Goal: Task Accomplishment & Management: Manage account settings

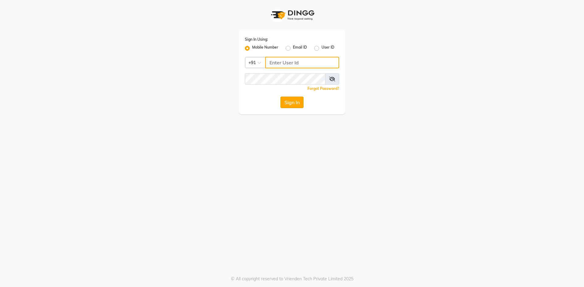
type input "9087667727"
click at [291, 101] on button "Sign In" at bounding box center [291, 103] width 23 height 12
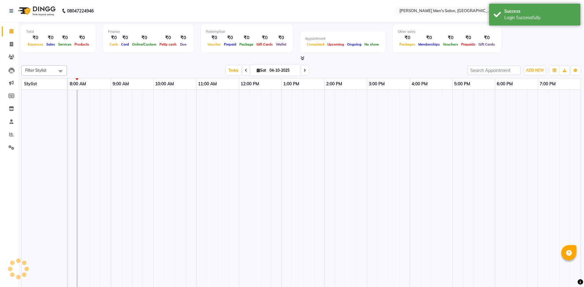
select select "en"
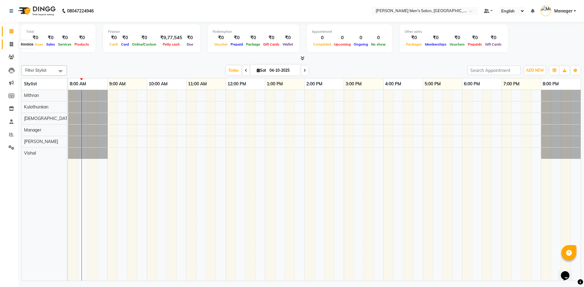
click at [10, 43] on icon at bounding box center [11, 44] width 3 height 5
select select "6913"
select select "service"
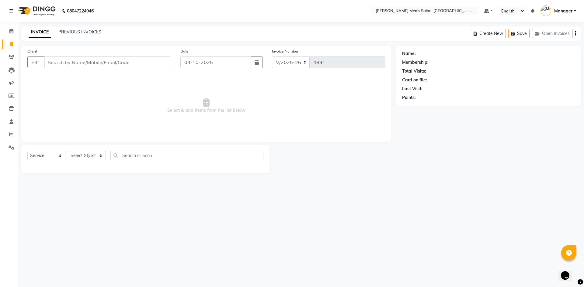
click at [112, 65] on input "Client" at bounding box center [107, 63] width 127 height 12
type input "9655369644"
click at [153, 60] on span "Add Client" at bounding box center [156, 62] width 24 height 6
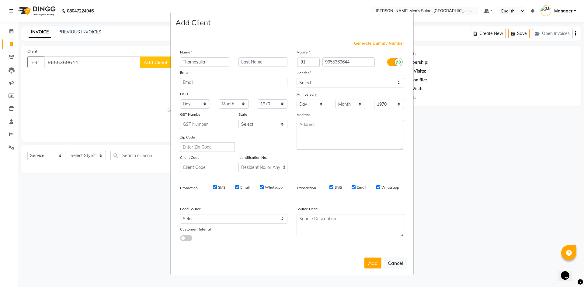
type input "Thamesulla"
click at [336, 84] on select "Select Male Female Other Prefer Not To Say" at bounding box center [350, 82] width 107 height 9
select select "[DEMOGRAPHIC_DATA]"
click at [297, 78] on select "Select [DEMOGRAPHIC_DATA] [DEMOGRAPHIC_DATA] Other Prefer Not To Say" at bounding box center [350, 82] width 107 height 9
click at [216, 214] on div "Lead Source" at bounding box center [205, 210] width 58 height 9
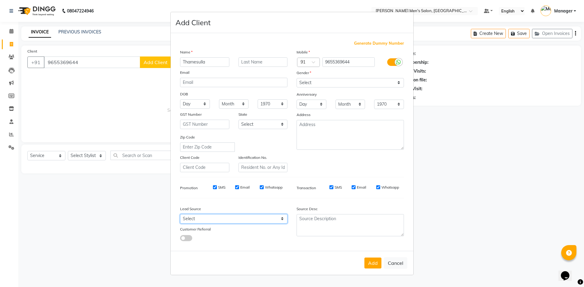
click at [213, 217] on select "Select Walk-in Referral Internet Friend Word of Mouth Advertisement Facebook Ju…" at bounding box center [233, 218] width 107 height 9
select select "48262"
click at [180, 214] on select "Select Walk-in Referral Internet Friend Word of Mouth Advertisement Facebook Ju…" at bounding box center [233, 218] width 107 height 9
click at [373, 264] on button "Add" at bounding box center [372, 263] width 17 height 11
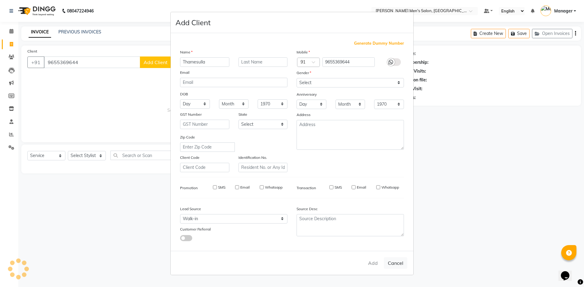
select select
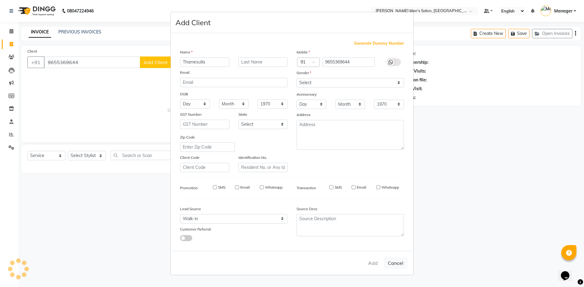
select select
checkbox input "false"
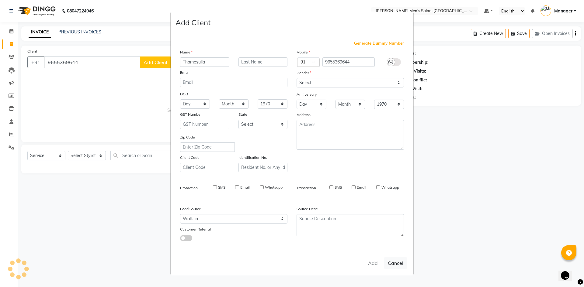
checkbox input "false"
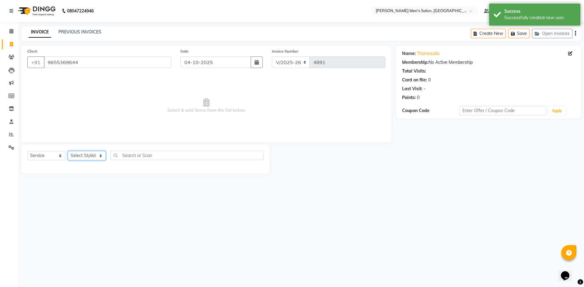
click at [81, 155] on select "Select Stylist [PERSON_NAME] Manager [PERSON_NAME]" at bounding box center [87, 155] width 38 height 9
select select "70201"
click at [68, 151] on select "Select Stylist [PERSON_NAME] Manager [PERSON_NAME]" at bounding box center [87, 155] width 38 height 9
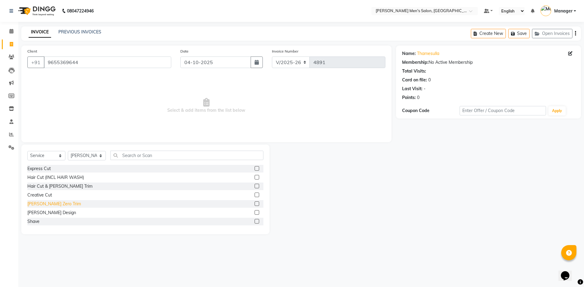
click at [57, 203] on div "[PERSON_NAME] Zero Trim" at bounding box center [54, 204] width 54 height 6
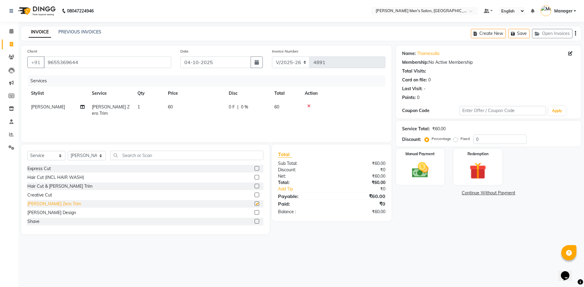
checkbox input "false"
click at [427, 174] on img at bounding box center [420, 170] width 28 height 20
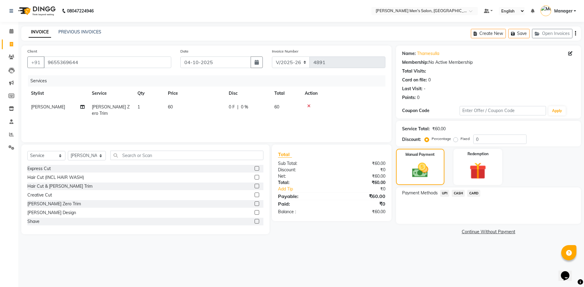
click at [458, 193] on span "CASH" at bounding box center [458, 193] width 13 height 7
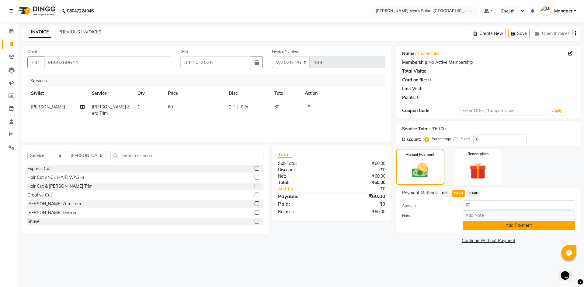
click at [469, 225] on button "Add Payment" at bounding box center [519, 225] width 112 height 9
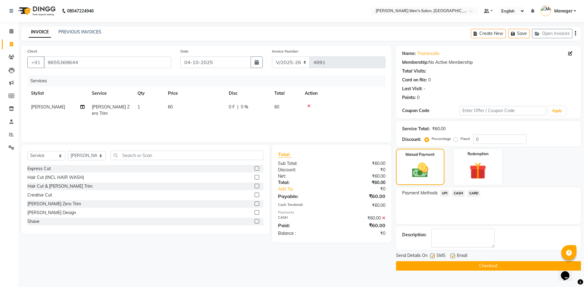
click at [471, 263] on button "Checkout" at bounding box center [488, 266] width 185 height 9
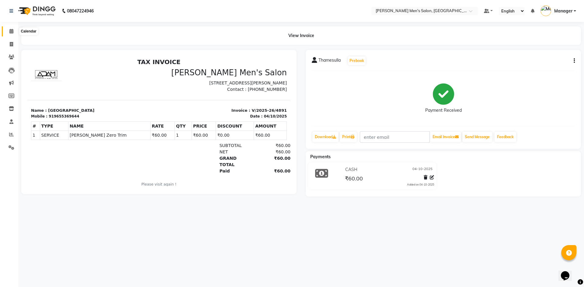
click at [11, 32] on icon at bounding box center [11, 31] width 4 height 5
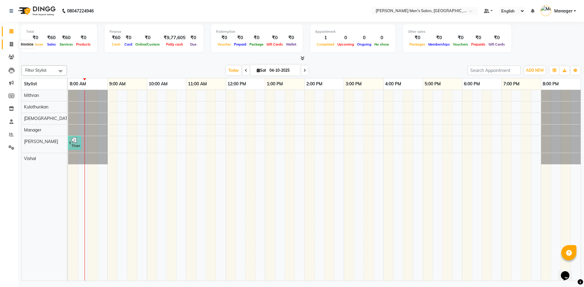
click at [7, 46] on span at bounding box center [11, 44] width 11 height 7
select select "service"
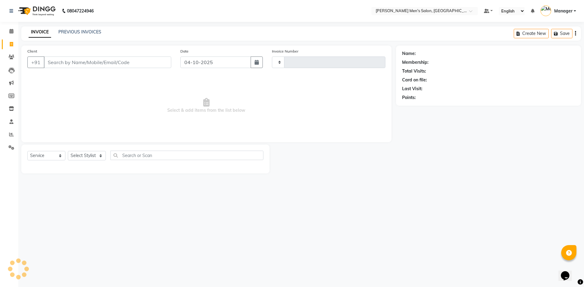
type input "4892"
select select "6913"
click at [56, 63] on input "Client" at bounding box center [107, 63] width 127 height 12
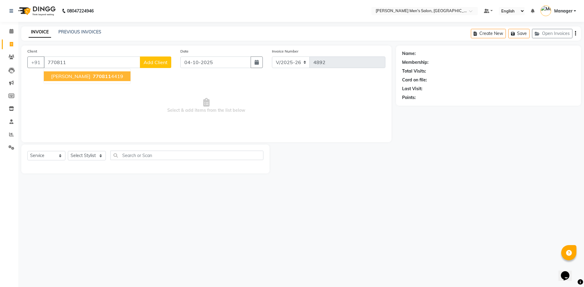
click at [92, 74] on ngb-highlight "770811 4419" at bounding box center [108, 76] width 32 height 6
type input "7708114419"
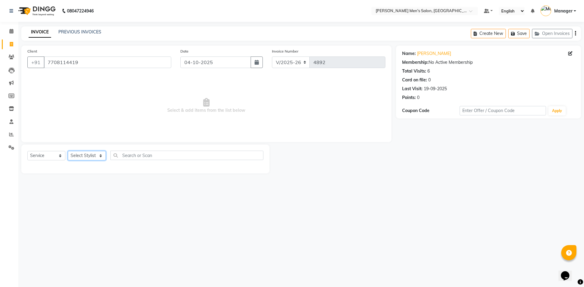
click at [92, 156] on select "Select Stylist [PERSON_NAME] Manager [PERSON_NAME]" at bounding box center [87, 155] width 38 height 9
select select "65604"
click at [68, 151] on select "Select Stylist [PERSON_NAME] Manager [PERSON_NAME]" at bounding box center [87, 155] width 38 height 9
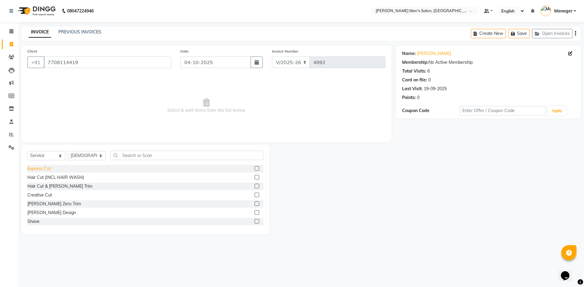
click at [43, 167] on div "Express Cut" at bounding box center [38, 169] width 23 height 6
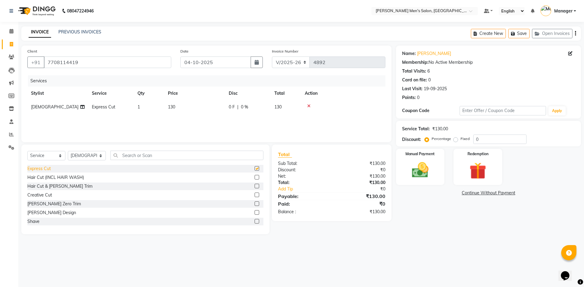
checkbox input "false"
click at [413, 172] on img at bounding box center [420, 170] width 28 height 20
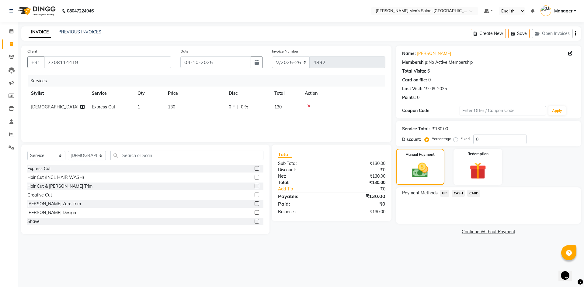
click at [446, 193] on span "UPI" at bounding box center [444, 193] width 9 height 7
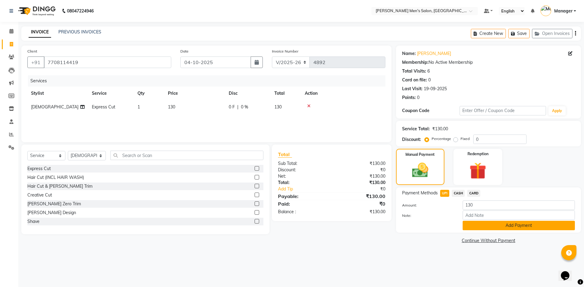
click at [468, 225] on button "Add Payment" at bounding box center [519, 225] width 112 height 9
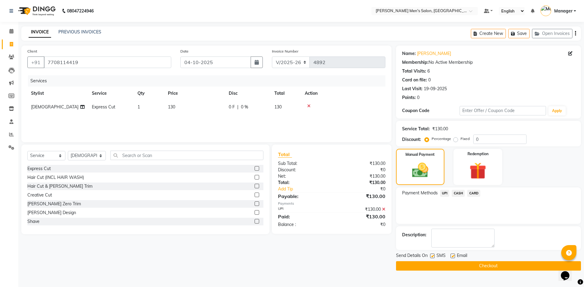
click at [470, 266] on button "Checkout" at bounding box center [488, 266] width 185 height 9
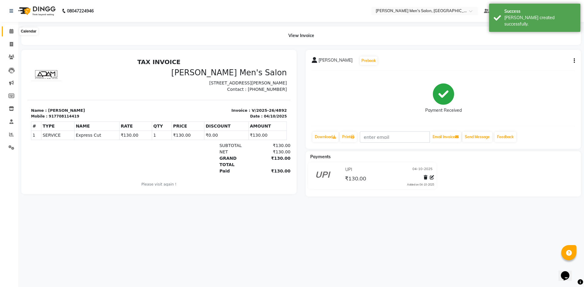
click at [14, 32] on span at bounding box center [11, 31] width 11 height 7
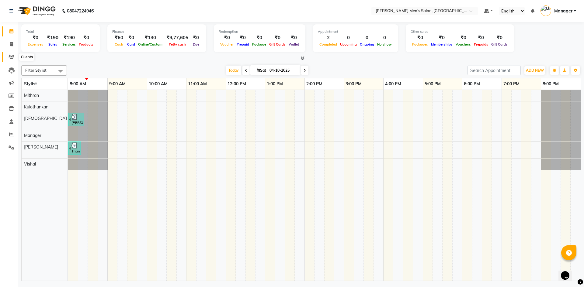
click at [9, 61] on span at bounding box center [11, 57] width 11 height 7
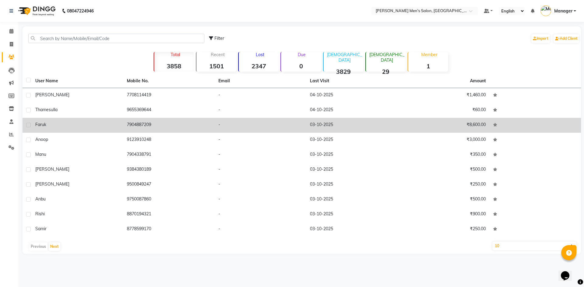
click at [67, 126] on div "Faruk" at bounding box center [77, 125] width 84 height 6
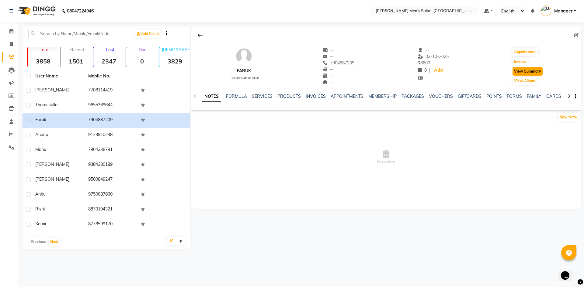
click at [531, 75] on button "View Summary" at bounding box center [528, 71] width 30 height 9
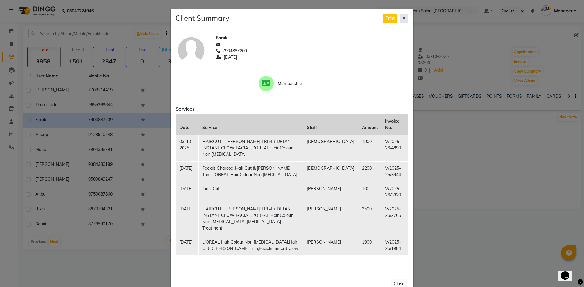
click at [402, 19] on button at bounding box center [404, 18] width 9 height 9
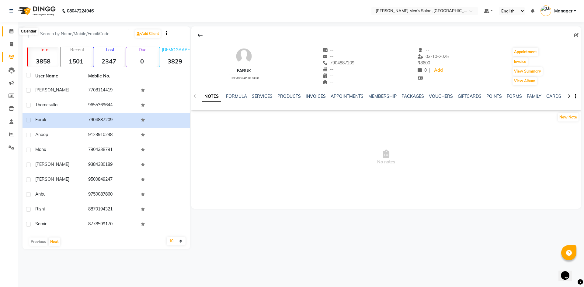
click at [9, 32] on icon at bounding box center [11, 31] width 4 height 5
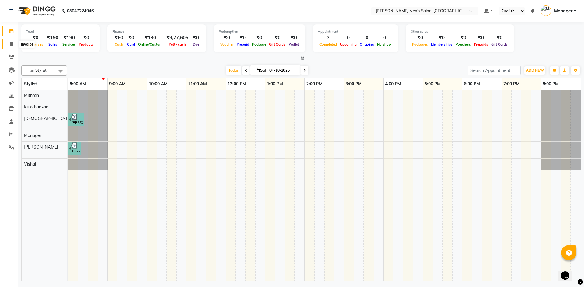
click at [13, 42] on icon at bounding box center [11, 44] width 3 height 5
select select "6913"
select select "service"
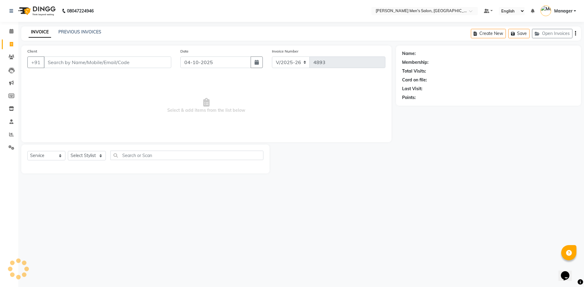
click at [120, 63] on input "Client" at bounding box center [107, 63] width 127 height 12
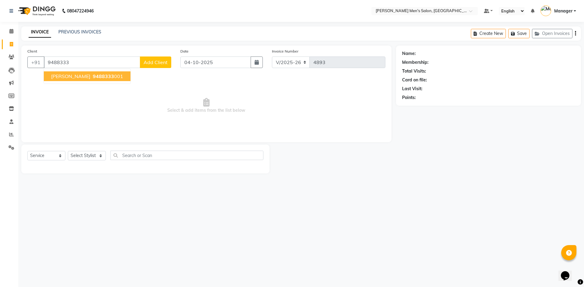
click at [72, 75] on span "[PERSON_NAME]" at bounding box center [70, 76] width 39 height 6
type input "9488333001"
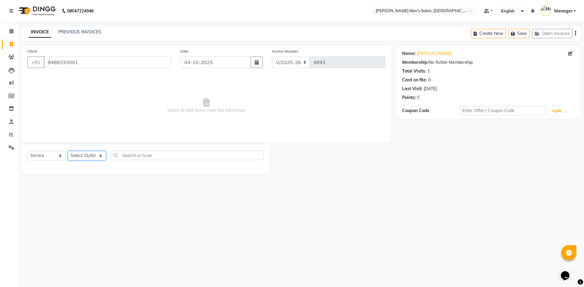
click at [84, 155] on select "Select Stylist [PERSON_NAME] Manager [PERSON_NAME]" at bounding box center [87, 155] width 38 height 9
select select "70201"
click at [68, 151] on select "Select Stylist [PERSON_NAME] Manager [PERSON_NAME]" at bounding box center [87, 155] width 38 height 9
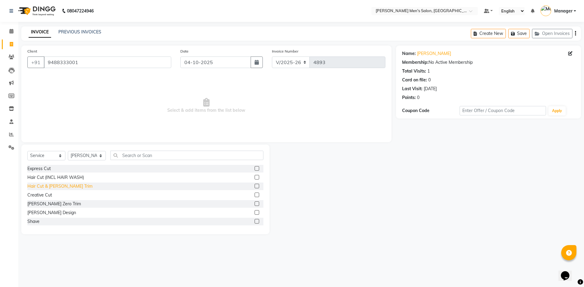
click at [44, 188] on div "Hair Cut & [PERSON_NAME] Trim" at bounding box center [59, 186] width 65 height 6
checkbox input "false"
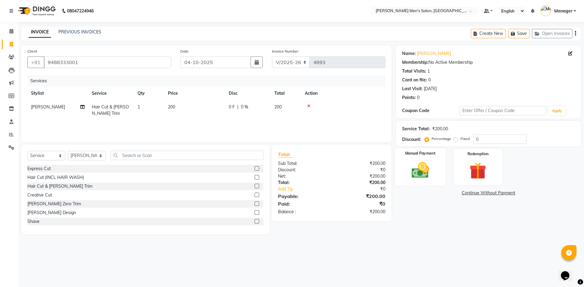
click at [417, 173] on img at bounding box center [420, 170] width 28 height 20
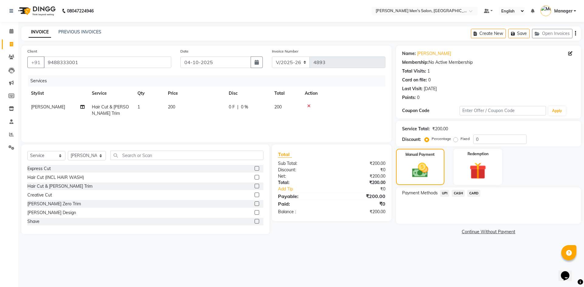
click at [447, 193] on span "UPI" at bounding box center [444, 193] width 9 height 7
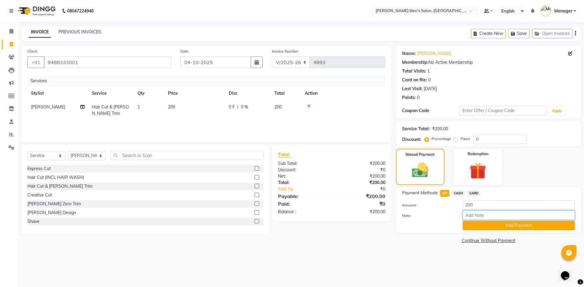
click at [465, 220] on input "Note:" at bounding box center [519, 215] width 112 height 9
click at [467, 227] on button "Add Payment" at bounding box center [519, 225] width 112 height 9
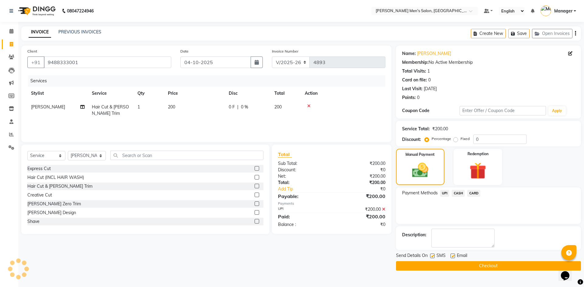
click at [464, 270] on button "Checkout" at bounding box center [488, 266] width 185 height 9
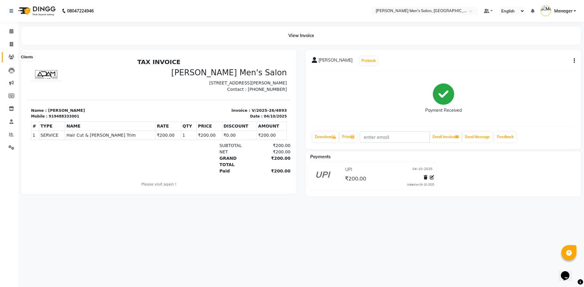
click at [10, 57] on icon at bounding box center [12, 57] width 6 height 5
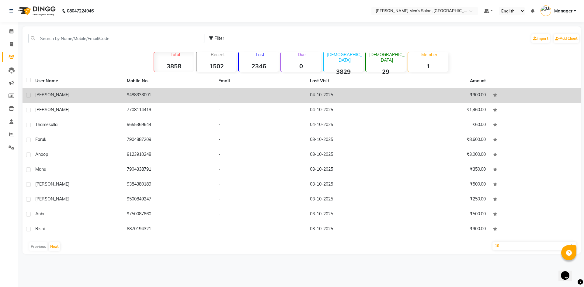
click at [58, 100] on td "[PERSON_NAME]" at bounding box center [78, 95] width 92 height 15
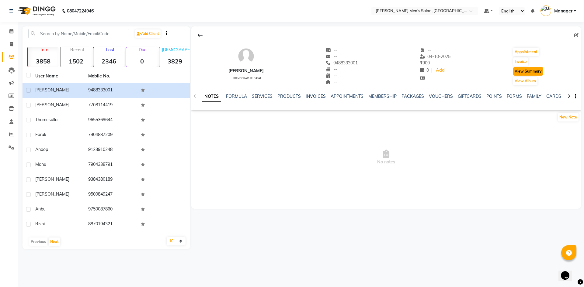
click at [537, 73] on button "View Summary" at bounding box center [528, 71] width 30 height 9
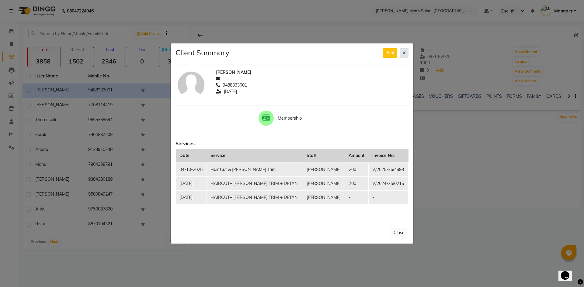
click at [405, 54] on icon at bounding box center [403, 53] width 3 height 4
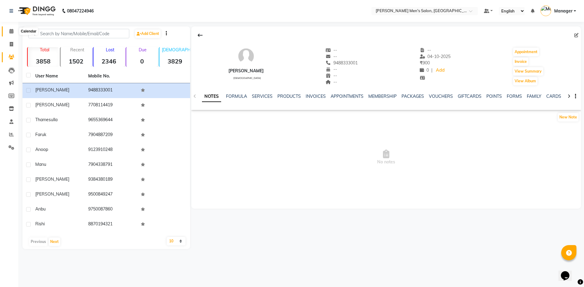
click at [11, 32] on icon at bounding box center [11, 31] width 4 height 5
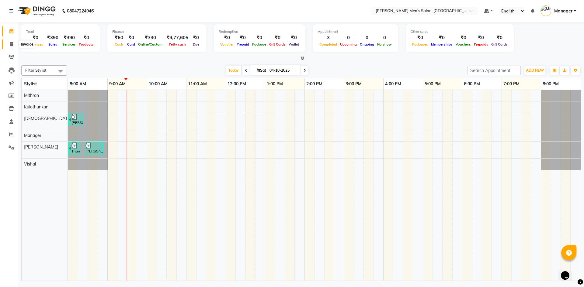
click at [9, 45] on span at bounding box center [11, 44] width 11 height 7
select select "service"
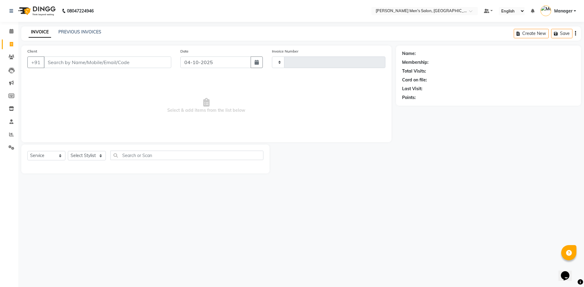
type input "4894"
select select "6913"
type input "9886032228"
click at [159, 63] on span "Add Client" at bounding box center [156, 62] width 24 height 6
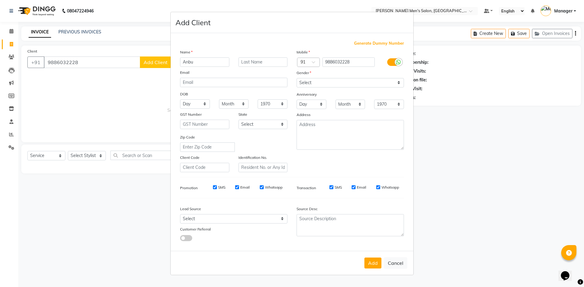
type input "Anbu"
click at [314, 80] on select "Select [DEMOGRAPHIC_DATA] [DEMOGRAPHIC_DATA] Other Prefer Not To Say" at bounding box center [350, 82] width 107 height 9
select select "[DEMOGRAPHIC_DATA]"
click at [297, 78] on select "Select [DEMOGRAPHIC_DATA] [DEMOGRAPHIC_DATA] Other Prefer Not To Say" at bounding box center [350, 82] width 107 height 9
click at [228, 220] on select "Select Walk-in Referral Internet Friend Word of Mouth Advertisement Facebook Ju…" at bounding box center [233, 218] width 107 height 9
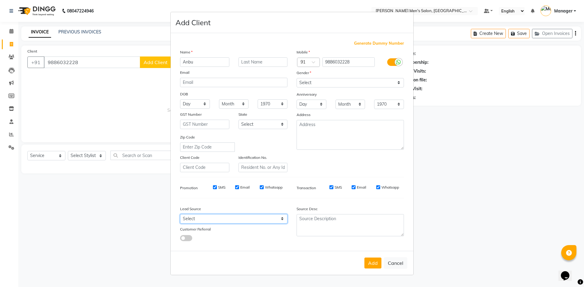
select select "48262"
click at [180, 214] on select "Select Walk-in Referral Internet Friend Word of Mouth Advertisement Facebook Ju…" at bounding box center [233, 218] width 107 height 9
click at [371, 262] on button "Add" at bounding box center [372, 263] width 17 height 11
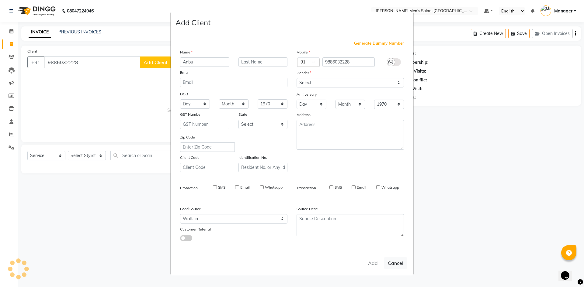
select select
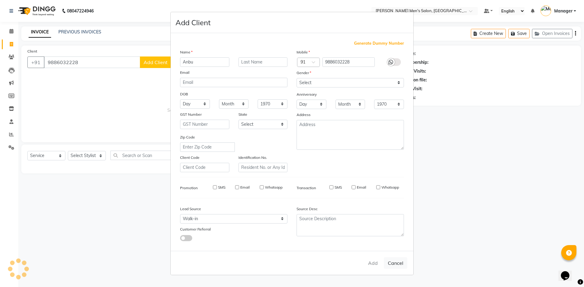
select select
checkbox input "false"
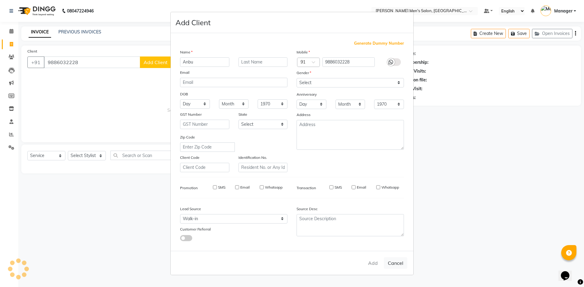
checkbox input "false"
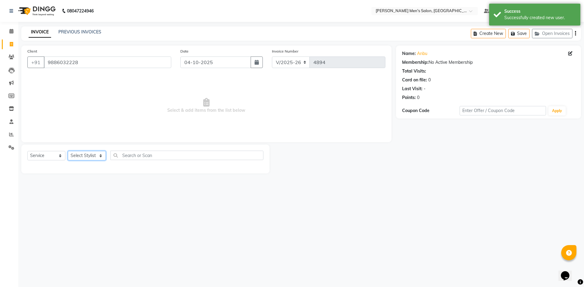
click at [73, 152] on select "Select Stylist [PERSON_NAME] Manager [PERSON_NAME]" at bounding box center [87, 155] width 38 height 9
select select "70201"
click at [68, 151] on select "Select Stylist [PERSON_NAME] Manager [PERSON_NAME]" at bounding box center [87, 155] width 38 height 9
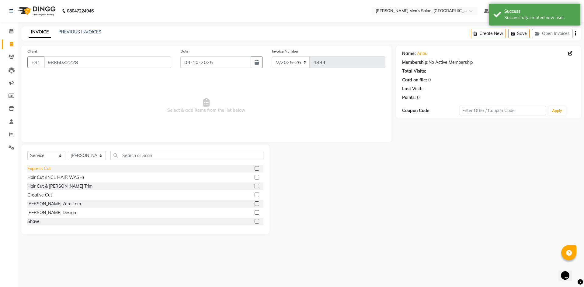
click at [43, 169] on div "Express Cut" at bounding box center [38, 169] width 23 height 6
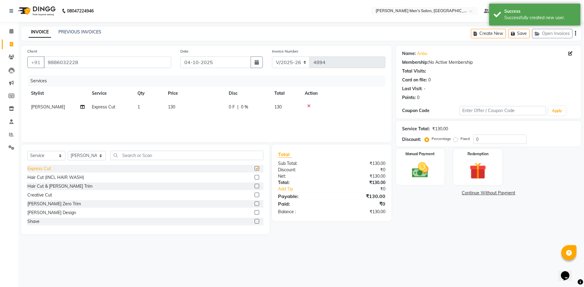
checkbox input "false"
click at [410, 178] on img at bounding box center [420, 170] width 28 height 20
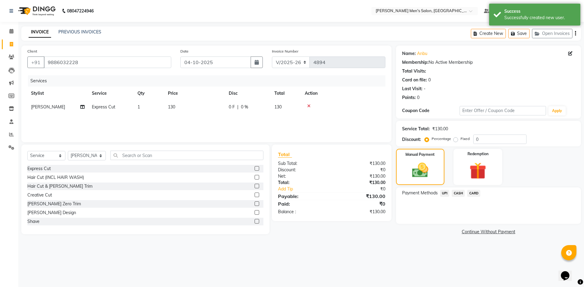
click at [446, 195] on span "UPI" at bounding box center [444, 193] width 9 height 7
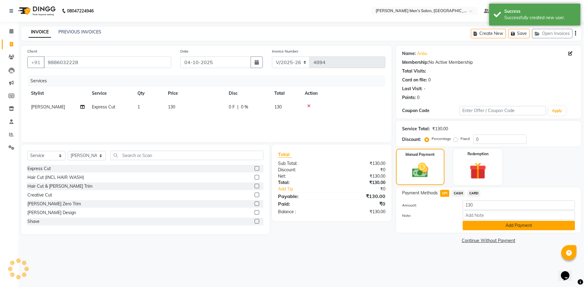
click at [475, 224] on button "Add Payment" at bounding box center [519, 225] width 112 height 9
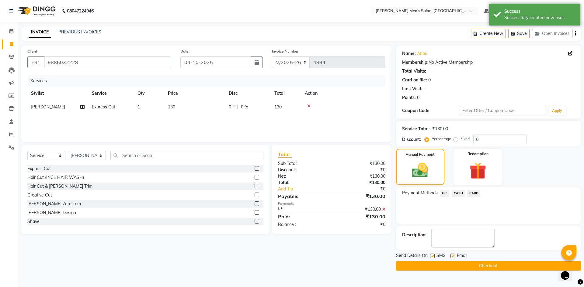
click at [471, 269] on button "Checkout" at bounding box center [488, 266] width 185 height 9
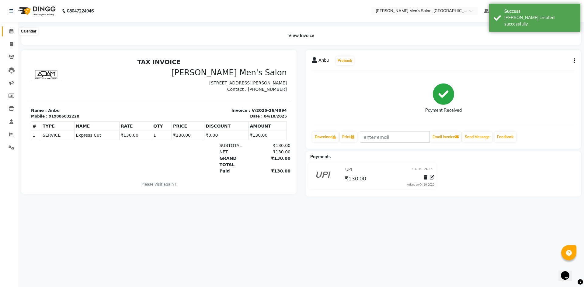
click at [10, 34] on span at bounding box center [11, 31] width 11 height 7
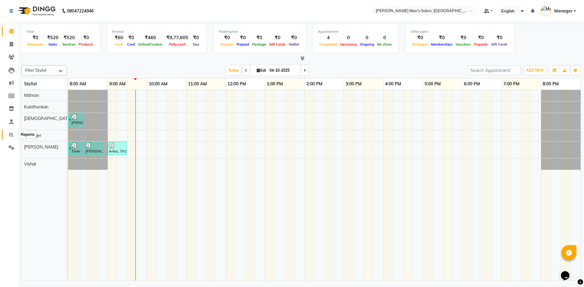
click at [10, 134] on icon at bounding box center [11, 134] width 5 height 5
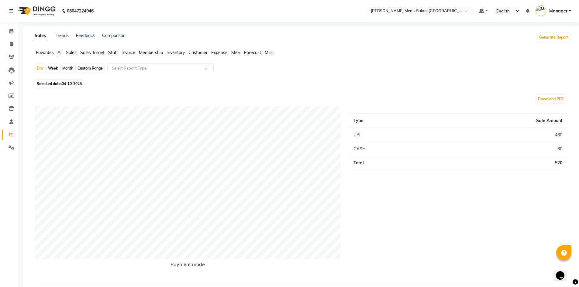
click at [115, 50] on span "Staff" at bounding box center [113, 52] width 10 height 5
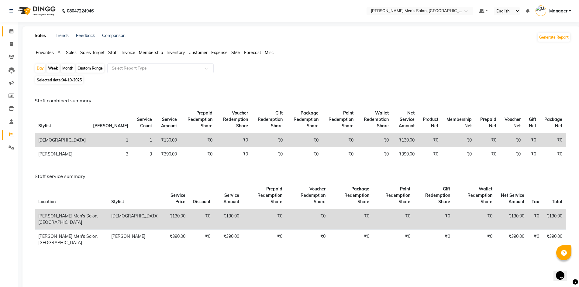
click at [12, 26] on link "Calendar" at bounding box center [9, 31] width 15 height 10
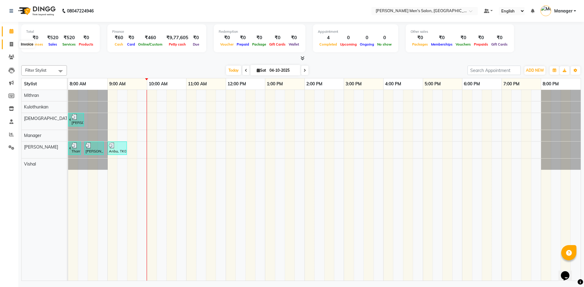
click at [14, 41] on span at bounding box center [11, 44] width 11 height 7
select select "service"
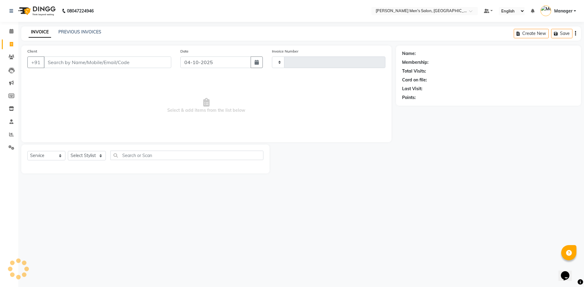
type input "4895"
select select "6913"
click at [55, 57] on input "Client" at bounding box center [107, 63] width 127 height 12
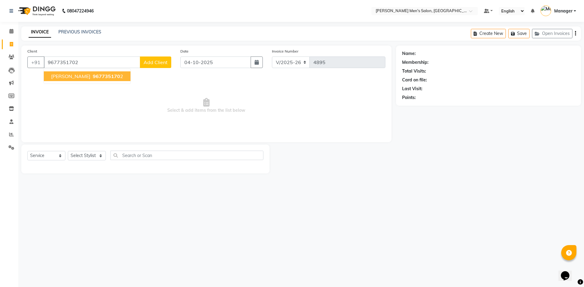
type input "9677351702"
click at [100, 73] on button "Praveen raj 967735170 2" at bounding box center [87, 76] width 87 height 10
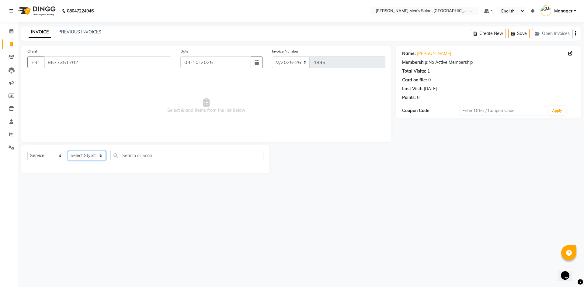
click at [82, 160] on select "Select Stylist [PERSON_NAME] Manager [PERSON_NAME]" at bounding box center [87, 155] width 38 height 9
select select "65604"
click at [68, 151] on select "Select Stylist [PERSON_NAME] Manager [PERSON_NAME]" at bounding box center [87, 155] width 38 height 9
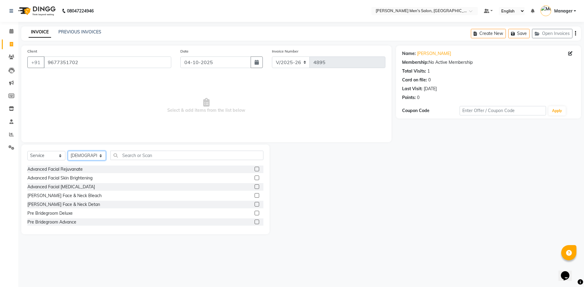
scroll to position [426, 0]
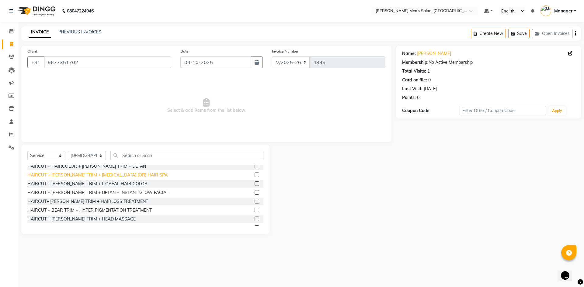
click at [116, 176] on div "HAIRCUT + [PERSON_NAME] TRIM + [MEDICAL_DATA] (OR) HAIR SPA" at bounding box center [97, 175] width 140 height 6
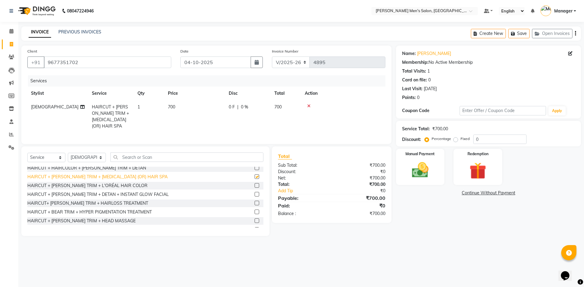
click at [116, 176] on div "HAIRCUT + [PERSON_NAME] TRIM + [MEDICAL_DATA] (OR) HAIR SPA" at bounding box center [97, 177] width 140 height 6
checkbox input "false"
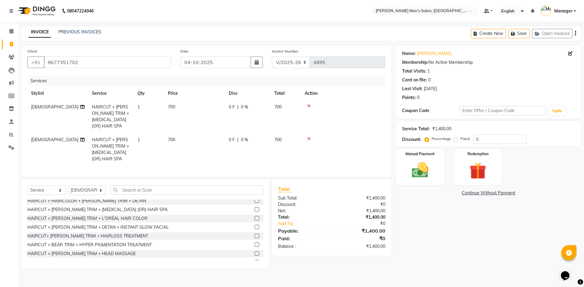
click at [308, 137] on icon at bounding box center [308, 139] width 3 height 4
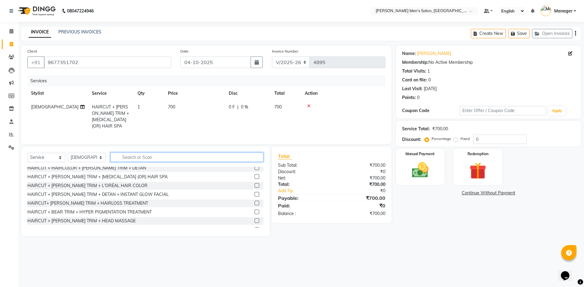
click at [150, 160] on input "text" at bounding box center [186, 157] width 153 height 9
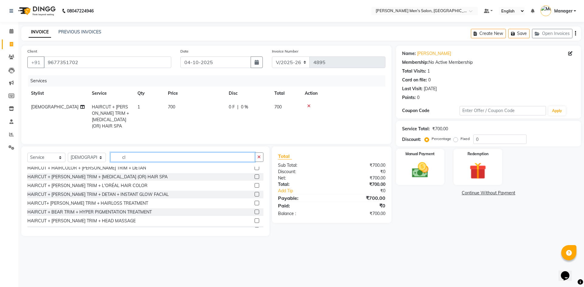
scroll to position [0, 0]
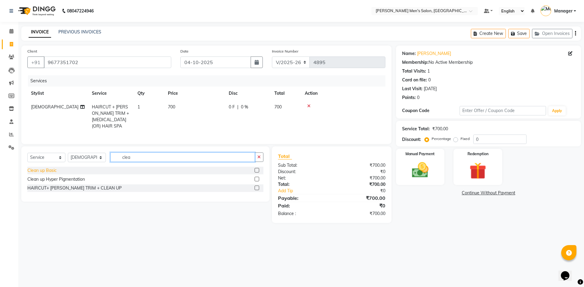
type input "clea"
click at [47, 171] on div "Clean up Basic" at bounding box center [41, 171] width 29 height 6
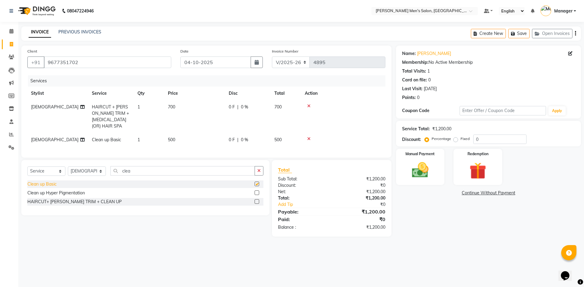
checkbox input "false"
click at [131, 169] on input "clea" at bounding box center [182, 170] width 144 height 9
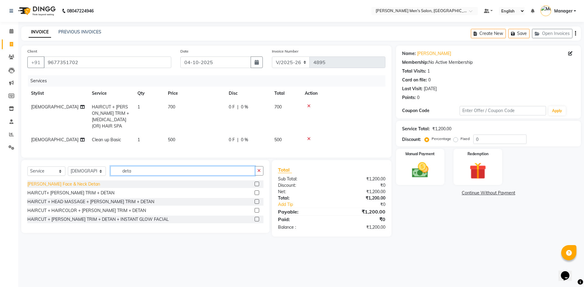
type input "deta"
click at [58, 181] on div "[PERSON_NAME] Face & Neck Detan" at bounding box center [63, 184] width 73 height 6
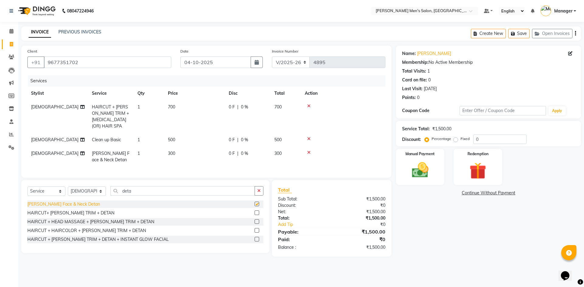
checkbox input "false"
click at [409, 163] on img at bounding box center [420, 170] width 28 height 20
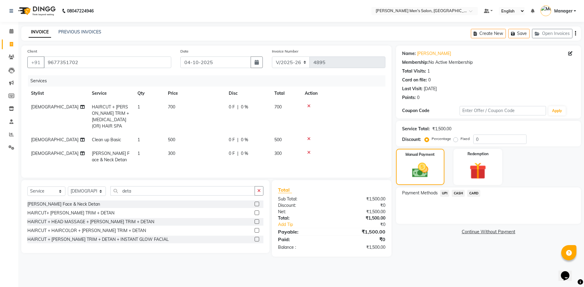
click at [441, 193] on span "UPI" at bounding box center [444, 193] width 9 height 7
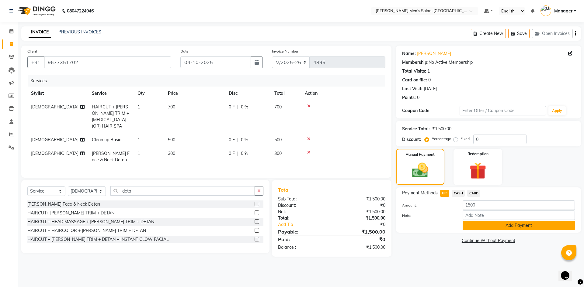
click at [481, 228] on button "Add Payment" at bounding box center [519, 225] width 112 height 9
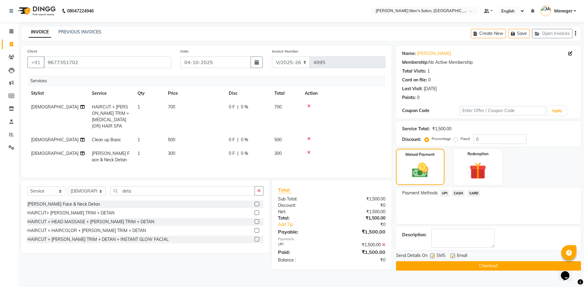
click at [461, 265] on button "Checkout" at bounding box center [488, 266] width 185 height 9
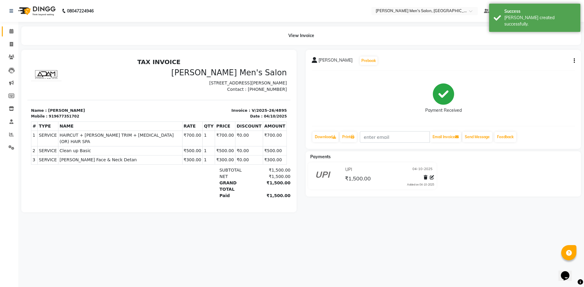
click at [12, 27] on link "Calendar" at bounding box center [9, 31] width 15 height 10
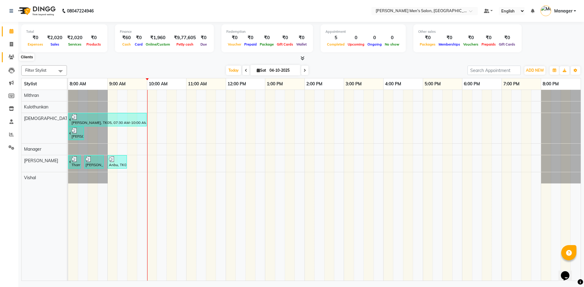
click at [9, 57] on icon at bounding box center [12, 57] width 6 height 5
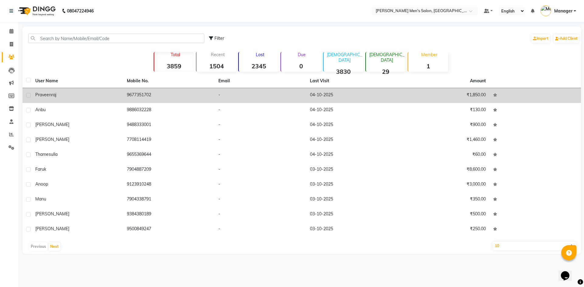
click at [157, 94] on td "9677351702" at bounding box center [169, 95] width 92 height 15
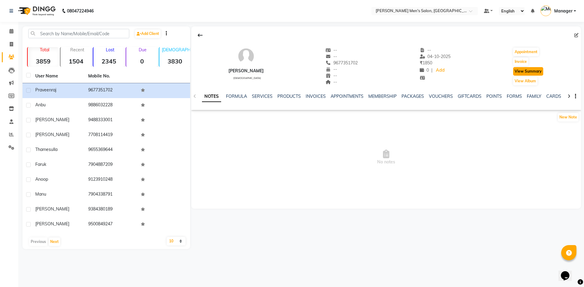
click at [522, 72] on button "View Summary" at bounding box center [528, 71] width 30 height 9
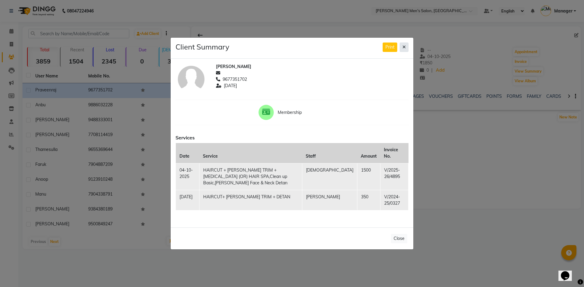
click at [404, 49] on icon at bounding box center [403, 47] width 3 height 4
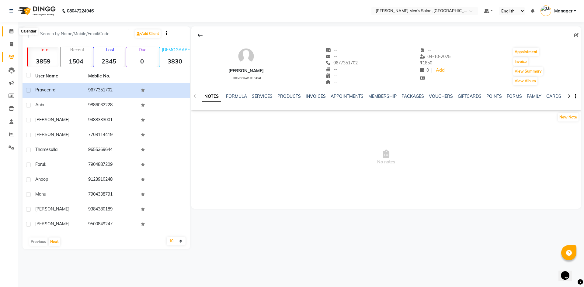
click at [11, 28] on span at bounding box center [11, 31] width 11 height 7
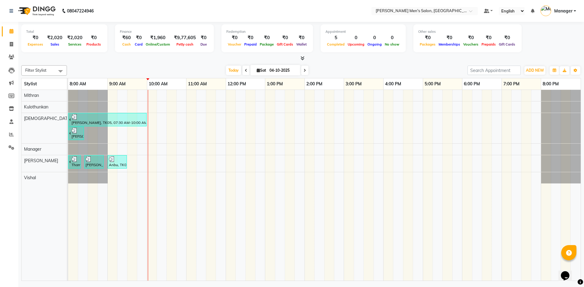
click at [111, 62] on div "Total ₹0 Expenses ₹2,020 Sales ₹2,020 Services ₹0 Products Finance ₹60 Cash ₹0 …" at bounding box center [301, 152] width 566 height 261
click at [11, 133] on icon at bounding box center [11, 134] width 5 height 5
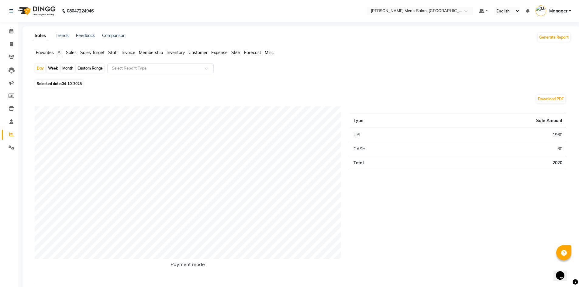
click at [117, 54] on span "Staff" at bounding box center [113, 52] width 10 height 5
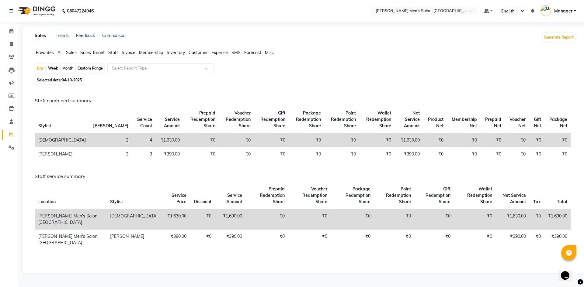
click at [70, 70] on div "Month" at bounding box center [68, 68] width 14 height 9
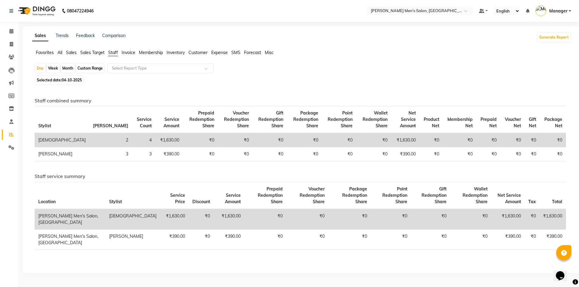
select select "10"
select select "2025"
click at [65, 78] on span "Selected date: 04-10-2025" at bounding box center [59, 80] width 48 height 8
select select "10"
select select "2025"
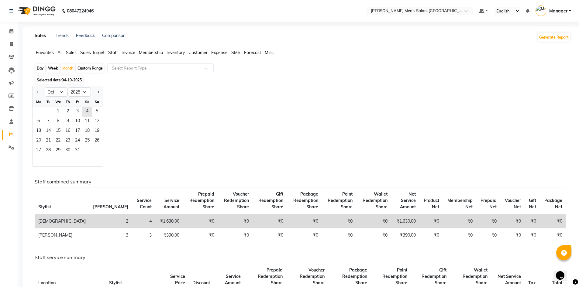
click at [51, 115] on div "1 2 3 4 5" at bounding box center [68, 112] width 71 height 10
click at [57, 110] on span "1" at bounding box center [58, 112] width 10 height 10
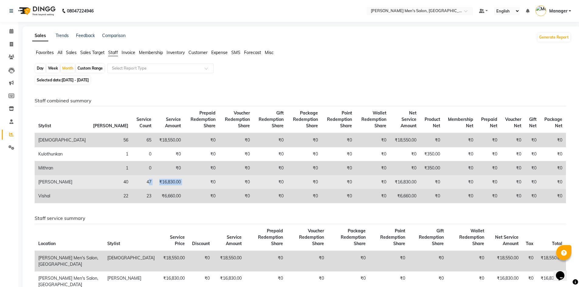
drag, startPoint x: 147, startPoint y: 183, endPoint x: 110, endPoint y: 180, distance: 36.9
click at [109, 180] on tr "Saddam 40 47 ₹16,830.00 ₹0 ₹0 ₹0 ₹0 ₹0 ₹0 ₹16,830.00 ₹0 ₹0 ₹0 ₹0 ₹0 ₹0" at bounding box center [301, 183] width 532 height 14
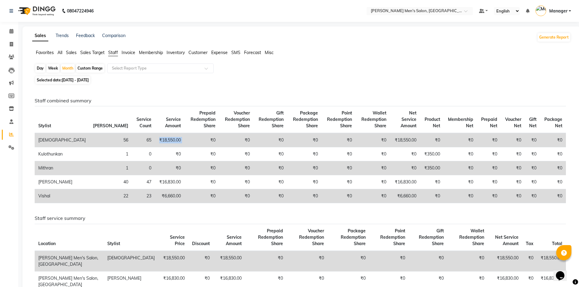
drag, startPoint x: 146, startPoint y: 138, endPoint x: 119, endPoint y: 136, distance: 26.5
click at [118, 135] on tr "Ashu 56 65 ₹18,550.00 ₹0 ₹0 ₹0 ₹0 ₹0 ₹0 ₹18,550.00 ₹0 ₹0 ₹0 ₹0 ₹0 ₹0" at bounding box center [301, 140] width 532 height 14
drag, startPoint x: 144, startPoint y: 197, endPoint x: 122, endPoint y: 192, distance: 23.0
click at [155, 192] on td "₹6,660.00" at bounding box center [170, 197] width 30 height 14
click at [12, 31] on icon at bounding box center [11, 31] width 4 height 5
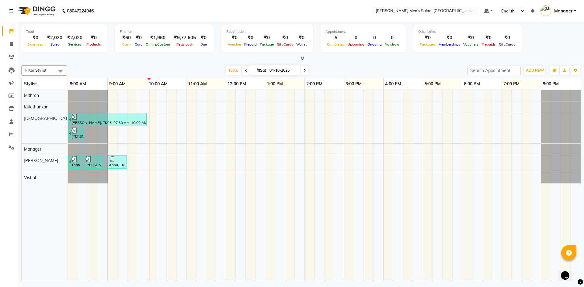
click at [86, 63] on div "Total ₹0 Expenses ₹2,020 Sales ₹2,020 Services ₹0 Products Finance ₹60 Cash ₹0 …" at bounding box center [301, 152] width 566 height 261
click at [13, 30] on icon at bounding box center [11, 31] width 4 height 5
click at [173, 6] on nav "08047224946 Select Location × Adam Affordable Men's Salon, Krishnagiri Default …" at bounding box center [292, 11] width 584 height 22
click at [4, 46] on link "Invoice" at bounding box center [9, 45] width 15 height 10
select select "service"
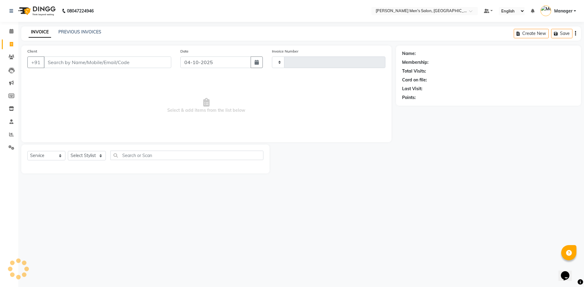
type input "4896"
select select "6913"
click at [71, 34] on link "PREVIOUS INVOICES" at bounding box center [79, 31] width 43 height 5
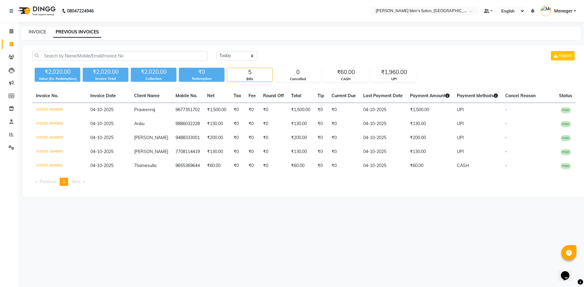
click at [41, 33] on link "INVOICE" at bounding box center [37, 31] width 17 height 5
select select "6913"
select select "service"
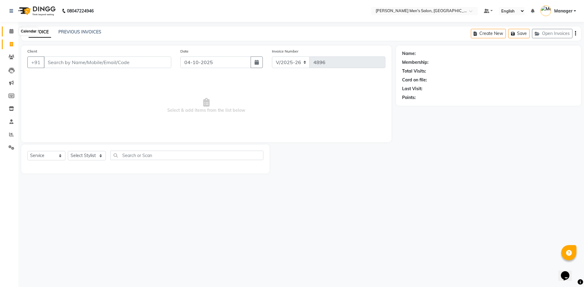
click at [15, 32] on span at bounding box center [11, 31] width 11 height 7
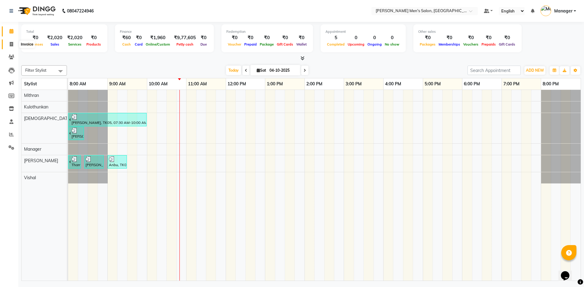
click at [12, 43] on icon at bounding box center [11, 44] width 3 height 5
select select "6913"
select select "service"
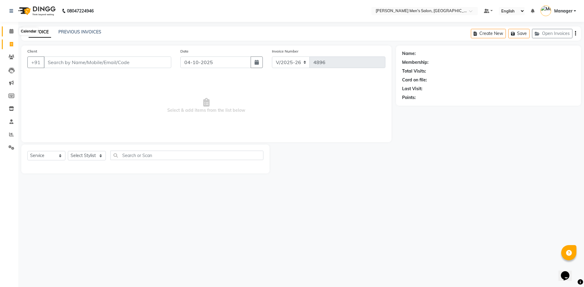
click at [12, 32] on icon at bounding box center [11, 31] width 4 height 5
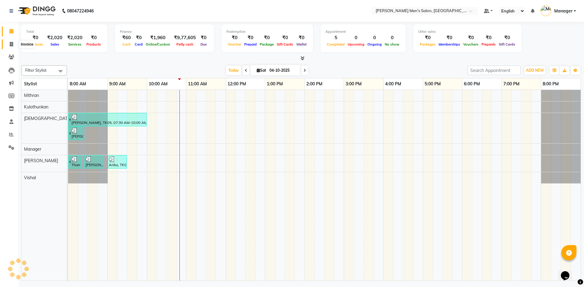
click at [11, 45] on icon at bounding box center [11, 44] width 3 height 5
select select "6913"
select select "service"
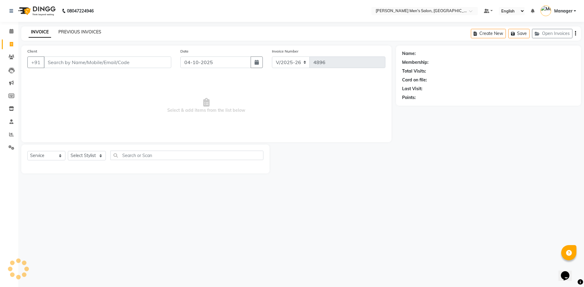
click at [68, 33] on link "PREVIOUS INVOICES" at bounding box center [79, 31] width 43 height 5
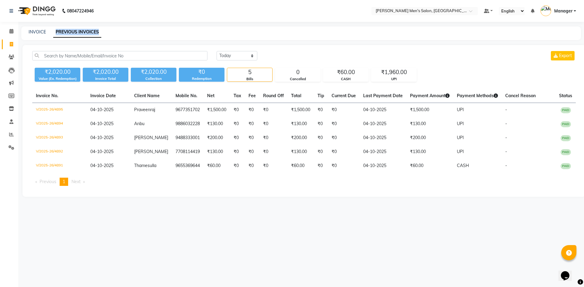
drag, startPoint x: 52, startPoint y: 32, endPoint x: 105, endPoint y: 36, distance: 53.1
click at [105, 36] on div "INVOICE PREVIOUS INVOICES" at bounding box center [301, 33] width 560 height 14
click at [107, 34] on div "INVOICE PREVIOUS INVOICES" at bounding box center [297, 32] width 552 height 6
drag, startPoint x: 105, startPoint y: 31, endPoint x: 52, endPoint y: 30, distance: 52.3
click at [52, 30] on div "INVOICE PREVIOUS INVOICES" at bounding box center [297, 32] width 552 height 6
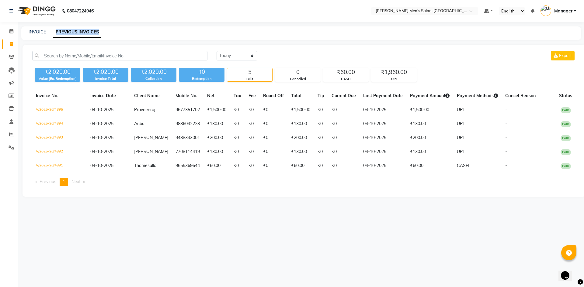
click at [107, 25] on div "08047224946 Select Location × Adam Affordable Men's Salon, Krishnagiri Default …" at bounding box center [292, 143] width 584 height 287
click at [40, 32] on link "INVOICE" at bounding box center [37, 31] width 17 height 5
select select "6913"
select select "service"
select select "6913"
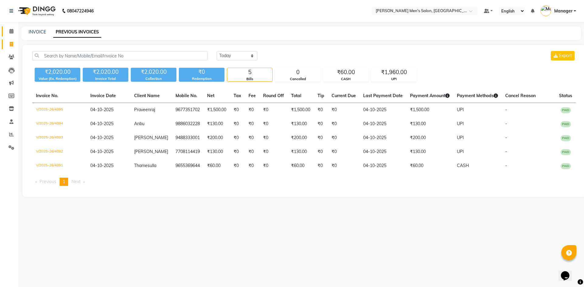
select select "service"
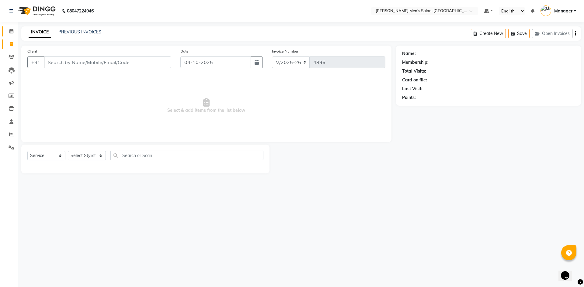
click at [6, 33] on span at bounding box center [11, 31] width 11 height 7
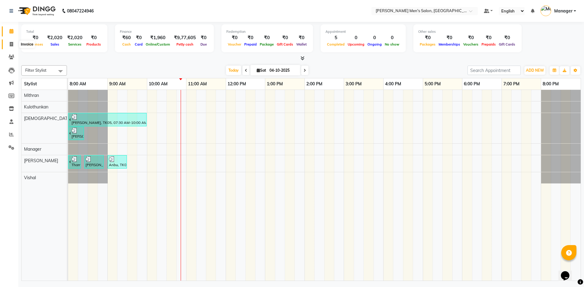
click at [8, 43] on span at bounding box center [11, 44] width 11 height 7
select select "service"
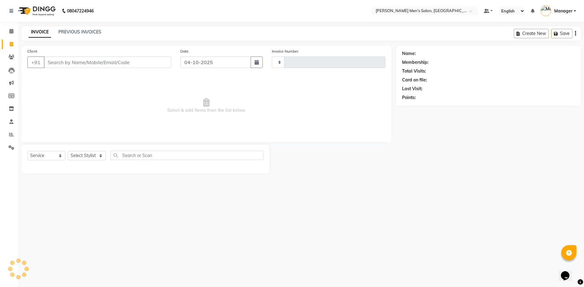
type input "4896"
select select "6913"
click at [67, 34] on link "PREVIOUS INVOICES" at bounding box center [79, 31] width 43 height 5
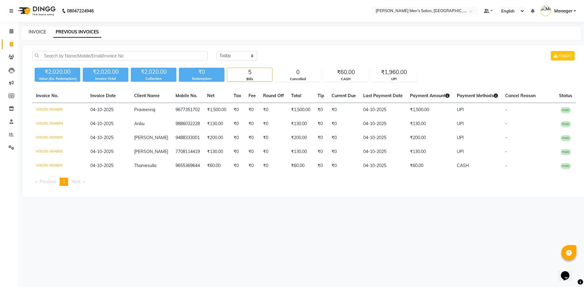
click at [37, 30] on link "INVOICE" at bounding box center [37, 31] width 17 height 5
select select "service"
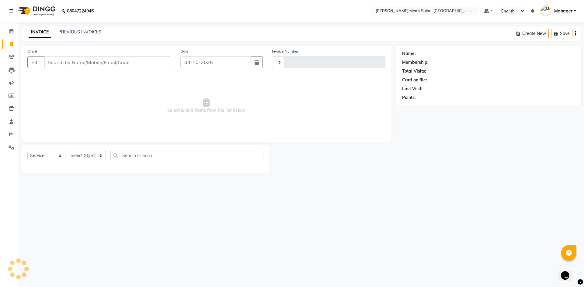
type input "4896"
select select "6913"
click at [66, 34] on link "PREVIOUS INVOICES" at bounding box center [79, 31] width 43 height 5
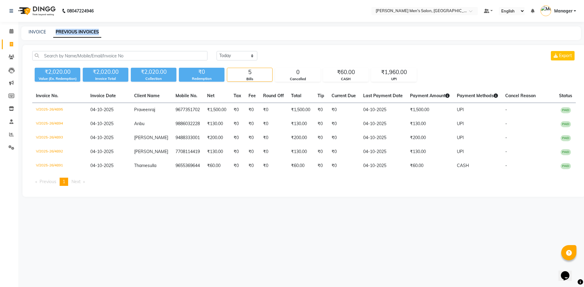
drag, startPoint x: 53, startPoint y: 32, endPoint x: 125, endPoint y: 30, distance: 72.1
click at [122, 39] on div "INVOICE PREVIOUS INVOICES" at bounding box center [301, 33] width 560 height 14
click at [124, 31] on div "INVOICE PREVIOUS INVOICES" at bounding box center [297, 32] width 552 height 6
click at [35, 35] on div "INVOICE PREVIOUS INVOICES" at bounding box center [301, 33] width 560 height 14
click at [37, 30] on link "INVOICE" at bounding box center [37, 31] width 17 height 5
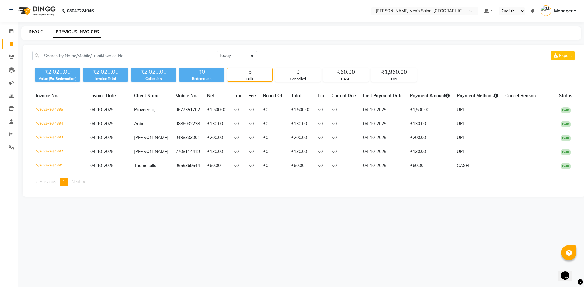
select select "6913"
select select "service"
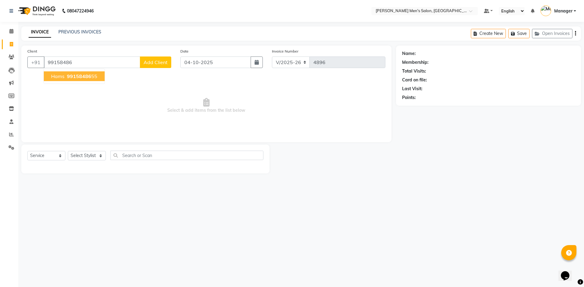
click at [78, 77] on span "99158486" at bounding box center [79, 76] width 24 height 6
type input "9915848655"
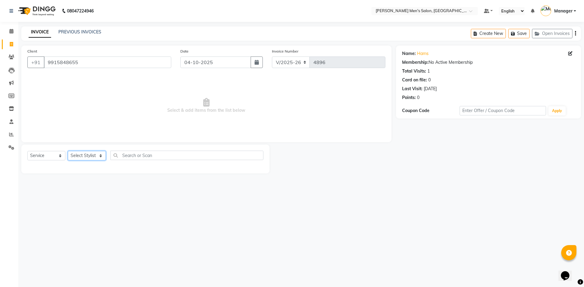
click at [82, 154] on select "Select Stylist [PERSON_NAME] Manager [PERSON_NAME]" at bounding box center [87, 155] width 38 height 9
select select "70201"
click at [68, 151] on select "Select Stylist [PERSON_NAME] Manager [PERSON_NAME]" at bounding box center [87, 155] width 38 height 9
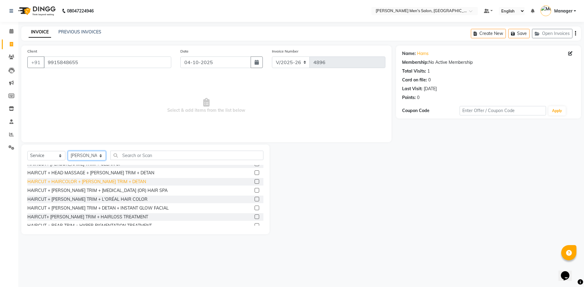
scroll to position [433, 0]
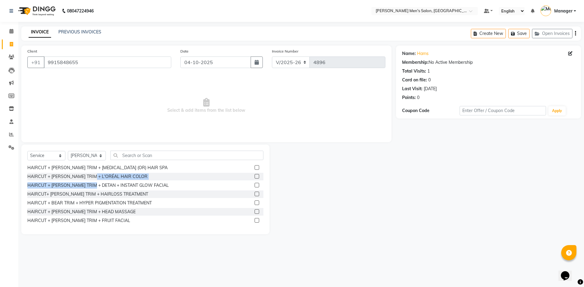
drag, startPoint x: 95, startPoint y: 183, endPoint x: 94, endPoint y: 173, distance: 10.1
click at [94, 173] on div "Express Cut Hair Cut (INCL HAIR WASH) Hair Cut & Beard Trim Creative Cut Beard …" at bounding box center [145, 195] width 236 height 61
click at [103, 188] on div "HAIRCUT + [PERSON_NAME] TRIM + DETAN + INSTANT GLOW FACIAL" at bounding box center [97, 186] width 141 height 6
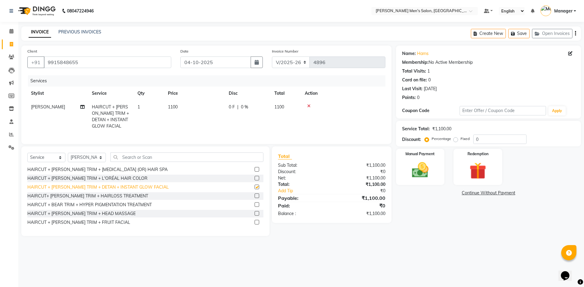
checkbox input "false"
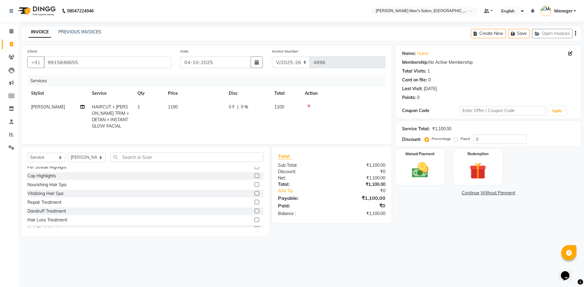
scroll to position [183, 0]
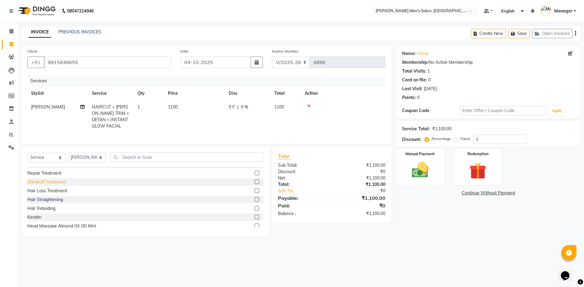
click at [56, 185] on div "Dandruff Treatment" at bounding box center [46, 182] width 39 height 6
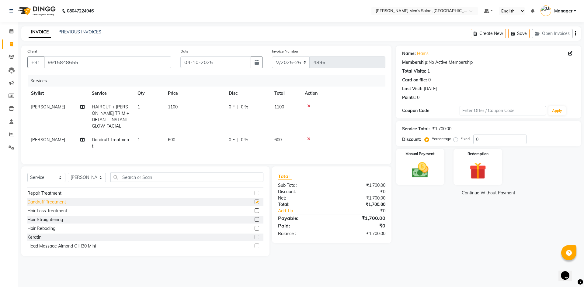
checkbox input "false"
click at [416, 173] on img at bounding box center [420, 170] width 28 height 20
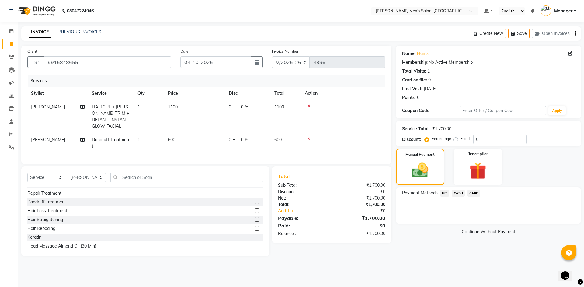
click at [443, 195] on span "UPI" at bounding box center [444, 193] width 9 height 7
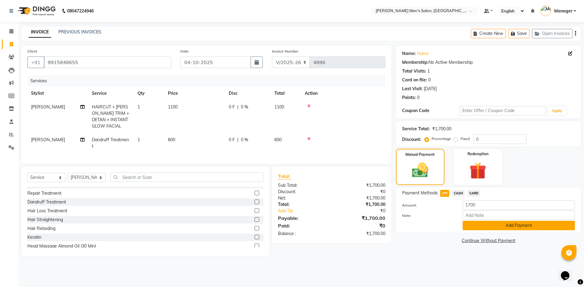
click at [488, 225] on button "Add Payment" at bounding box center [519, 225] width 112 height 9
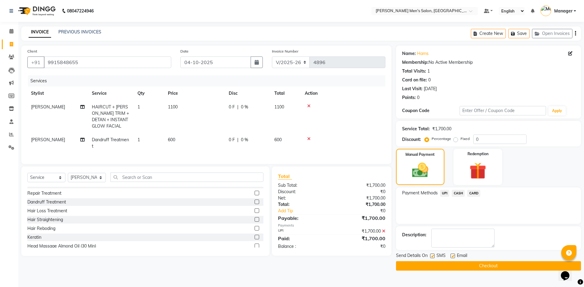
click at [471, 268] on button "Checkout" at bounding box center [488, 266] width 185 height 9
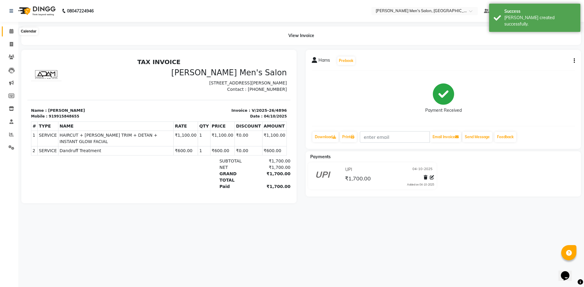
click at [9, 29] on span at bounding box center [11, 31] width 11 height 7
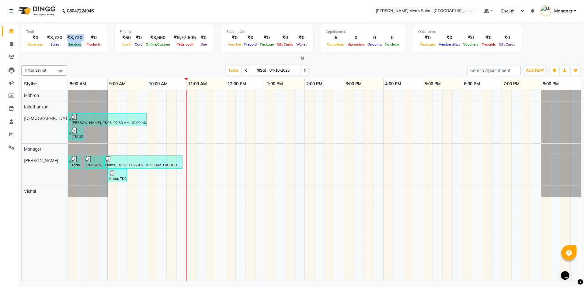
drag, startPoint x: 65, startPoint y: 38, endPoint x: 87, endPoint y: 40, distance: 21.7
click at [87, 40] on div "₹0 Expenses ₹3,720 Sales ₹3,720 Services ₹0 Products" at bounding box center [64, 40] width 76 height 13
click at [82, 44] on div "Services" at bounding box center [75, 44] width 20 height 6
click at [9, 134] on span at bounding box center [11, 134] width 11 height 7
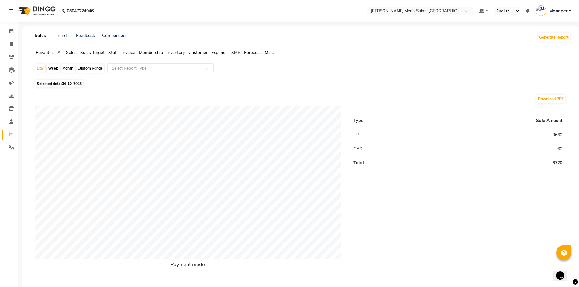
click at [111, 50] on span "Staff" at bounding box center [113, 52] width 10 height 5
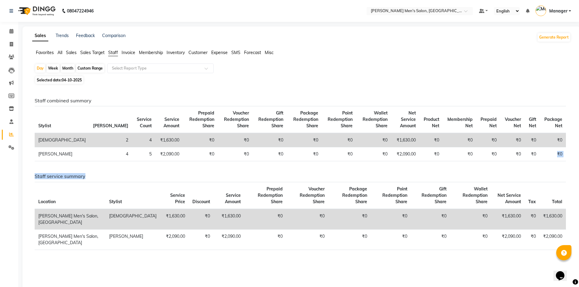
drag, startPoint x: 581, startPoint y: 186, endPoint x: 582, endPoint y: 255, distance: 69.1
click at [579, 268] on html "08047224946 Select Location × Adam Affordable Men's Salon, Krishnagiri Default …" at bounding box center [289, 143] width 579 height 287
click at [2, 40] on link "Invoice" at bounding box center [9, 45] width 15 height 10
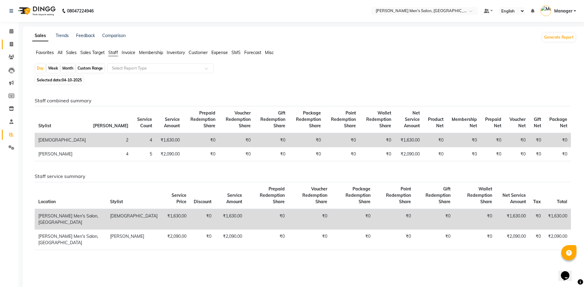
select select "6913"
select select "service"
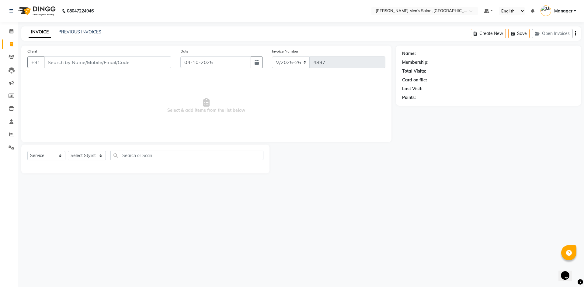
click at [123, 60] on input "Client" at bounding box center [107, 63] width 127 height 12
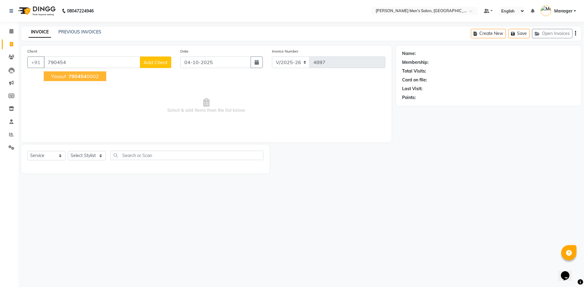
click at [64, 80] on button "Yousuf 790454 0002" at bounding box center [75, 76] width 62 height 10
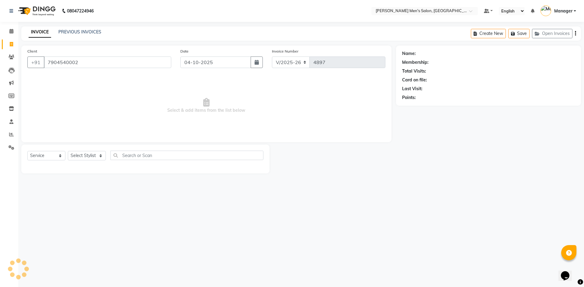
type input "7904540002"
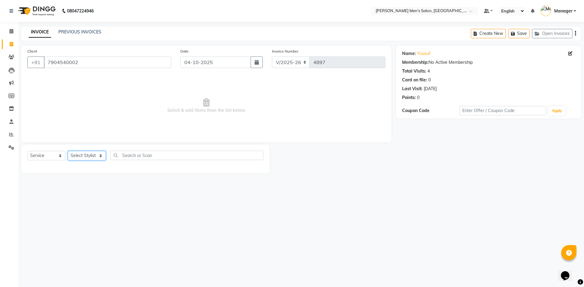
click at [88, 156] on select "Select Stylist [PERSON_NAME] Manager [PERSON_NAME]" at bounding box center [87, 155] width 38 height 9
select select "70201"
click at [68, 151] on select "Select Stylist [PERSON_NAME] Manager [PERSON_NAME]" at bounding box center [87, 155] width 38 height 9
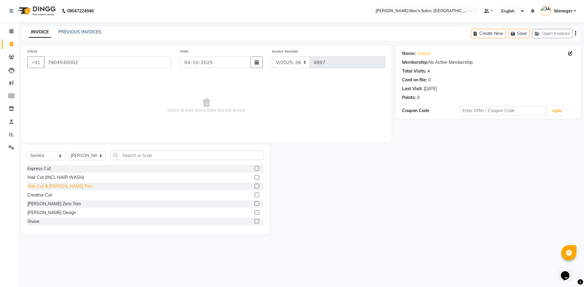
click at [48, 187] on div "Hair Cut & [PERSON_NAME] Trim" at bounding box center [59, 186] width 65 height 6
checkbox input "false"
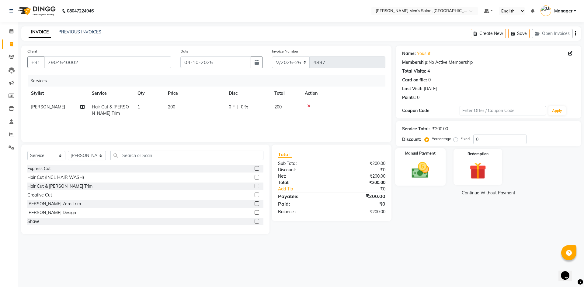
click at [422, 153] on label "Manual Payment" at bounding box center [420, 154] width 30 height 6
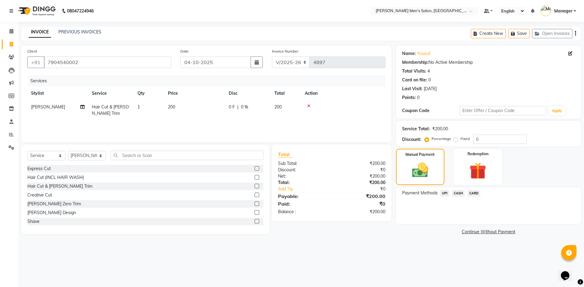
click at [445, 195] on span "UPI" at bounding box center [444, 193] width 9 height 7
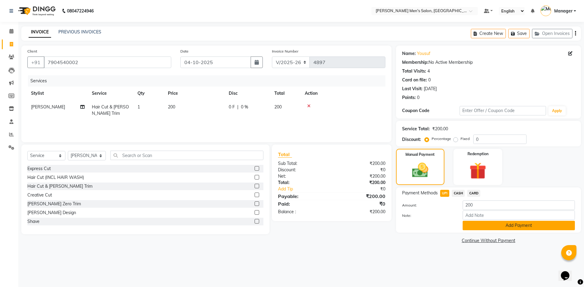
click at [476, 222] on button "Add Payment" at bounding box center [519, 225] width 112 height 9
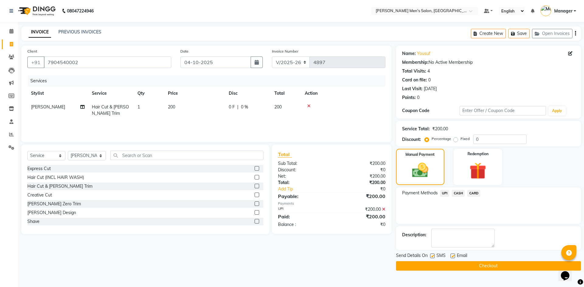
click at [480, 266] on button "Checkout" at bounding box center [488, 266] width 185 height 9
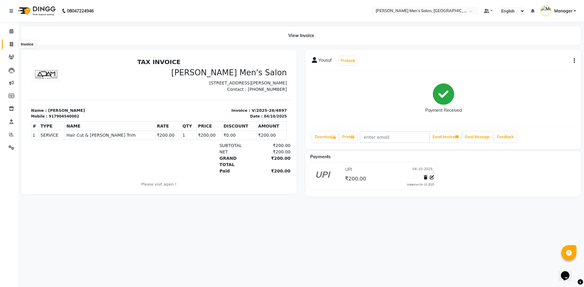
click at [14, 42] on span at bounding box center [11, 44] width 11 height 7
select select "6913"
select select "service"
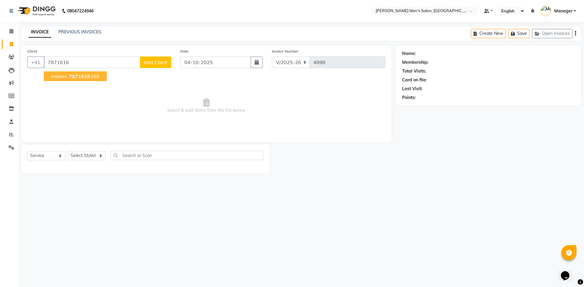
click at [78, 77] on span "7871616" at bounding box center [79, 76] width 21 height 6
type input "7871616166"
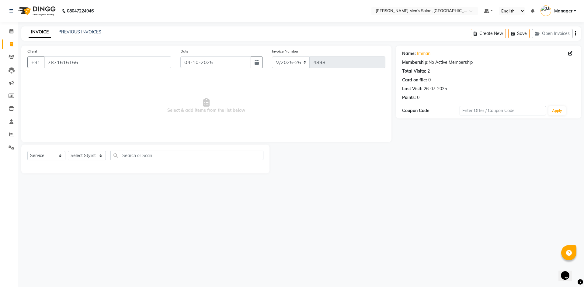
click at [92, 151] on div "Select Service Product Membership Package Voucher Prepaid Gift Card Select Styl…" at bounding box center [145, 158] width 236 height 14
click at [93, 158] on select "Select Stylist [PERSON_NAME] Manager [PERSON_NAME]" at bounding box center [87, 155] width 38 height 9
select select "65604"
click at [68, 151] on select "Select Stylist [PERSON_NAME] Manager [PERSON_NAME]" at bounding box center [87, 155] width 38 height 9
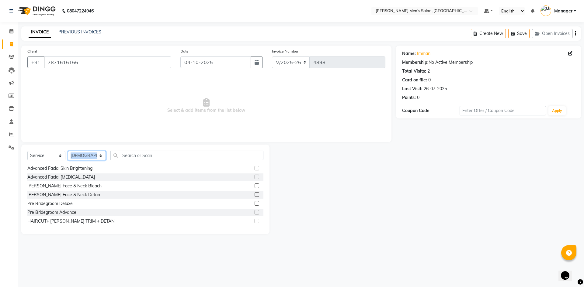
scroll to position [395, 0]
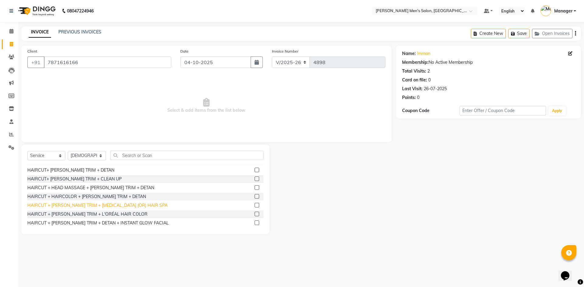
click at [106, 206] on div "HAIRCUT + [PERSON_NAME] TRIM + [MEDICAL_DATA] (OR) HAIR SPA" at bounding box center [97, 206] width 140 height 6
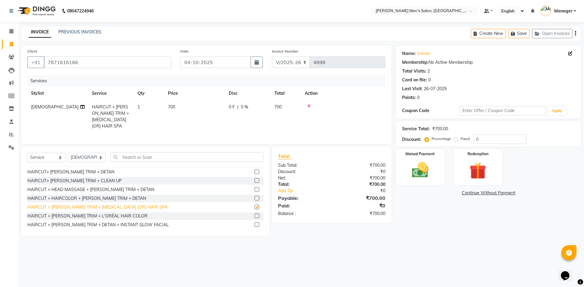
checkbox input "false"
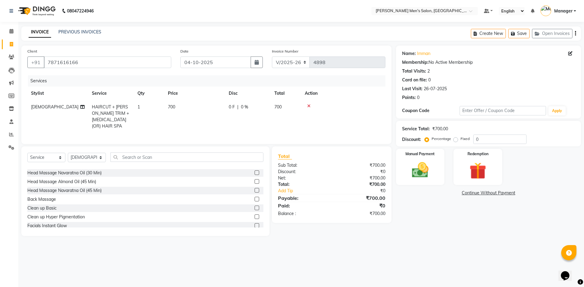
scroll to position [243, 0]
click at [49, 207] on div "Clean up Basic" at bounding box center [41, 210] width 29 height 6
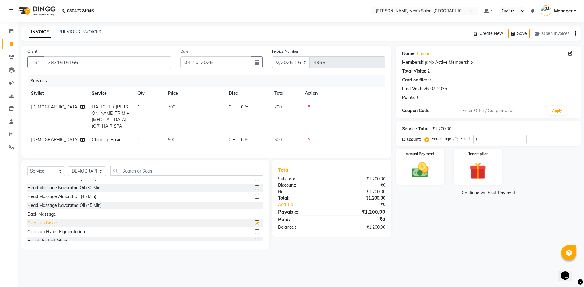
checkbox input "false"
click at [406, 173] on img at bounding box center [420, 170] width 28 height 20
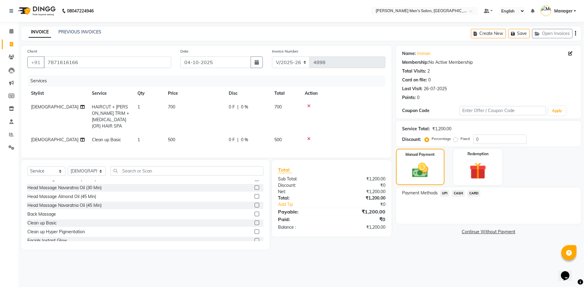
click at [445, 196] on span "UPI" at bounding box center [444, 193] width 9 height 7
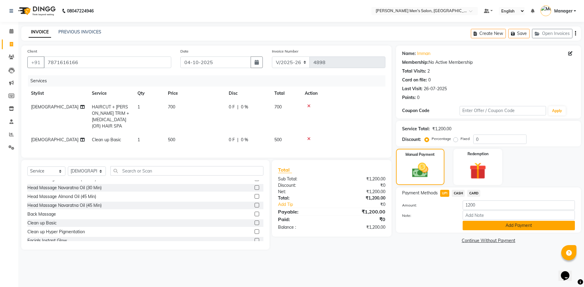
click at [480, 224] on button "Add Payment" at bounding box center [519, 225] width 112 height 9
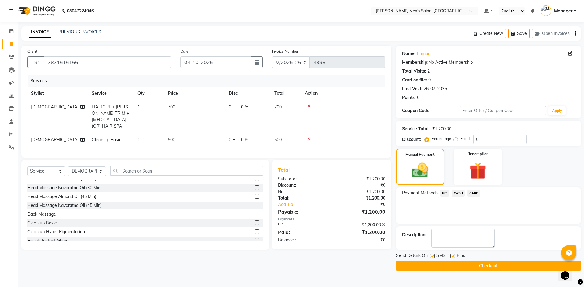
click at [486, 266] on button "Checkout" at bounding box center [488, 266] width 185 height 9
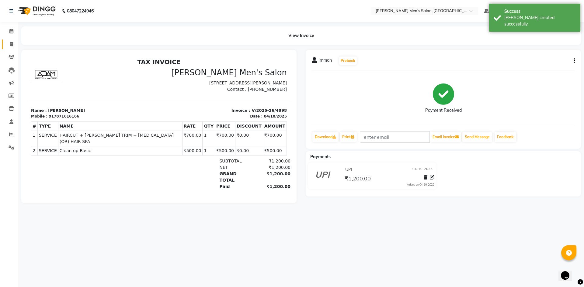
click at [10, 49] on link "Invoice" at bounding box center [9, 45] width 15 height 10
select select "6913"
select select "service"
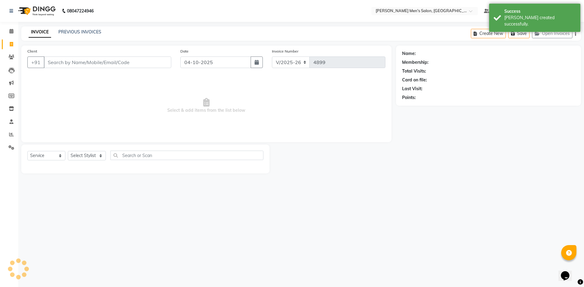
click at [100, 64] on input "Client" at bounding box center [107, 63] width 127 height 12
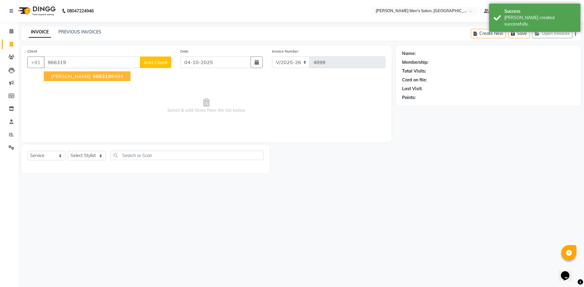
click at [92, 78] on ngb-highlight "966319 9494" at bounding box center [108, 76] width 32 height 6
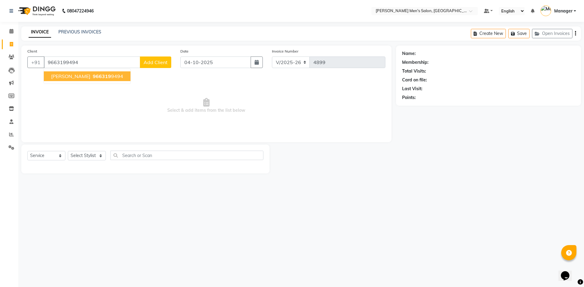
type input "9663199494"
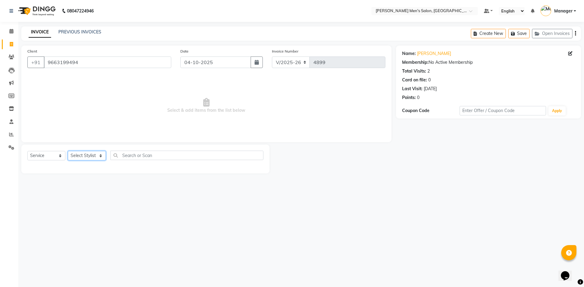
click at [83, 157] on select "Select Stylist [PERSON_NAME] Manager [PERSON_NAME]" at bounding box center [87, 155] width 38 height 9
select select "90887"
click at [68, 151] on select "Select Stylist [PERSON_NAME] Manager [PERSON_NAME]" at bounding box center [87, 155] width 38 height 9
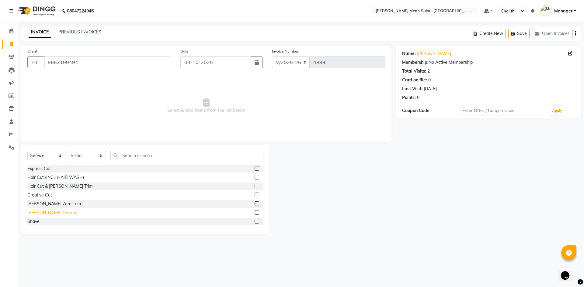
click at [42, 214] on div "[PERSON_NAME] Design" at bounding box center [51, 213] width 49 height 6
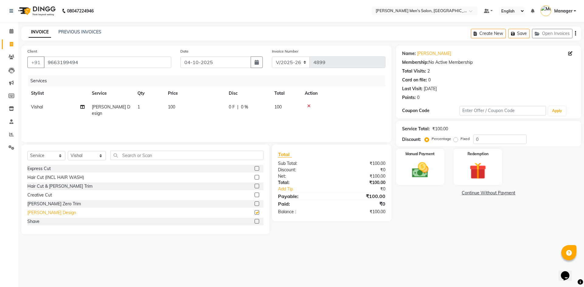
checkbox input "false"
click at [416, 169] on img at bounding box center [420, 170] width 28 height 20
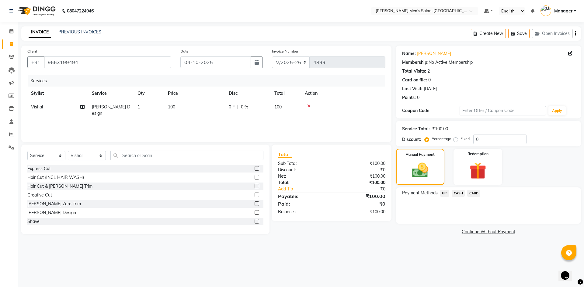
click at [444, 193] on span "UPI" at bounding box center [444, 193] width 9 height 7
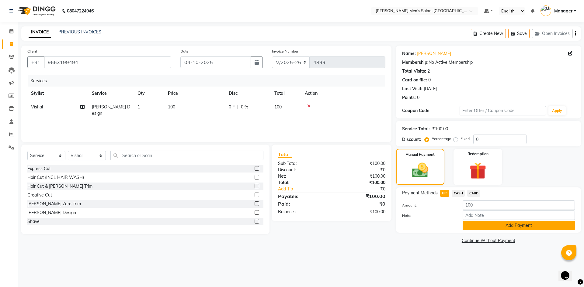
click at [490, 225] on button "Add Payment" at bounding box center [519, 225] width 112 height 9
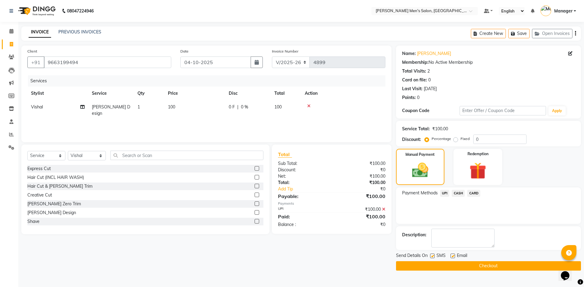
click at [498, 266] on button "Checkout" at bounding box center [488, 266] width 185 height 9
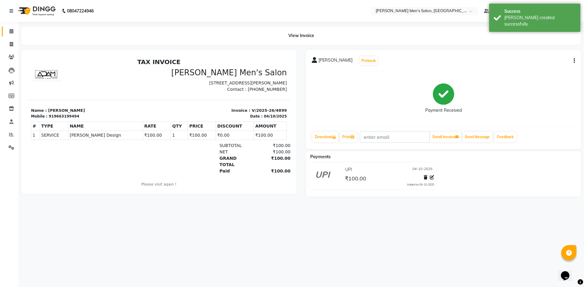
click at [12, 36] on link "Calendar" at bounding box center [9, 31] width 15 height 10
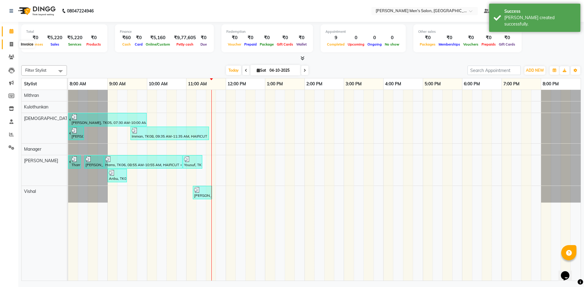
click at [11, 43] on icon at bounding box center [11, 44] width 3 height 5
select select "6913"
select select "service"
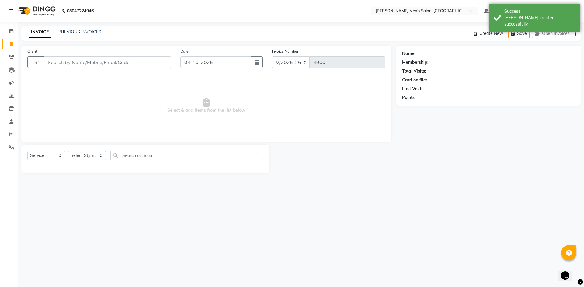
click at [79, 61] on input "Client" at bounding box center [107, 63] width 127 height 12
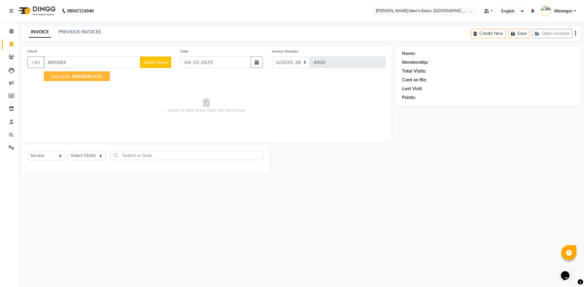
click at [73, 78] on span "965584" at bounding box center [81, 76] width 18 height 6
type input "9655849488"
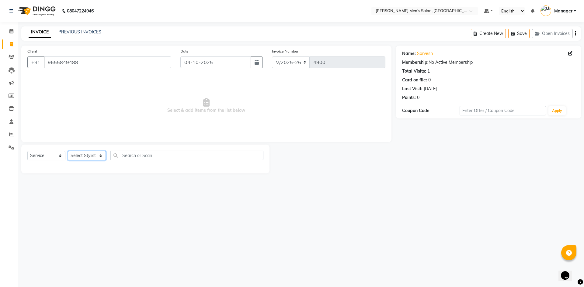
click at [95, 155] on select "Select Stylist [PERSON_NAME] Manager [PERSON_NAME]" at bounding box center [87, 155] width 38 height 9
select select "65604"
click at [68, 151] on select "Select Stylist [PERSON_NAME] Manager [PERSON_NAME]" at bounding box center [87, 155] width 38 height 9
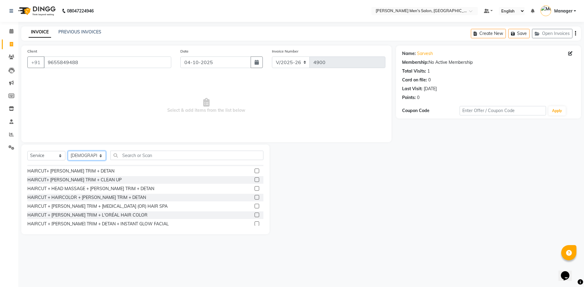
scroll to position [365, 0]
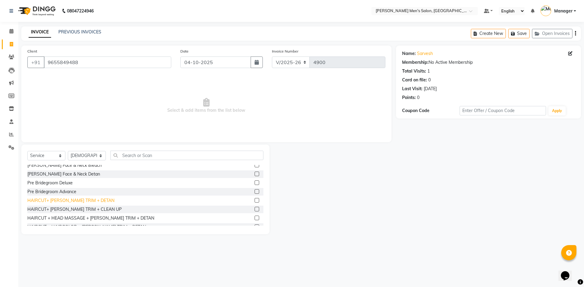
click at [71, 199] on div "HAIRCUT+ [PERSON_NAME] TRIM + DETAN" at bounding box center [70, 201] width 87 height 6
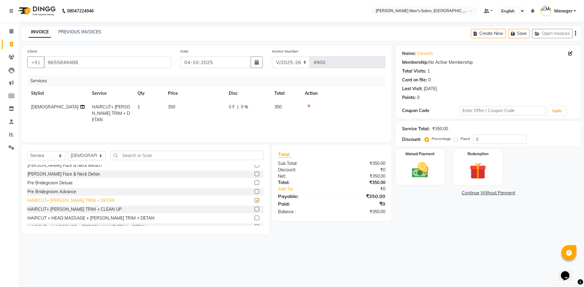
checkbox input "false"
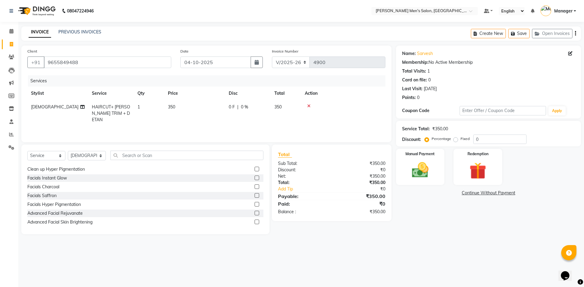
scroll to position [304, 0]
click at [54, 184] on div "Facials Saffron" at bounding box center [41, 182] width 29 height 6
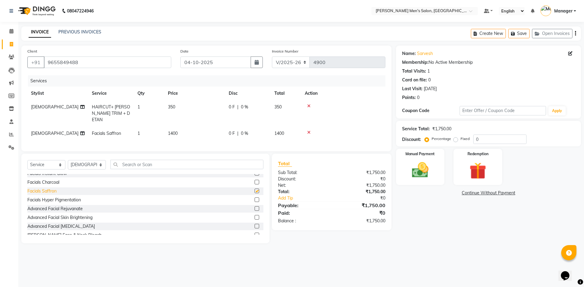
checkbox input "false"
click at [409, 170] on img at bounding box center [420, 170] width 28 height 20
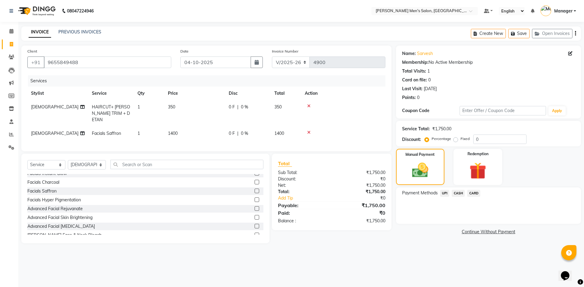
click at [444, 192] on span "UPI" at bounding box center [444, 193] width 9 height 7
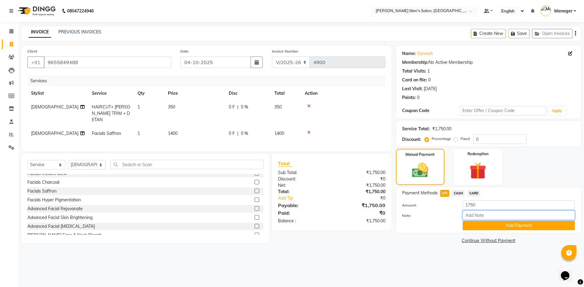
click at [472, 218] on input "Note:" at bounding box center [519, 215] width 112 height 9
click at [476, 226] on button "Add Payment" at bounding box center [519, 225] width 112 height 9
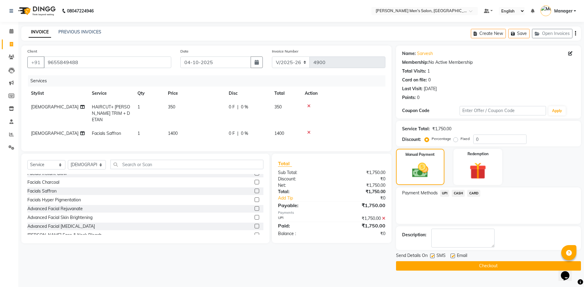
click at [488, 267] on button "Checkout" at bounding box center [488, 266] width 185 height 9
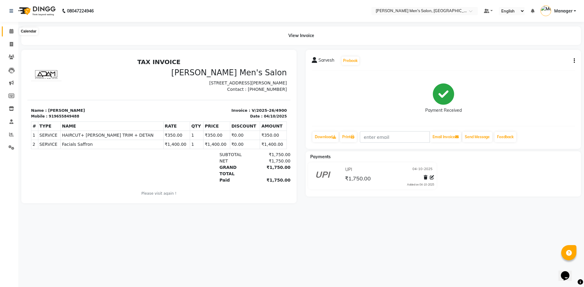
click at [16, 32] on span at bounding box center [11, 31] width 11 height 7
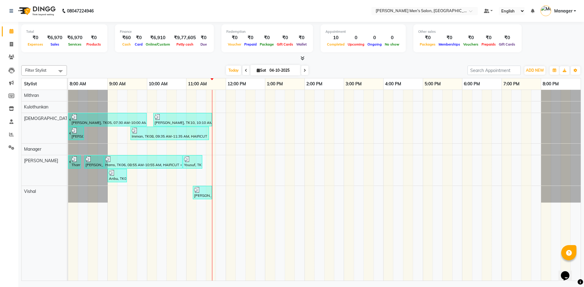
click at [0, 47] on li "Invoice" at bounding box center [9, 44] width 18 height 13
click at [12, 39] on li "Invoice" at bounding box center [9, 44] width 18 height 13
click at [13, 41] on span at bounding box center [11, 44] width 11 height 7
select select "service"
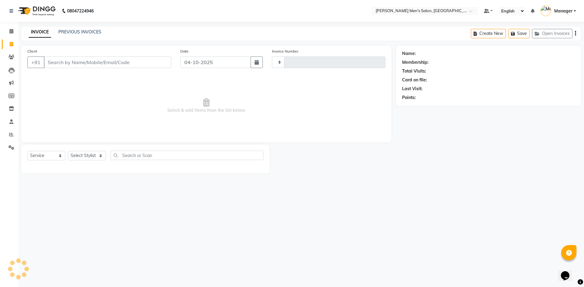
type input "4901"
select select "6913"
click at [13, 132] on icon at bounding box center [11, 134] width 5 height 5
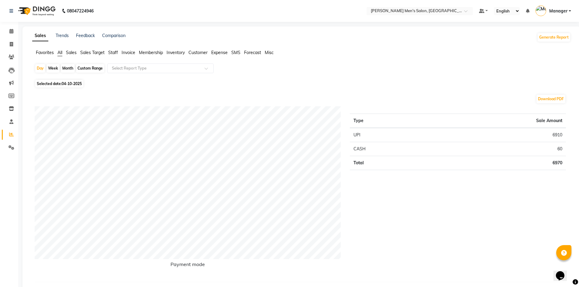
click at [110, 54] on span "Staff" at bounding box center [113, 52] width 10 height 5
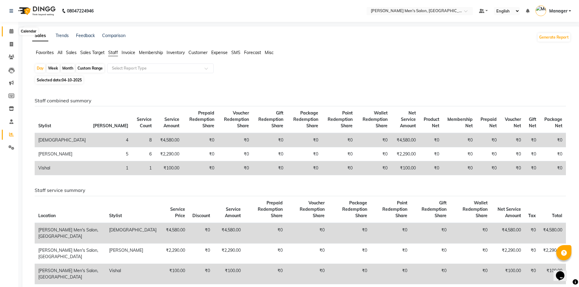
click at [11, 29] on icon at bounding box center [11, 31] width 4 height 5
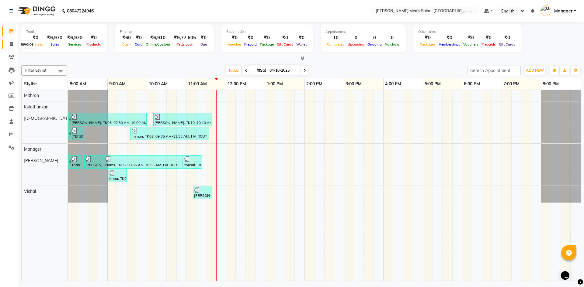
click at [13, 43] on icon at bounding box center [11, 44] width 3 height 5
select select "service"
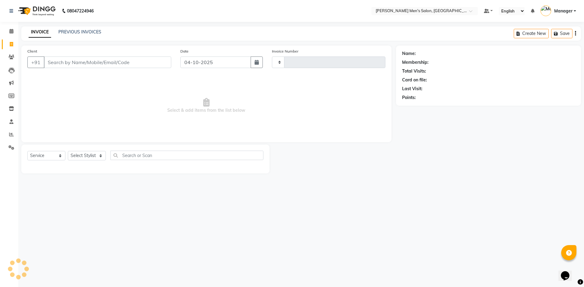
type input "4901"
select select "6913"
click at [98, 67] on input "Client" at bounding box center [107, 63] width 127 height 12
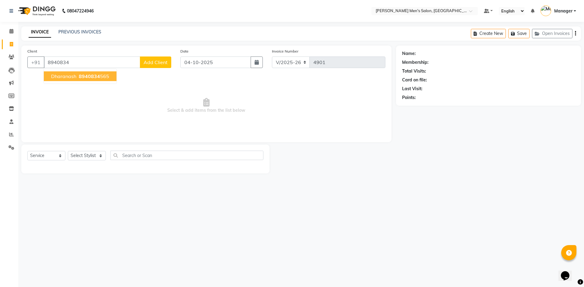
click at [96, 79] on span "8940834" at bounding box center [89, 76] width 21 height 6
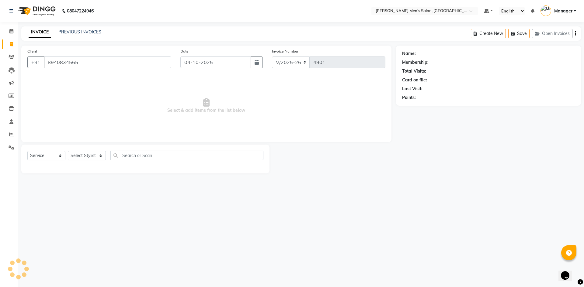
type input "8940834565"
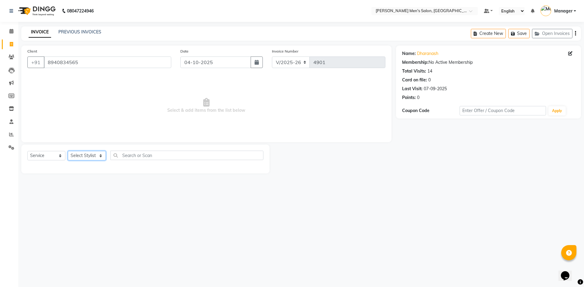
click at [96, 158] on select "Select Stylist [PERSON_NAME] Manager [PERSON_NAME]" at bounding box center [87, 155] width 38 height 9
select select "70201"
click at [68, 151] on select "Select Stylist [PERSON_NAME] Manager [PERSON_NAME]" at bounding box center [87, 155] width 38 height 9
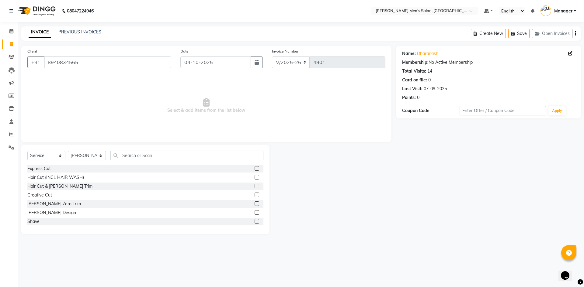
click at [46, 183] on div "Hair Cut & [PERSON_NAME] Trim" at bounding box center [145, 187] width 236 height 8
click at [48, 184] on div "Hair Cut & [PERSON_NAME] Trim" at bounding box center [59, 186] width 65 height 6
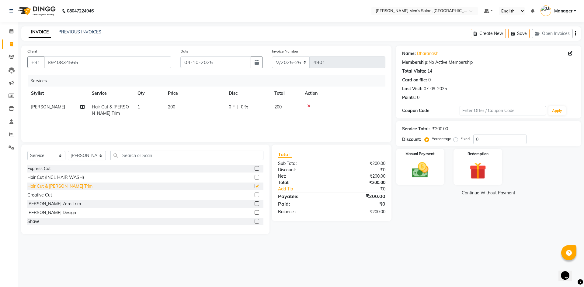
checkbox input "false"
click at [437, 171] on div "Manual Payment" at bounding box center [420, 166] width 50 height 37
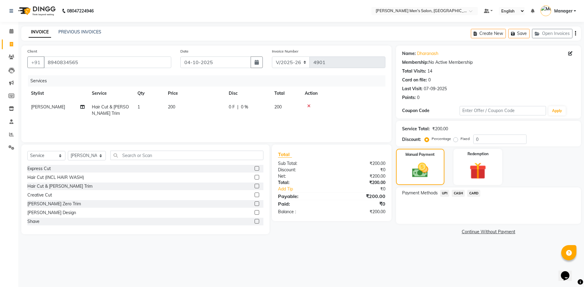
click at [446, 195] on span "UPI" at bounding box center [444, 193] width 9 height 7
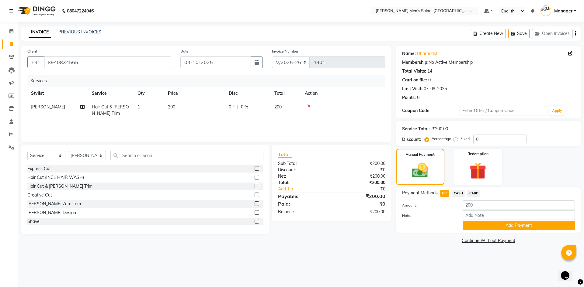
click at [446, 195] on span "UPI" at bounding box center [444, 193] width 9 height 7
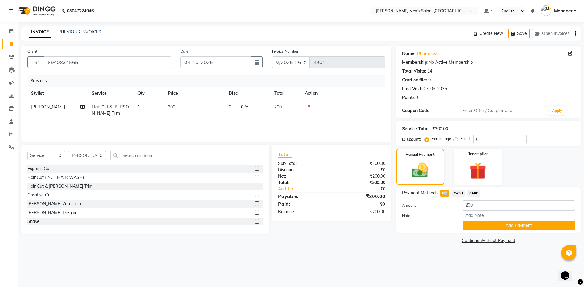
click at [446, 195] on span "UPI" at bounding box center [444, 193] width 9 height 7
click at [476, 224] on button "Add Payment" at bounding box center [519, 225] width 112 height 9
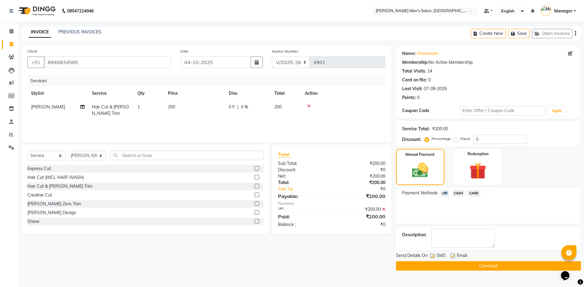
click at [476, 267] on button "Checkout" at bounding box center [488, 266] width 185 height 9
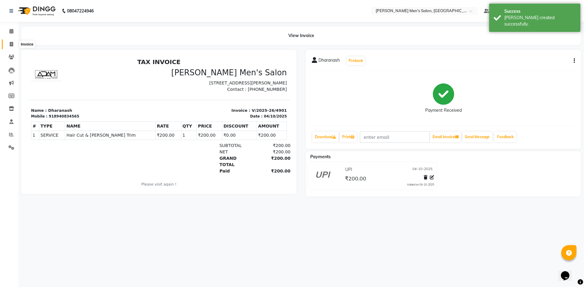
click at [13, 45] on span at bounding box center [11, 44] width 11 height 7
select select "6913"
select select "service"
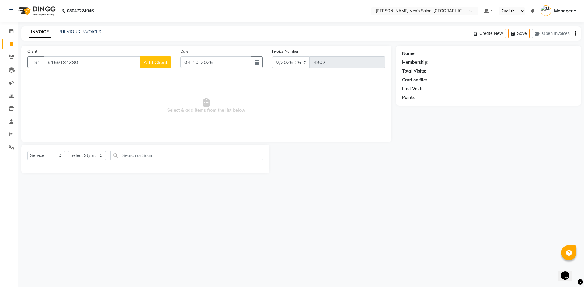
type input "9159184380"
click at [151, 64] on span "Add Client" at bounding box center [156, 62] width 24 height 6
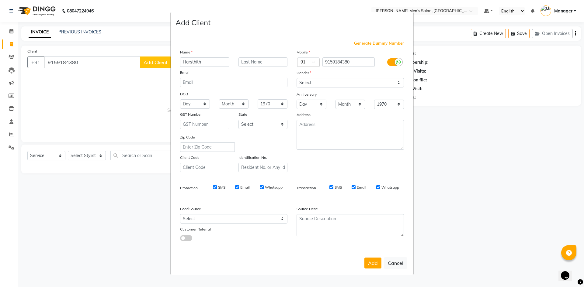
type input "Harsthith"
click at [305, 86] on select "Select [DEMOGRAPHIC_DATA] [DEMOGRAPHIC_DATA] Other Prefer Not To Say" at bounding box center [350, 82] width 107 height 9
select select "[DEMOGRAPHIC_DATA]"
click at [297, 78] on select "Select [DEMOGRAPHIC_DATA] [DEMOGRAPHIC_DATA] Other Prefer Not To Say" at bounding box center [350, 82] width 107 height 9
click at [241, 223] on select "Select Walk-in Referral Internet Friend Word of Mouth Advertisement Facebook Ju…" at bounding box center [233, 218] width 107 height 9
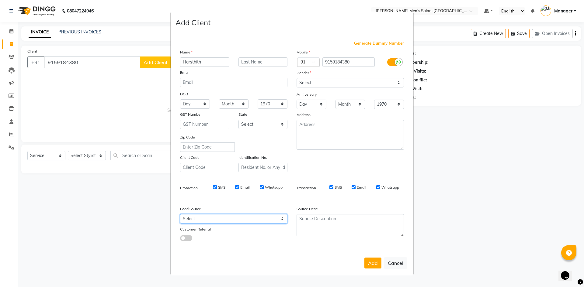
select select "48262"
click at [180, 214] on select "Select Walk-in Referral Internet Friend Word of Mouth Advertisement Facebook Ju…" at bounding box center [233, 218] width 107 height 9
click at [371, 265] on button "Add" at bounding box center [372, 263] width 17 height 11
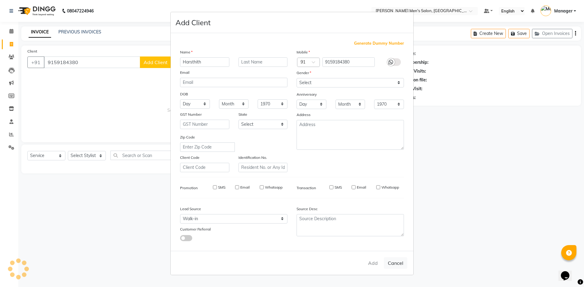
select select
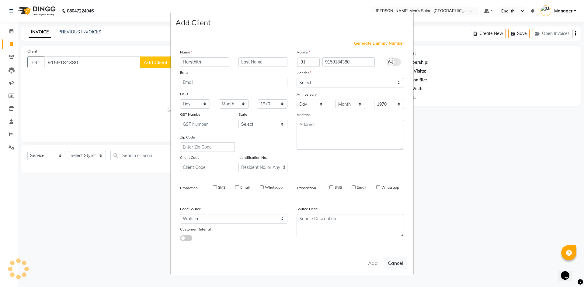
select select
checkbox input "false"
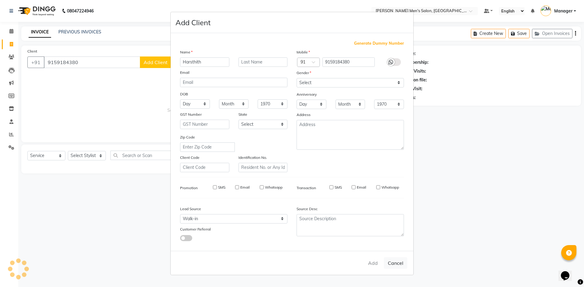
checkbox input "false"
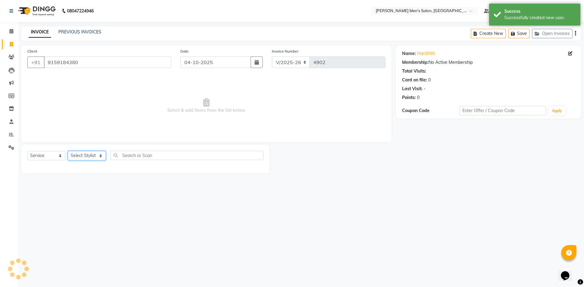
click at [86, 155] on select "Select Stylist [PERSON_NAME] Manager [PERSON_NAME]" at bounding box center [87, 155] width 38 height 9
select select "65604"
click at [68, 151] on select "Select Stylist [PERSON_NAME] Manager [PERSON_NAME]" at bounding box center [87, 155] width 38 height 9
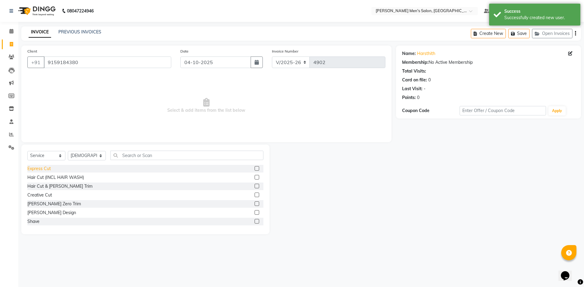
click at [36, 169] on div "Express Cut" at bounding box center [38, 169] width 23 height 6
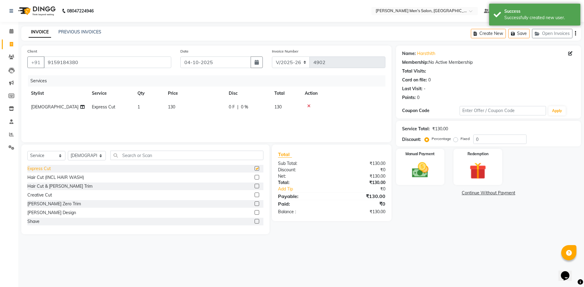
checkbox input "false"
click at [412, 174] on img at bounding box center [420, 170] width 28 height 20
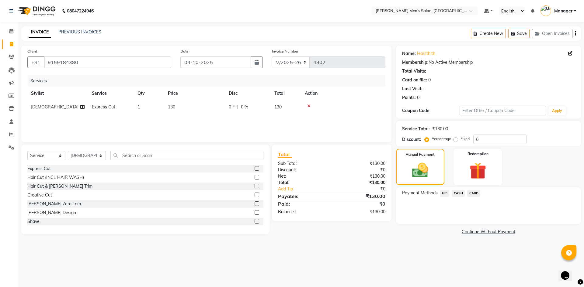
click at [454, 197] on div "CASH" at bounding box center [457, 194] width 16 height 8
click at [459, 196] on span "CASH" at bounding box center [458, 193] width 13 height 7
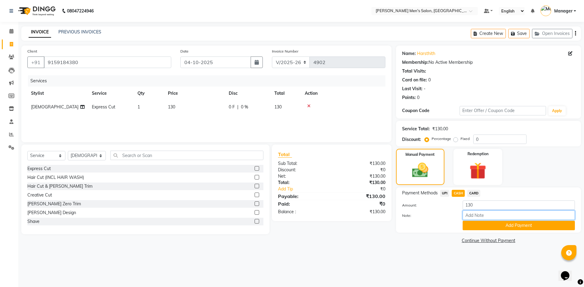
click at [482, 219] on input "Note:" at bounding box center [519, 215] width 112 height 9
click at [482, 221] on div "Note:" at bounding box center [489, 216] width 182 height 10
click at [483, 223] on button "Add Payment" at bounding box center [519, 225] width 112 height 9
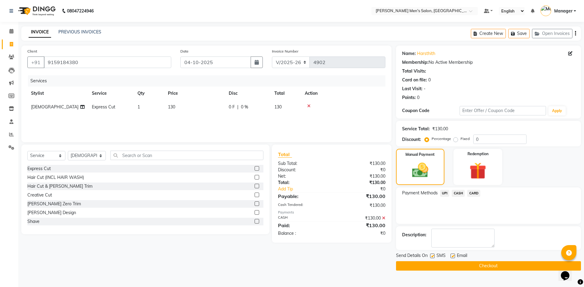
click at [491, 263] on button "Checkout" at bounding box center [488, 266] width 185 height 9
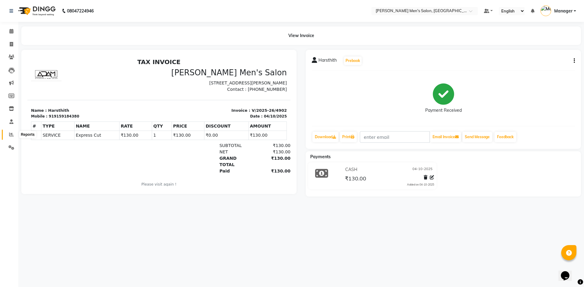
click at [15, 136] on span at bounding box center [11, 134] width 11 height 7
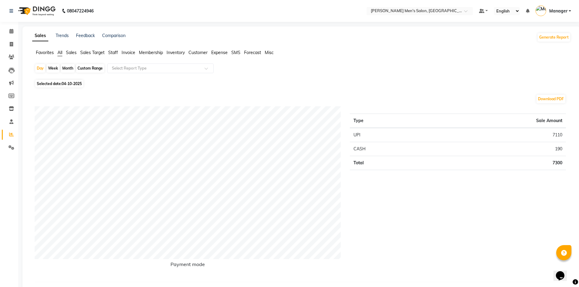
click at [115, 52] on span "Staff" at bounding box center [113, 52] width 10 height 5
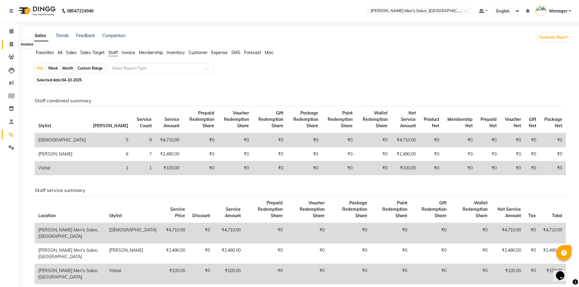
click at [8, 46] on span at bounding box center [11, 44] width 11 height 7
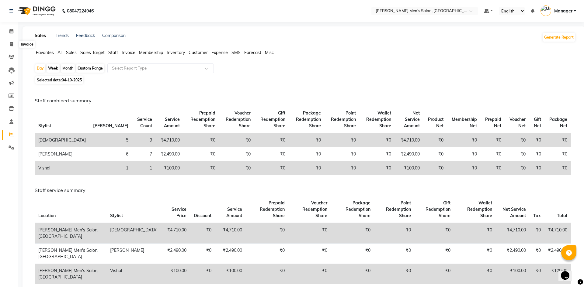
select select "6913"
select select "service"
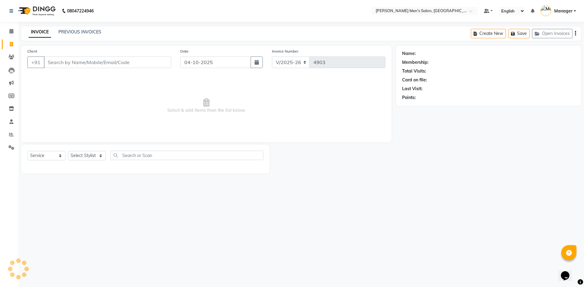
click at [91, 66] on input "Client" at bounding box center [107, 63] width 127 height 12
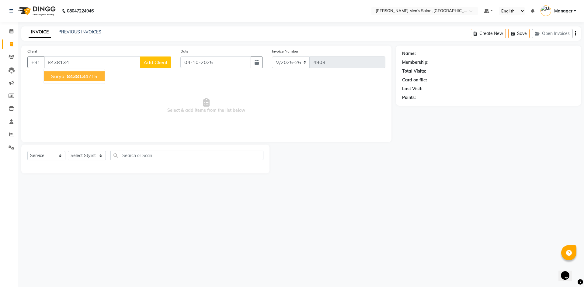
click at [91, 76] on ngb-highlight "8438134 715" at bounding box center [82, 76] width 32 height 6
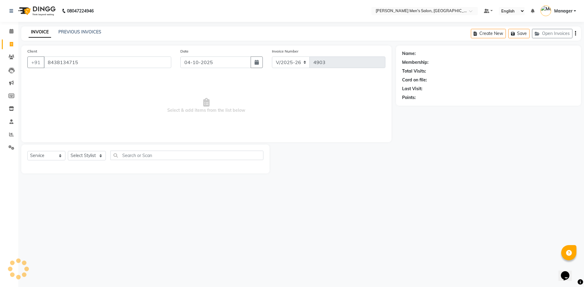
type input "8438134715"
click at [91, 153] on select "Select Stylist [PERSON_NAME] Manager [PERSON_NAME]" at bounding box center [87, 155] width 38 height 9
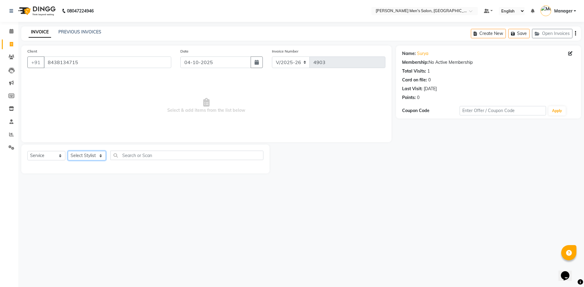
select select "90887"
click at [68, 151] on select "Select Stylist [PERSON_NAME] Manager [PERSON_NAME]" at bounding box center [87, 155] width 38 height 9
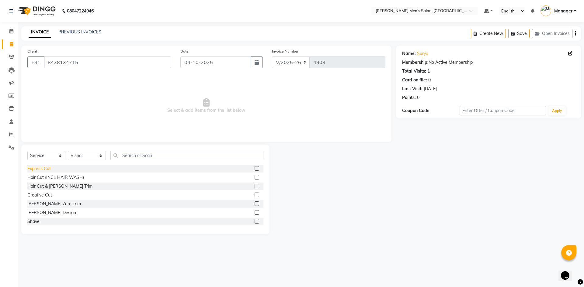
click at [47, 169] on div "Express Cut" at bounding box center [38, 169] width 23 height 6
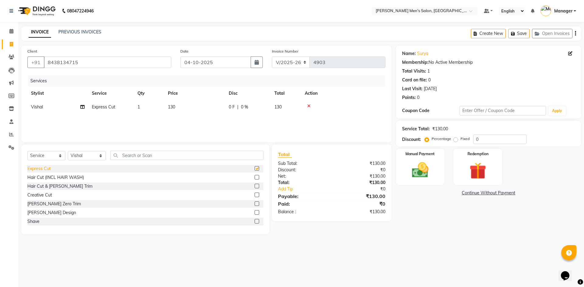
checkbox input "false"
click at [429, 171] on img at bounding box center [420, 170] width 28 height 20
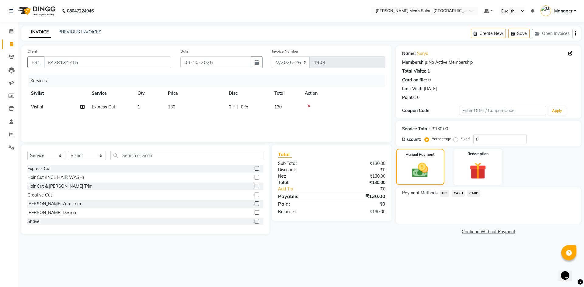
click at [446, 197] on div "UPI" at bounding box center [444, 194] width 12 height 8
click at [443, 196] on span "UPI" at bounding box center [444, 193] width 9 height 7
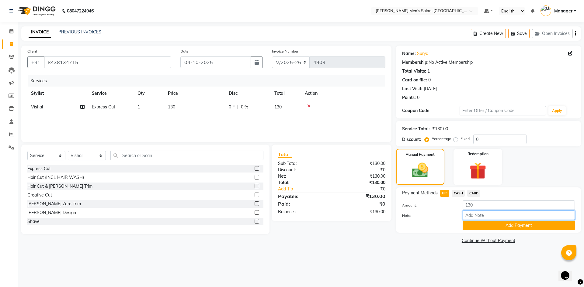
click at [491, 220] on input "Note:" at bounding box center [519, 215] width 112 height 9
click at [479, 228] on button "Add Payment" at bounding box center [519, 225] width 112 height 9
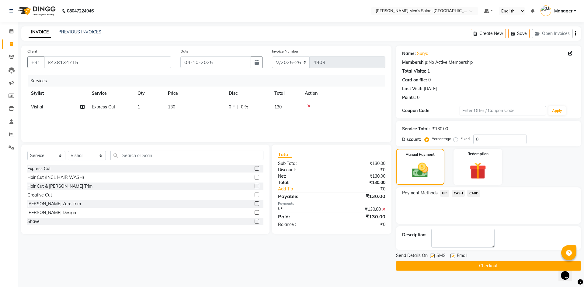
click at [478, 263] on button "Checkout" at bounding box center [488, 266] width 185 height 9
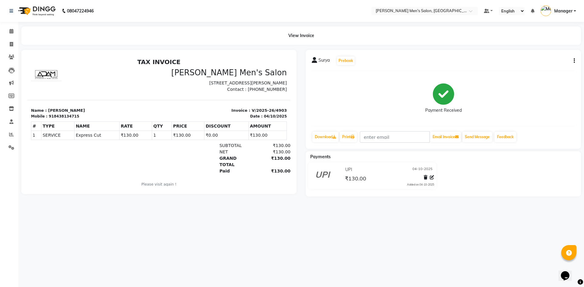
click at [1, 50] on li "Invoice" at bounding box center [9, 44] width 18 height 13
click at [4, 49] on link "Invoice" at bounding box center [9, 45] width 15 height 10
select select "service"
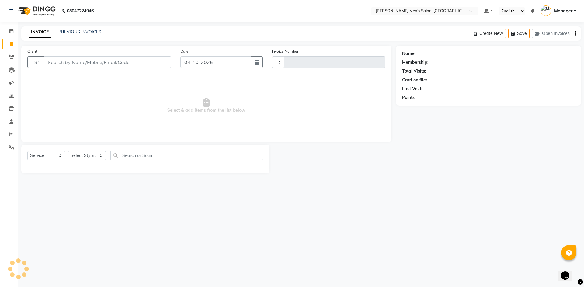
type input "4904"
select select "6913"
click at [137, 57] on input "Client" at bounding box center [107, 63] width 127 height 12
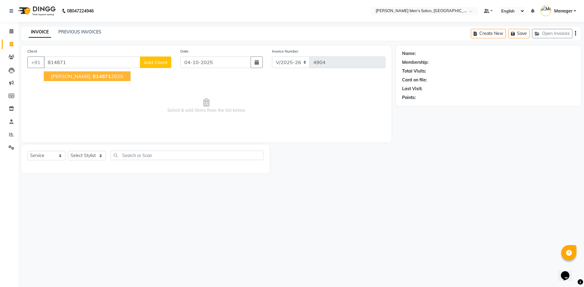
click at [92, 78] on ngb-highlight "814871 2825" at bounding box center [108, 76] width 32 height 6
type input "8148712825"
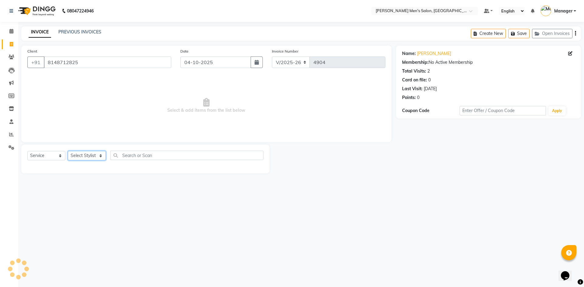
drag, startPoint x: 97, startPoint y: 152, endPoint x: 92, endPoint y: 159, distance: 8.9
click at [97, 152] on select "Select Stylist [PERSON_NAME] Manager [PERSON_NAME]" at bounding box center [87, 155] width 38 height 9
select select "70201"
click at [68, 151] on select "Select Stylist [PERSON_NAME] Manager [PERSON_NAME]" at bounding box center [87, 155] width 38 height 9
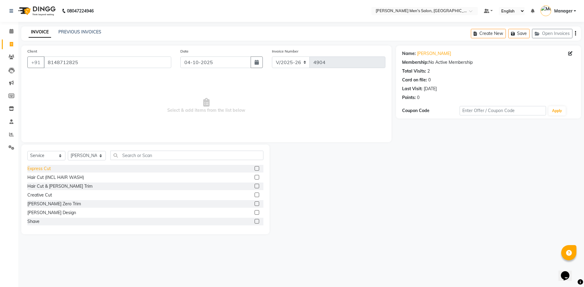
click at [46, 167] on div "Express Cut" at bounding box center [38, 169] width 23 height 6
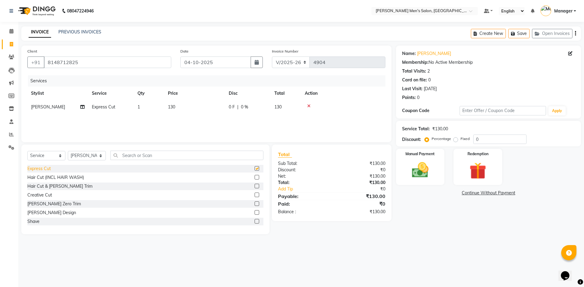
checkbox input "false"
click at [431, 166] on img at bounding box center [420, 170] width 28 height 20
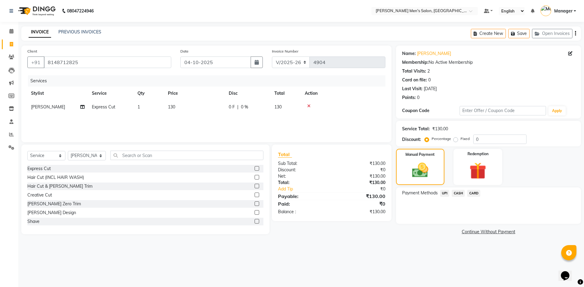
click at [444, 195] on span "UPI" at bounding box center [444, 193] width 9 height 7
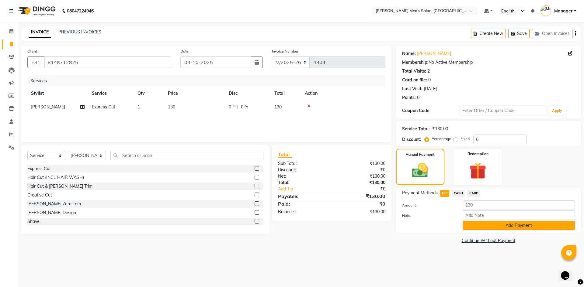
click at [485, 227] on button "Add Payment" at bounding box center [519, 225] width 112 height 9
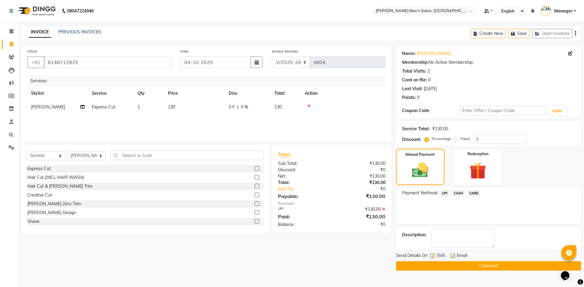
click at [483, 264] on button "Checkout" at bounding box center [488, 266] width 185 height 9
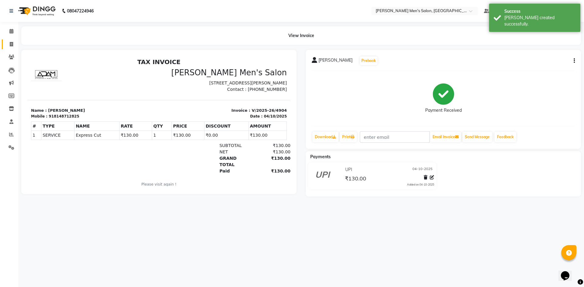
click at [12, 40] on link "Invoice" at bounding box center [9, 45] width 15 height 10
select select "service"
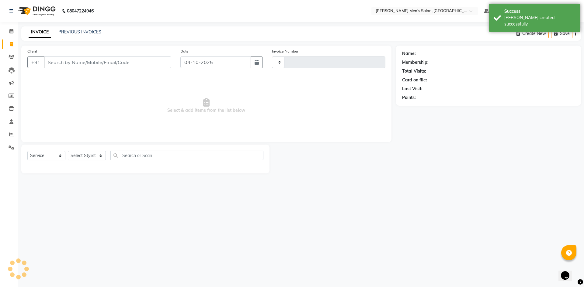
type input "4905"
select select "6913"
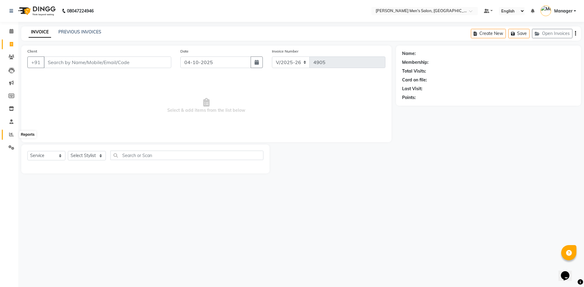
click at [13, 134] on icon at bounding box center [11, 134] width 5 height 5
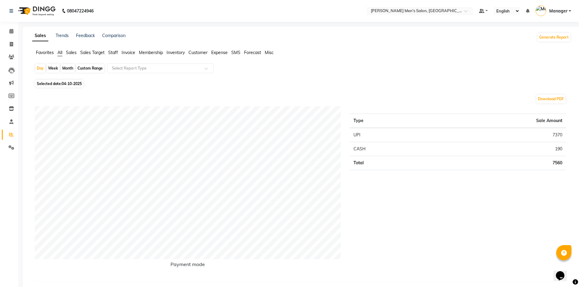
click at [114, 50] on span "Staff" at bounding box center [113, 52] width 10 height 5
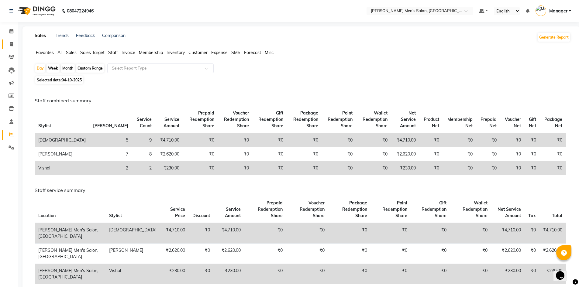
click at [9, 47] on span at bounding box center [11, 44] width 11 height 7
select select "service"
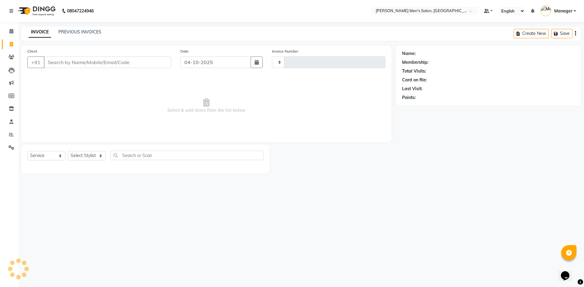
type input "4905"
select select "6913"
click at [91, 66] on input "Client" at bounding box center [107, 63] width 127 height 12
click at [102, 64] on input "Client" at bounding box center [107, 63] width 127 height 12
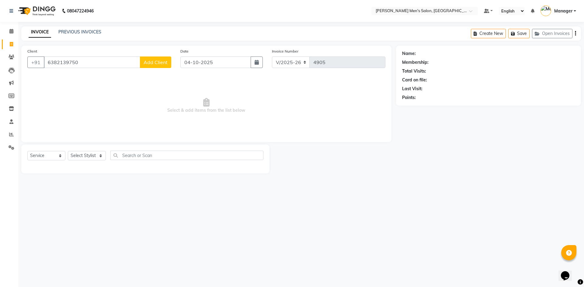
type input "6382139750"
click at [164, 59] on button "Add Client" at bounding box center [155, 63] width 31 height 12
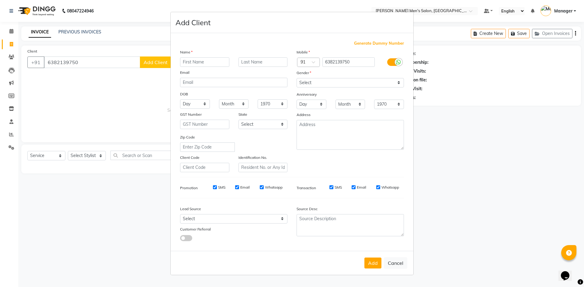
click at [197, 66] on input "text" at bounding box center [204, 61] width 49 height 9
click at [200, 64] on input "text" at bounding box center [204, 61] width 49 height 9
type input "Drawin"
drag, startPoint x: 311, startPoint y: 84, endPoint x: 311, endPoint y: 87, distance: 3.1
click at [311, 87] on select "Select [DEMOGRAPHIC_DATA] [DEMOGRAPHIC_DATA] Other Prefer Not To Say" at bounding box center [350, 82] width 107 height 9
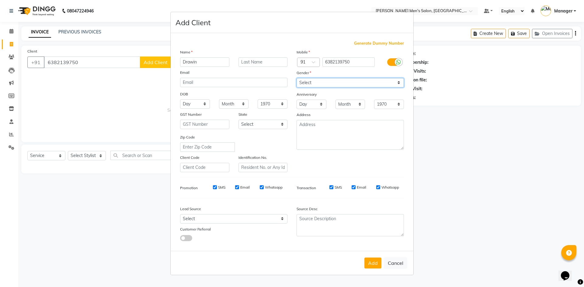
select select "[DEMOGRAPHIC_DATA]"
click at [297, 78] on select "Select [DEMOGRAPHIC_DATA] [DEMOGRAPHIC_DATA] Other Prefer Not To Say" at bounding box center [350, 82] width 107 height 9
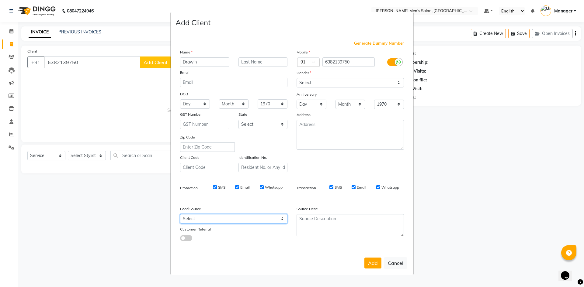
drag, startPoint x: 263, startPoint y: 220, endPoint x: 263, endPoint y: 216, distance: 4.0
click at [263, 219] on select "Select Walk-in Referral Internet Friend Word of Mouth Advertisement Facebook Ju…" at bounding box center [233, 218] width 107 height 9
select select "48262"
click at [180, 214] on select "Select Walk-in Referral Internet Friend Word of Mouth Advertisement Facebook Ju…" at bounding box center [233, 218] width 107 height 9
click at [371, 267] on button "Add" at bounding box center [372, 263] width 17 height 11
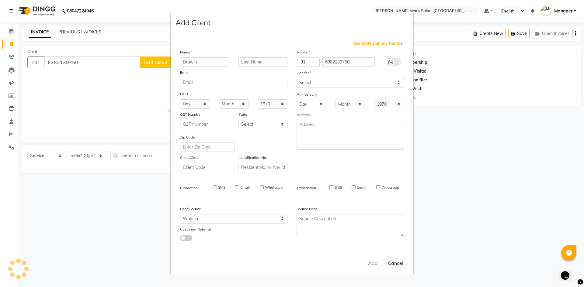
select select
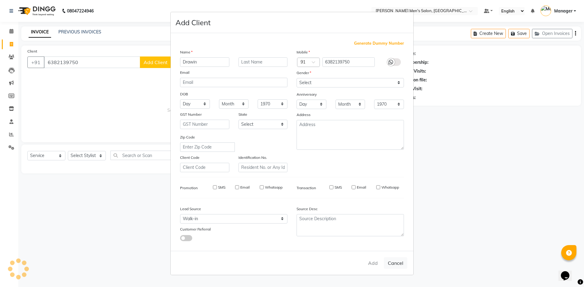
select select
checkbox input "false"
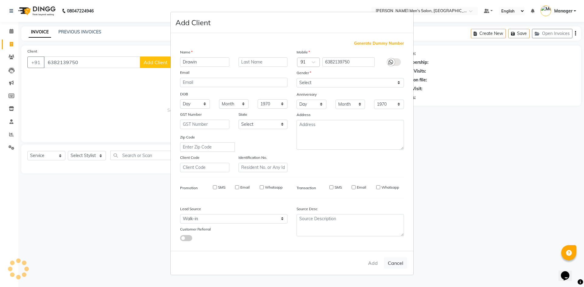
checkbox input "false"
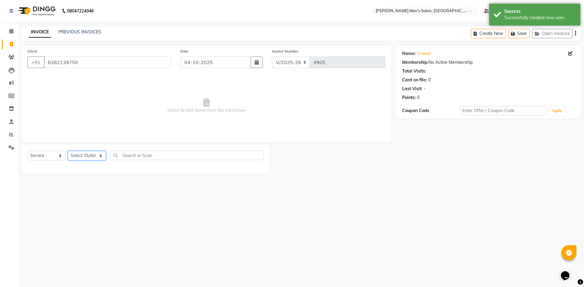
click at [94, 158] on select "Select Stylist [PERSON_NAME] Manager [PERSON_NAME]" at bounding box center [87, 155] width 38 height 9
select select "65604"
click at [68, 151] on select "Select Stylist [PERSON_NAME] Manager [PERSON_NAME]" at bounding box center [87, 155] width 38 height 9
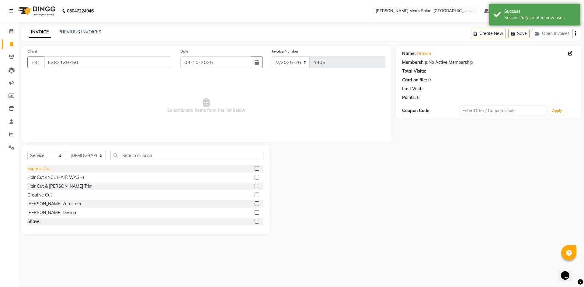
click at [40, 171] on div "Express Cut" at bounding box center [38, 169] width 23 height 6
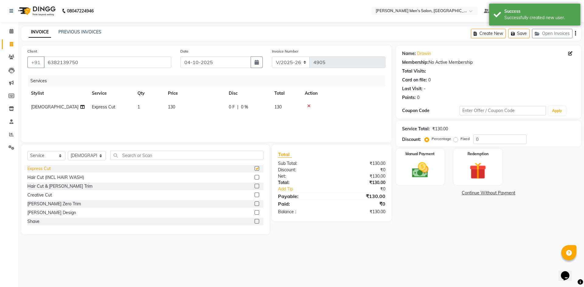
checkbox input "false"
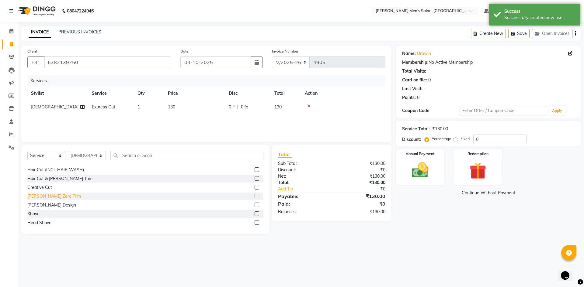
scroll to position [30, 0]
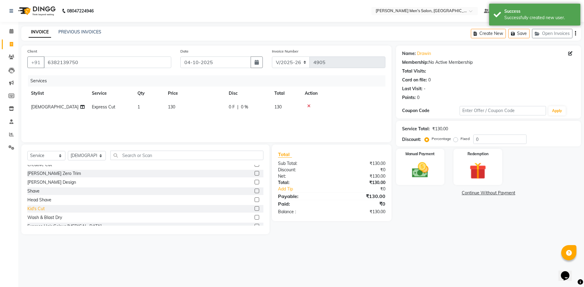
click at [41, 211] on div "Kid's Cut" at bounding box center [35, 209] width 17 height 6
checkbox input "false"
click at [416, 164] on img at bounding box center [420, 170] width 28 height 20
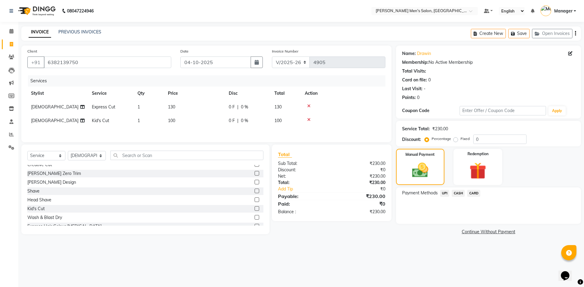
click at [457, 195] on span "CASH" at bounding box center [458, 193] width 13 height 7
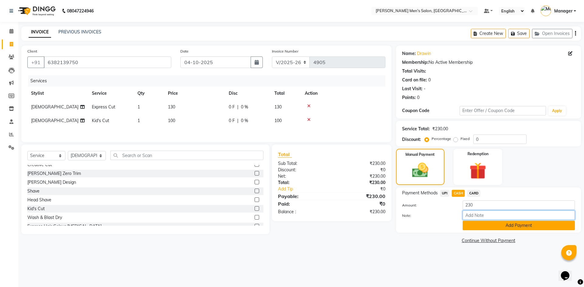
drag, startPoint x: 477, startPoint y: 216, endPoint x: 477, endPoint y: 224, distance: 7.9
click at [477, 216] on input "Note:" at bounding box center [519, 215] width 112 height 9
click at [477, 228] on button "Add Payment" at bounding box center [519, 225] width 112 height 9
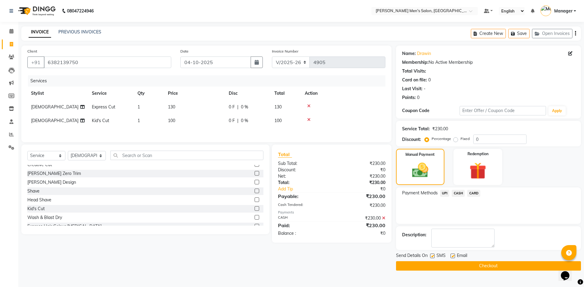
click at [481, 264] on button "Checkout" at bounding box center [488, 266] width 185 height 9
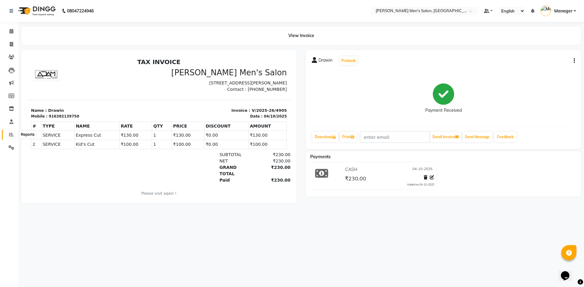
click at [10, 134] on icon at bounding box center [11, 134] width 5 height 5
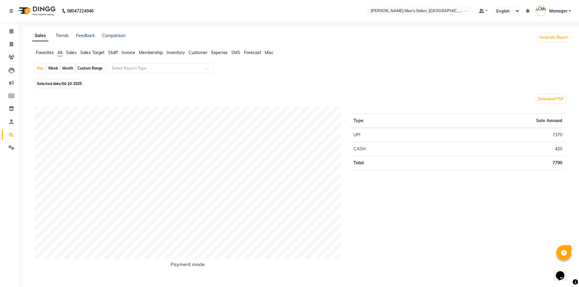
click at [112, 53] on span "Staff" at bounding box center [113, 52] width 10 height 5
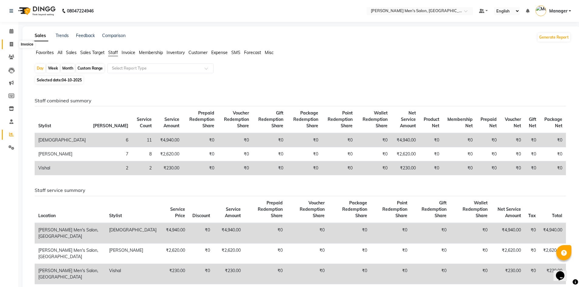
click at [14, 46] on span at bounding box center [11, 44] width 11 height 7
select select "service"
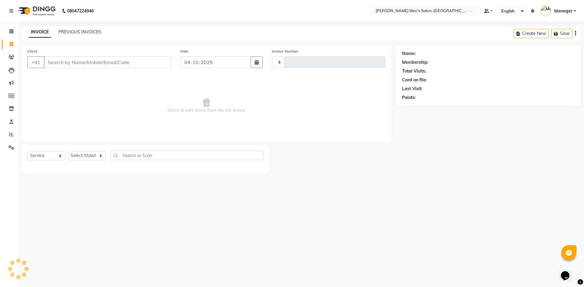
type input "4906"
select select "6913"
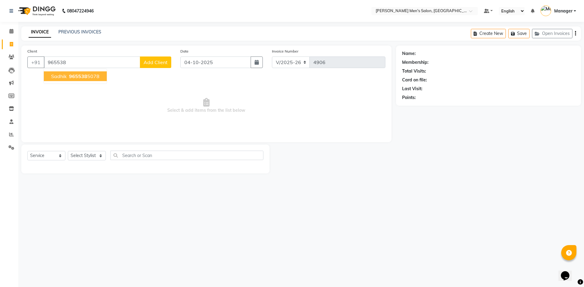
click at [97, 80] on button "sadhik 965538 5078" at bounding box center [75, 76] width 63 height 10
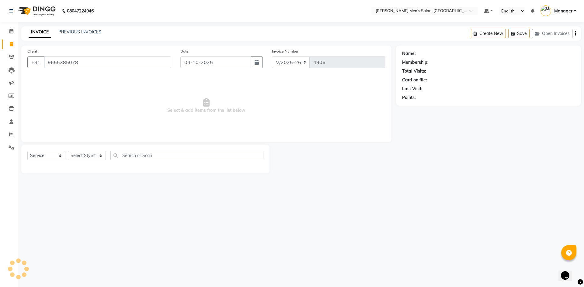
type input "9655385078"
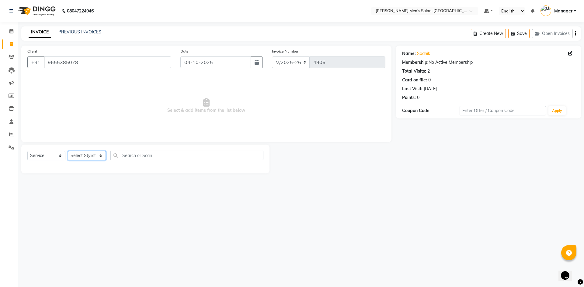
click at [87, 160] on select "Select Stylist [PERSON_NAME] Manager [PERSON_NAME]" at bounding box center [87, 155] width 38 height 9
select select "65604"
click at [68, 151] on select "Select Stylist [PERSON_NAME] Manager [PERSON_NAME]" at bounding box center [87, 155] width 38 height 9
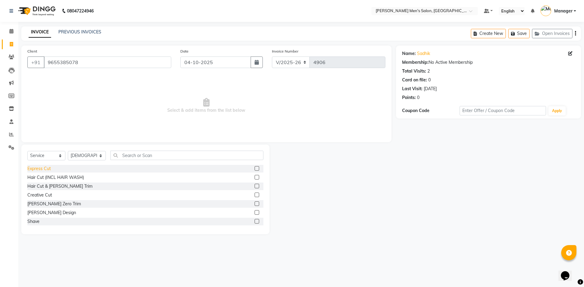
click at [39, 169] on div "Express Cut" at bounding box center [38, 169] width 23 height 6
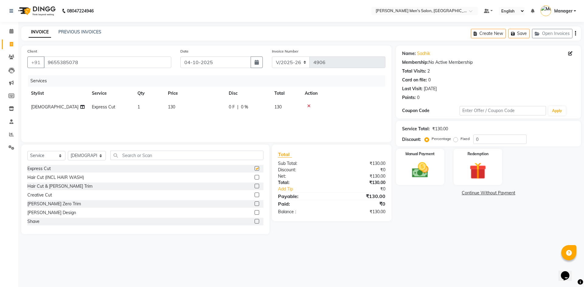
checkbox input "false"
click at [85, 156] on select "Select Stylist [PERSON_NAME] Manager [PERSON_NAME]" at bounding box center [87, 155] width 38 height 9
select select "90887"
click at [68, 151] on select "Select Stylist [PERSON_NAME] Manager [PERSON_NAME]" at bounding box center [87, 155] width 38 height 9
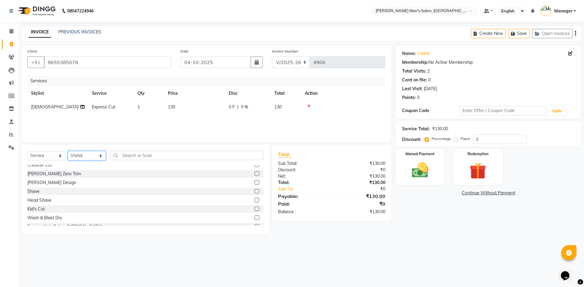
scroll to position [30, 0]
click at [36, 211] on div "Kid's Cut" at bounding box center [35, 209] width 17 height 6
checkbox input "false"
click at [416, 174] on img at bounding box center [420, 170] width 28 height 20
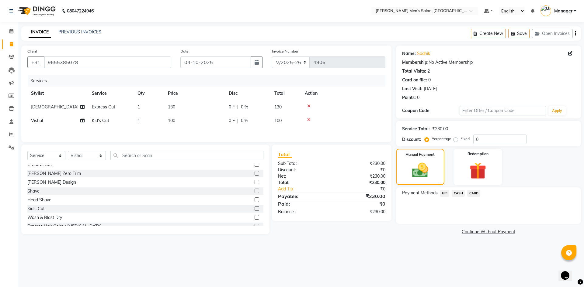
click at [456, 191] on span "CASH" at bounding box center [458, 193] width 13 height 7
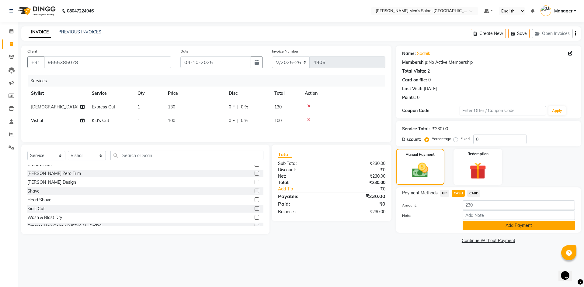
click at [475, 230] on button "Add Payment" at bounding box center [519, 225] width 112 height 9
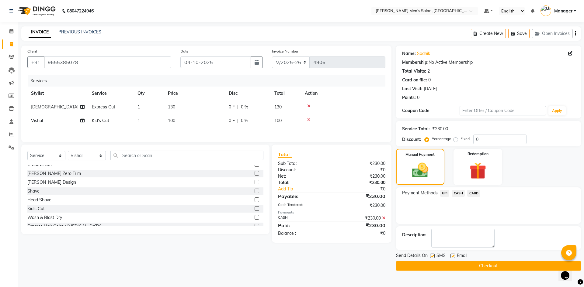
click at [475, 269] on button "Checkout" at bounding box center [488, 266] width 185 height 9
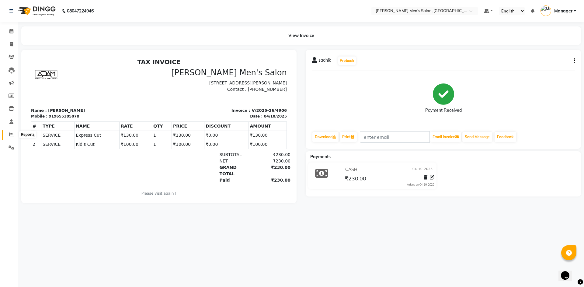
click at [10, 133] on icon at bounding box center [11, 134] width 5 height 5
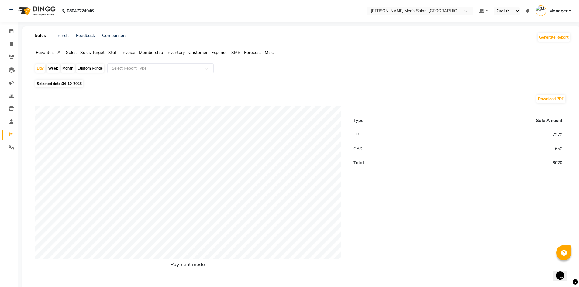
click at [112, 50] on span "Staff" at bounding box center [113, 52] width 10 height 5
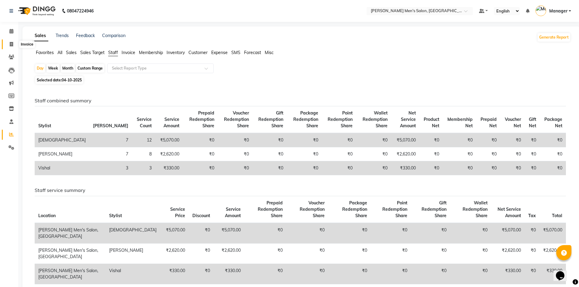
click at [10, 45] on icon at bounding box center [11, 44] width 3 height 5
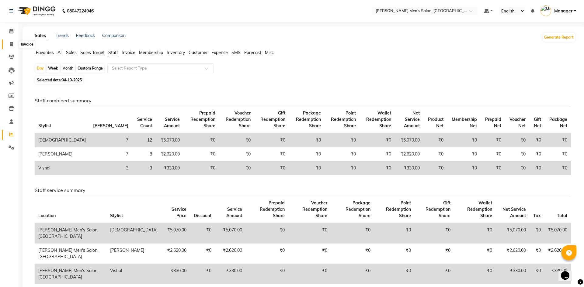
select select "service"
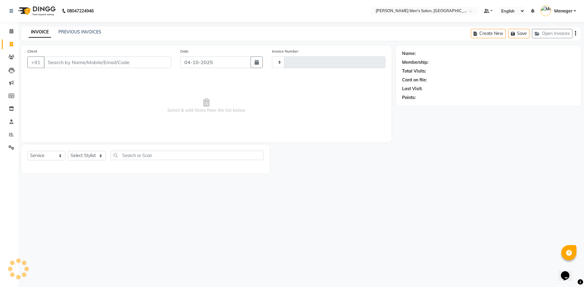
type input "4907"
select select "6913"
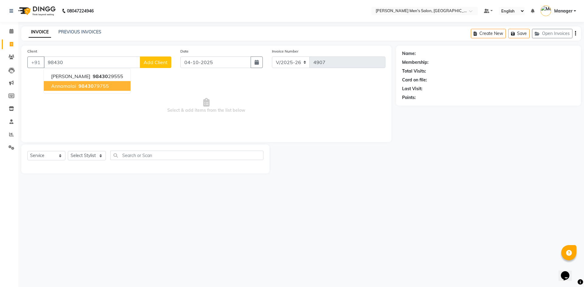
click at [84, 88] on span "98430" at bounding box center [85, 86] width 15 height 6
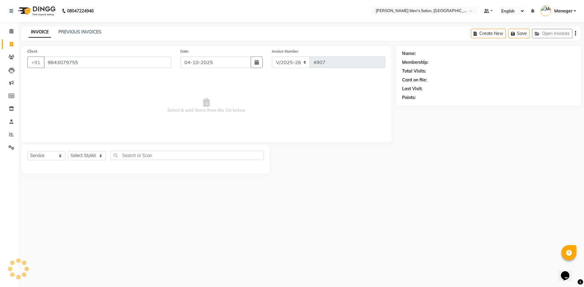
type input "9843079755"
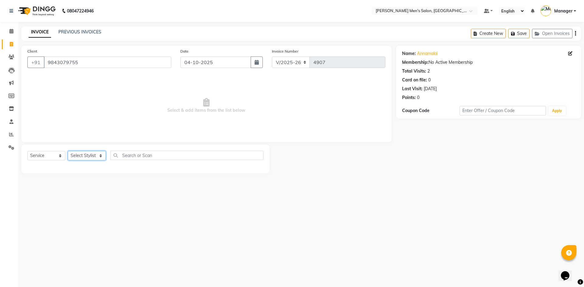
click at [85, 155] on select "Select Stylist [PERSON_NAME] Manager [PERSON_NAME]" at bounding box center [87, 155] width 38 height 9
select select "70201"
click at [68, 151] on select "Select Stylist [PERSON_NAME] Manager [PERSON_NAME]" at bounding box center [87, 155] width 38 height 9
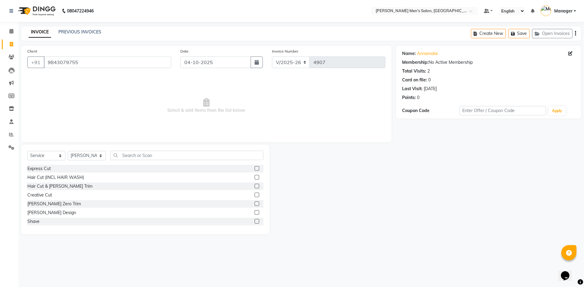
click at [255, 186] on label at bounding box center [257, 186] width 5 height 5
click at [255, 186] on input "checkbox" at bounding box center [257, 187] width 4 height 4
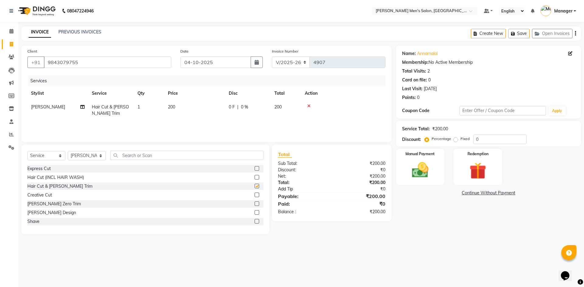
checkbox input "false"
click at [431, 170] on img at bounding box center [420, 170] width 28 height 20
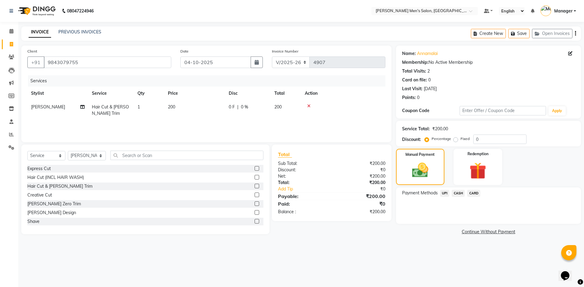
click at [444, 192] on span "UPI" at bounding box center [444, 193] width 9 height 7
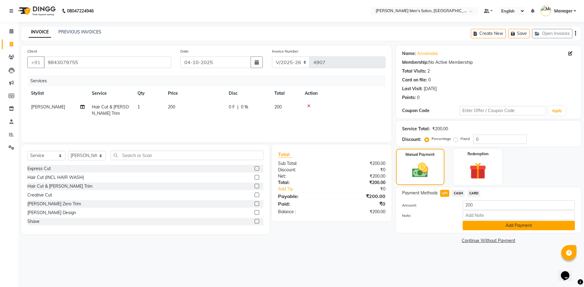
click at [466, 225] on button "Add Payment" at bounding box center [519, 225] width 112 height 9
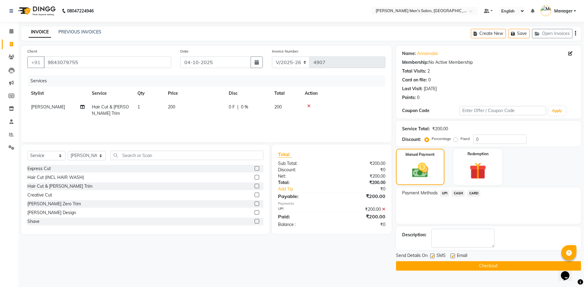
drag, startPoint x: 472, startPoint y: 266, endPoint x: 466, endPoint y: 263, distance: 6.7
click at [470, 266] on button "Checkout" at bounding box center [488, 266] width 185 height 9
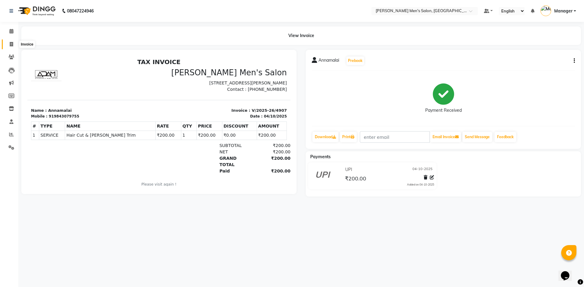
click at [14, 42] on span at bounding box center [11, 44] width 11 height 7
select select "service"
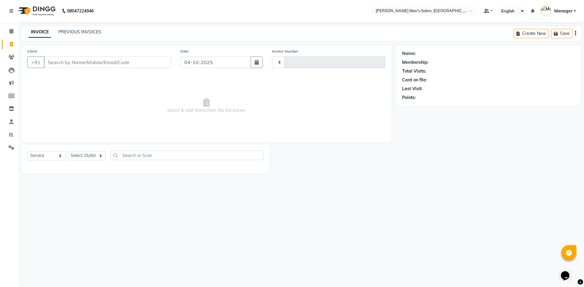
type input "4908"
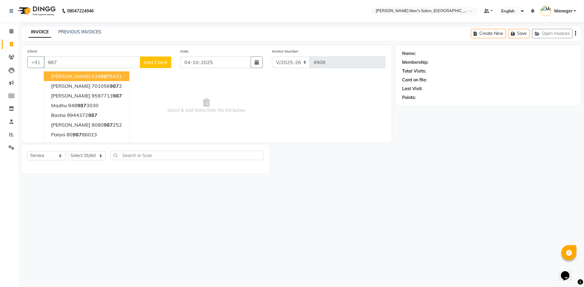
drag, startPoint x: 85, startPoint y: 56, endPoint x: 84, endPoint y: 59, distance: 3.1
click at [84, 58] on div "Client +91 987 Hari Prabhakar 636 987 5431 Sudhakar 701056 987 2 Pavithran 9597…" at bounding box center [99, 60] width 153 height 25
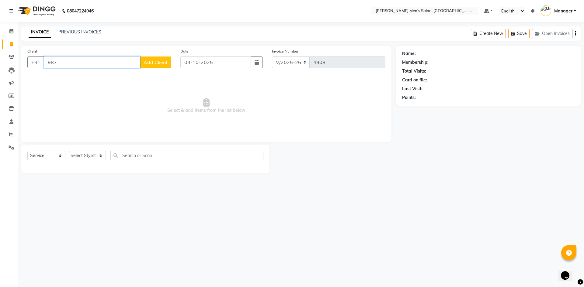
click at [84, 59] on input "987" at bounding box center [92, 63] width 96 height 12
click at [81, 33] on link "PREVIOUS INVOICES" at bounding box center [79, 31] width 43 height 5
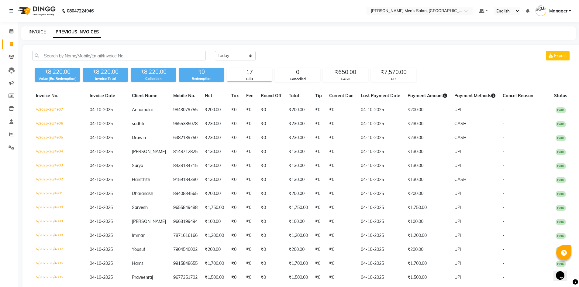
click at [29, 30] on link "INVOICE" at bounding box center [37, 31] width 17 height 5
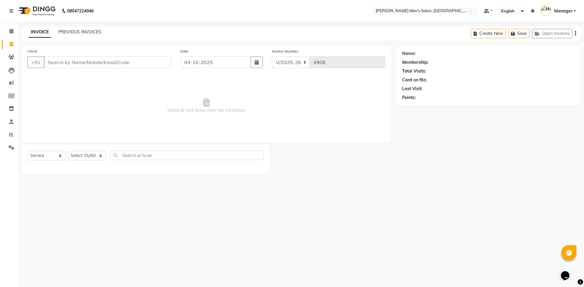
click at [91, 65] on input "Client" at bounding box center [107, 63] width 127 height 12
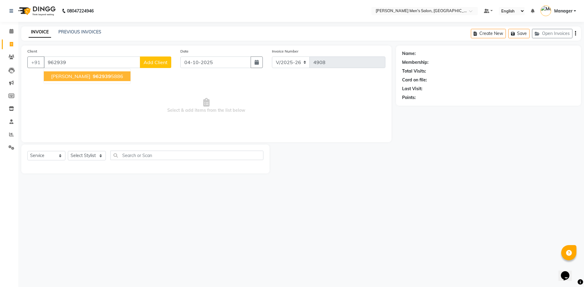
drag, startPoint x: 104, startPoint y: 60, endPoint x: 94, endPoint y: 78, distance: 20.7
click at [94, 78] on ngb-highlight "962939 5886" at bounding box center [108, 76] width 32 height 6
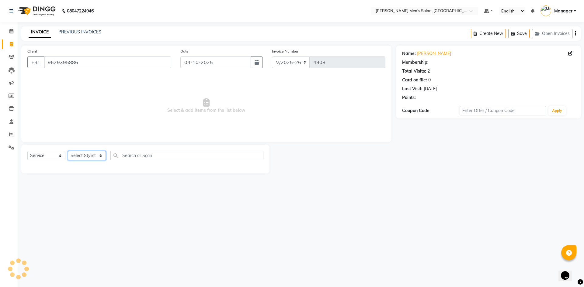
click at [85, 159] on select "Select Stylist [PERSON_NAME] Manager [PERSON_NAME]" at bounding box center [87, 155] width 38 height 9
click at [68, 151] on select "Select Stylist [PERSON_NAME] Manager [PERSON_NAME]" at bounding box center [87, 155] width 38 height 9
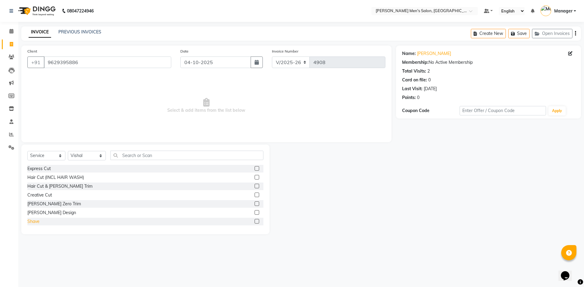
click at [36, 223] on div "Shave" at bounding box center [33, 222] width 12 height 6
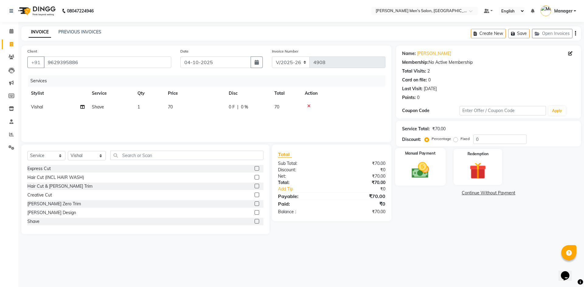
click at [430, 170] on img at bounding box center [420, 170] width 28 height 20
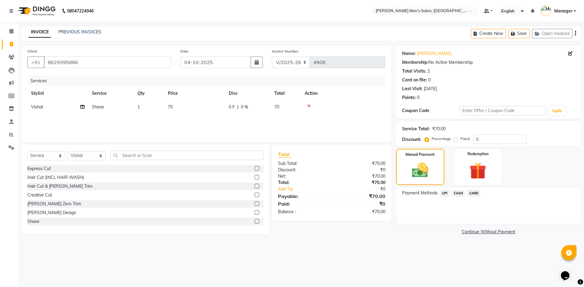
click at [444, 195] on span "UPI" at bounding box center [444, 193] width 9 height 7
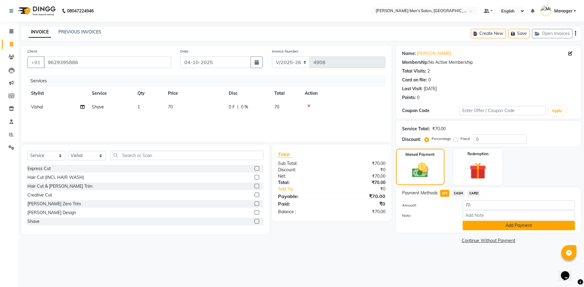
click at [483, 222] on button "Add Payment" at bounding box center [519, 225] width 112 height 9
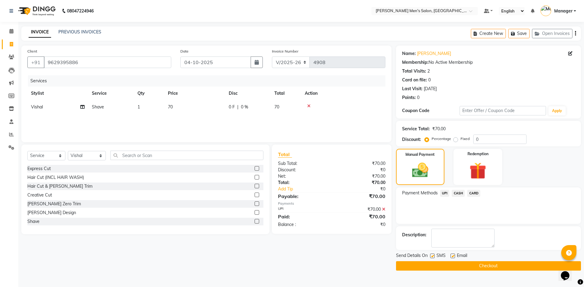
click at [487, 262] on div "Send Details On SMS Email Checkout" at bounding box center [488, 262] width 185 height 18
click at [487, 262] on button "Checkout" at bounding box center [488, 266] width 185 height 9
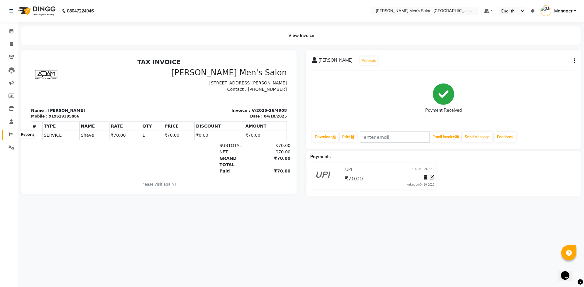
click at [8, 135] on span at bounding box center [11, 134] width 11 height 7
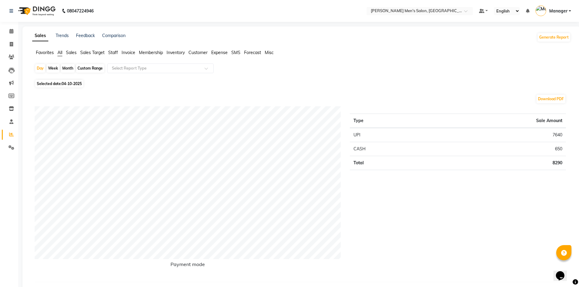
click at [115, 53] on span "Staff" at bounding box center [113, 52] width 10 height 5
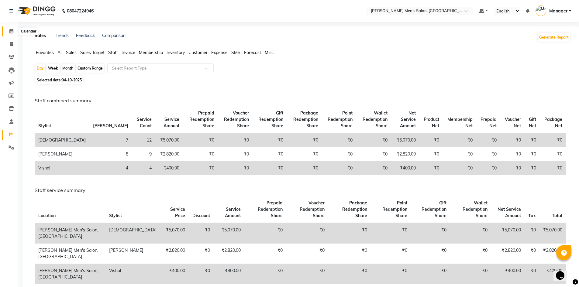
click at [10, 30] on icon at bounding box center [11, 31] width 4 height 5
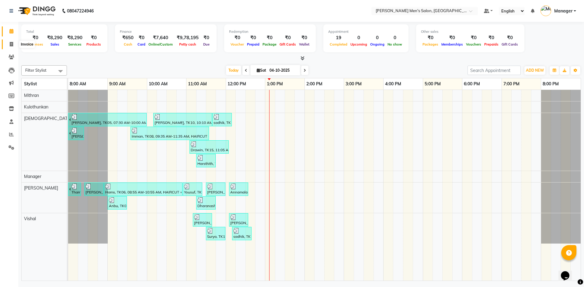
click at [12, 41] on span at bounding box center [11, 44] width 11 height 7
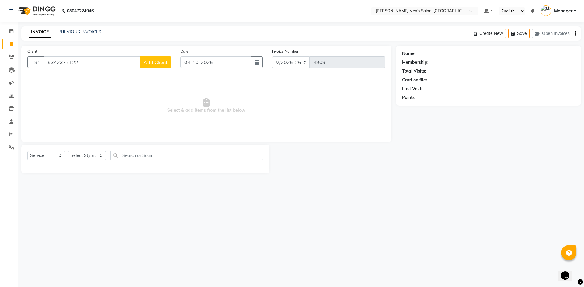
click at [161, 65] on span "Add Client" at bounding box center [156, 62] width 24 height 6
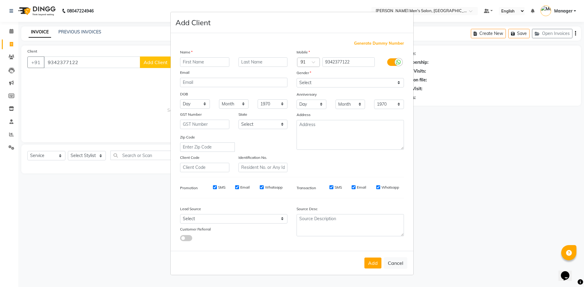
click at [206, 62] on input "text" at bounding box center [204, 61] width 49 height 9
click at [94, 62] on ngb-modal-window "Add Client Generate Dummy Number Name Email DOB Day 01 02 03 04 05 06 07 08 09 …" at bounding box center [292, 143] width 584 height 287
click at [210, 67] on input "text" at bounding box center [204, 61] width 49 height 9
click at [194, 63] on input "Shoobana" at bounding box center [204, 61] width 49 height 9
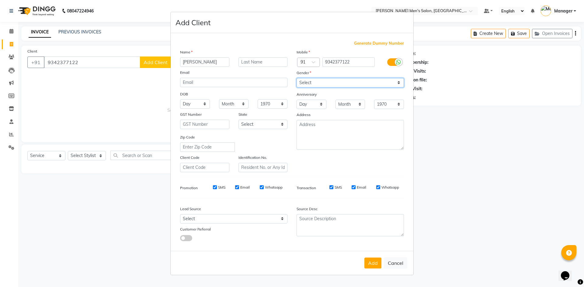
click at [308, 84] on select "Select [DEMOGRAPHIC_DATA] [DEMOGRAPHIC_DATA] Other Prefer Not To Say" at bounding box center [350, 82] width 107 height 9
click at [297, 78] on select "Select [DEMOGRAPHIC_DATA] [DEMOGRAPHIC_DATA] Other Prefer Not To Say" at bounding box center [350, 82] width 107 height 9
click at [262, 224] on div "Lead Source Select Walk-in Referral Internet Friend Word of Mouth Advertisement…" at bounding box center [234, 223] width 117 height 38
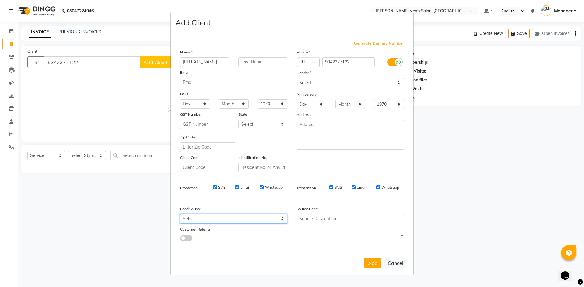
click at [262, 223] on select "Select Walk-in Referral Internet Friend Word of Mouth Advertisement Facebook Ju…" at bounding box center [233, 218] width 107 height 9
click at [180, 214] on select "Select Walk-in Referral Internet Friend Word of Mouth Advertisement Facebook Ju…" at bounding box center [233, 218] width 107 height 9
click at [368, 267] on button "Add" at bounding box center [372, 263] width 17 height 11
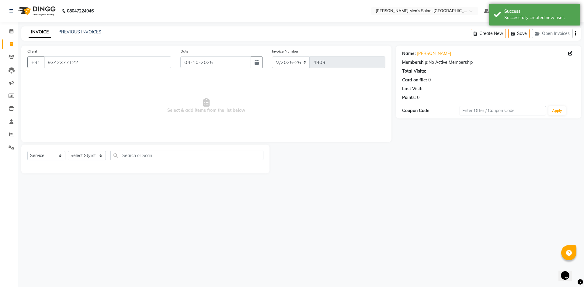
drag, startPoint x: 77, startPoint y: 163, endPoint x: 78, endPoint y: 159, distance: 3.7
click at [78, 160] on div "Select Service Product Membership Package Voucher Prepaid Gift Card Select Styl…" at bounding box center [145, 158] width 236 height 14
click at [78, 159] on select "Select Stylist [PERSON_NAME] Manager [PERSON_NAME]" at bounding box center [87, 155] width 38 height 9
click at [68, 151] on select "Select Stylist [PERSON_NAME] Manager [PERSON_NAME]" at bounding box center [87, 155] width 38 height 9
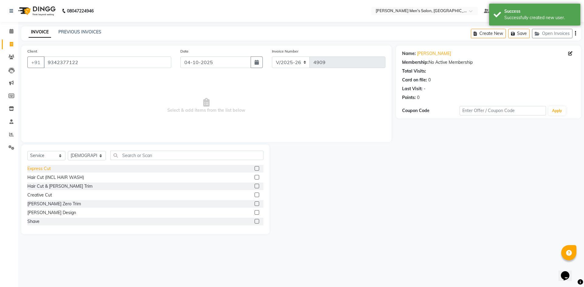
click at [43, 172] on div "Express Cut" at bounding box center [38, 169] width 23 height 6
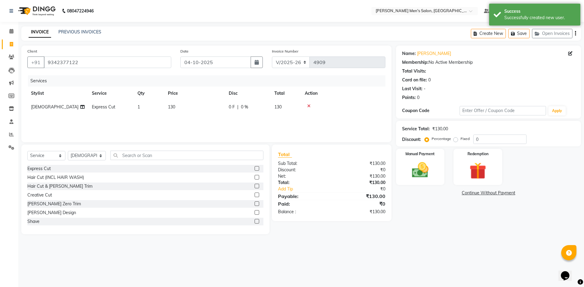
click at [195, 113] on td "130" at bounding box center [194, 107] width 61 height 14
click at [182, 108] on input "1" at bounding box center [177, 108] width 23 height 9
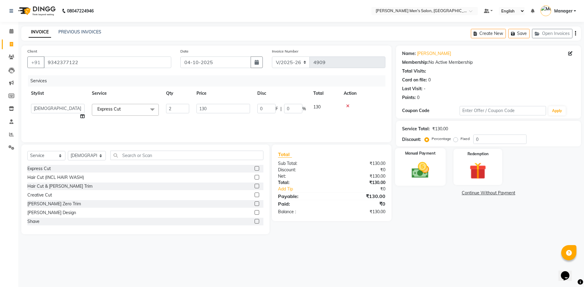
click at [413, 162] on img at bounding box center [420, 170] width 28 height 20
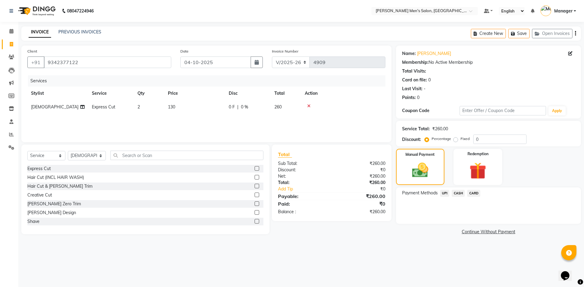
click at [443, 192] on span "UPI" at bounding box center [444, 193] width 9 height 7
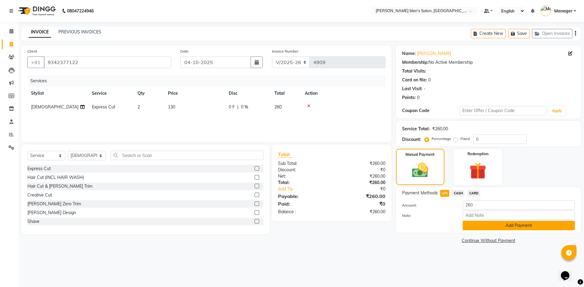
click at [478, 222] on button "Add Payment" at bounding box center [519, 225] width 112 height 9
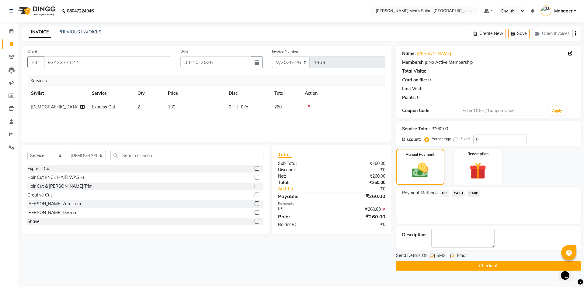
click at [489, 259] on div "Send Details On SMS Email" at bounding box center [488, 257] width 185 height 8
click at [491, 263] on button "Checkout" at bounding box center [488, 266] width 185 height 9
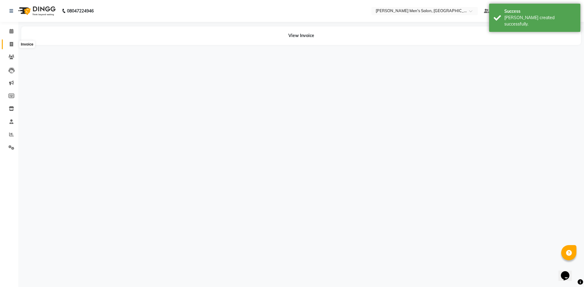
click at [7, 42] on span at bounding box center [11, 44] width 11 height 7
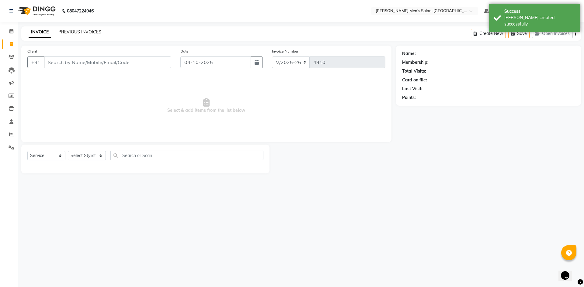
click at [77, 31] on link "PREVIOUS INVOICES" at bounding box center [79, 31] width 43 height 5
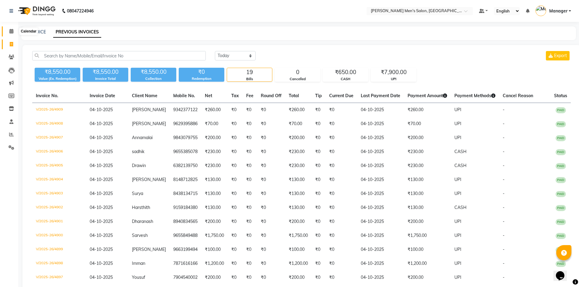
click at [6, 31] on span at bounding box center [11, 31] width 11 height 7
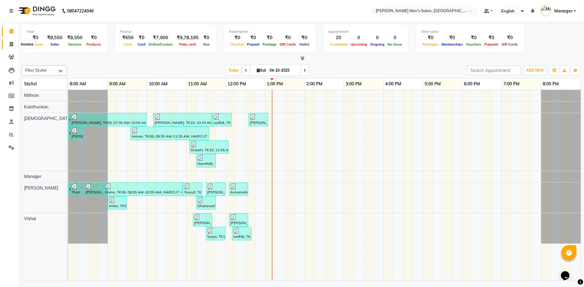
click at [8, 46] on span at bounding box center [11, 44] width 11 height 7
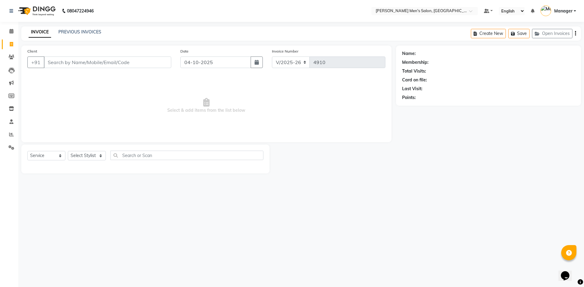
click at [74, 63] on input "Client" at bounding box center [107, 63] width 127 height 12
click at [155, 63] on span "Add Client" at bounding box center [156, 62] width 24 height 6
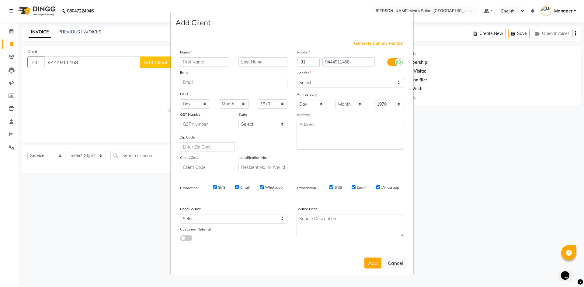
click at [196, 63] on input "text" at bounding box center [204, 61] width 49 height 9
click at [309, 77] on div "Gender" at bounding box center [301, 74] width 19 height 9
click at [308, 79] on select "Select [DEMOGRAPHIC_DATA] [DEMOGRAPHIC_DATA] Other Prefer Not To Say" at bounding box center [350, 82] width 107 height 9
click at [297, 78] on select "Select [DEMOGRAPHIC_DATA] [DEMOGRAPHIC_DATA] Other Prefer Not To Say" at bounding box center [350, 82] width 107 height 9
click at [243, 216] on select "Select Walk-in Referral Internet Friend Word of Mouth Advertisement Facebook Ju…" at bounding box center [233, 218] width 107 height 9
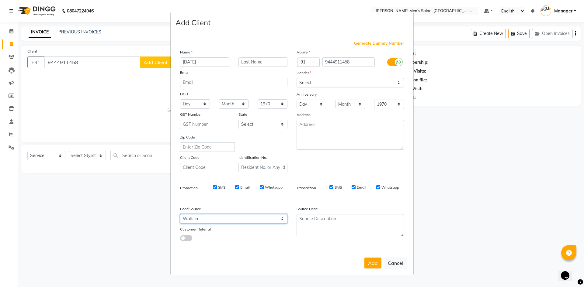
click at [180, 214] on select "Select Walk-in Referral Internet Friend Word of Mouth Advertisement Facebook Ju…" at bounding box center [233, 218] width 107 height 9
click at [372, 259] on button "Add" at bounding box center [372, 263] width 17 height 11
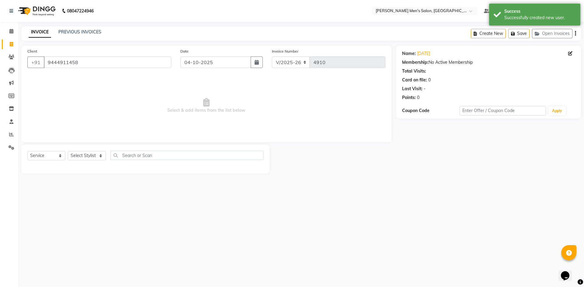
click at [80, 148] on div "Select Service Product Membership Package Voucher Prepaid Gift Card Select Styl…" at bounding box center [145, 159] width 248 height 29
click at [85, 158] on select "Select Stylist [PERSON_NAME] Manager [PERSON_NAME]" at bounding box center [87, 155] width 38 height 9
click at [68, 151] on select "Select Stylist [PERSON_NAME] Manager [PERSON_NAME]" at bounding box center [87, 155] width 38 height 9
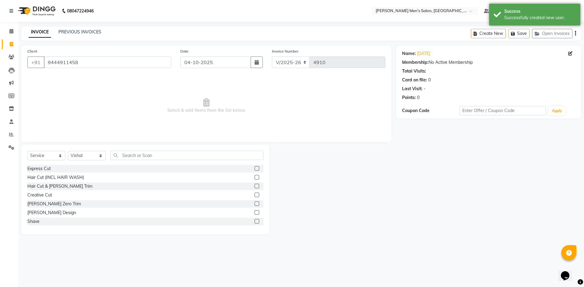
click at [44, 174] on div "Hair Cut (INCL HAIR WASH)" at bounding box center [145, 178] width 236 height 8
click at [39, 222] on div "Shave" at bounding box center [33, 222] width 12 height 6
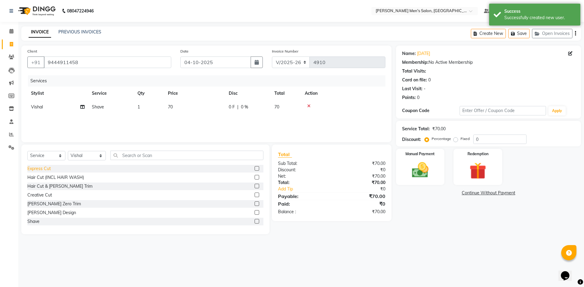
click at [46, 172] on div "Express Cut" at bounding box center [38, 169] width 23 height 6
click at [85, 156] on select "Select Stylist [PERSON_NAME] Manager [PERSON_NAME]" at bounding box center [87, 155] width 38 height 9
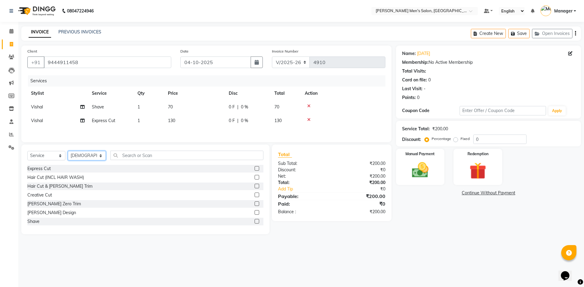
click at [68, 152] on select "Select Stylist [PERSON_NAME] Manager [PERSON_NAME]" at bounding box center [87, 155] width 38 height 9
click at [40, 172] on div "Express Cut" at bounding box center [38, 169] width 23 height 6
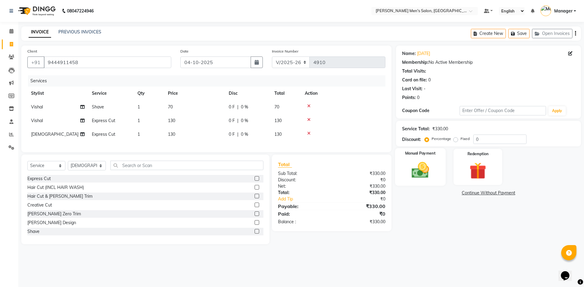
click at [407, 166] on img at bounding box center [420, 170] width 28 height 20
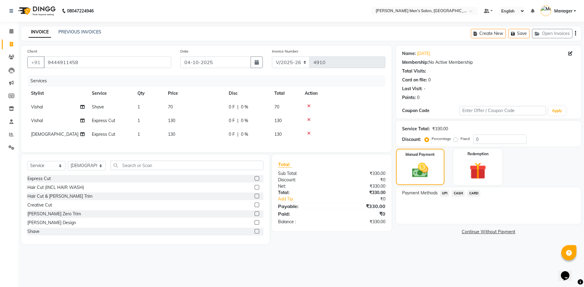
click at [308, 135] on icon at bounding box center [308, 133] width 3 height 4
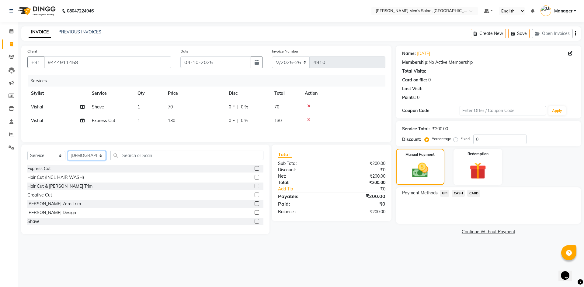
click at [78, 156] on select "Select Stylist [PERSON_NAME] Manager [PERSON_NAME]" at bounding box center [87, 155] width 38 height 9
click at [68, 152] on select "Select Stylist [PERSON_NAME] Manager [PERSON_NAME]" at bounding box center [87, 155] width 38 height 9
click at [37, 172] on div "Express Cut" at bounding box center [38, 169] width 23 height 6
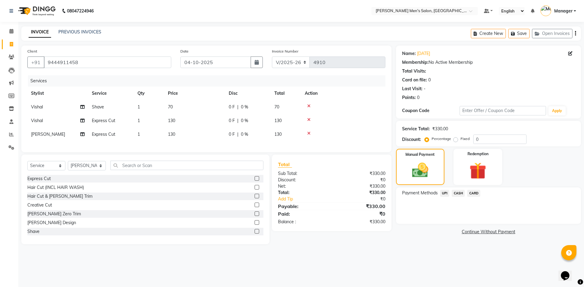
click at [456, 192] on span "CASH" at bounding box center [458, 193] width 13 height 7
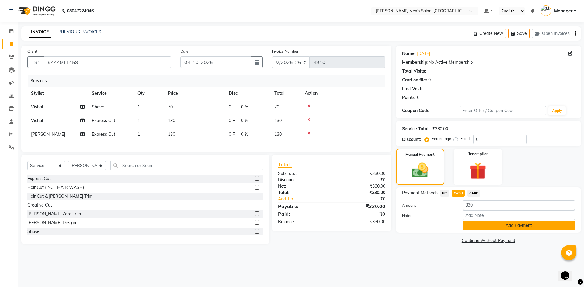
click at [477, 225] on button "Add Payment" at bounding box center [519, 225] width 112 height 9
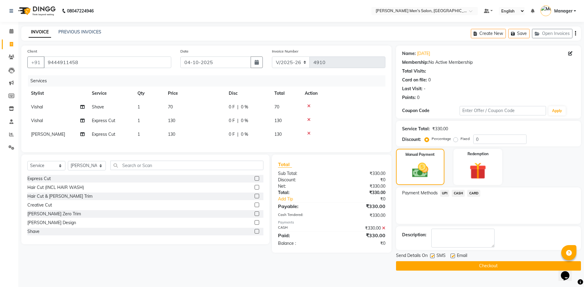
click at [476, 267] on button "Checkout" at bounding box center [488, 266] width 185 height 9
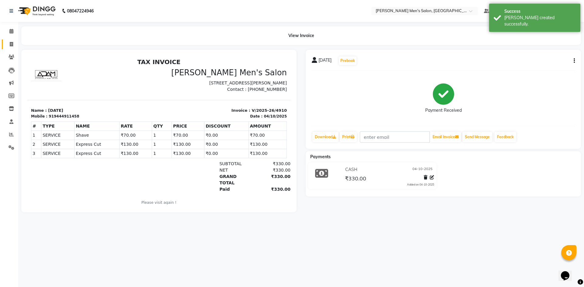
click at [2, 45] on link "Invoice" at bounding box center [9, 45] width 15 height 10
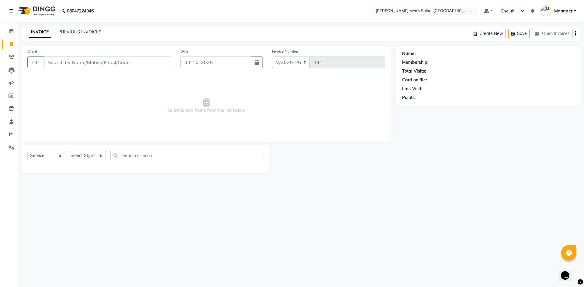
click at [158, 64] on input "Client" at bounding box center [107, 63] width 127 height 12
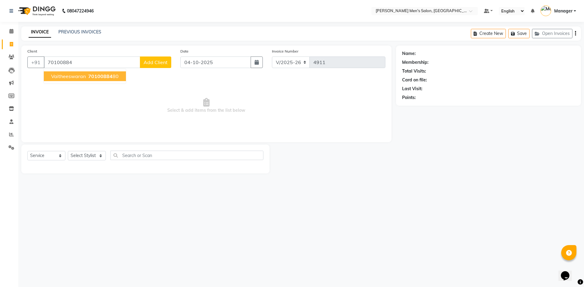
click at [89, 80] on ngb-typeahead-window "Vaitheeswaran 70100884 80" at bounding box center [84, 76] width 83 height 15
click at [89, 79] on span "70100884" at bounding box center [100, 76] width 24 height 6
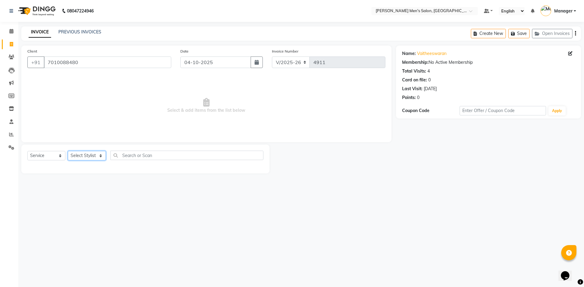
click at [89, 152] on select "Select Stylist [PERSON_NAME] Manager [PERSON_NAME]" at bounding box center [87, 155] width 38 height 9
click at [68, 151] on select "Select Stylist [PERSON_NAME] Manager [PERSON_NAME]" at bounding box center [87, 155] width 38 height 9
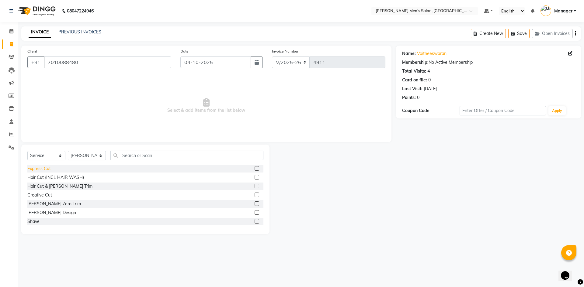
click at [38, 170] on div "Express Cut" at bounding box center [38, 169] width 23 height 6
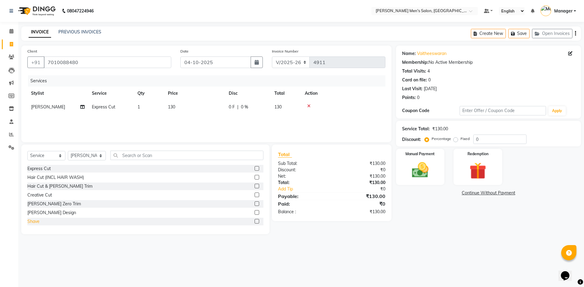
click at [35, 223] on div "Shave" at bounding box center [33, 222] width 12 height 6
click at [416, 169] on img at bounding box center [420, 170] width 28 height 20
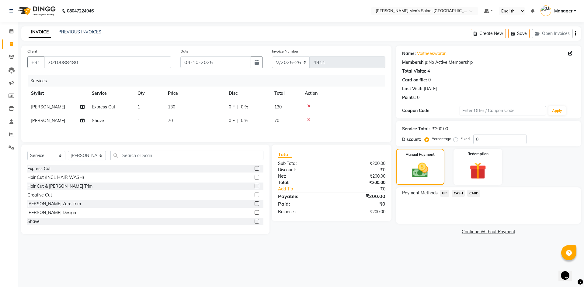
click at [457, 194] on span "CASH" at bounding box center [458, 193] width 13 height 7
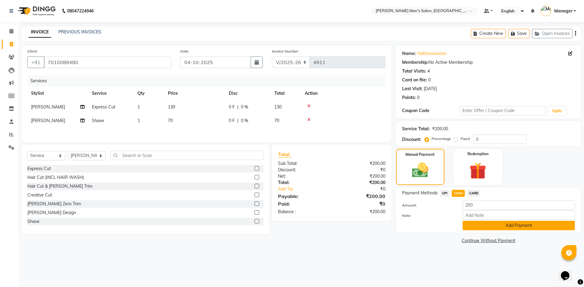
click at [480, 224] on button "Add Payment" at bounding box center [519, 225] width 112 height 9
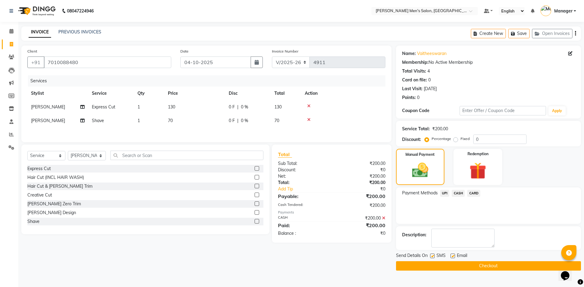
click at [491, 262] on button "Checkout" at bounding box center [488, 266] width 185 height 9
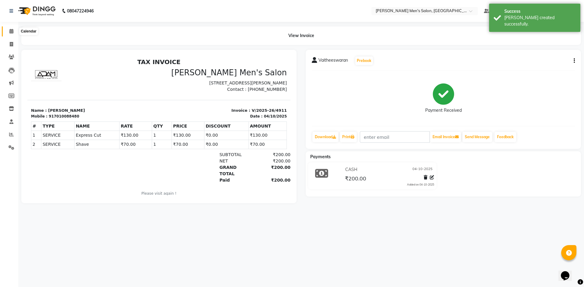
click at [16, 30] on span at bounding box center [11, 31] width 11 height 7
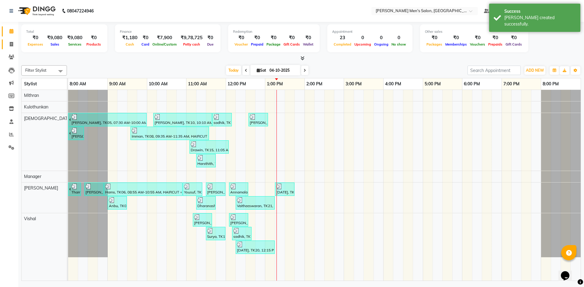
click at [13, 40] on link "Invoice" at bounding box center [9, 45] width 15 height 10
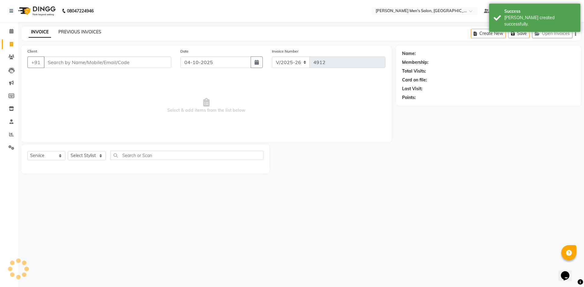
click at [93, 30] on link "PREVIOUS INVOICES" at bounding box center [79, 31] width 43 height 5
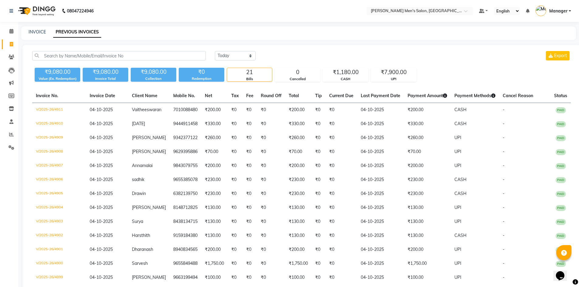
click at [42, 36] on div "INVOICE PREVIOUS INVOICES" at bounding box center [298, 33] width 555 height 14
click at [37, 30] on link "INVOICE" at bounding box center [37, 31] width 17 height 5
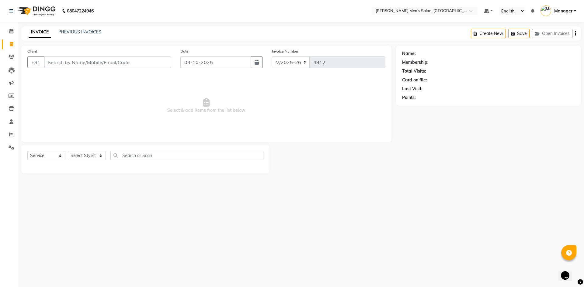
click at [84, 57] on input "Client" at bounding box center [107, 63] width 127 height 12
click at [133, 61] on input "Client" at bounding box center [107, 63] width 127 height 12
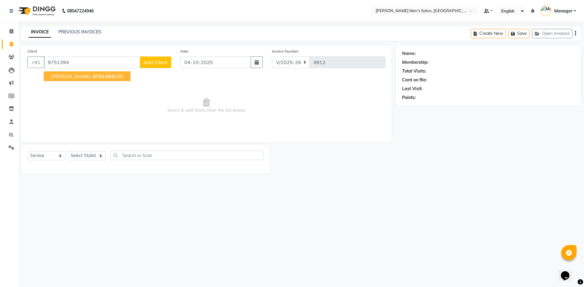
click at [92, 73] on ngb-highlight "9751394 328" at bounding box center [108, 76] width 32 height 6
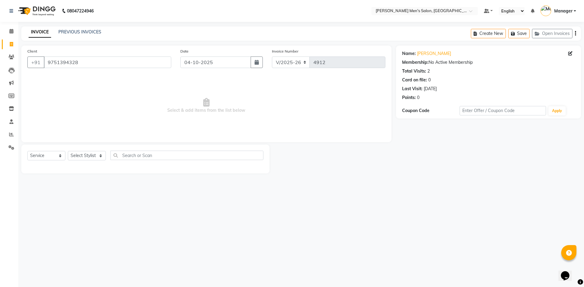
click at [80, 163] on div "Select Service Product Membership Package Voucher Prepaid Gift Card Select Styl…" at bounding box center [145, 158] width 236 height 14
click at [80, 161] on div "Select Service Product Membership Package Voucher Prepaid Gift Card Select Styl…" at bounding box center [145, 158] width 236 height 14
click at [82, 158] on select "Select Stylist [PERSON_NAME] Manager [PERSON_NAME]" at bounding box center [87, 155] width 38 height 9
click at [68, 151] on select "Select Stylist [PERSON_NAME] Manager [PERSON_NAME]" at bounding box center [87, 155] width 38 height 9
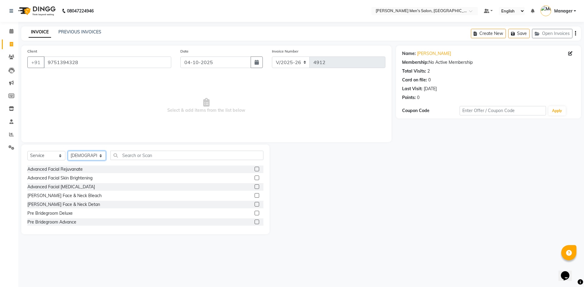
scroll to position [365, 0]
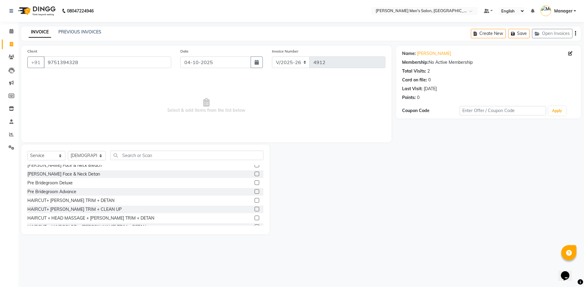
click at [78, 214] on div "Express Cut Hair Cut (INCL HAIR WASH) Hair Cut & Beard Trim Creative Cut Beard …" at bounding box center [145, 195] width 236 height 61
click at [79, 214] on div "Express Cut Hair Cut (INCL HAIR WASH) Hair Cut & Beard Trim Creative Cut Beard …" at bounding box center [145, 195] width 236 height 61
click at [80, 210] on div "HAIRCUT+ [PERSON_NAME] TRIM + CLEAN UP" at bounding box center [74, 210] width 94 height 6
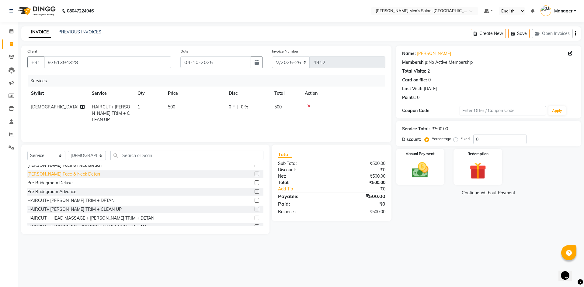
click at [61, 175] on div "[PERSON_NAME] Face & Neck Detan" at bounding box center [63, 174] width 73 height 6
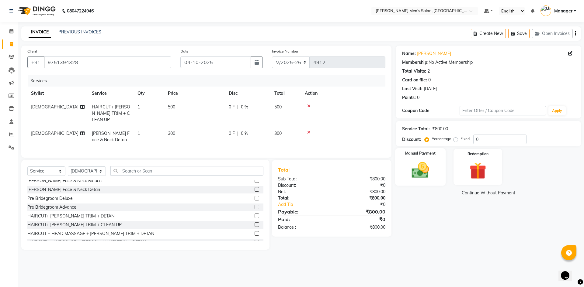
click at [415, 165] on img at bounding box center [420, 170] width 28 height 20
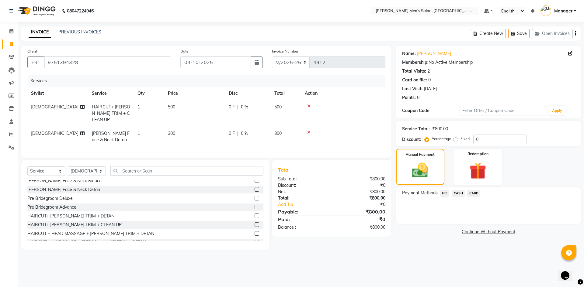
click at [441, 194] on span "UPI" at bounding box center [444, 193] width 9 height 7
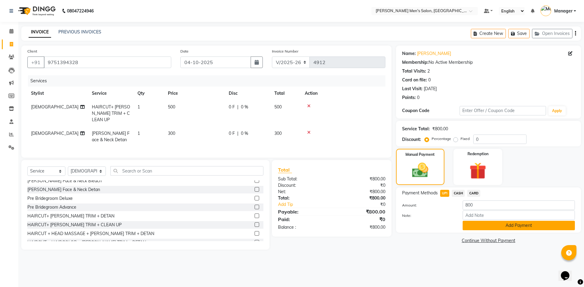
click at [484, 229] on button "Add Payment" at bounding box center [519, 225] width 112 height 9
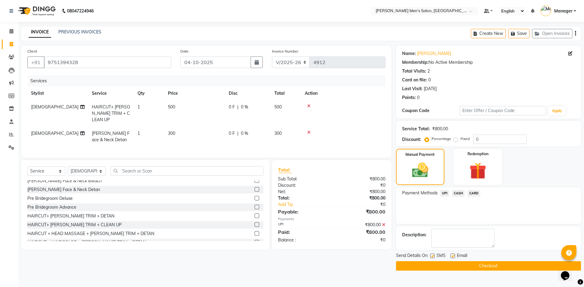
click at [474, 267] on button "Checkout" at bounding box center [488, 266] width 185 height 9
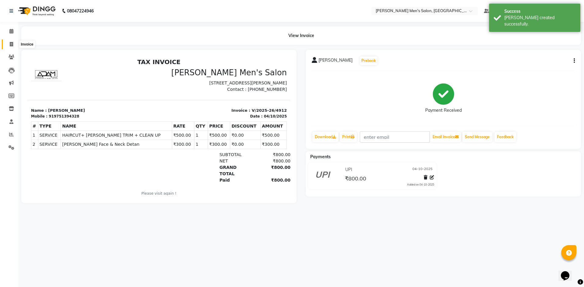
click at [11, 40] on link "Invoice" at bounding box center [9, 45] width 15 height 10
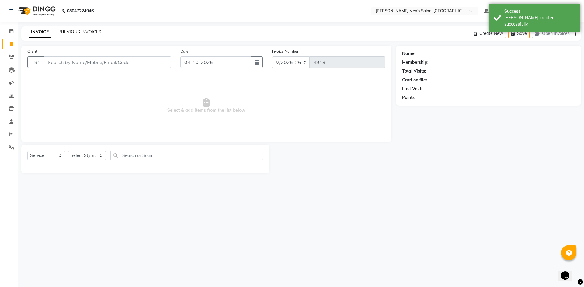
click at [72, 32] on link "PREVIOUS INVOICES" at bounding box center [79, 31] width 43 height 5
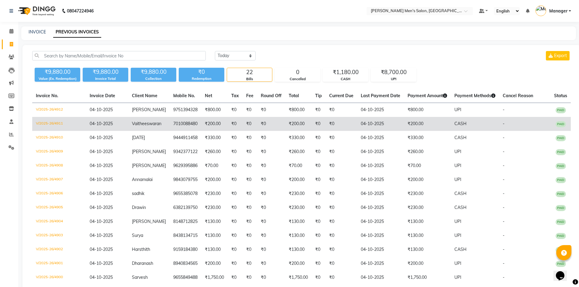
drag, startPoint x: 0, startPoint y: 166, endPoint x: 111, endPoint y: 130, distance: 116.7
click at [111, 130] on td "04-10-2025" at bounding box center [107, 124] width 42 height 14
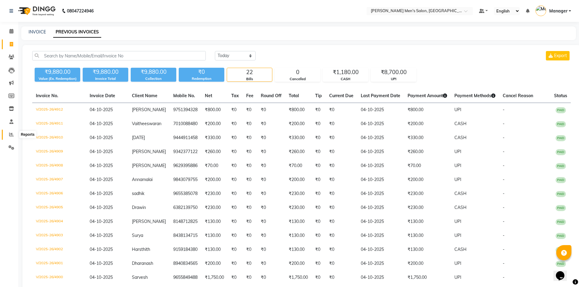
click at [11, 136] on icon at bounding box center [11, 134] width 5 height 5
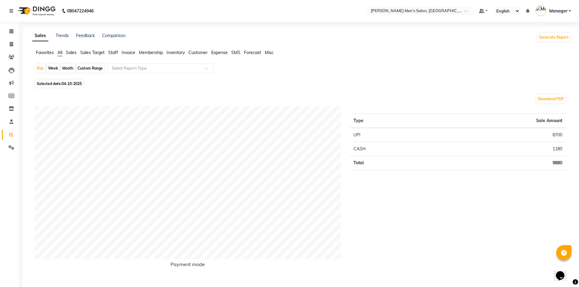
click at [110, 52] on span "Staff" at bounding box center [113, 52] width 10 height 5
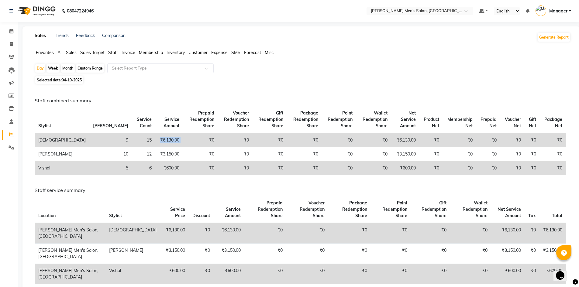
drag, startPoint x: 140, startPoint y: 140, endPoint x: 106, endPoint y: 141, distance: 34.4
click at [106, 141] on tr "Ashu 9 15 ₹6,130.00 ₹0 ₹0 ₹0 ₹0 ₹0 ₹0 ₹6,130.00 ₹0 ₹0 ₹0 ₹0 ₹0 ₹0" at bounding box center [301, 140] width 532 height 14
click at [19, 41] on main "Sales Trends Feedback Comparison Generate Report Favorites All Sales Sales Targ…" at bounding box center [298, 189] width 561 height 327
drag, startPoint x: 104, startPoint y: 134, endPoint x: 135, endPoint y: 138, distance: 30.6
click at [135, 138] on tr "Ashu 9 15 ₹6,130.00 ₹0 ₹0 ₹0 ₹0 ₹0 ₹0 ₹6,130.00 ₹0 ₹0 ₹0 ₹0 ₹0 ₹0" at bounding box center [301, 140] width 532 height 14
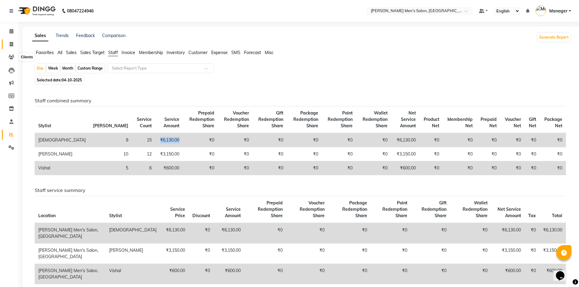
click at [10, 43] on icon at bounding box center [11, 44] width 3 height 5
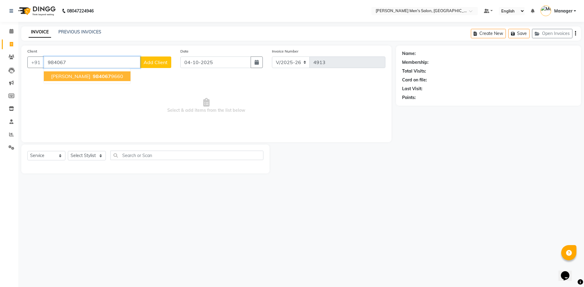
click at [93, 78] on span "984067" at bounding box center [102, 76] width 18 height 6
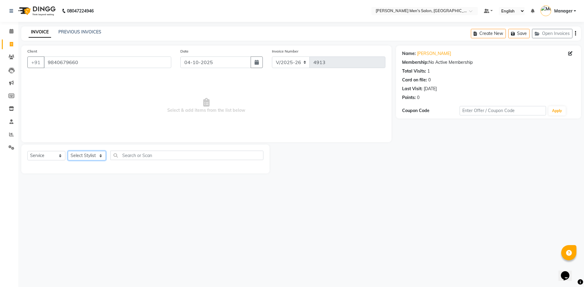
click at [82, 158] on select "Select Stylist [PERSON_NAME] Manager [PERSON_NAME]" at bounding box center [87, 155] width 38 height 9
click at [68, 151] on select "Select Stylist [PERSON_NAME] Manager [PERSON_NAME]" at bounding box center [87, 155] width 38 height 9
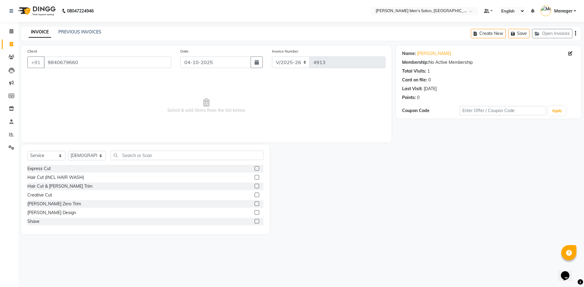
click at [255, 169] on label at bounding box center [257, 168] width 5 height 5
click at [255, 169] on input "checkbox" at bounding box center [257, 169] width 4 height 4
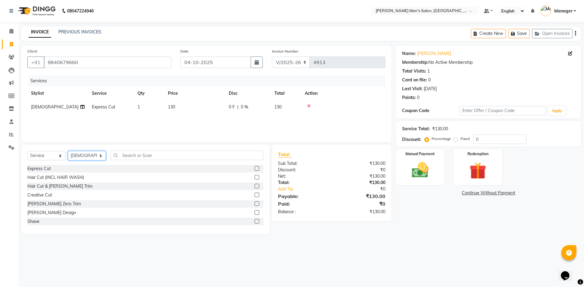
click at [85, 156] on select "Select Stylist [PERSON_NAME] Manager [PERSON_NAME]" at bounding box center [87, 155] width 38 height 9
click at [68, 151] on select "Select Stylist [PERSON_NAME] Manager [PERSON_NAME]" at bounding box center [87, 155] width 38 height 9
click at [255, 169] on label at bounding box center [257, 168] width 5 height 5
click at [255, 169] on input "checkbox" at bounding box center [257, 169] width 4 height 4
click at [418, 179] on img at bounding box center [420, 170] width 28 height 20
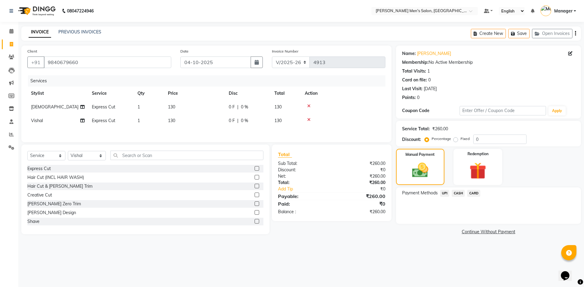
click at [444, 193] on span "UPI" at bounding box center [444, 193] width 9 height 7
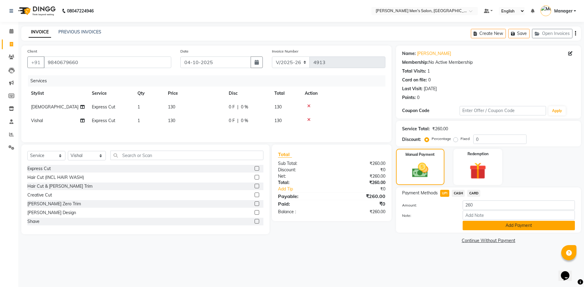
click at [476, 229] on button "Add Payment" at bounding box center [519, 225] width 112 height 9
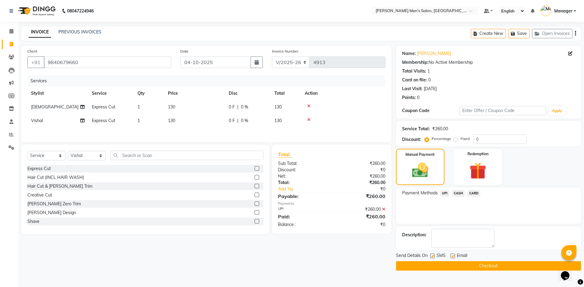
click at [452, 263] on button "Checkout" at bounding box center [488, 266] width 185 height 9
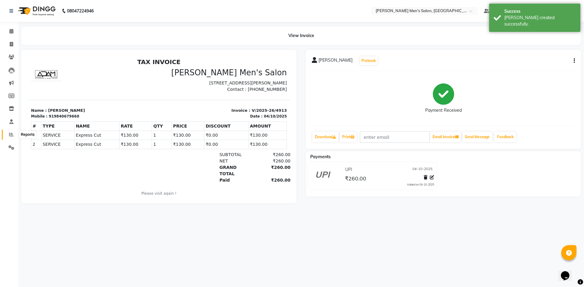
click at [11, 134] on icon at bounding box center [11, 134] width 5 height 5
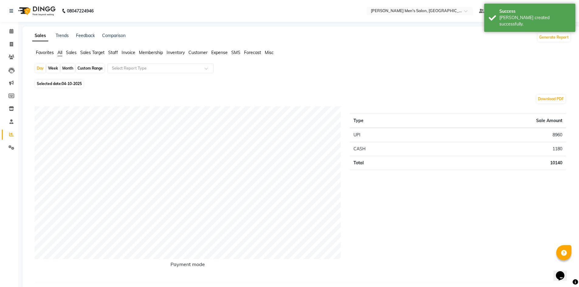
click at [113, 53] on span "Staff" at bounding box center [113, 52] width 10 height 5
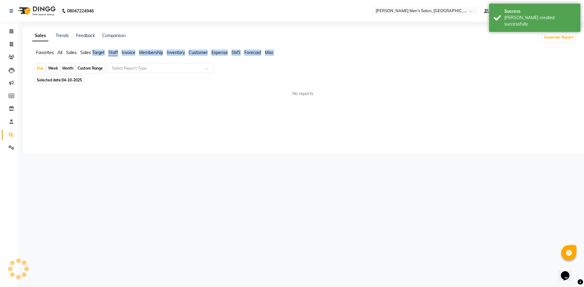
click at [113, 52] on span "Staff" at bounding box center [113, 52] width 10 height 5
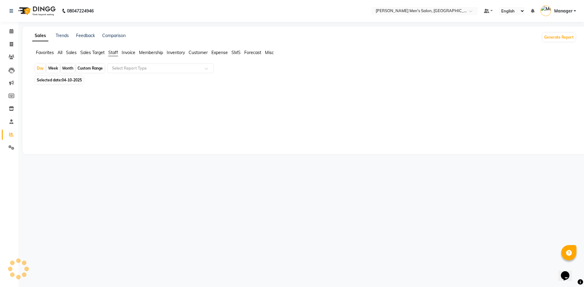
click at [113, 52] on span "Staff" at bounding box center [113, 52] width 10 height 5
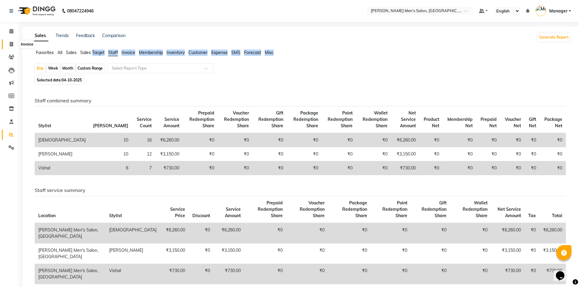
click at [12, 44] on icon at bounding box center [11, 44] width 3 height 5
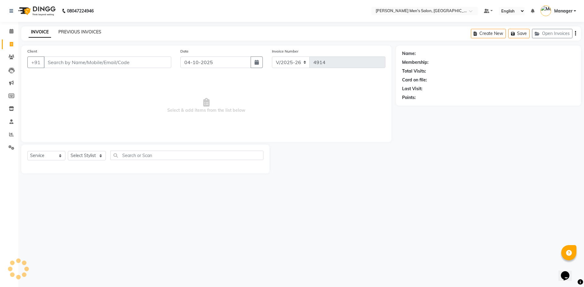
click at [73, 34] on link "PREVIOUS INVOICES" at bounding box center [79, 31] width 43 height 5
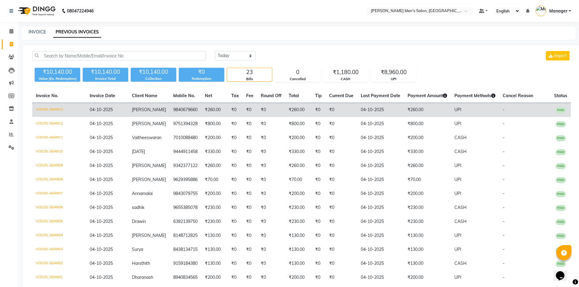
click at [239, 110] on td "₹0" at bounding box center [235, 110] width 15 height 14
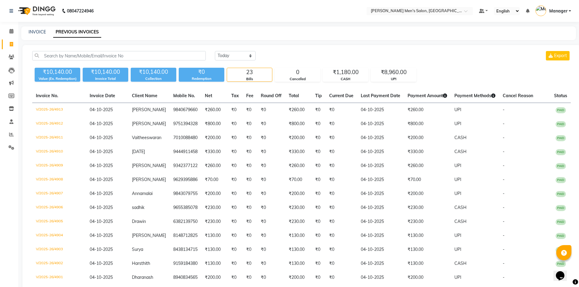
click at [13, 40] on link "Invoice" at bounding box center [9, 45] width 15 height 10
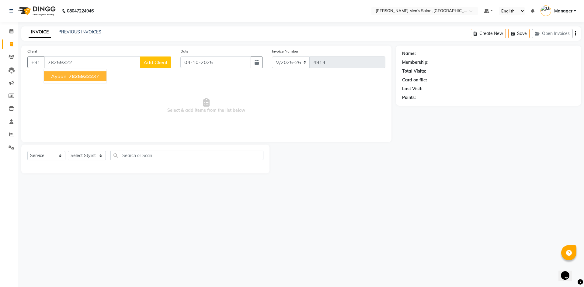
click at [59, 74] on span "Ayaan" at bounding box center [58, 76] width 15 height 6
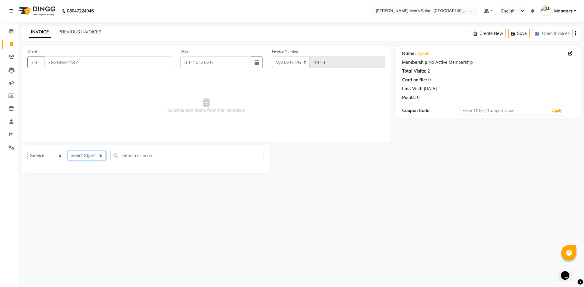
click at [100, 156] on select "Select Stylist [PERSON_NAME] Manager [PERSON_NAME]" at bounding box center [87, 155] width 38 height 9
click at [68, 151] on select "Select Stylist [PERSON_NAME] Manager [PERSON_NAME]" at bounding box center [87, 155] width 38 height 9
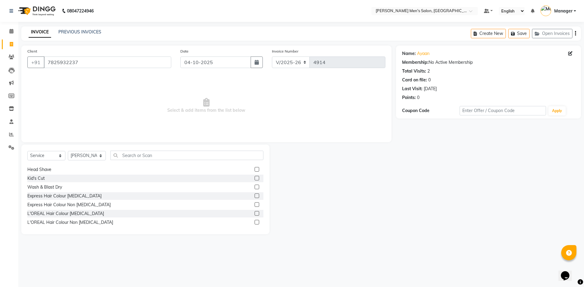
click at [255, 178] on label at bounding box center [257, 178] width 5 height 5
click at [255, 178] on input "checkbox" at bounding box center [257, 179] width 4 height 4
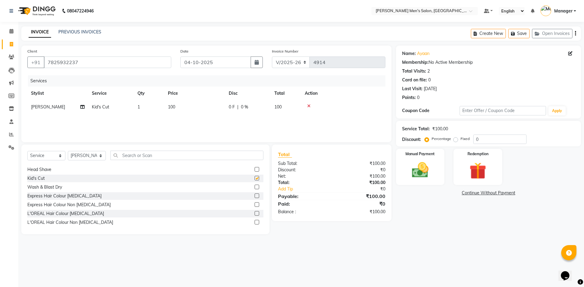
click at [255, 178] on label at bounding box center [257, 178] width 5 height 5
click at [255, 178] on input "checkbox" at bounding box center [257, 179] width 4 height 4
click at [426, 159] on div "Manual Payment" at bounding box center [420, 166] width 50 height 37
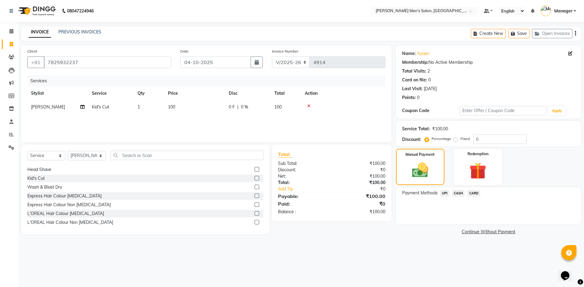
click at [461, 191] on span "CASH" at bounding box center [458, 193] width 13 height 7
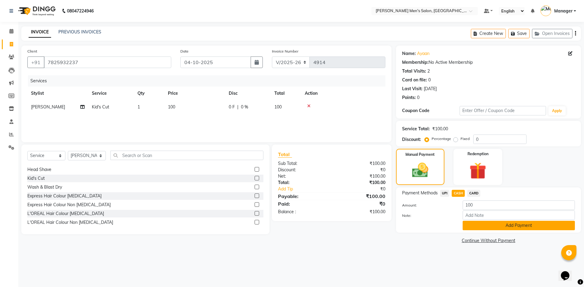
click at [483, 227] on button "Add Payment" at bounding box center [519, 225] width 112 height 9
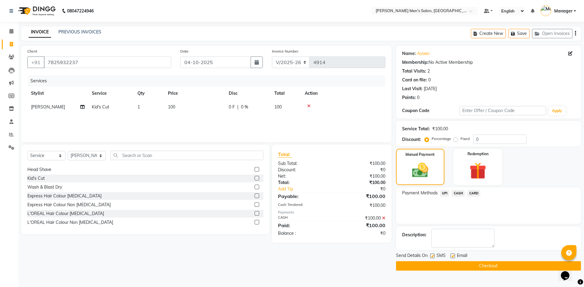
click at [489, 264] on button "Checkout" at bounding box center [488, 266] width 185 height 9
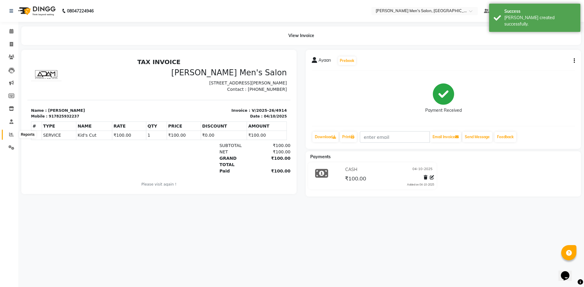
drag, startPoint x: 14, startPoint y: 135, endPoint x: 17, endPoint y: 134, distance: 3.1
click at [14, 135] on span at bounding box center [11, 134] width 11 height 7
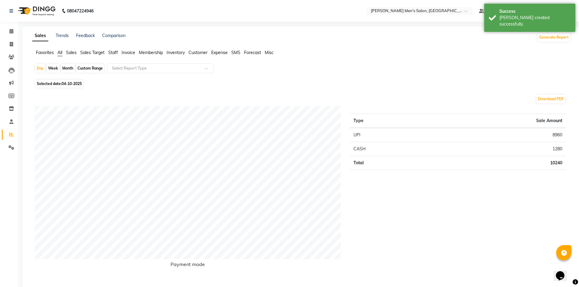
click at [109, 51] on span "Staff" at bounding box center [113, 52] width 10 height 5
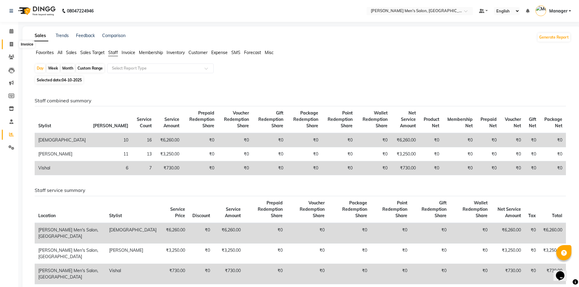
click at [14, 43] on span at bounding box center [11, 44] width 11 height 7
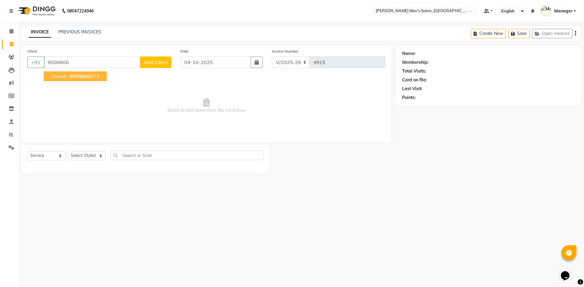
click at [70, 76] on span "9500600" at bounding box center [79, 76] width 21 height 6
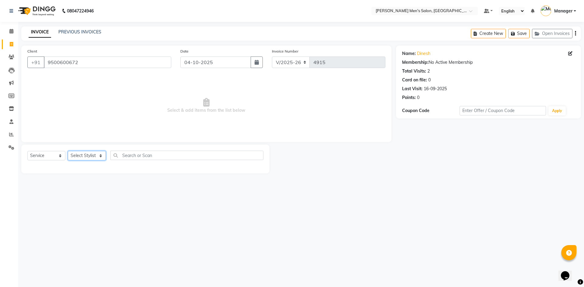
click at [103, 156] on select "Select Stylist [PERSON_NAME] Manager [PERSON_NAME]" at bounding box center [87, 155] width 38 height 9
click at [68, 151] on select "Select Stylist [PERSON_NAME] Manager [PERSON_NAME]" at bounding box center [87, 155] width 38 height 9
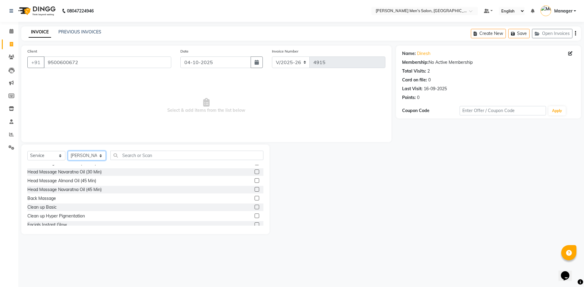
scroll to position [243, 0]
click at [102, 155] on select "Select Stylist [PERSON_NAME] Manager [PERSON_NAME]" at bounding box center [87, 155] width 38 height 9
click at [68, 151] on select "Select Stylist [PERSON_NAME] Manager [PERSON_NAME]" at bounding box center [87, 155] width 38 height 9
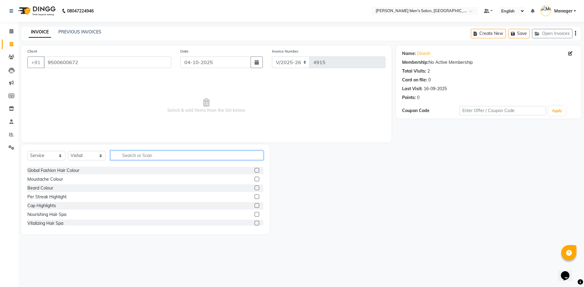
click at [163, 156] on input "text" at bounding box center [186, 155] width 153 height 9
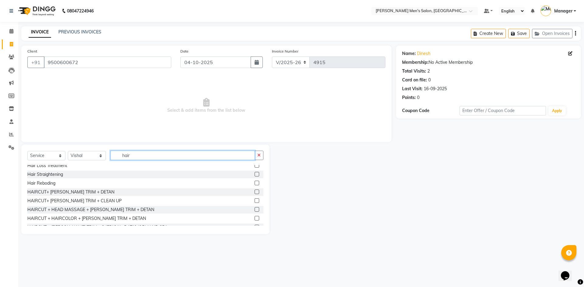
scroll to position [142, 0]
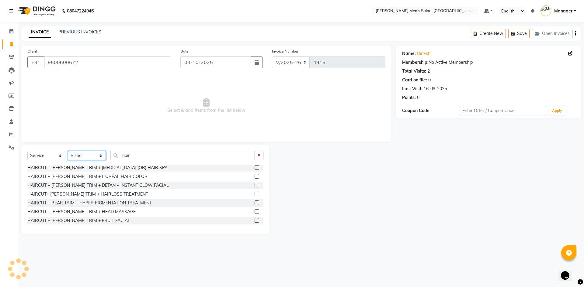
click at [100, 155] on select "Select Stylist [PERSON_NAME] Manager [PERSON_NAME]" at bounding box center [87, 155] width 38 height 9
click at [68, 151] on select "Select Stylist [PERSON_NAME] Manager [PERSON_NAME]" at bounding box center [87, 155] width 38 height 9
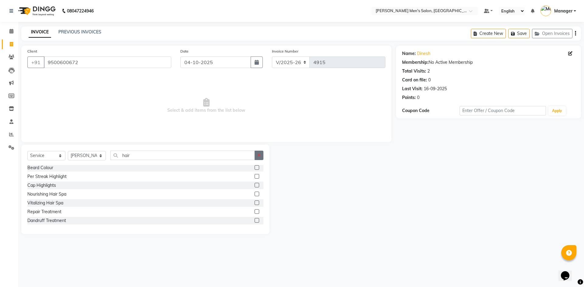
click at [260, 156] on icon "button" at bounding box center [258, 155] width 3 height 4
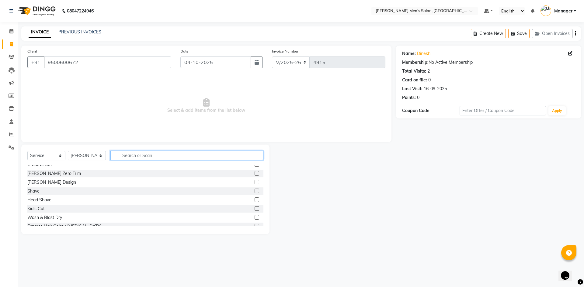
scroll to position [61, 0]
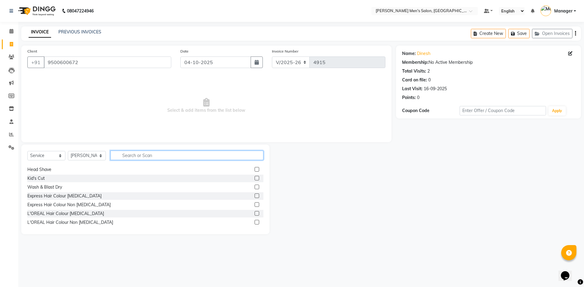
click at [198, 156] on input "text" at bounding box center [186, 155] width 153 height 9
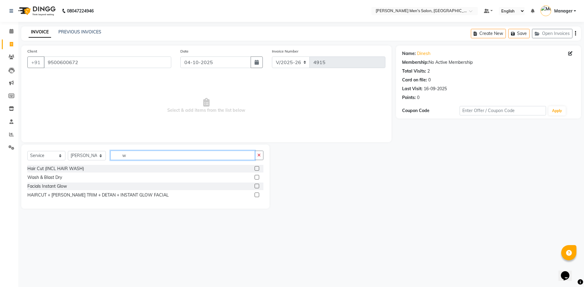
scroll to position [0, 0]
click at [185, 155] on input "was" at bounding box center [182, 155] width 144 height 9
click at [184, 155] on input "was" at bounding box center [182, 155] width 144 height 9
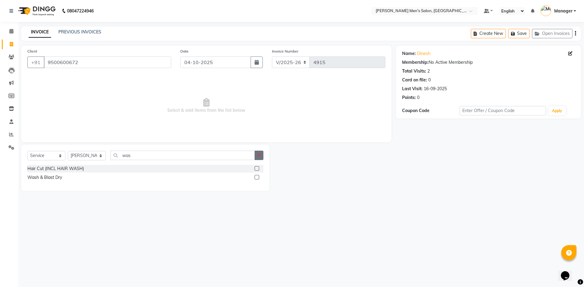
click at [260, 157] on icon "button" at bounding box center [258, 155] width 3 height 4
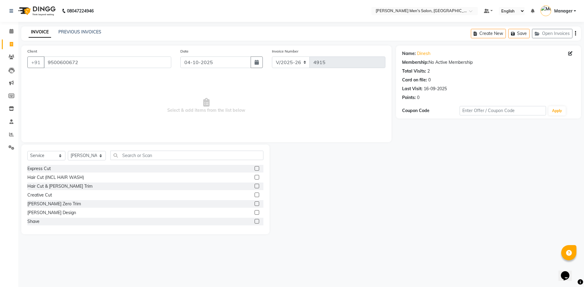
click at [255, 185] on label at bounding box center [257, 186] width 5 height 5
click at [255, 185] on input "checkbox" at bounding box center [257, 187] width 4 height 4
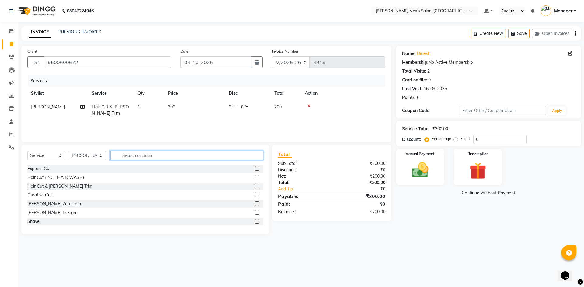
click at [162, 157] on input "text" at bounding box center [186, 155] width 153 height 9
click at [255, 176] on label at bounding box center [257, 177] width 5 height 5
click at [255, 176] on input "checkbox" at bounding box center [257, 178] width 4 height 4
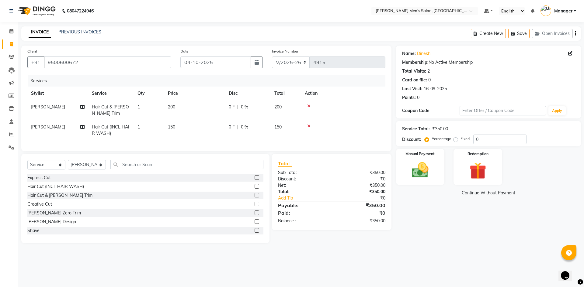
click at [308, 104] on icon at bounding box center [308, 106] width 3 height 4
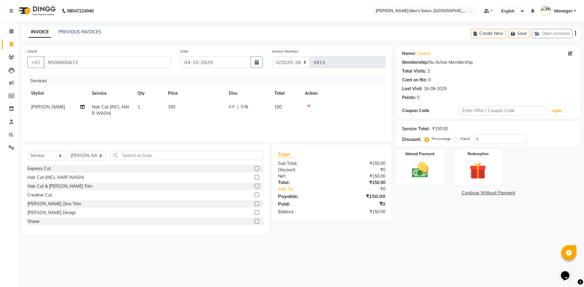
click at [255, 211] on label at bounding box center [257, 212] width 5 height 5
click at [255, 211] on input "checkbox" at bounding box center [257, 213] width 4 height 4
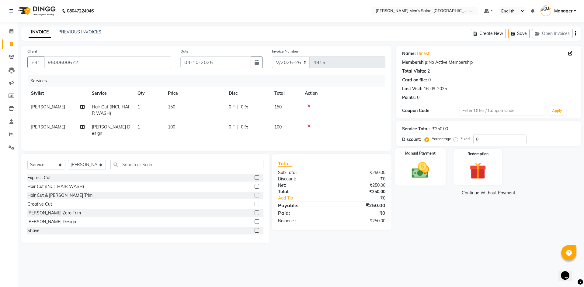
click at [432, 164] on img at bounding box center [420, 170] width 28 height 20
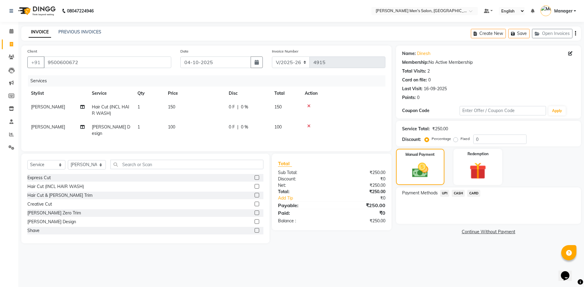
click at [457, 191] on span "CASH" at bounding box center [458, 193] width 13 height 7
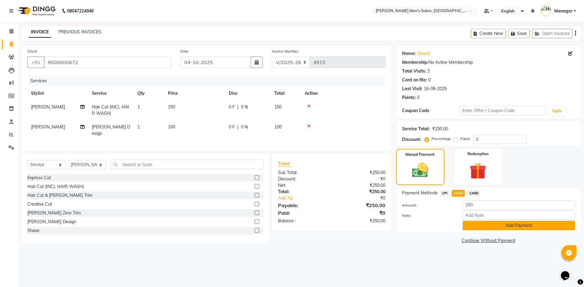
click at [486, 227] on button "Add Payment" at bounding box center [519, 225] width 112 height 9
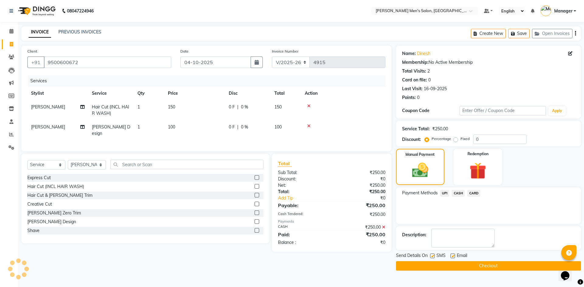
click at [444, 192] on span "UPI" at bounding box center [444, 193] width 9 height 7
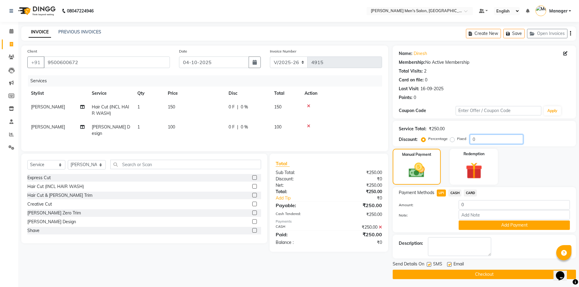
click at [478, 139] on input "0" at bounding box center [496, 139] width 53 height 9
click at [412, 202] on div "Amount: 0" at bounding box center [485, 205] width 180 height 10
click at [478, 205] on input "0" at bounding box center [514, 204] width 111 height 9
click at [524, 224] on button "Add Payment" at bounding box center [514, 225] width 111 height 9
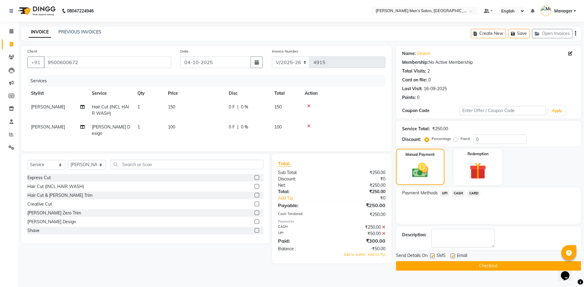
click at [460, 191] on span "CASH" at bounding box center [458, 193] width 13 height 7
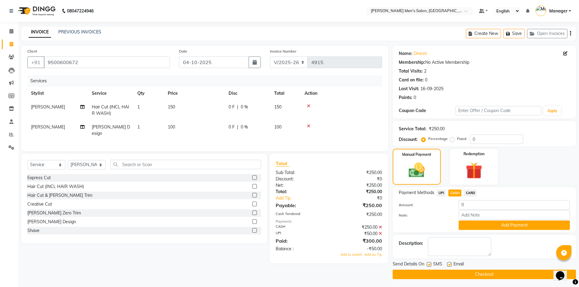
click at [308, 125] on icon at bounding box center [308, 126] width 3 height 4
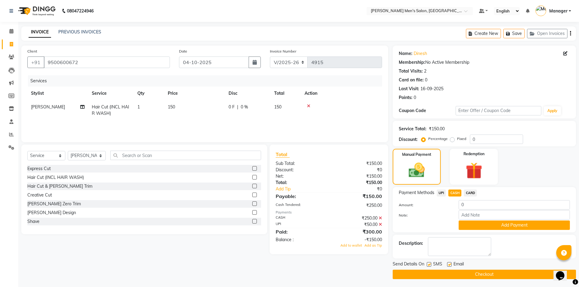
click at [309, 105] on icon at bounding box center [308, 106] width 3 height 4
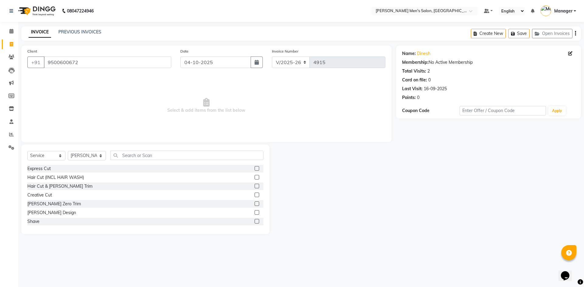
click at [255, 176] on label at bounding box center [257, 177] width 5 height 5
click at [255, 176] on input "checkbox" at bounding box center [257, 178] width 4 height 4
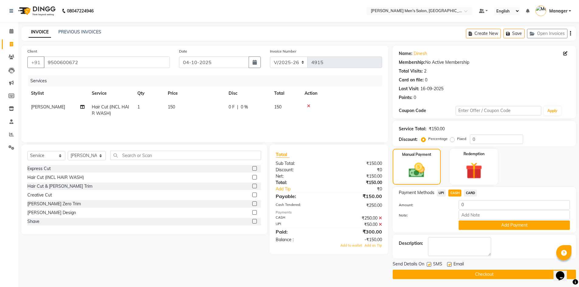
click at [252, 212] on label at bounding box center [254, 212] width 5 height 5
click at [252, 212] on input "checkbox" at bounding box center [254, 213] width 4 height 4
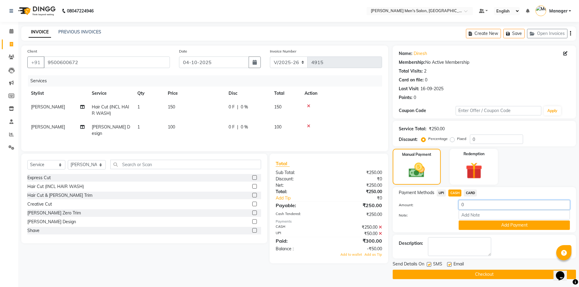
click at [467, 206] on input "0" at bounding box center [514, 204] width 111 height 9
click at [486, 224] on button "Add Payment" at bounding box center [514, 225] width 111 height 9
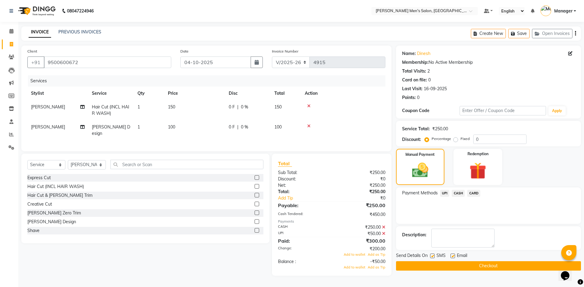
click at [445, 193] on span "UPI" at bounding box center [444, 193] width 9 height 7
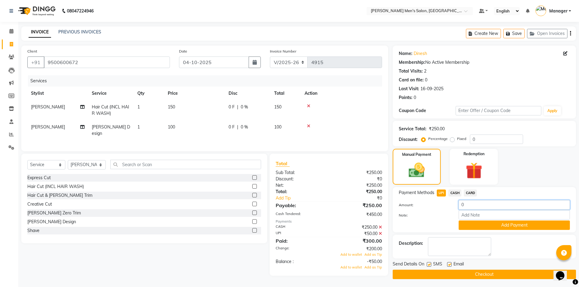
click at [464, 205] on input "0" at bounding box center [514, 204] width 111 height 9
click at [475, 225] on button "Add Payment" at bounding box center [514, 225] width 111 height 9
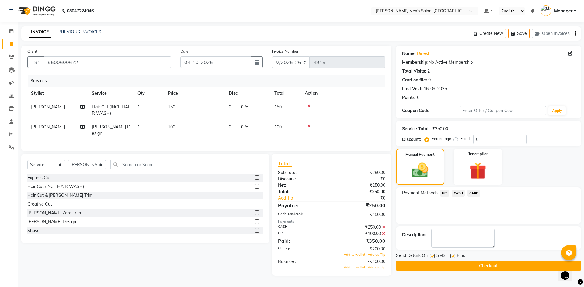
click at [490, 263] on button "Checkout" at bounding box center [488, 266] width 185 height 9
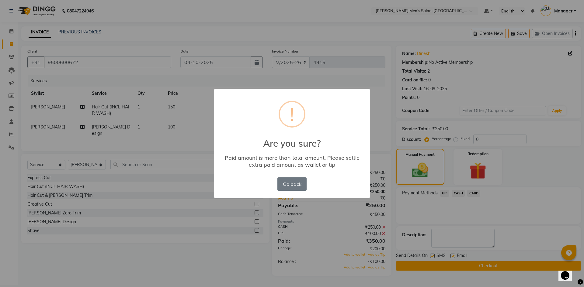
click at [483, 265] on div "× ! Are you sure? Paid amount is more than total amount. Please settle extra pa…" at bounding box center [292, 143] width 584 height 287
drag, startPoint x: 483, startPoint y: 265, endPoint x: 383, endPoint y: 245, distance: 102.3
click at [474, 265] on div "× ! Are you sure? Paid amount is more than total amount. Please settle extra pa…" at bounding box center [292, 143] width 584 height 287
drag, startPoint x: 289, startPoint y: 182, endPoint x: 292, endPoint y: 188, distance: 6.3
click at [289, 183] on button "Go back" at bounding box center [291, 184] width 29 height 13
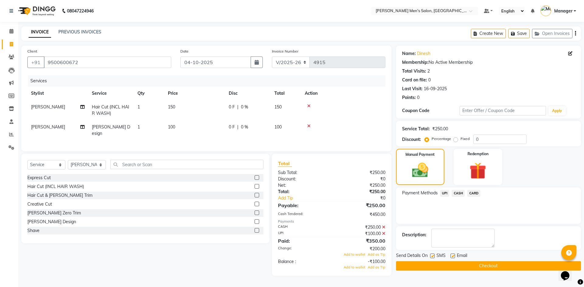
click at [443, 266] on button "Checkout" at bounding box center [488, 266] width 185 height 9
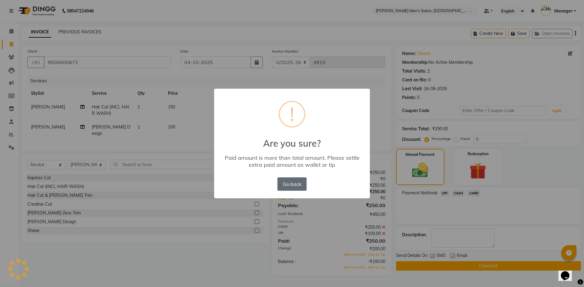
click at [294, 182] on button "Go back" at bounding box center [291, 184] width 29 height 13
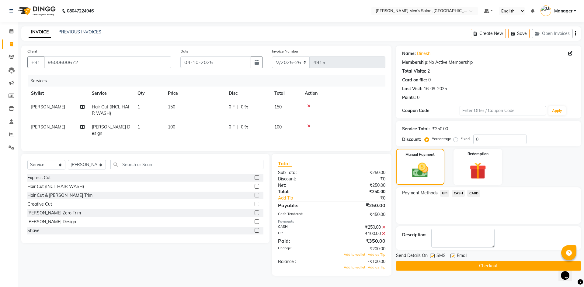
click at [489, 263] on button "Checkout" at bounding box center [488, 266] width 185 height 9
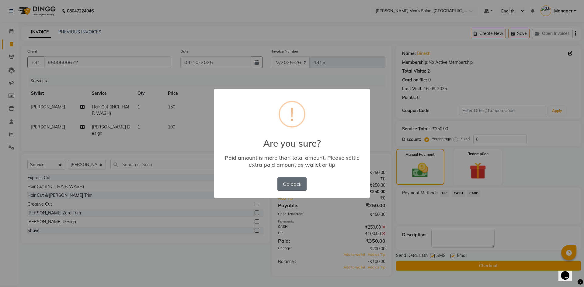
click at [293, 183] on button "Go back" at bounding box center [291, 184] width 29 height 13
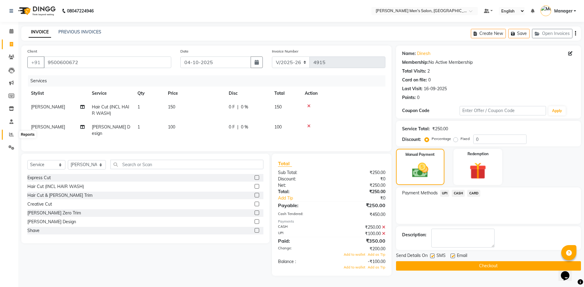
click at [11, 132] on span at bounding box center [11, 134] width 11 height 7
click at [447, 266] on button "Checkout" at bounding box center [488, 266] width 185 height 9
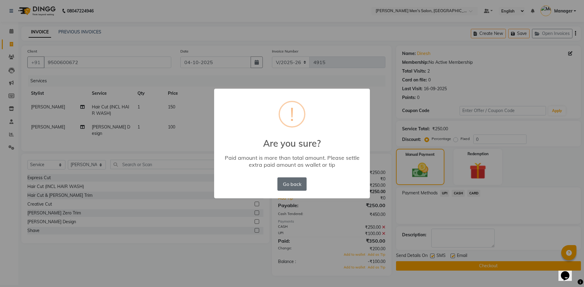
click at [290, 183] on button "Go back" at bounding box center [291, 184] width 29 height 13
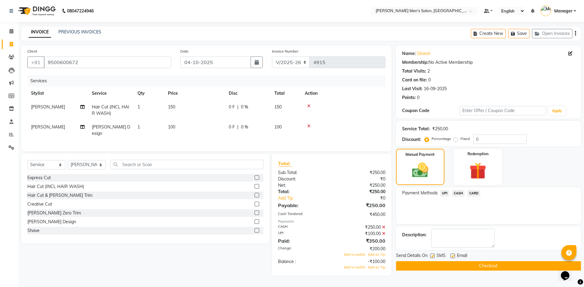
click at [384, 232] on icon at bounding box center [383, 234] width 3 height 4
click at [383, 226] on icon at bounding box center [383, 227] width 3 height 4
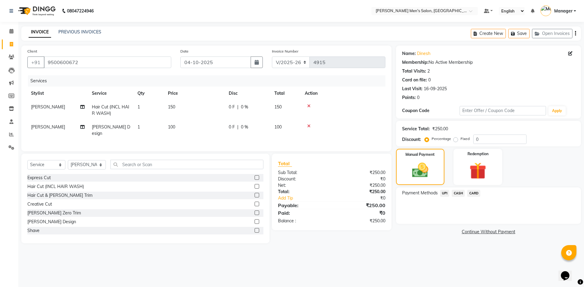
click at [309, 126] on icon at bounding box center [308, 126] width 3 height 4
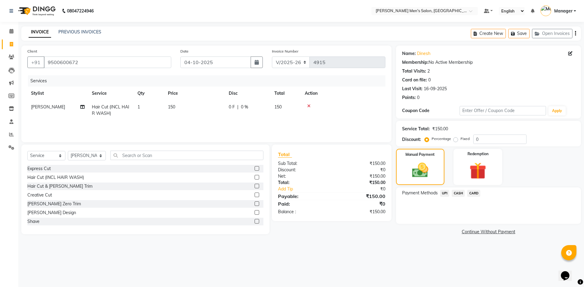
click at [308, 104] on icon at bounding box center [308, 106] width 3 height 4
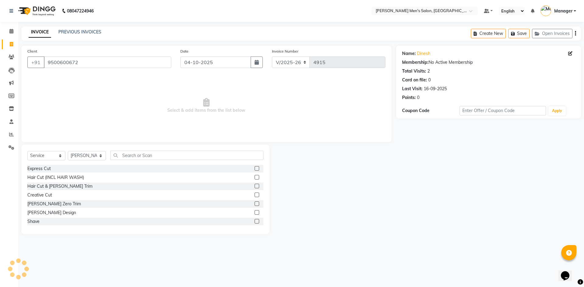
click at [255, 178] on label at bounding box center [257, 177] width 5 height 5
click at [255, 178] on input "checkbox" at bounding box center [257, 178] width 4 height 4
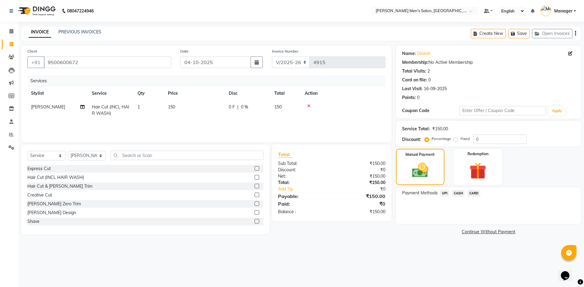
click at [255, 211] on div at bounding box center [259, 213] width 9 height 8
click at [255, 212] on label at bounding box center [257, 212] width 5 height 5
click at [255, 212] on input "checkbox" at bounding box center [257, 213] width 4 height 4
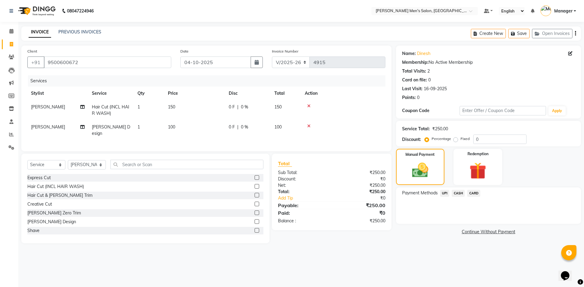
click at [458, 192] on span "CASH" at bounding box center [458, 193] width 13 height 7
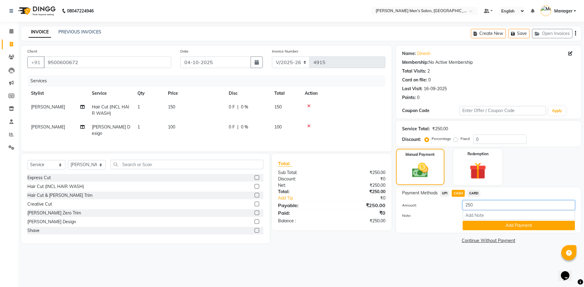
click at [475, 206] on input "250" at bounding box center [519, 205] width 112 height 9
click at [510, 226] on button "Add Payment" at bounding box center [519, 225] width 112 height 9
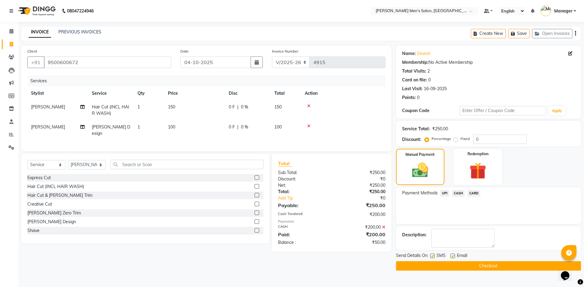
click at [444, 192] on span "UPI" at bounding box center [444, 193] width 9 height 7
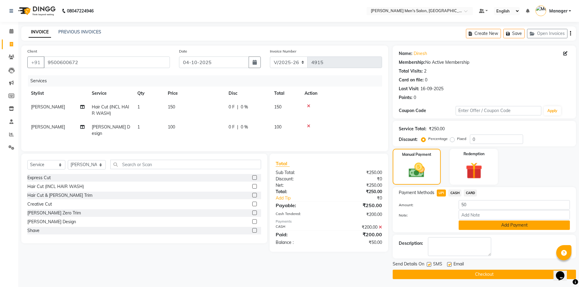
click at [480, 227] on button "Add Payment" at bounding box center [514, 225] width 111 height 9
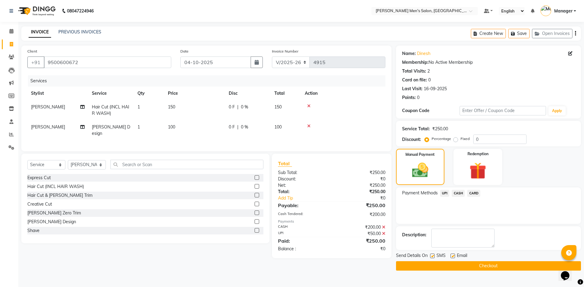
click at [478, 262] on button "Checkout" at bounding box center [488, 266] width 185 height 9
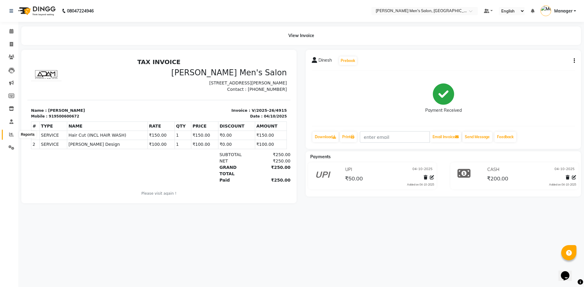
click at [12, 133] on icon at bounding box center [11, 134] width 5 height 5
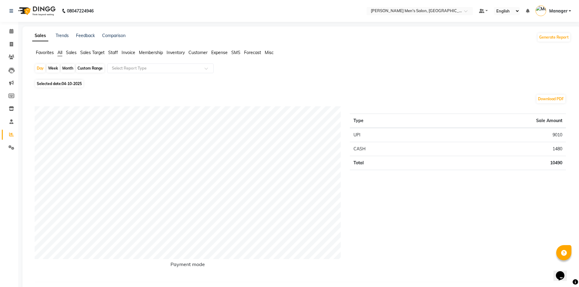
click at [114, 51] on span "Staff" at bounding box center [113, 52] width 10 height 5
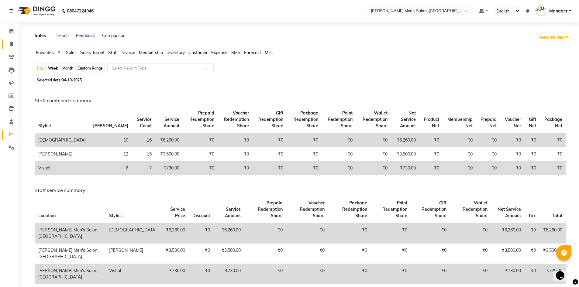
click at [12, 40] on link "Invoice" at bounding box center [9, 45] width 15 height 10
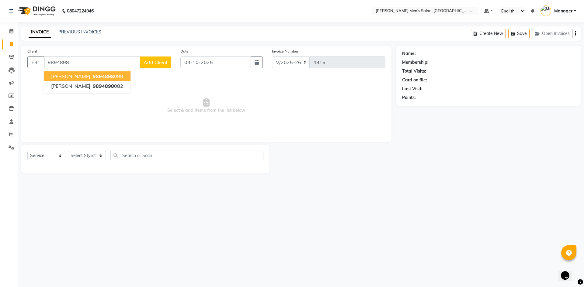
click at [69, 77] on span "[PERSON_NAME]" at bounding box center [70, 76] width 39 height 6
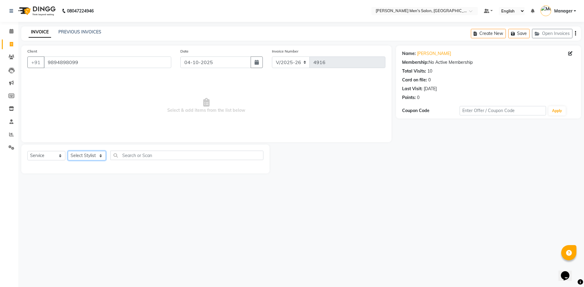
click at [83, 155] on select "Select Stylist [PERSON_NAME] Manager [PERSON_NAME]" at bounding box center [87, 155] width 38 height 9
click at [68, 151] on select "Select Stylist [PERSON_NAME] Manager [PERSON_NAME]" at bounding box center [87, 155] width 38 height 9
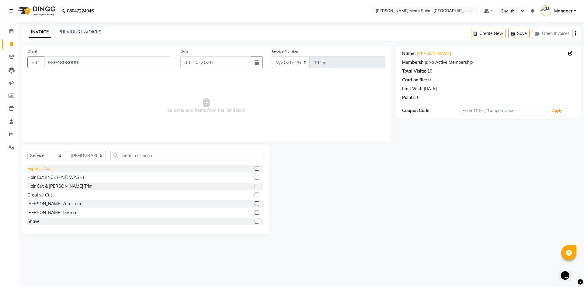
click at [39, 168] on div "Express Cut" at bounding box center [38, 169] width 23 height 6
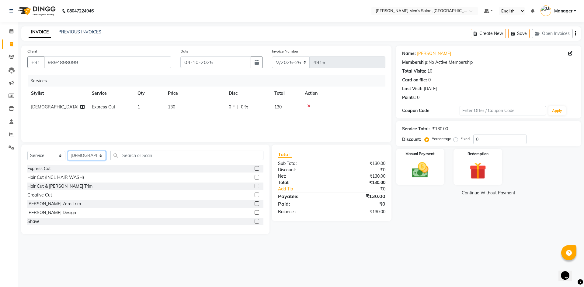
click at [92, 159] on select "Select Stylist [PERSON_NAME] Manager [PERSON_NAME]" at bounding box center [87, 155] width 38 height 9
click at [68, 151] on select "Select Stylist [PERSON_NAME] Manager [PERSON_NAME]" at bounding box center [87, 155] width 38 height 9
click at [50, 167] on div "Express Cut" at bounding box center [38, 169] width 23 height 6
click at [433, 165] on img at bounding box center [420, 170] width 28 height 20
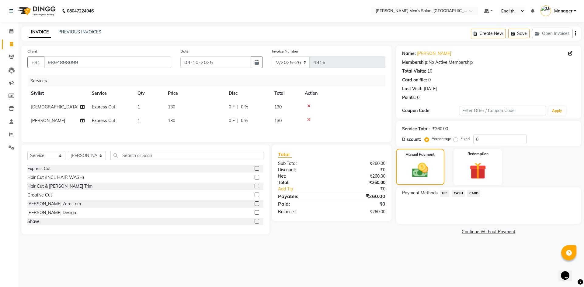
click at [447, 194] on span "UPI" at bounding box center [444, 193] width 9 height 7
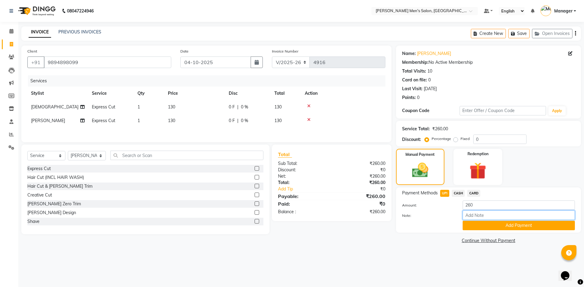
click at [471, 220] on input "Note:" at bounding box center [519, 215] width 112 height 9
click at [476, 223] on button "Add Payment" at bounding box center [519, 225] width 112 height 9
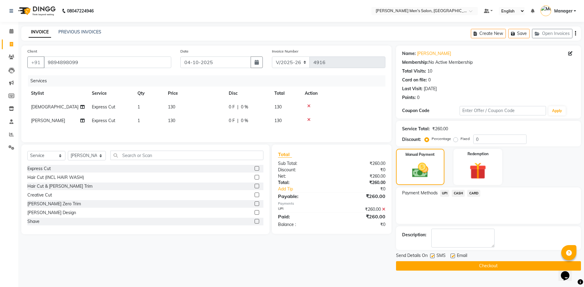
click at [479, 262] on button "Checkout" at bounding box center [488, 266] width 185 height 9
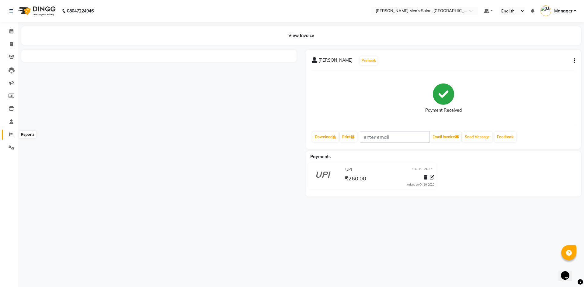
click at [11, 135] on icon at bounding box center [11, 134] width 5 height 5
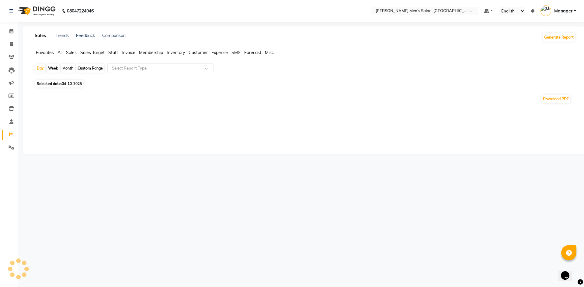
click at [113, 51] on span "Staff" at bounding box center [113, 52] width 10 height 5
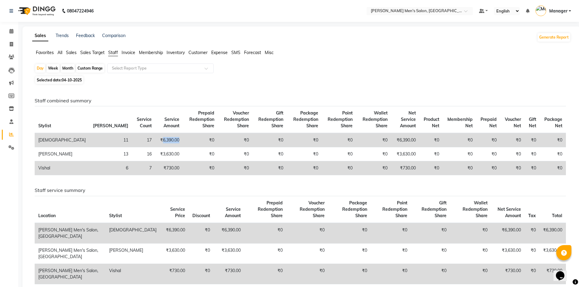
drag, startPoint x: 115, startPoint y: 143, endPoint x: 132, endPoint y: 144, distance: 17.1
click at [155, 144] on td "₹6,390.00" at bounding box center [169, 140] width 28 height 14
click at [9, 39] on li "Invoice" at bounding box center [9, 44] width 18 height 13
click at [12, 43] on icon at bounding box center [11, 44] width 3 height 5
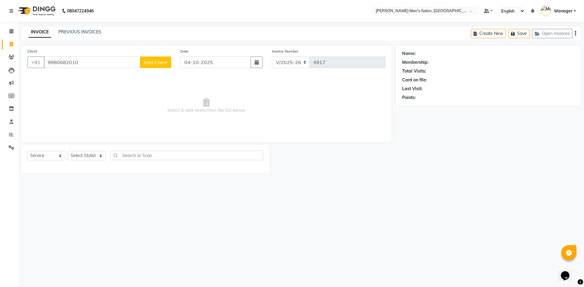
click at [162, 53] on div "Client +91 9980682010 Add Client" at bounding box center [99, 60] width 153 height 25
click at [160, 71] on div "Client +91 9980682010 Add Client" at bounding box center [99, 60] width 153 height 25
click at [159, 67] on button "Add Client" at bounding box center [155, 63] width 31 height 12
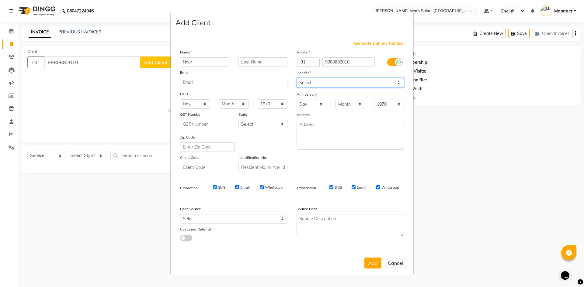
click at [319, 82] on select "Select [DEMOGRAPHIC_DATA] [DEMOGRAPHIC_DATA] Other Prefer Not To Say" at bounding box center [350, 82] width 107 height 9
click at [297, 78] on select "Select [DEMOGRAPHIC_DATA] [DEMOGRAPHIC_DATA] Other Prefer Not To Say" at bounding box center [350, 82] width 107 height 9
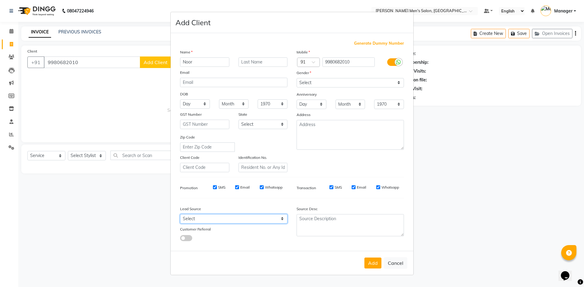
click at [219, 219] on select "Select Walk-in Referral Internet Friend Word of Mouth Advertisement Facebook Ju…" at bounding box center [233, 218] width 107 height 9
click at [180, 214] on select "Select Walk-in Referral Internet Friend Word of Mouth Advertisement Facebook Ju…" at bounding box center [233, 218] width 107 height 9
click at [378, 264] on button "Add" at bounding box center [372, 263] width 17 height 11
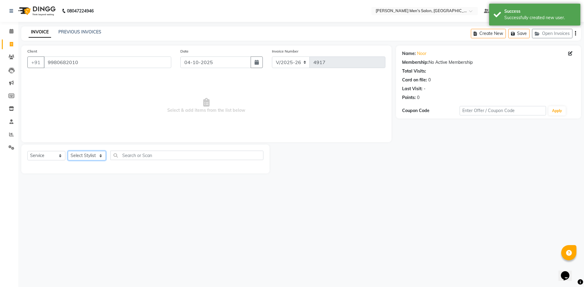
click at [81, 155] on select "Select Stylist [PERSON_NAME] Manager [PERSON_NAME]" at bounding box center [87, 155] width 38 height 9
click at [68, 151] on select "Select Stylist [PERSON_NAME] Manager [PERSON_NAME]" at bounding box center [87, 155] width 38 height 9
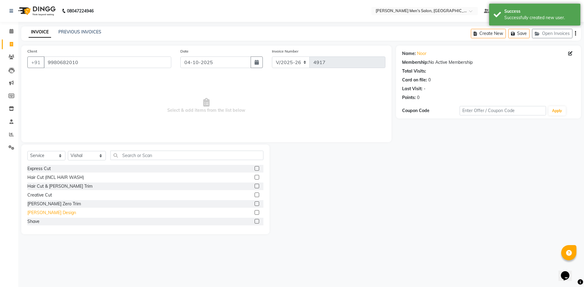
click at [49, 213] on div "[PERSON_NAME] Design" at bounding box center [51, 213] width 49 height 6
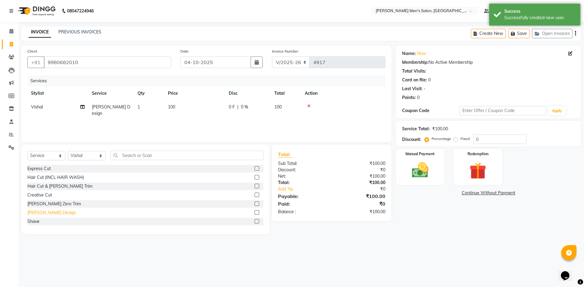
click at [49, 213] on div "[PERSON_NAME] Design" at bounding box center [51, 213] width 49 height 6
drag, startPoint x: 49, startPoint y: 213, endPoint x: 346, endPoint y: 46, distance: 340.6
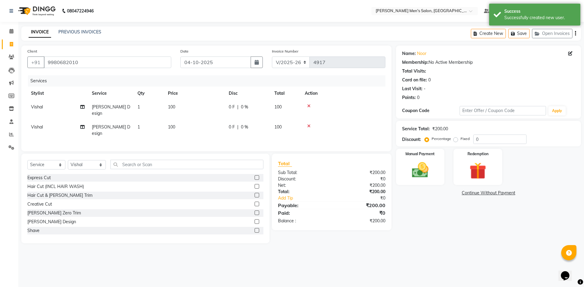
click at [308, 108] on icon at bounding box center [308, 106] width 3 height 4
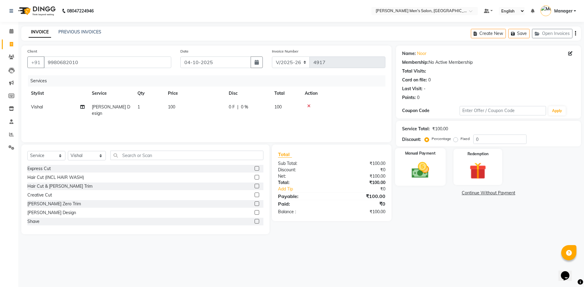
click at [412, 164] on img at bounding box center [420, 170] width 28 height 20
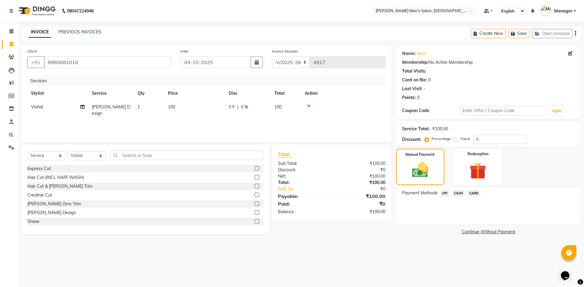
click at [440, 192] on span "UPI" at bounding box center [444, 193] width 9 height 7
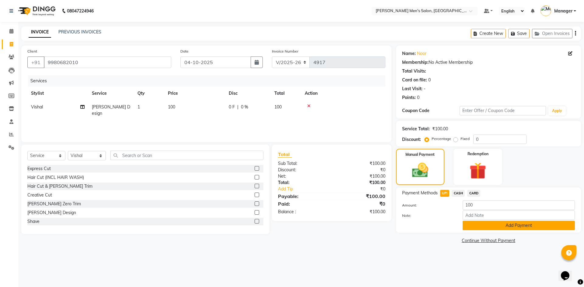
click at [466, 224] on button "Add Payment" at bounding box center [519, 225] width 112 height 9
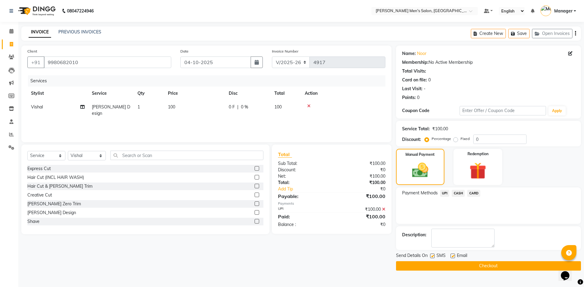
click at [480, 264] on button "Checkout" at bounding box center [488, 266] width 185 height 9
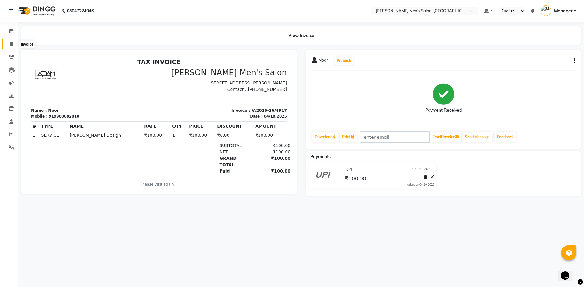
click at [12, 42] on icon at bounding box center [11, 44] width 3 height 5
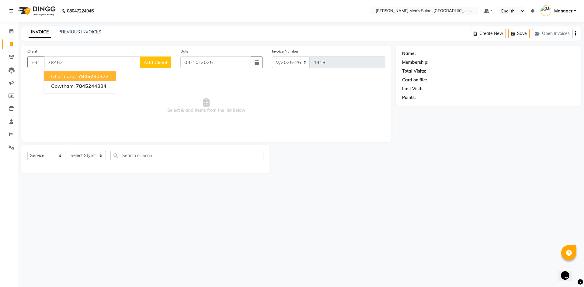
click at [84, 78] on span "78452" at bounding box center [85, 76] width 15 height 6
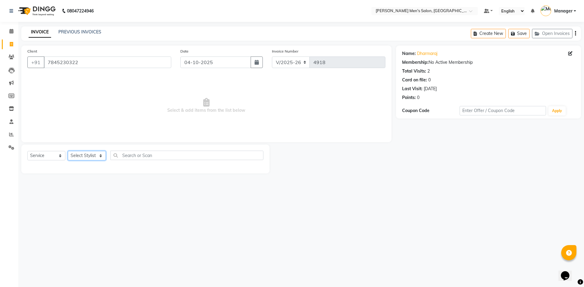
click at [88, 156] on select "Select Stylist [PERSON_NAME] Manager [PERSON_NAME]" at bounding box center [87, 155] width 38 height 9
click at [68, 151] on select "Select Stylist [PERSON_NAME] Manager [PERSON_NAME]" at bounding box center [87, 155] width 38 height 9
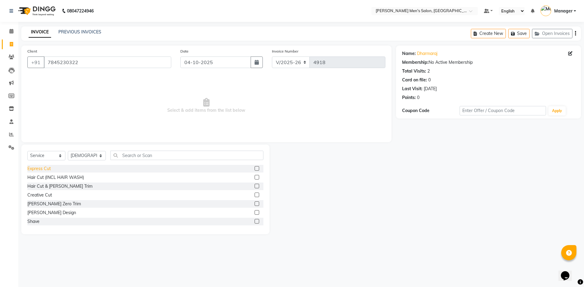
click at [46, 168] on div "Express Cut" at bounding box center [38, 169] width 23 height 6
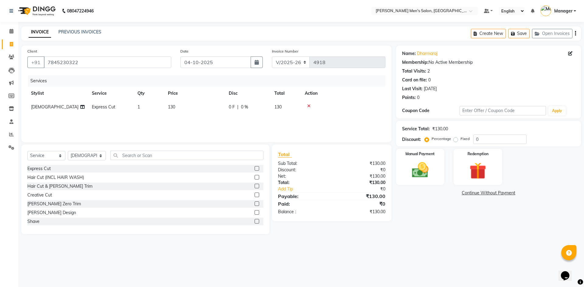
click at [310, 105] on icon at bounding box center [308, 106] width 3 height 4
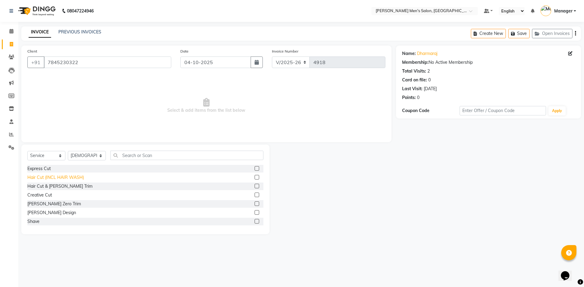
click at [74, 178] on div "Hair Cut (INCL HAIR WASH)" at bounding box center [55, 178] width 57 height 6
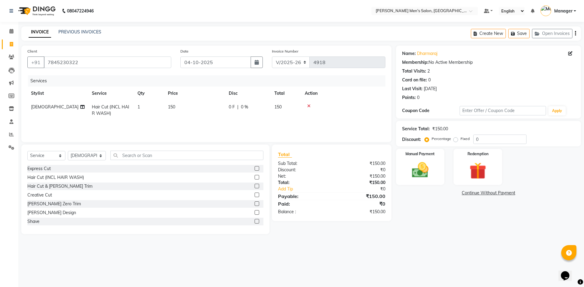
click at [308, 106] on icon at bounding box center [308, 106] width 3 height 4
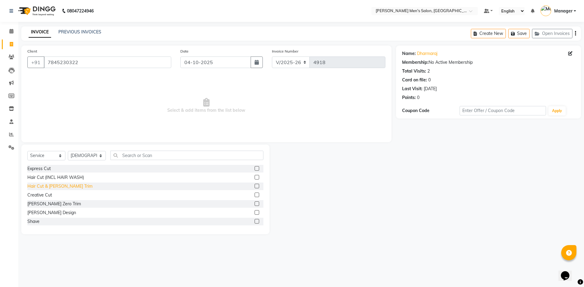
click at [54, 188] on div "Hair Cut & [PERSON_NAME] Trim" at bounding box center [59, 186] width 65 height 6
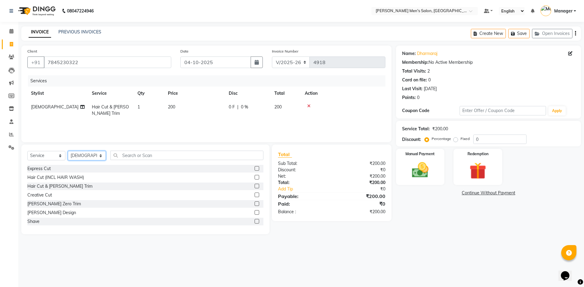
click at [88, 156] on select "Select Stylist [PERSON_NAME] Manager [PERSON_NAME]" at bounding box center [87, 155] width 38 height 9
click at [68, 151] on select "Select Stylist [PERSON_NAME] Manager [PERSON_NAME]" at bounding box center [87, 155] width 38 height 9
click at [56, 188] on div "Hair Cut & [PERSON_NAME] Trim" at bounding box center [59, 186] width 65 height 6
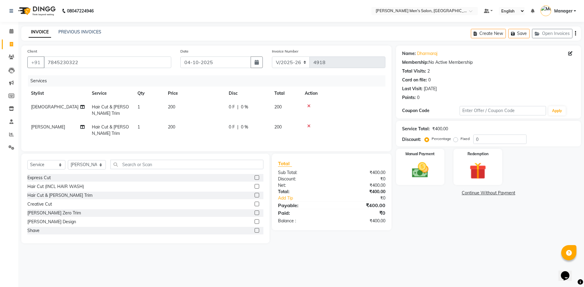
click at [389, 182] on div "₹0" at bounding box center [361, 179] width 58 height 6
click at [423, 175] on img at bounding box center [420, 170] width 28 height 20
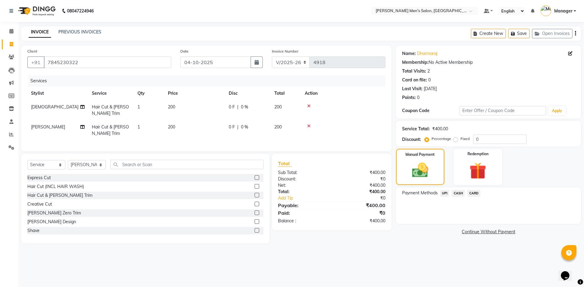
click at [459, 193] on span "CASH" at bounding box center [458, 193] width 13 height 7
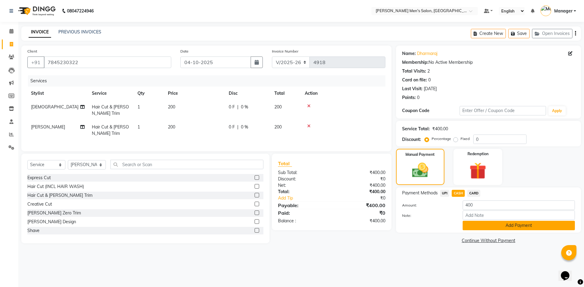
click at [480, 223] on button "Add Payment" at bounding box center [519, 225] width 112 height 9
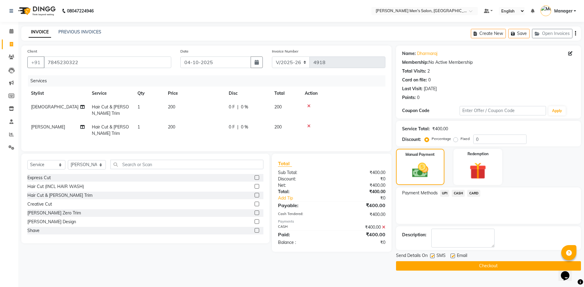
click at [482, 266] on button "Checkout" at bounding box center [488, 266] width 185 height 9
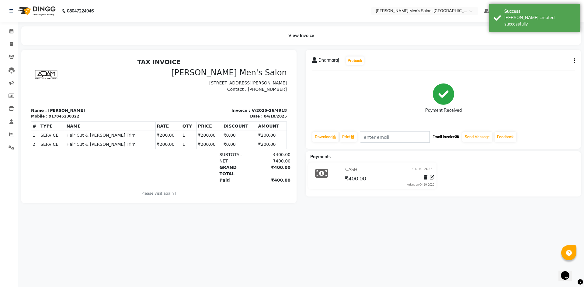
click at [438, 139] on button "Email Invoice" at bounding box center [445, 137] width 31 height 10
click at [10, 136] on icon at bounding box center [11, 134] width 5 height 5
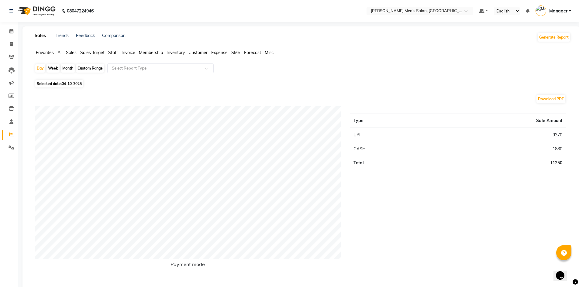
click at [114, 53] on span "Staff" at bounding box center [113, 52] width 10 height 5
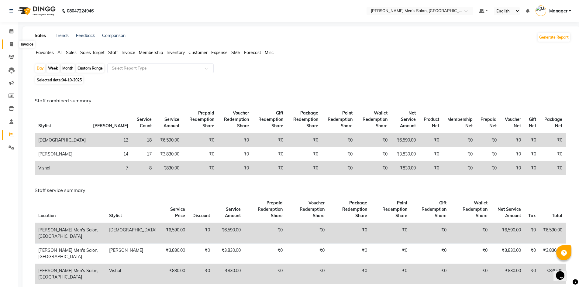
click at [6, 43] on span at bounding box center [11, 44] width 11 height 7
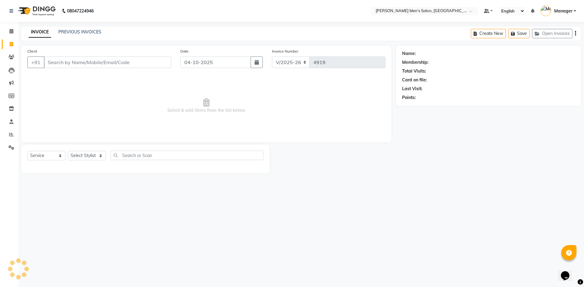
click at [93, 61] on input "Client" at bounding box center [107, 63] width 127 height 12
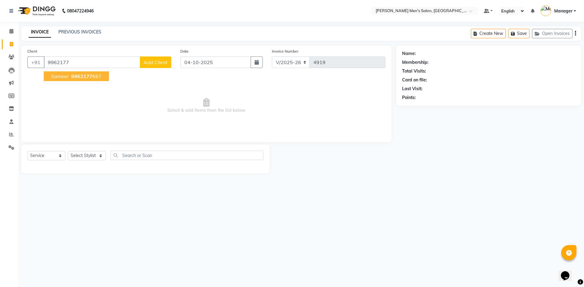
click at [95, 77] on ngb-highlight "9962177 667" at bounding box center [86, 76] width 32 height 6
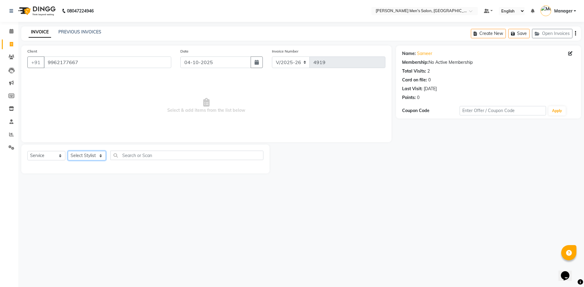
click at [89, 155] on select "Select Stylist [PERSON_NAME] Manager [PERSON_NAME]" at bounding box center [87, 155] width 38 height 9
click at [68, 151] on select "Select Stylist [PERSON_NAME] Manager [PERSON_NAME]" at bounding box center [87, 155] width 38 height 9
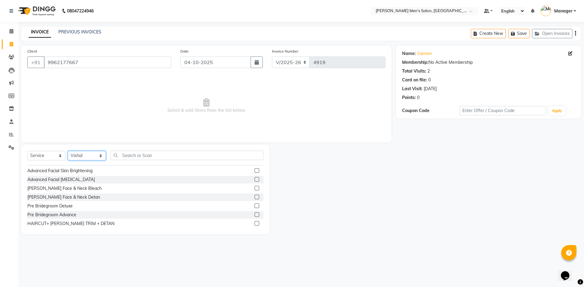
scroll to position [403, 0]
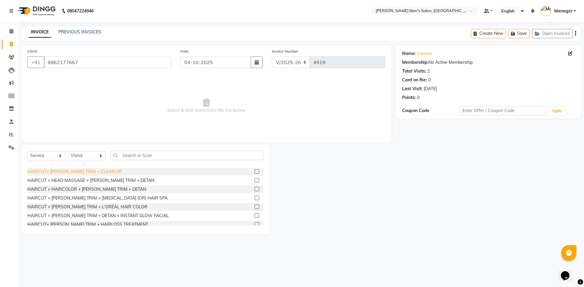
click at [86, 172] on div "HAIRCUT+ [PERSON_NAME] TRIM + CLEAN UP" at bounding box center [74, 172] width 94 height 6
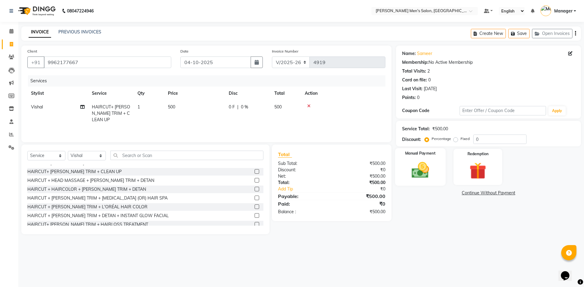
click at [421, 159] on div "Manual Payment" at bounding box center [420, 166] width 50 height 37
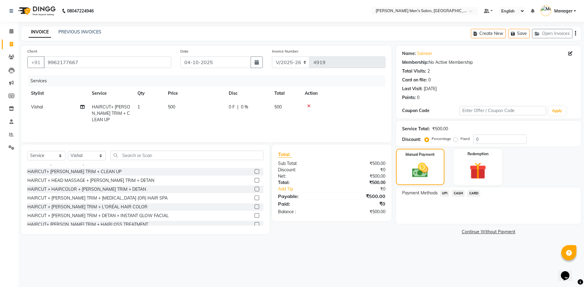
click at [447, 194] on span "UPI" at bounding box center [444, 193] width 9 height 7
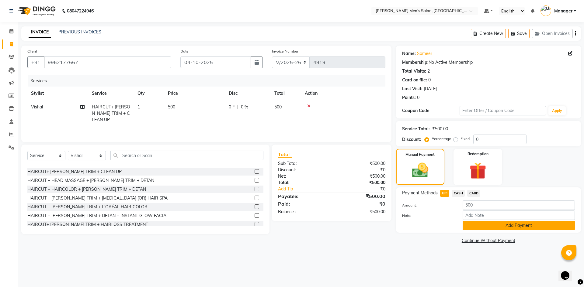
click at [477, 221] on button "Add Payment" at bounding box center [519, 225] width 112 height 9
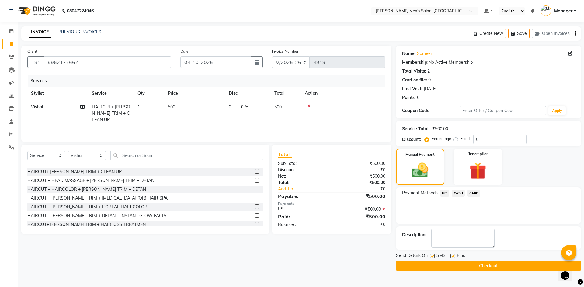
click at [483, 263] on button "Checkout" at bounding box center [488, 266] width 185 height 9
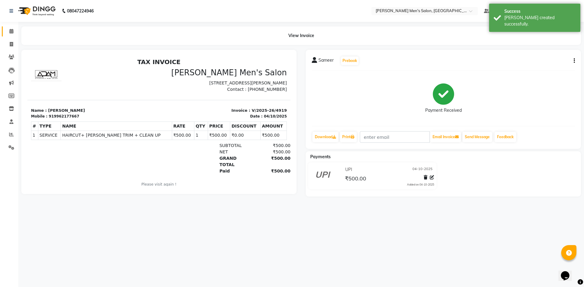
click at [2, 31] on link "Calendar" at bounding box center [9, 31] width 15 height 10
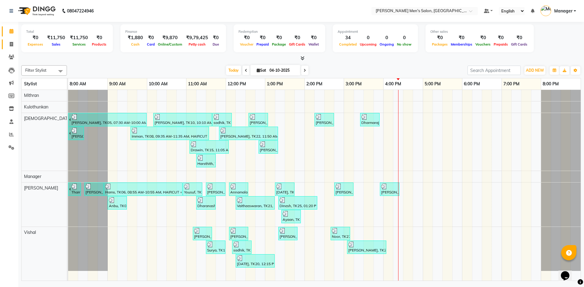
click at [5, 46] on link "Invoice" at bounding box center [9, 45] width 15 height 10
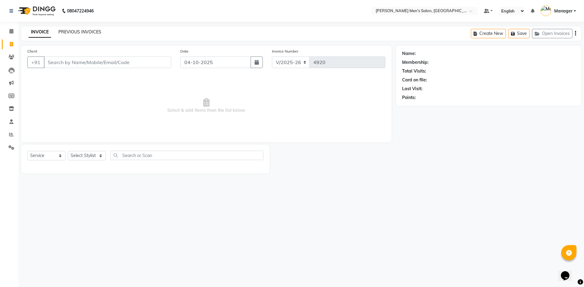
click at [75, 30] on link "PREVIOUS INVOICES" at bounding box center [79, 31] width 43 height 5
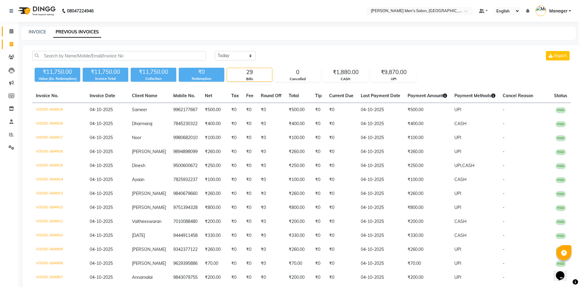
click at [6, 27] on link "Calendar" at bounding box center [9, 31] width 15 height 10
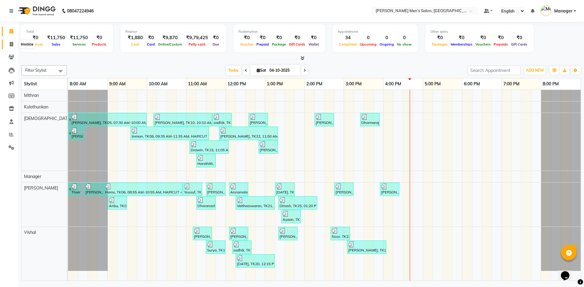
click at [13, 44] on icon at bounding box center [11, 44] width 3 height 5
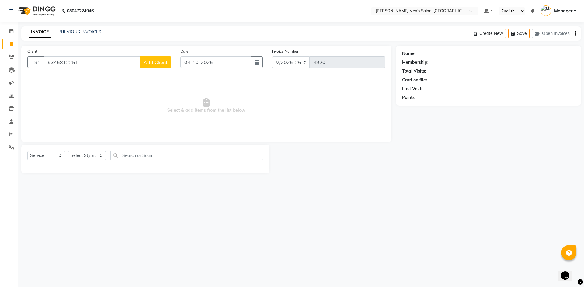
click at [162, 61] on span "Add Client" at bounding box center [156, 62] width 24 height 6
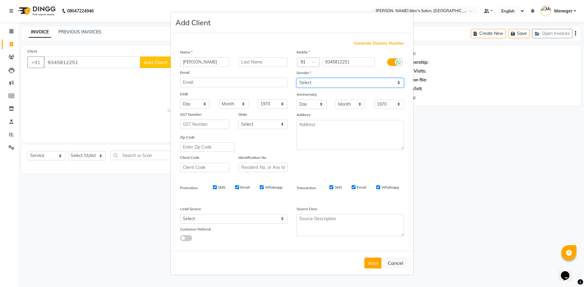
click at [303, 84] on select "Select [DEMOGRAPHIC_DATA] [DEMOGRAPHIC_DATA] Other Prefer Not To Say" at bounding box center [350, 82] width 107 height 9
click at [297, 78] on select "Select [DEMOGRAPHIC_DATA] [DEMOGRAPHIC_DATA] Other Prefer Not To Say" at bounding box center [350, 82] width 107 height 9
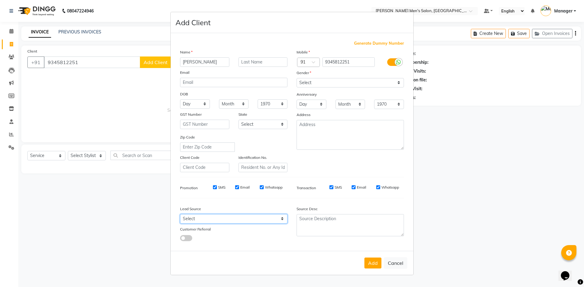
click at [268, 222] on select "Select Walk-in Referral Internet Friend Word of Mouth Advertisement Facebook Ju…" at bounding box center [233, 218] width 107 height 9
click at [180, 214] on select "Select Walk-in Referral Internet Friend Word of Mouth Advertisement Facebook Ju…" at bounding box center [233, 218] width 107 height 9
click at [369, 264] on button "Add" at bounding box center [372, 263] width 17 height 11
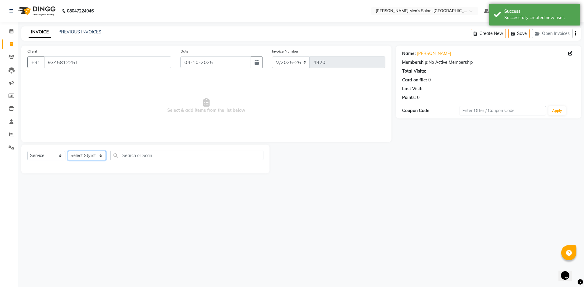
click at [81, 155] on select "Select Stylist [PERSON_NAME] Manager [PERSON_NAME]" at bounding box center [87, 155] width 38 height 9
click at [68, 151] on select "Select Stylist [PERSON_NAME] Manager [PERSON_NAME]" at bounding box center [87, 155] width 38 height 9
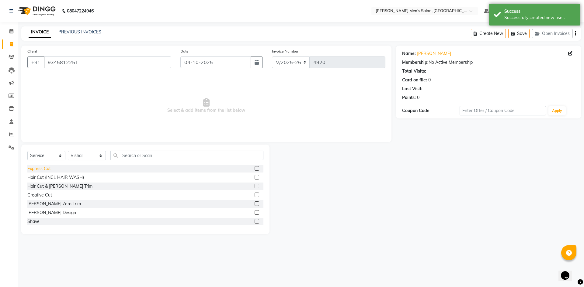
click at [47, 169] on div "Express Cut" at bounding box center [38, 169] width 23 height 6
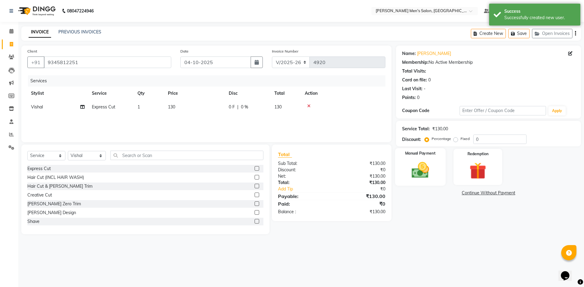
click at [433, 178] on img at bounding box center [420, 170] width 28 height 20
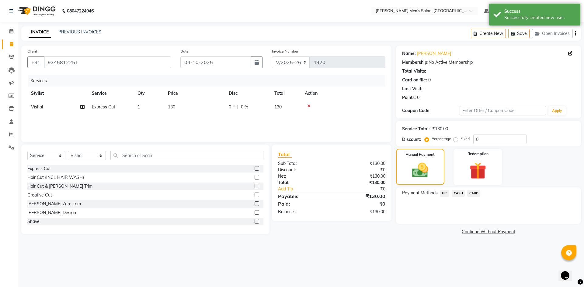
click at [444, 194] on span "UPI" at bounding box center [444, 193] width 9 height 7
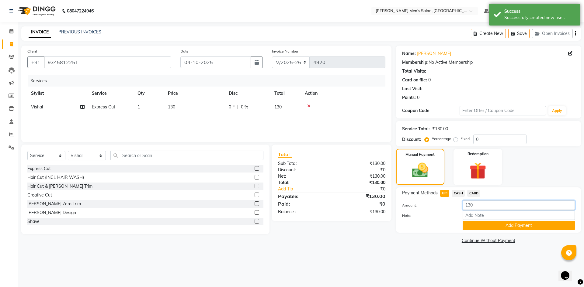
click at [472, 206] on input "130" at bounding box center [519, 205] width 112 height 9
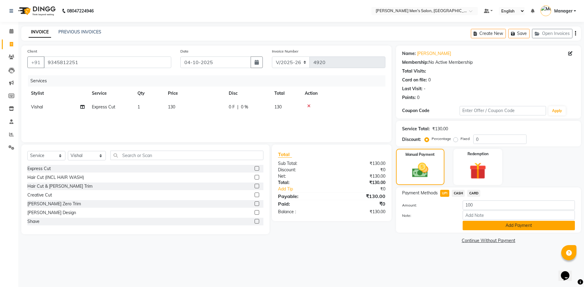
click at [485, 229] on button "Add Payment" at bounding box center [519, 225] width 112 height 9
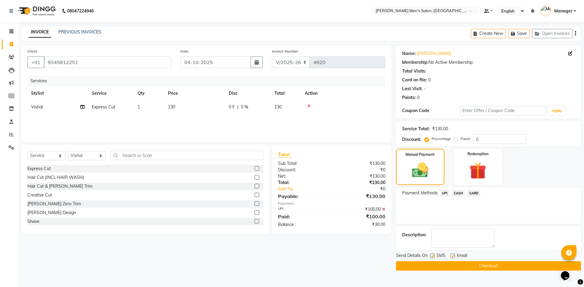
click at [383, 209] on icon at bounding box center [383, 209] width 3 height 4
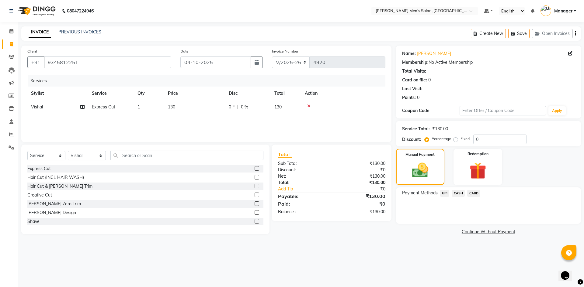
click at [458, 194] on span "CASH" at bounding box center [458, 193] width 13 height 7
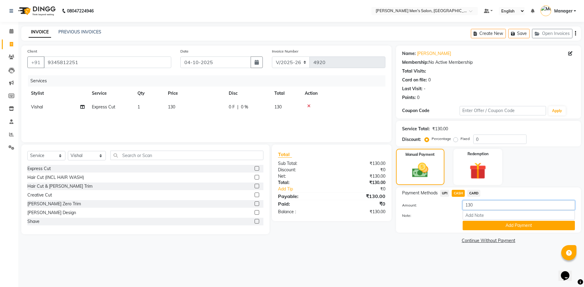
click at [470, 205] on input "130" at bounding box center [519, 205] width 112 height 9
click at [477, 224] on button "Add Payment" at bounding box center [519, 225] width 112 height 9
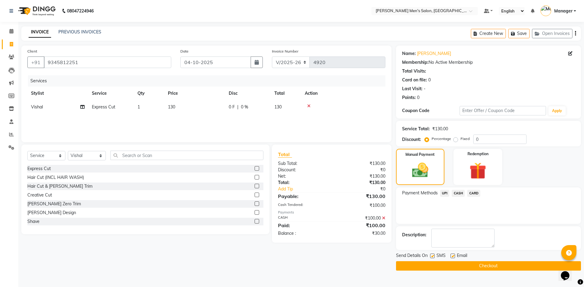
click at [446, 193] on span "UPI" at bounding box center [444, 193] width 9 height 7
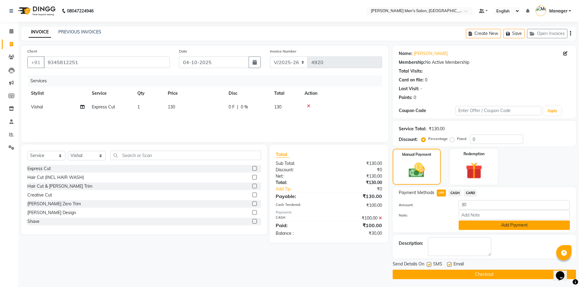
click at [479, 225] on button "Add Payment" at bounding box center [514, 225] width 111 height 9
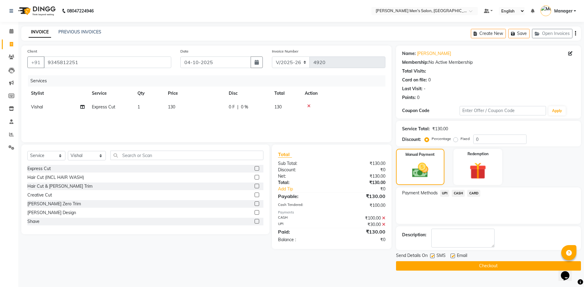
click at [483, 270] on button "Checkout" at bounding box center [488, 266] width 185 height 9
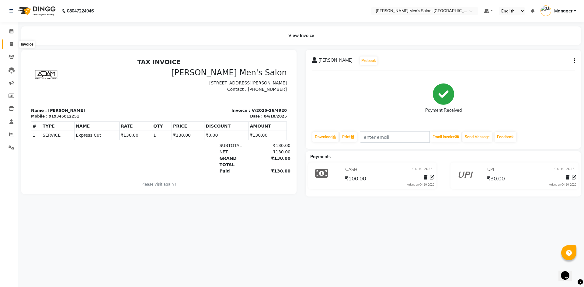
drag, startPoint x: 12, startPoint y: 41, endPoint x: 12, endPoint y: 33, distance: 7.9
click at [12, 40] on link "Invoice" at bounding box center [9, 45] width 15 height 10
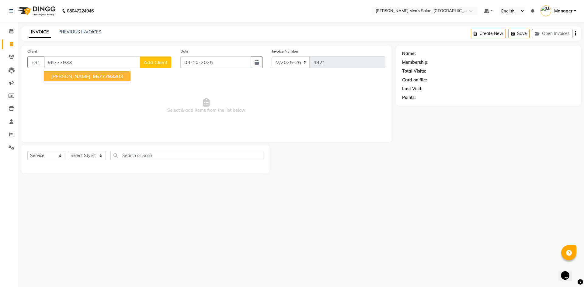
click at [93, 76] on span "96777933" at bounding box center [105, 76] width 24 height 6
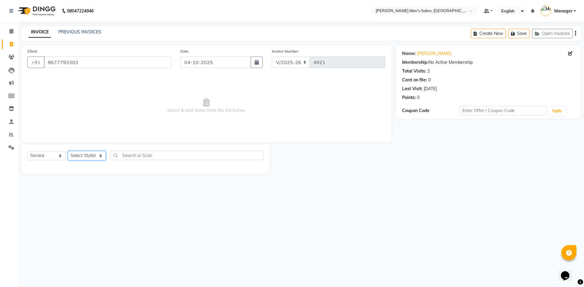
click at [85, 157] on select "Select Stylist [PERSON_NAME] Manager [PERSON_NAME]" at bounding box center [87, 155] width 38 height 9
click at [68, 151] on select "Select Stylist [PERSON_NAME] Manager [PERSON_NAME]" at bounding box center [87, 155] width 38 height 9
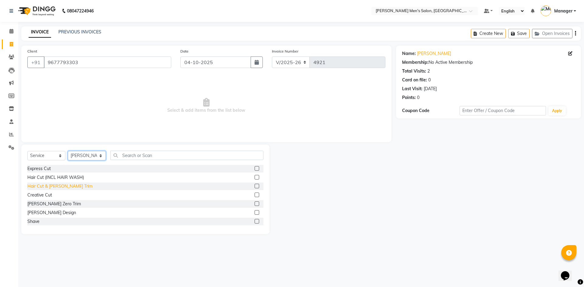
scroll to position [30, 0]
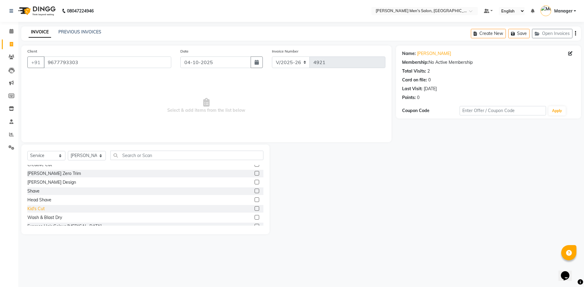
click at [40, 209] on div "Kid's Cut" at bounding box center [35, 209] width 17 height 6
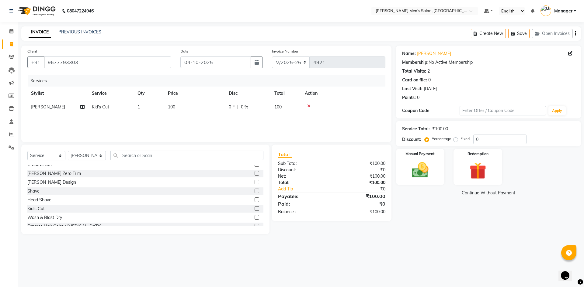
click at [144, 103] on td "1" at bounding box center [149, 107] width 30 height 14
click at [171, 111] on input "1" at bounding box center [177, 108] width 23 height 9
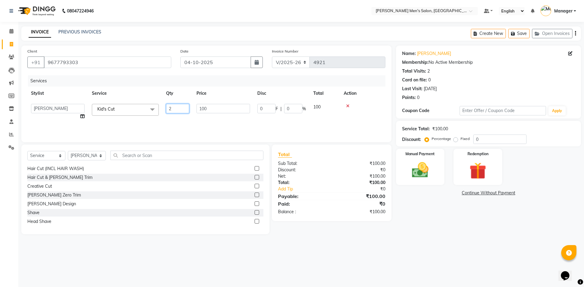
scroll to position [0, 0]
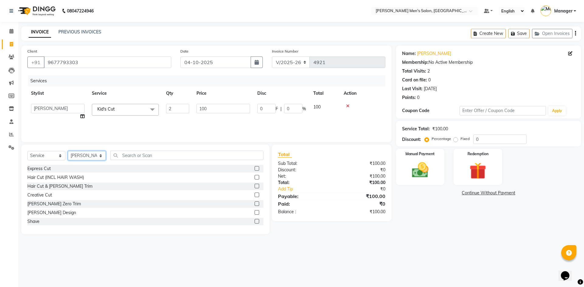
click at [82, 155] on select "Select Stylist [PERSON_NAME] Manager [PERSON_NAME]" at bounding box center [87, 155] width 38 height 9
click at [68, 151] on select "Select Stylist [PERSON_NAME] Manager [PERSON_NAME]" at bounding box center [87, 155] width 38 height 9
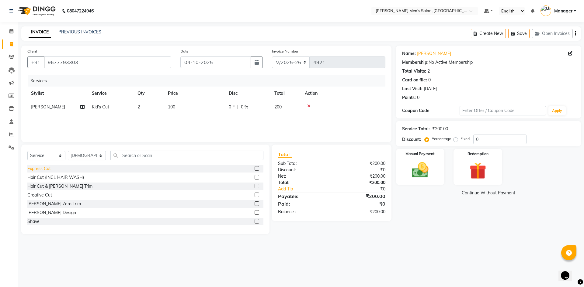
click at [45, 168] on div "Express Cut" at bounding box center [38, 169] width 23 height 6
click at [419, 182] on div "Manual Payment" at bounding box center [420, 166] width 50 height 37
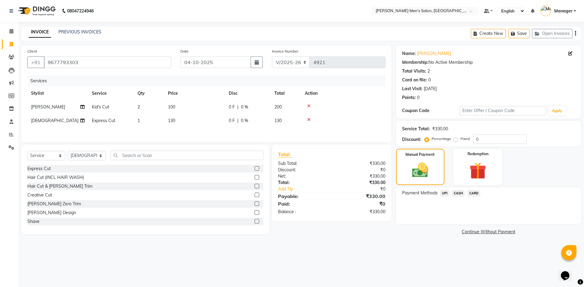
click at [455, 194] on span "CASH" at bounding box center [458, 193] width 13 height 7
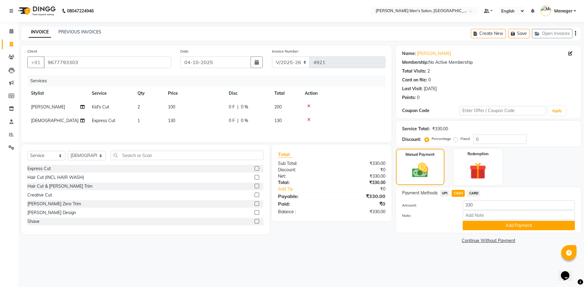
click at [475, 231] on div "Payment Methods UPI CASH CARD Amount: 330 Note: Add Payment" at bounding box center [488, 210] width 185 height 45
click at [472, 224] on button "Add Payment" at bounding box center [519, 225] width 112 height 9
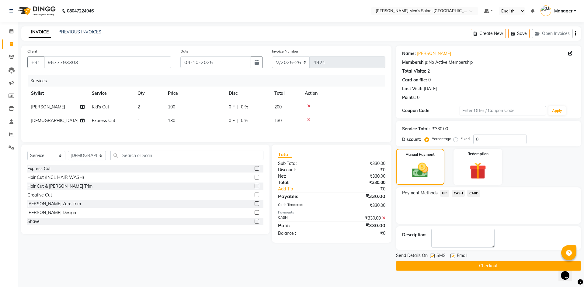
click at [479, 265] on button "Checkout" at bounding box center [488, 266] width 185 height 9
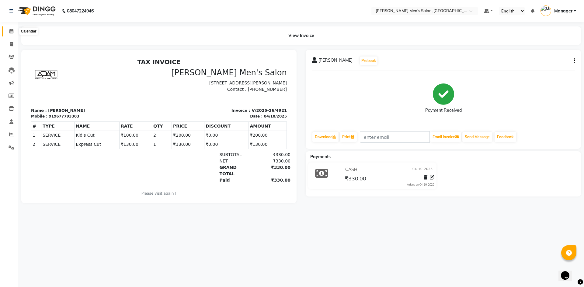
click at [10, 30] on icon at bounding box center [11, 31] width 4 height 5
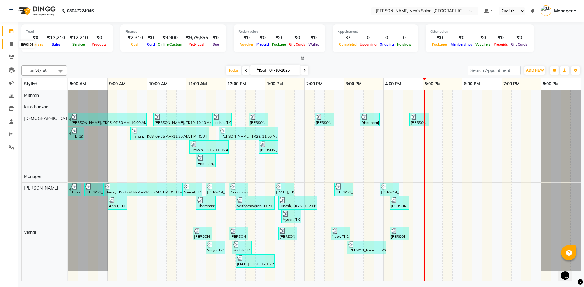
click at [12, 44] on icon at bounding box center [11, 44] width 3 height 5
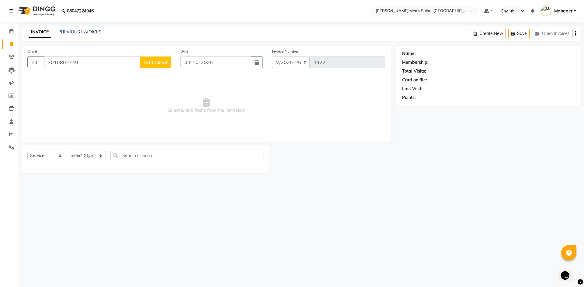
click at [147, 64] on span "Add Client" at bounding box center [156, 62] width 24 height 6
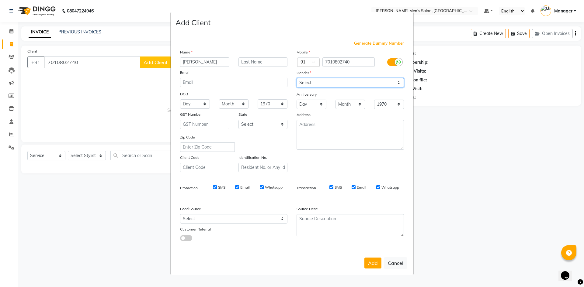
click at [347, 82] on select "Select [DEMOGRAPHIC_DATA] [DEMOGRAPHIC_DATA] Other Prefer Not To Say" at bounding box center [350, 82] width 107 height 9
click at [297, 78] on select "Select [DEMOGRAPHIC_DATA] [DEMOGRAPHIC_DATA] Other Prefer Not To Say" at bounding box center [350, 82] width 107 height 9
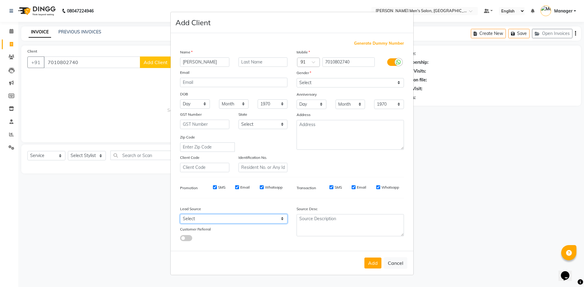
click at [214, 217] on select "Select Walk-in Referral Internet Friend Word of Mouth Advertisement Facebook Ju…" at bounding box center [233, 218] width 107 height 9
click at [180, 214] on select "Select Walk-in Referral Internet Friend Word of Mouth Advertisement Facebook Ju…" at bounding box center [233, 218] width 107 height 9
click at [377, 262] on button "Add" at bounding box center [372, 263] width 17 height 11
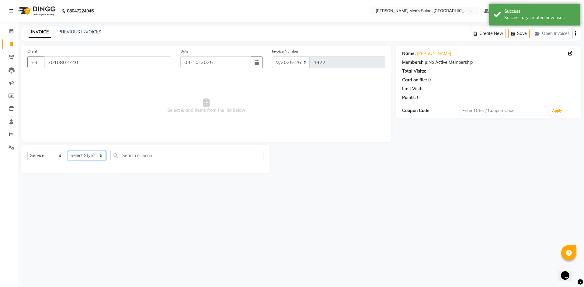
click at [78, 155] on select "Select Stylist [PERSON_NAME] Manager [PERSON_NAME]" at bounding box center [87, 155] width 38 height 9
click at [68, 151] on select "Select Stylist [PERSON_NAME] Manager [PERSON_NAME]" at bounding box center [87, 155] width 38 height 9
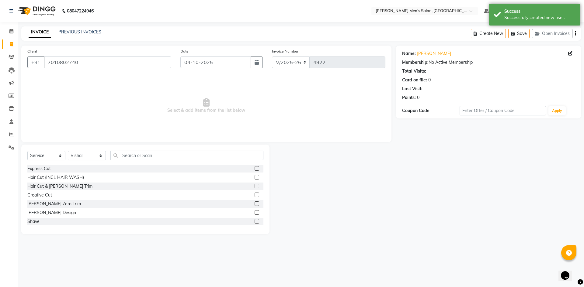
click at [255, 177] on label at bounding box center [257, 177] width 5 height 5
click at [255, 177] on input "checkbox" at bounding box center [257, 178] width 4 height 4
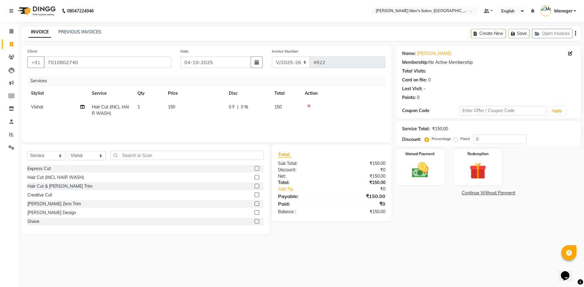
click at [255, 212] on label at bounding box center [257, 212] width 5 height 5
click at [255, 212] on input "checkbox" at bounding box center [257, 213] width 4 height 4
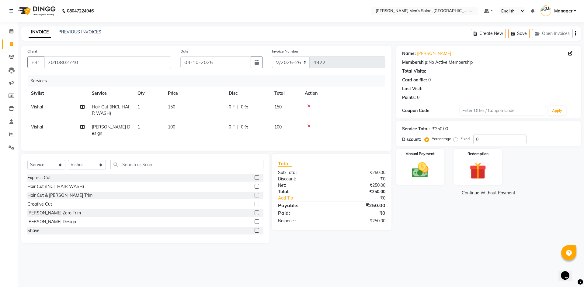
click at [255, 212] on label at bounding box center [257, 213] width 5 height 5
click at [255, 212] on input "checkbox" at bounding box center [257, 213] width 4 height 4
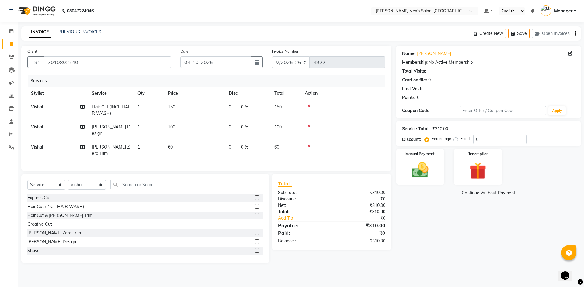
click at [309, 144] on icon at bounding box center [308, 146] width 3 height 4
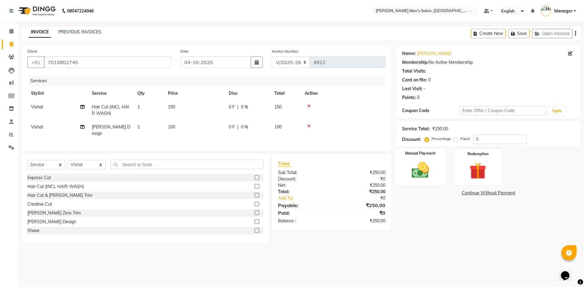
click at [419, 167] on img at bounding box center [420, 170] width 28 height 20
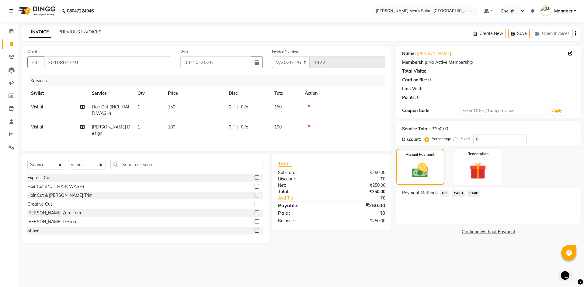
click at [458, 191] on span "CASH" at bounding box center [458, 193] width 13 height 7
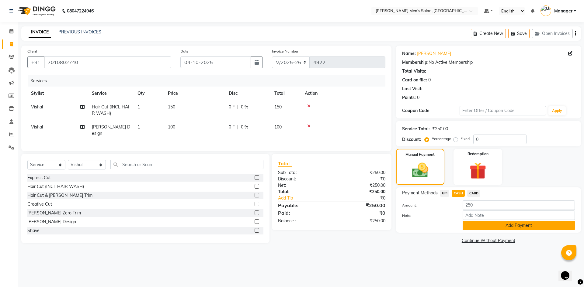
click at [475, 227] on button "Add Payment" at bounding box center [519, 225] width 112 height 9
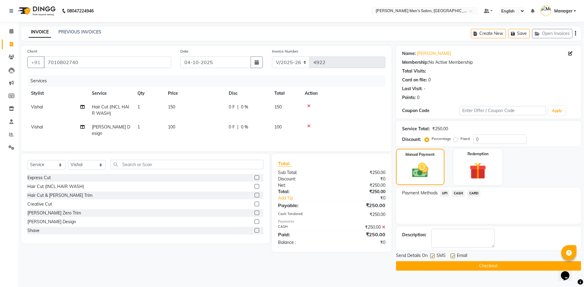
click at [468, 264] on button "Checkout" at bounding box center [488, 266] width 185 height 9
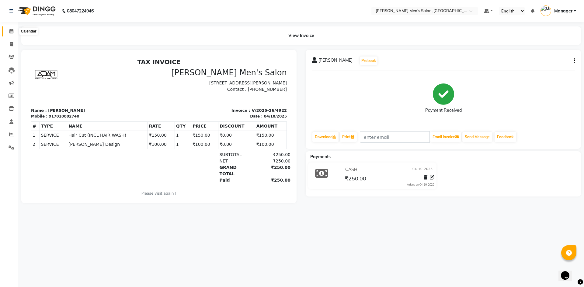
click at [11, 31] on icon at bounding box center [11, 31] width 4 height 5
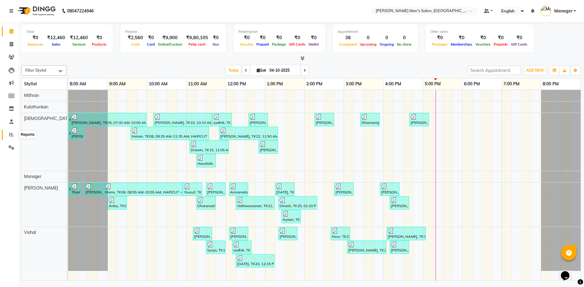
click at [12, 133] on icon at bounding box center [11, 134] width 5 height 5
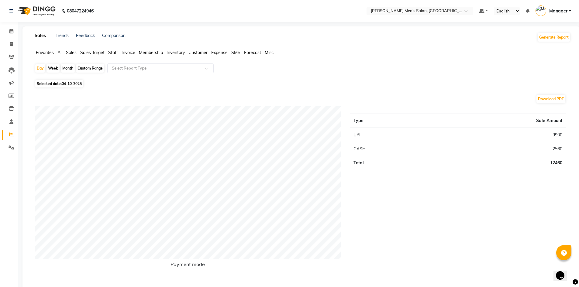
click at [113, 51] on span "Staff" at bounding box center [113, 52] width 10 height 5
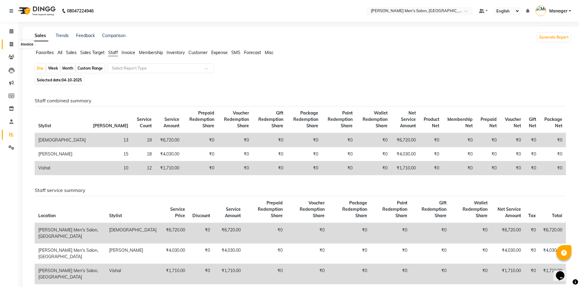
click at [12, 46] on icon at bounding box center [11, 44] width 3 height 5
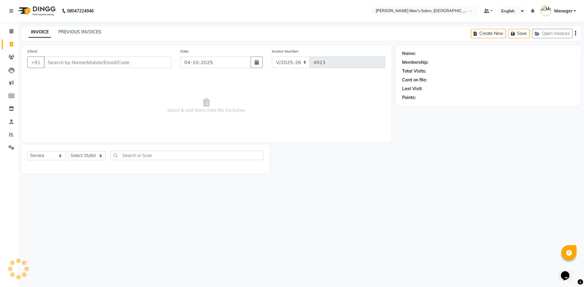
click at [82, 65] on input "Client" at bounding box center [107, 63] width 127 height 12
click at [63, 62] on input "744832363" at bounding box center [92, 63] width 96 height 12
click at [151, 63] on span "Add Client" at bounding box center [156, 62] width 24 height 6
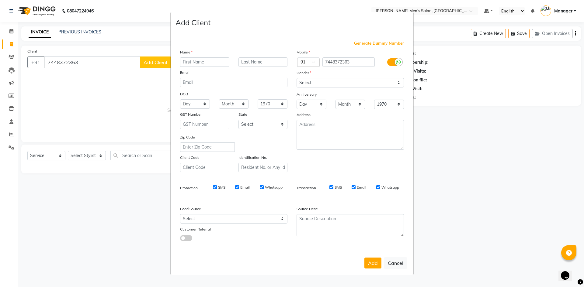
click at [209, 61] on input "text" at bounding box center [204, 61] width 49 height 9
click at [321, 81] on select "Select [DEMOGRAPHIC_DATA] [DEMOGRAPHIC_DATA] Other Prefer Not To Say" at bounding box center [350, 82] width 107 height 9
click at [297, 78] on select "Select [DEMOGRAPHIC_DATA] [DEMOGRAPHIC_DATA] Other Prefer Not To Say" at bounding box center [350, 82] width 107 height 9
drag, startPoint x: 221, startPoint y: 222, endPoint x: 223, endPoint y: 217, distance: 5.0
click at [221, 222] on select "Select Walk-in Referral Internet Friend Word of Mouth Advertisement Facebook Ju…" at bounding box center [233, 218] width 107 height 9
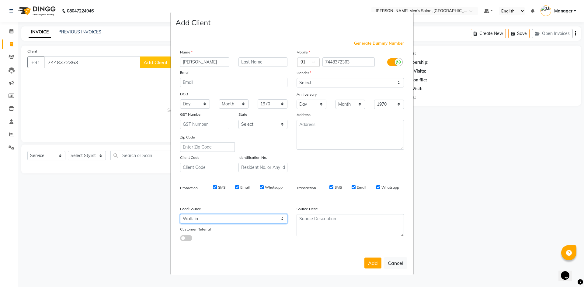
click at [180, 214] on select "Select Walk-in Referral Internet Friend Word of Mouth Advertisement Facebook Ju…" at bounding box center [233, 218] width 107 height 9
click at [369, 267] on button "Add" at bounding box center [372, 263] width 17 height 11
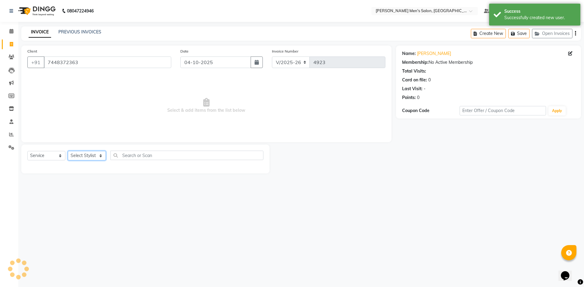
click at [79, 151] on select "Select Stylist [PERSON_NAME] Manager [PERSON_NAME]" at bounding box center [87, 155] width 38 height 9
click at [68, 151] on select "Select Stylist [PERSON_NAME] Manager [PERSON_NAME]" at bounding box center [87, 155] width 38 height 9
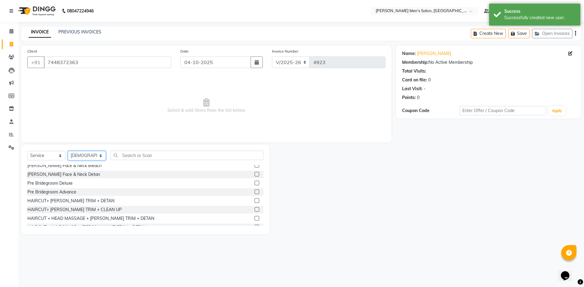
scroll to position [365, 0]
click at [76, 209] on div "HAIRCUT+ [PERSON_NAME] TRIM + CLEAN UP" at bounding box center [74, 210] width 94 height 6
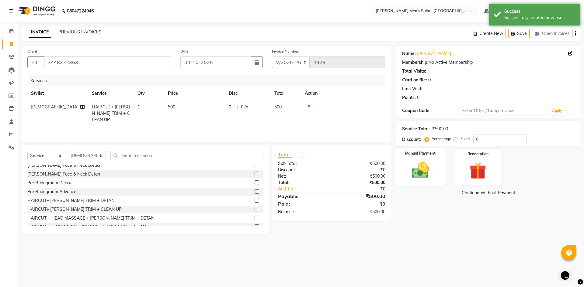
click at [421, 169] on img at bounding box center [420, 170] width 28 height 20
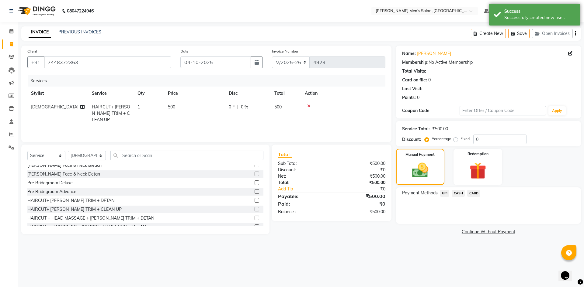
click at [446, 192] on span "UPI" at bounding box center [444, 193] width 9 height 7
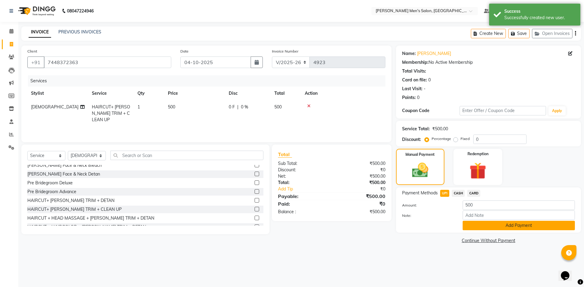
click at [467, 228] on button "Add Payment" at bounding box center [519, 225] width 112 height 9
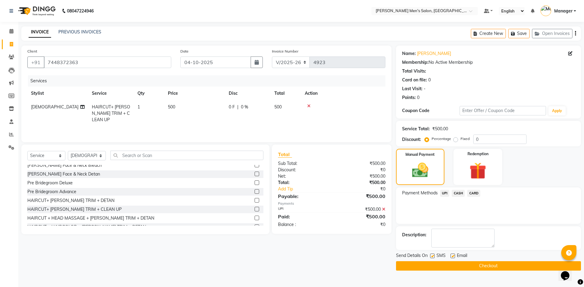
click at [452, 261] on div "Send Details On SMS Email Checkout" at bounding box center [488, 262] width 185 height 18
click at [452, 265] on button "Checkout" at bounding box center [488, 266] width 185 height 9
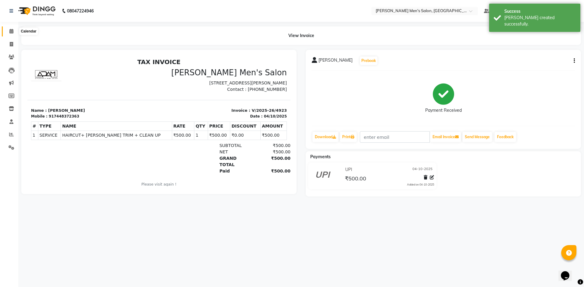
click at [9, 33] on span at bounding box center [11, 31] width 11 height 7
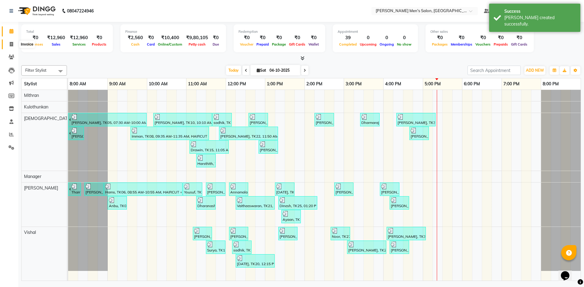
click at [12, 47] on span at bounding box center [11, 44] width 11 height 7
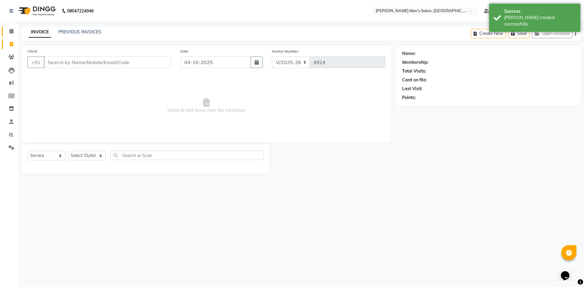
click at [11, 36] on link "Calendar" at bounding box center [9, 31] width 15 height 10
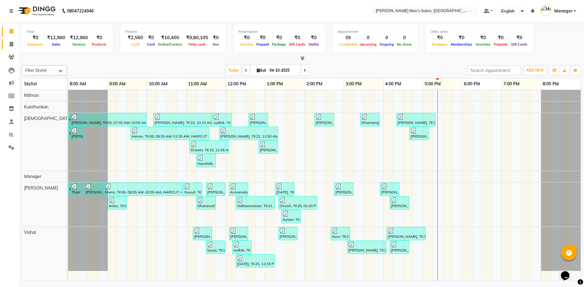
click at [7, 40] on link "Invoice" at bounding box center [9, 45] width 15 height 10
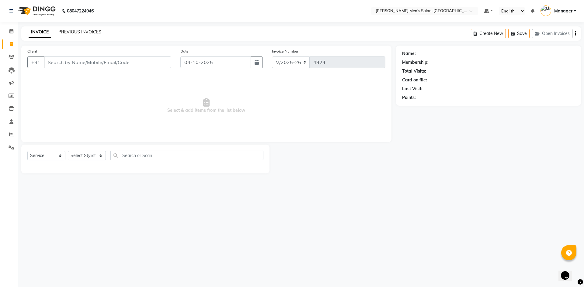
click at [79, 31] on link "PREVIOUS INVOICES" at bounding box center [79, 31] width 43 height 5
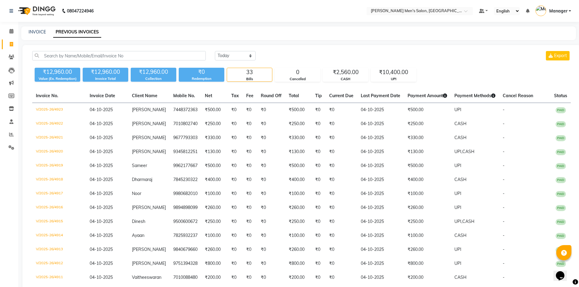
click at [10, 26] on li "Calendar" at bounding box center [9, 31] width 18 height 13
click at [10, 28] on span at bounding box center [11, 31] width 11 height 7
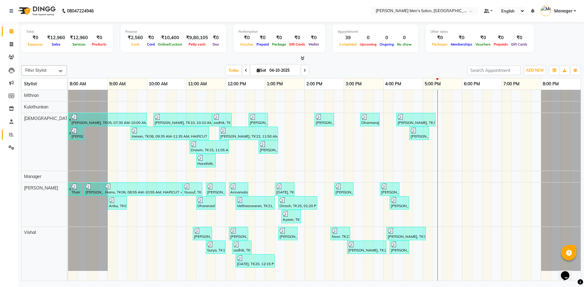
click at [9, 139] on link "Reports" at bounding box center [9, 135] width 15 height 10
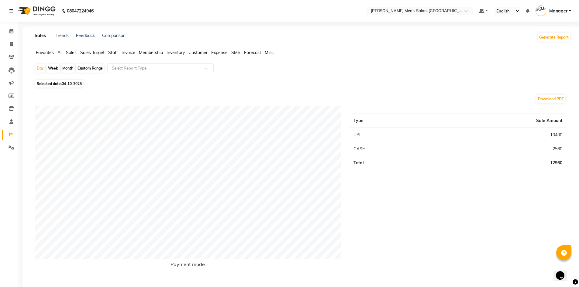
click at [110, 54] on span "Staff" at bounding box center [113, 52] width 10 height 5
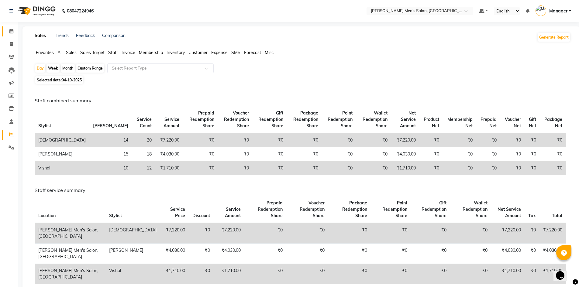
click at [6, 35] on link "Calendar" at bounding box center [9, 31] width 15 height 10
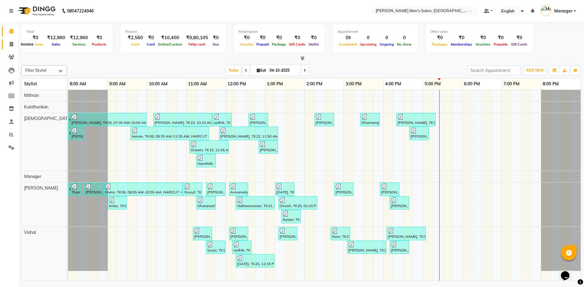
click at [7, 42] on span at bounding box center [11, 44] width 11 height 7
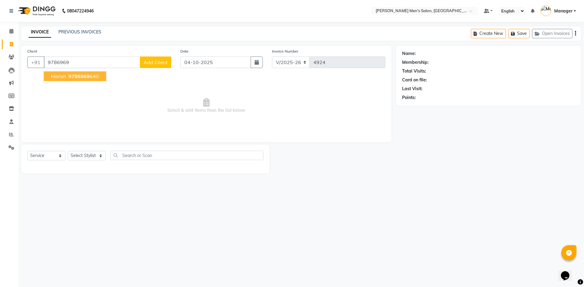
click at [89, 79] on button "Harish 9786969 640" at bounding box center [75, 76] width 62 height 10
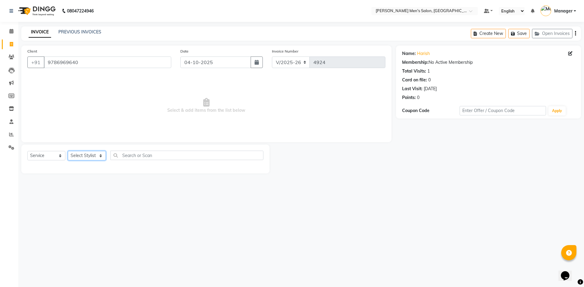
click at [88, 156] on select "Select Stylist [PERSON_NAME] Manager [PERSON_NAME]" at bounding box center [87, 155] width 38 height 9
click at [68, 151] on select "Select Stylist [PERSON_NAME] Manager [PERSON_NAME]" at bounding box center [87, 155] width 38 height 9
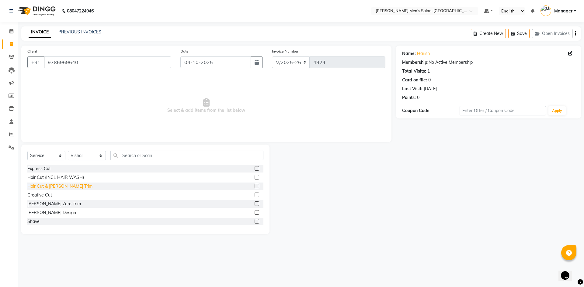
click at [63, 187] on div "Hair Cut & [PERSON_NAME] Trim" at bounding box center [59, 186] width 65 height 6
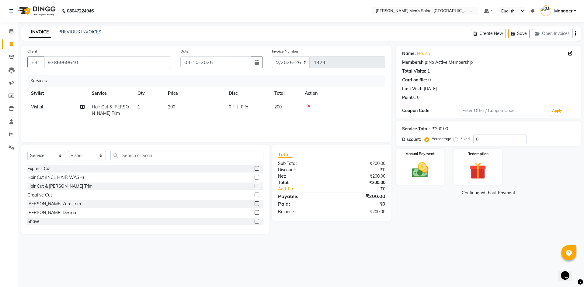
click at [240, 109] on div "0 F | 0 %" at bounding box center [248, 107] width 38 height 6
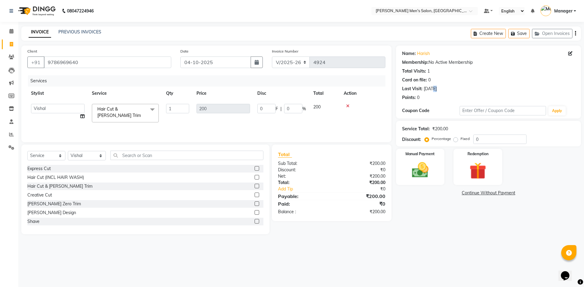
drag, startPoint x: 436, startPoint y: 89, endPoint x: 430, endPoint y: 89, distance: 6.1
click at [430, 89] on div "20-04-2025" at bounding box center [430, 89] width 13 height 6
click at [425, 172] on img at bounding box center [420, 170] width 28 height 20
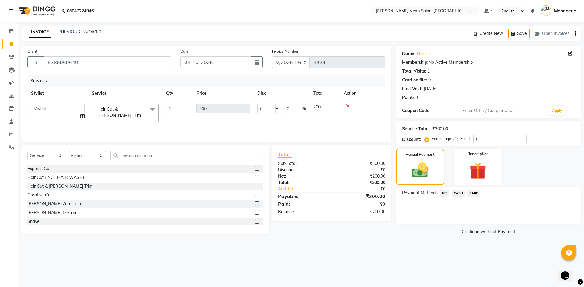
click at [445, 193] on span "UPI" at bounding box center [444, 193] width 9 height 7
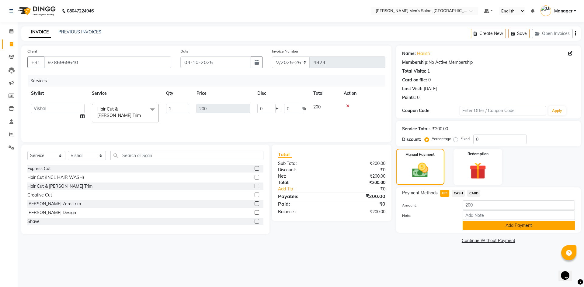
click at [477, 227] on button "Add Payment" at bounding box center [519, 225] width 112 height 9
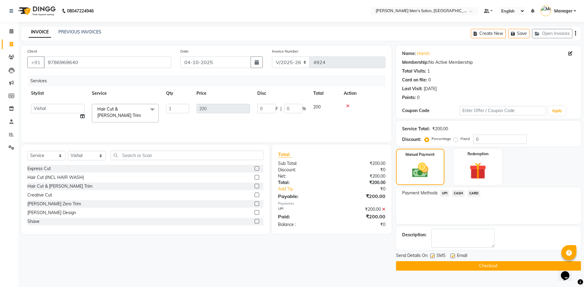
click at [482, 266] on button "Checkout" at bounding box center [488, 266] width 185 height 9
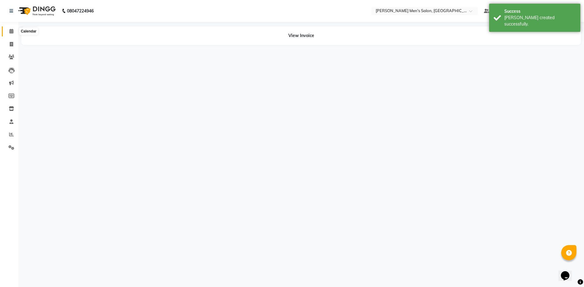
click at [16, 30] on span at bounding box center [11, 31] width 11 height 7
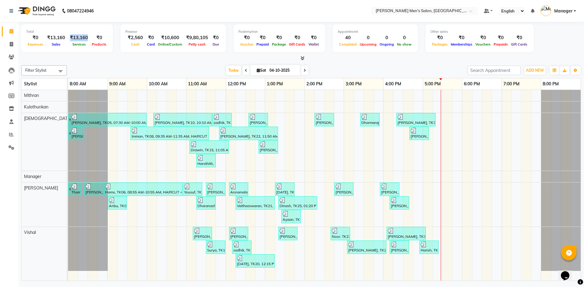
drag, startPoint x: 88, startPoint y: 36, endPoint x: 67, endPoint y: 36, distance: 21.3
click at [68, 36] on div "₹13,160" at bounding box center [79, 37] width 23 height 7
click at [80, 49] on div "Total ₹0 Expenses ₹13,160 Sales ₹13,160 Services ₹0 Products" at bounding box center [67, 38] width 92 height 28
click at [6, 44] on span at bounding box center [11, 44] width 11 height 7
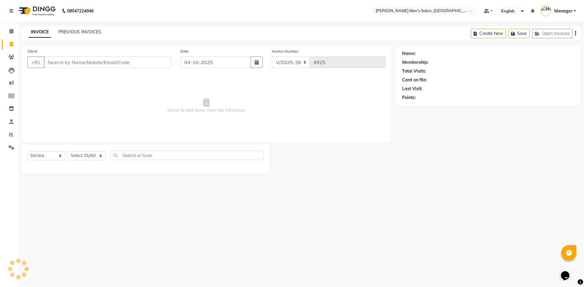
drag, startPoint x: 68, startPoint y: 63, endPoint x: 71, endPoint y: 67, distance: 5.4
click at [68, 63] on input "Client" at bounding box center [107, 63] width 127 height 12
click at [166, 61] on span "Add Client" at bounding box center [156, 62] width 24 height 6
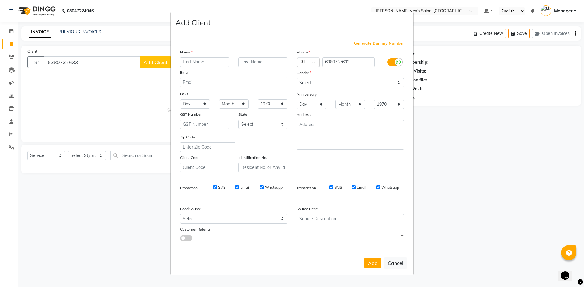
click at [200, 63] on input "text" at bounding box center [204, 61] width 49 height 9
click at [186, 62] on input "naveen" at bounding box center [204, 61] width 49 height 9
click at [328, 85] on select "Select [DEMOGRAPHIC_DATA] [DEMOGRAPHIC_DATA] Other Prefer Not To Say" at bounding box center [350, 82] width 107 height 9
click at [297, 78] on select "Select [DEMOGRAPHIC_DATA] [DEMOGRAPHIC_DATA] Other Prefer Not To Say" at bounding box center [350, 82] width 107 height 9
click at [241, 217] on select "Select Walk-in Referral Internet Friend Word of Mouth Advertisement Facebook Ju…" at bounding box center [233, 218] width 107 height 9
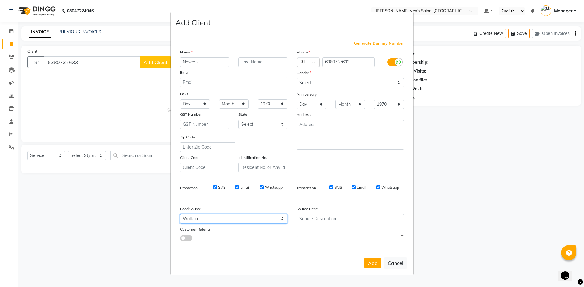
click at [180, 214] on select "Select Walk-in Referral Internet Friend Word of Mouth Advertisement Facebook Ju…" at bounding box center [233, 218] width 107 height 9
click at [368, 260] on button "Add" at bounding box center [372, 263] width 17 height 11
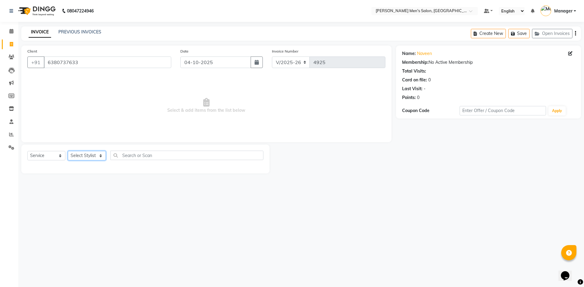
click at [91, 159] on select "Select Stylist [PERSON_NAME] Manager [PERSON_NAME]" at bounding box center [87, 155] width 38 height 9
click at [68, 151] on select "Select Stylist [PERSON_NAME] Manager [PERSON_NAME]" at bounding box center [87, 155] width 38 height 9
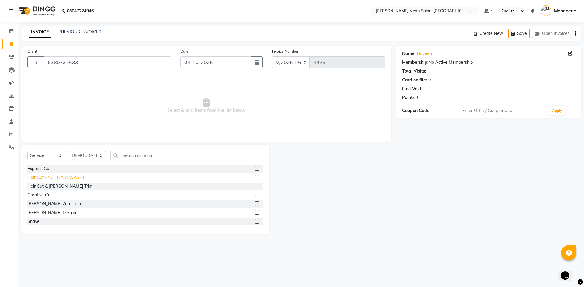
click at [54, 179] on div "Hair Cut (INCL HAIR WASH)" at bounding box center [55, 178] width 57 height 6
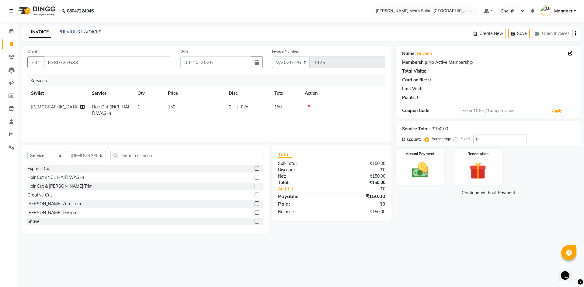
click at [49, 216] on div "[PERSON_NAME] Design" at bounding box center [145, 213] width 236 height 8
click at [48, 213] on div "[PERSON_NAME] Design" at bounding box center [51, 213] width 49 height 6
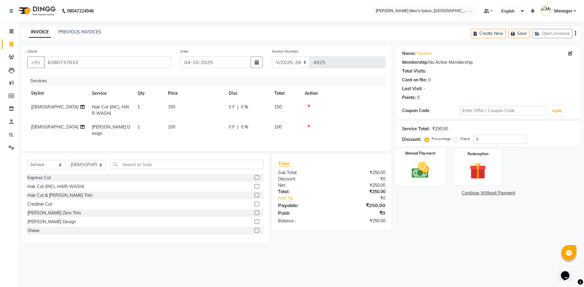
click at [427, 174] on img at bounding box center [420, 170] width 28 height 20
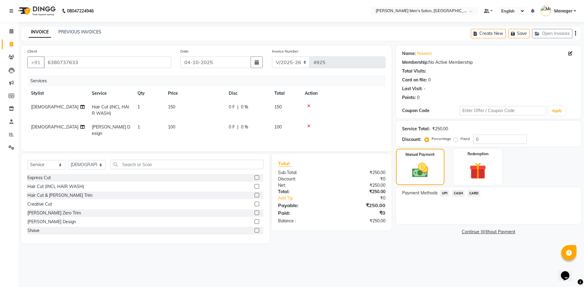
click at [456, 193] on span "CASH" at bounding box center [458, 193] width 13 height 7
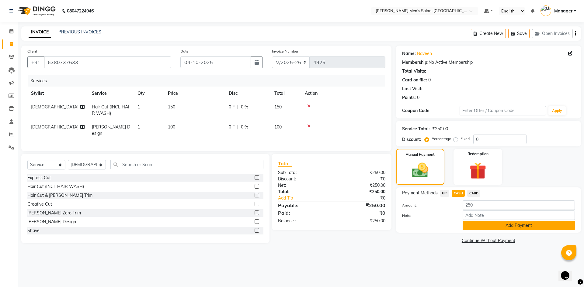
click at [474, 224] on button "Add Payment" at bounding box center [519, 225] width 112 height 9
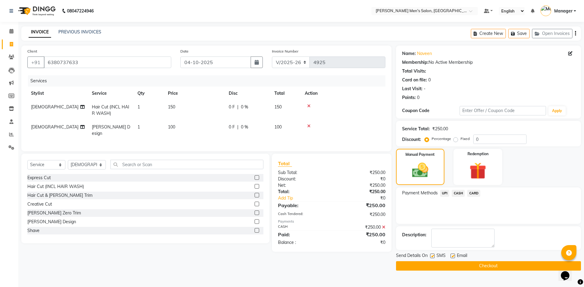
click at [471, 268] on button "Checkout" at bounding box center [488, 266] width 185 height 9
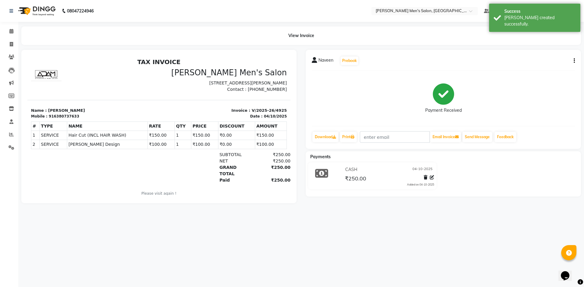
click at [8, 49] on li "Invoice" at bounding box center [9, 44] width 18 height 13
click at [9, 48] on link "Invoice" at bounding box center [9, 45] width 15 height 10
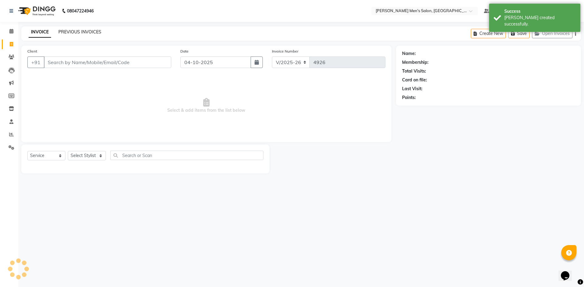
click at [82, 31] on link "PREVIOUS INVOICES" at bounding box center [79, 31] width 43 height 5
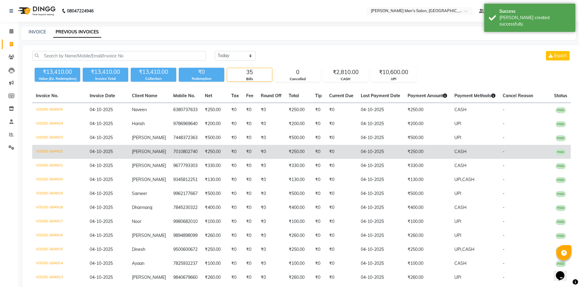
click at [408, 152] on td "₹250.00" at bounding box center [427, 152] width 47 height 14
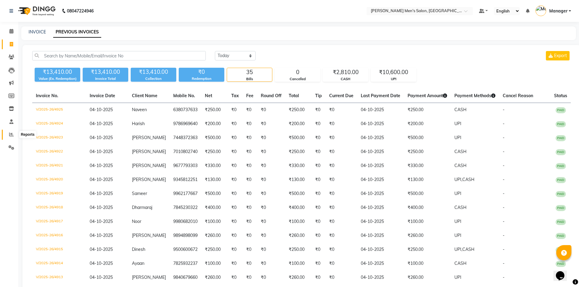
click at [7, 136] on span at bounding box center [11, 134] width 11 height 7
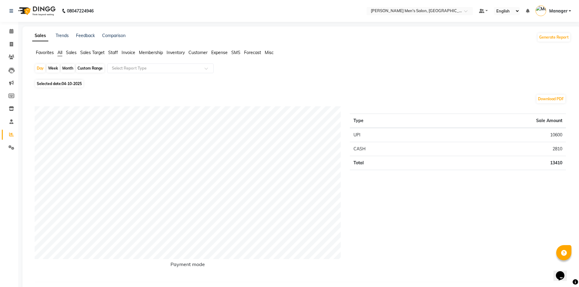
click at [110, 53] on span "Staff" at bounding box center [113, 52] width 10 height 5
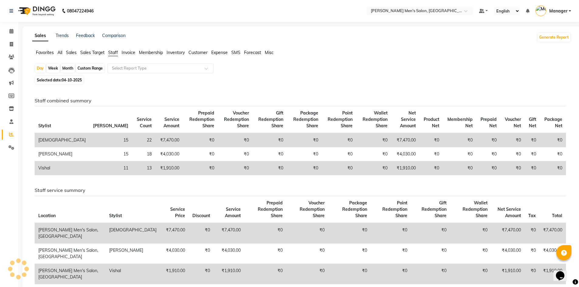
click at [155, 142] on td "₹7,470.00" at bounding box center [169, 140] width 28 height 14
drag, startPoint x: 137, startPoint y: 139, endPoint x: 111, endPoint y: 138, distance: 25.9
click at [111, 138] on tr "Ashu 15 22 ₹7,470.00 ₹0 ₹0 ₹0 ₹0 ₹0 ₹0 ₹7,470.00 ₹0 ₹0 ₹0 ₹0 ₹0 ₹0" at bounding box center [301, 140] width 532 height 14
click at [111, 184] on div "Staff combined summary Stylist Bill Count Service Count Service Amount Prepaid …" at bounding box center [301, 212] width 532 height 228
click at [11, 32] on icon at bounding box center [11, 31] width 4 height 5
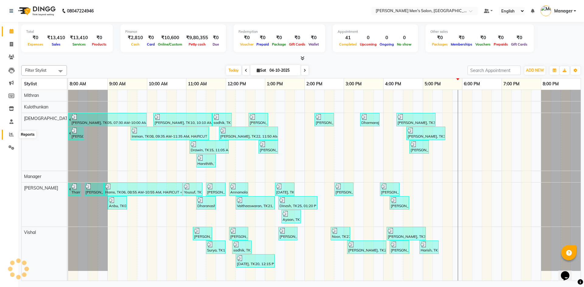
click at [14, 133] on span at bounding box center [11, 134] width 11 height 7
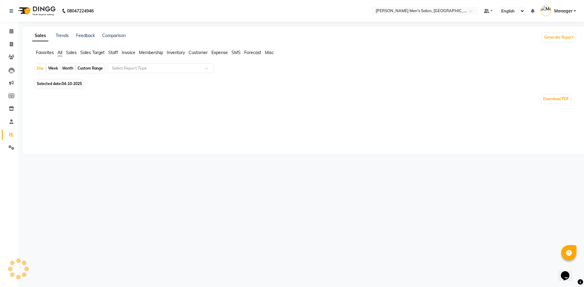
click at [72, 53] on span "Sales" at bounding box center [71, 52] width 11 height 5
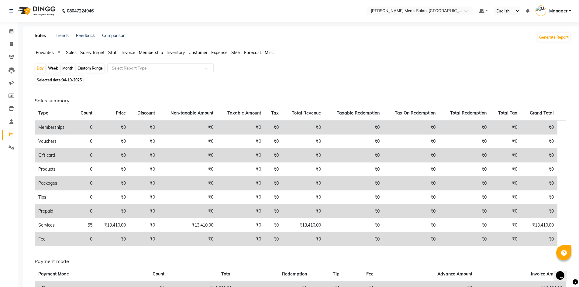
click at [70, 69] on div "Month" at bounding box center [68, 68] width 14 height 9
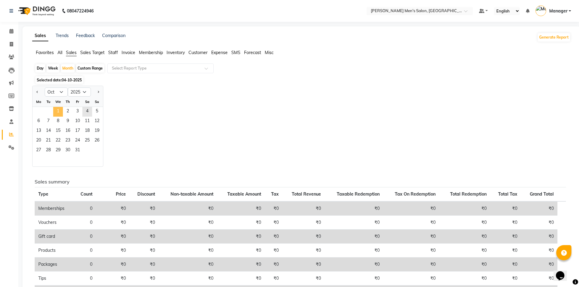
click at [60, 111] on span "1" at bounding box center [58, 112] width 10 height 10
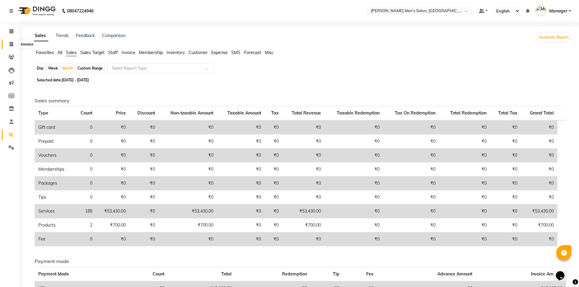
click at [13, 47] on span at bounding box center [11, 44] width 11 height 7
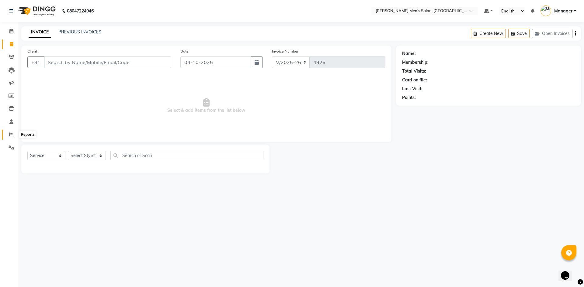
click at [9, 135] on span at bounding box center [11, 134] width 11 height 7
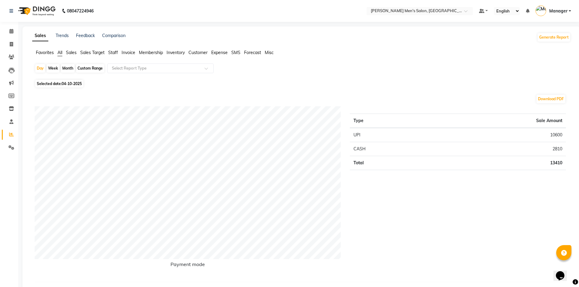
click at [113, 51] on span "Staff" at bounding box center [113, 52] width 10 height 5
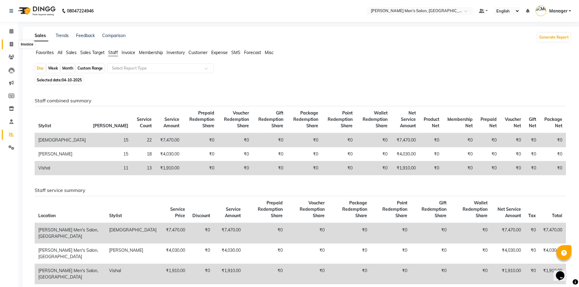
click at [10, 44] on icon at bounding box center [11, 44] width 3 height 5
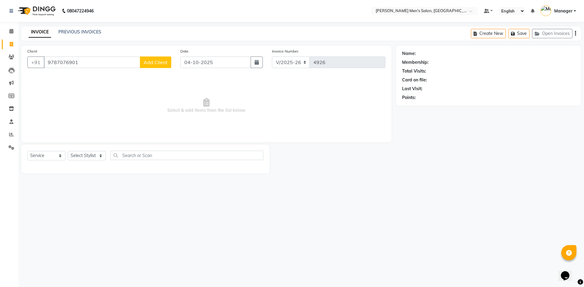
click at [162, 60] on span "Add Client" at bounding box center [156, 62] width 24 height 6
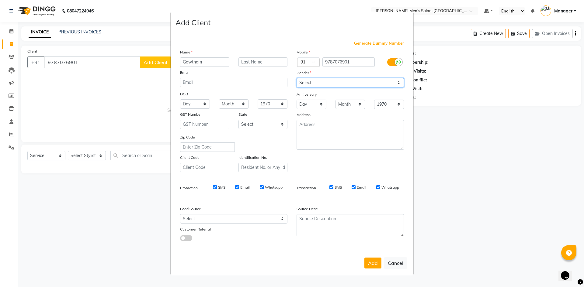
click at [351, 82] on select "Select [DEMOGRAPHIC_DATA] [DEMOGRAPHIC_DATA] Other Prefer Not To Say" at bounding box center [350, 82] width 107 height 9
click at [297, 78] on select "Select [DEMOGRAPHIC_DATA] [DEMOGRAPHIC_DATA] Other Prefer Not To Say" at bounding box center [350, 82] width 107 height 9
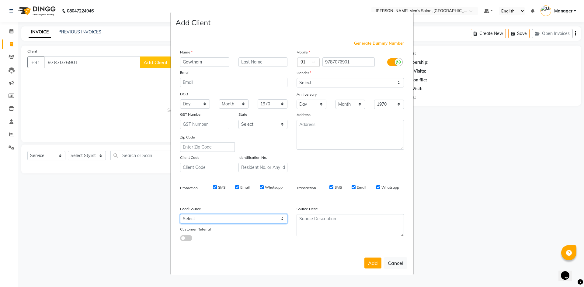
click at [215, 217] on select "Select Walk-in Referral Internet Friend Word of Mouth Advertisement Facebook Ju…" at bounding box center [233, 218] width 107 height 9
click at [180, 214] on select "Select Walk-in Referral Internet Friend Word of Mouth Advertisement Facebook Ju…" at bounding box center [233, 218] width 107 height 9
click at [367, 262] on button "Add" at bounding box center [372, 263] width 17 height 11
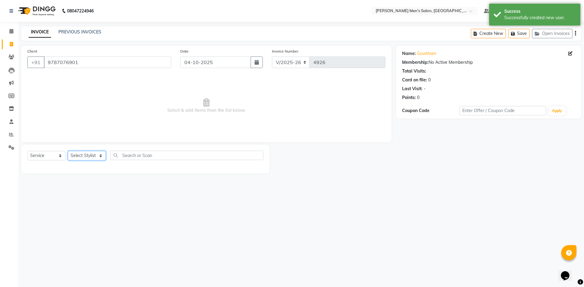
click at [88, 155] on select "Select Stylist [PERSON_NAME] Manager [PERSON_NAME]" at bounding box center [87, 155] width 38 height 9
click at [68, 151] on select "Select Stylist [PERSON_NAME] Manager [PERSON_NAME]" at bounding box center [87, 155] width 38 height 9
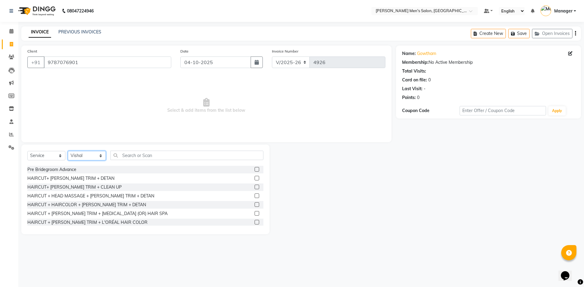
scroll to position [433, 0]
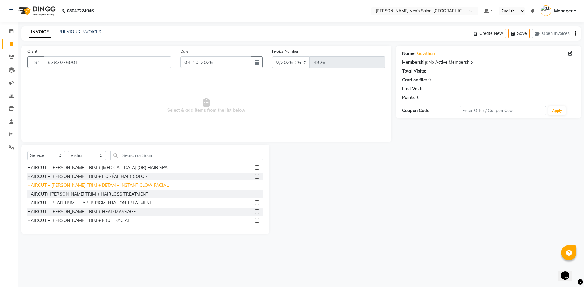
click at [105, 187] on div "HAIRCUT + [PERSON_NAME] TRIM + DETAN + INSTANT GLOW FACIAL" at bounding box center [97, 186] width 141 height 6
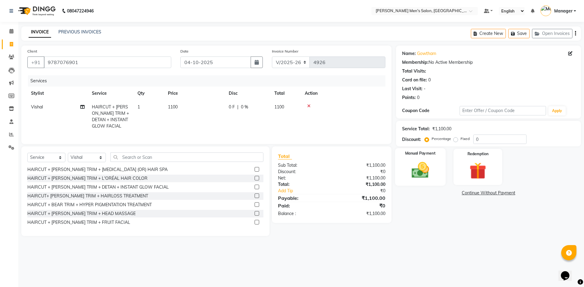
click at [403, 184] on div "Manual Payment" at bounding box center [420, 166] width 50 height 37
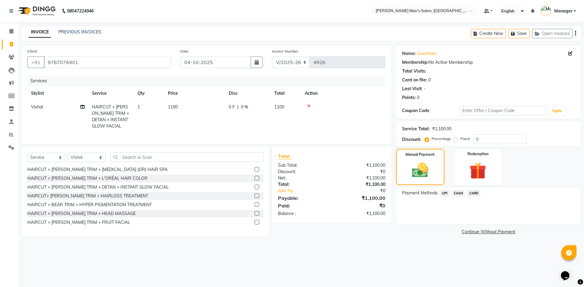
click at [444, 194] on span "UPI" at bounding box center [444, 193] width 9 height 7
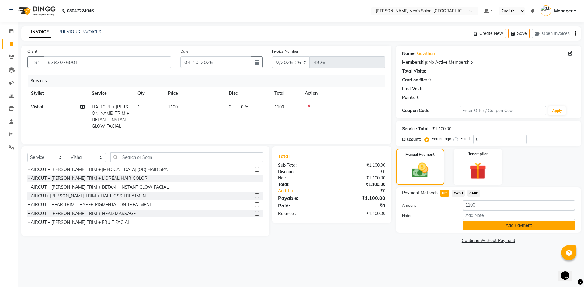
click at [476, 227] on button "Add Payment" at bounding box center [519, 225] width 112 height 9
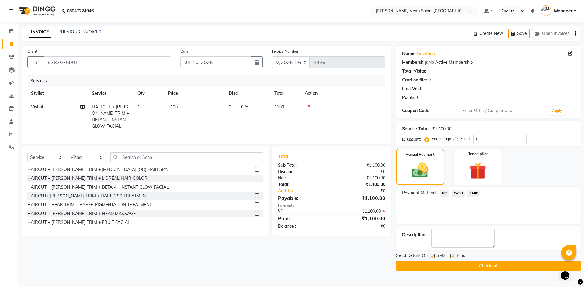
drag, startPoint x: 483, startPoint y: 256, endPoint x: 484, endPoint y: 263, distance: 7.1
click at [483, 260] on div "Send Details On SMS Email" at bounding box center [488, 257] width 185 height 8
click at [484, 263] on button "Checkout" at bounding box center [488, 266] width 185 height 9
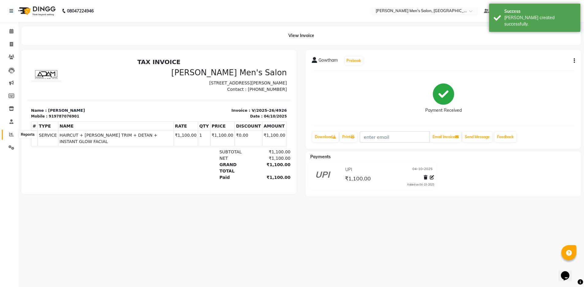
click at [9, 136] on span at bounding box center [11, 134] width 11 height 7
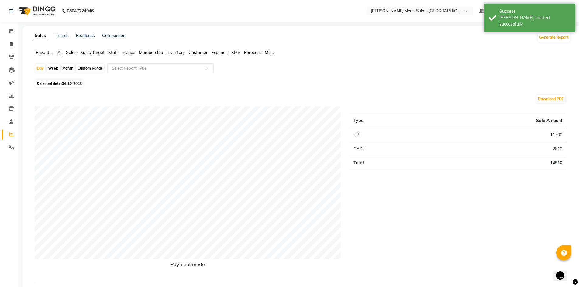
drag, startPoint x: 113, startPoint y: 51, endPoint x: 98, endPoint y: 38, distance: 19.6
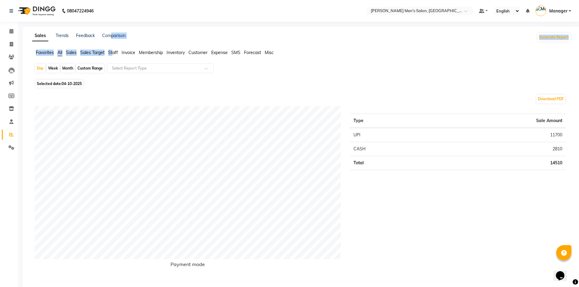
click at [72, 52] on span "Sales" at bounding box center [71, 52] width 11 height 5
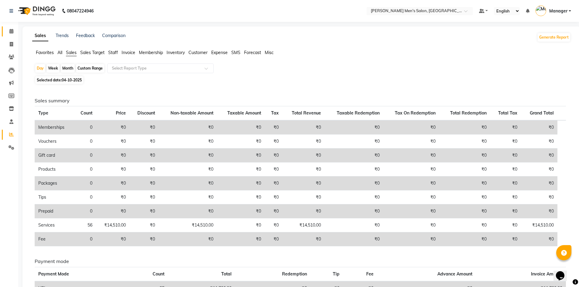
click at [10, 36] on link "Calendar" at bounding box center [9, 31] width 15 height 10
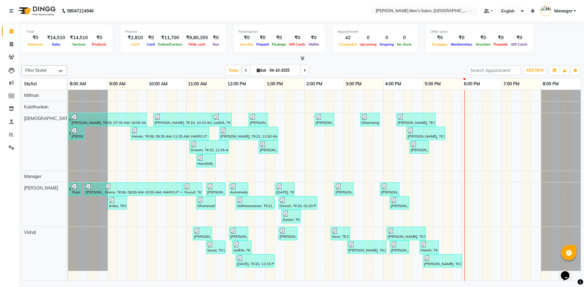
click at [4, 50] on li "Invoice" at bounding box center [9, 44] width 18 height 13
click at [9, 40] on link "Invoice" at bounding box center [9, 45] width 15 height 10
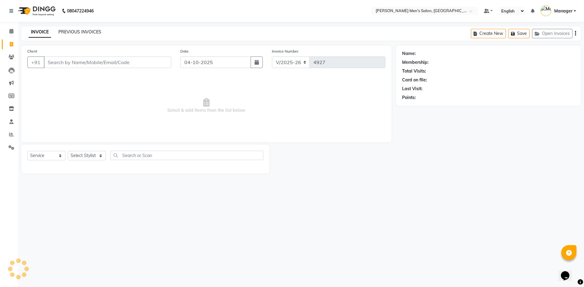
click at [76, 29] on link "PREVIOUS INVOICES" at bounding box center [79, 31] width 43 height 5
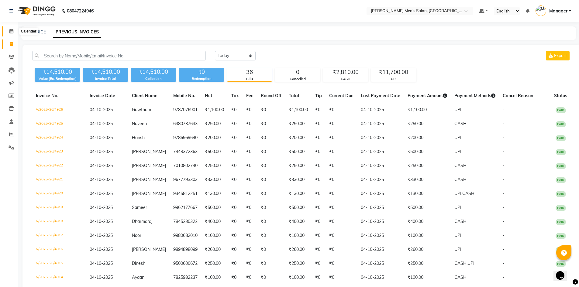
click at [10, 30] on icon at bounding box center [11, 31] width 4 height 5
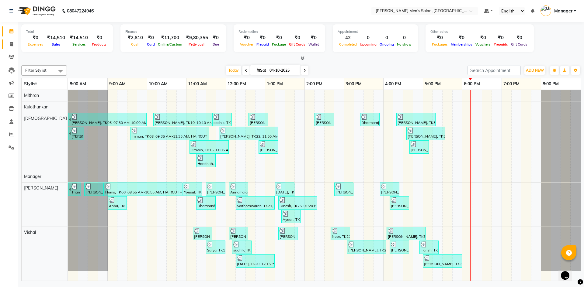
click at [9, 48] on link "Invoice" at bounding box center [9, 45] width 15 height 10
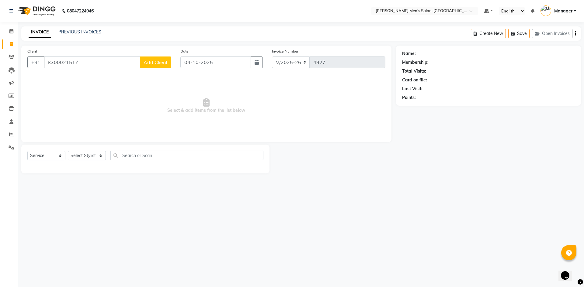
click at [154, 67] on button "Add Client" at bounding box center [155, 63] width 31 height 12
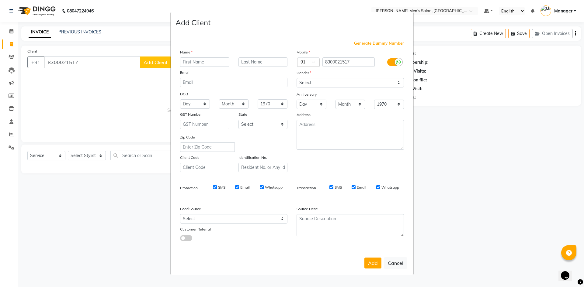
click at [205, 65] on input "text" at bounding box center [204, 61] width 49 height 9
drag, startPoint x: 300, startPoint y: 81, endPoint x: 303, endPoint y: 87, distance: 6.9
click at [300, 81] on select "Select [DEMOGRAPHIC_DATA] [DEMOGRAPHIC_DATA] Other Prefer Not To Say" at bounding box center [350, 82] width 107 height 9
click at [297, 78] on select "Select [DEMOGRAPHIC_DATA] [DEMOGRAPHIC_DATA] Other Prefer Not To Say" at bounding box center [350, 82] width 107 height 9
click at [274, 220] on select "Select Walk-in Referral Internet Friend Word of Mouth Advertisement Facebook Ju…" at bounding box center [233, 218] width 107 height 9
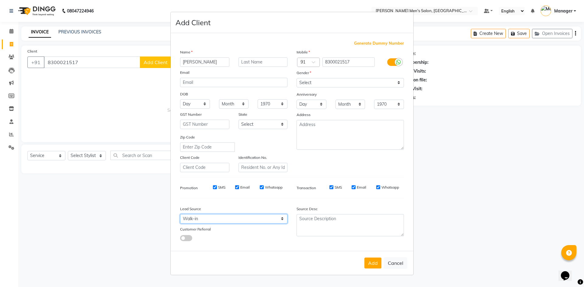
click at [180, 214] on select "Select Walk-in Referral Internet Friend Word of Mouth Advertisement Facebook Ju…" at bounding box center [233, 218] width 107 height 9
click at [371, 263] on button "Add" at bounding box center [372, 263] width 17 height 11
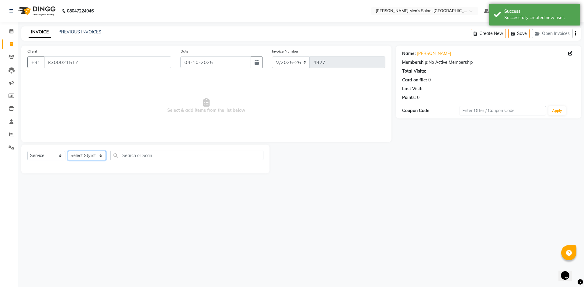
click at [82, 158] on select "Select Stylist [PERSON_NAME] Manager [PERSON_NAME]" at bounding box center [87, 155] width 38 height 9
click at [68, 151] on select "Select Stylist [PERSON_NAME] Manager [PERSON_NAME]" at bounding box center [87, 155] width 38 height 9
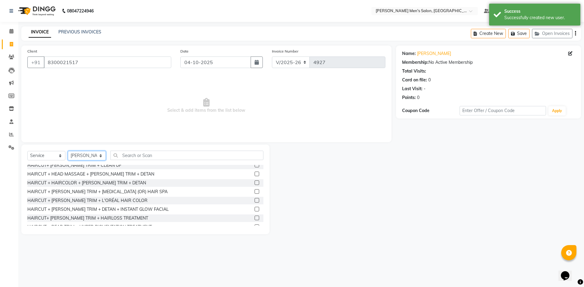
scroll to position [372, 0]
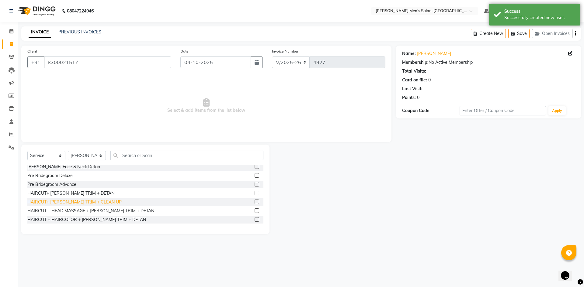
click at [84, 200] on div "HAIRCUT+ [PERSON_NAME] TRIM + CLEAN UP" at bounding box center [74, 202] width 94 height 6
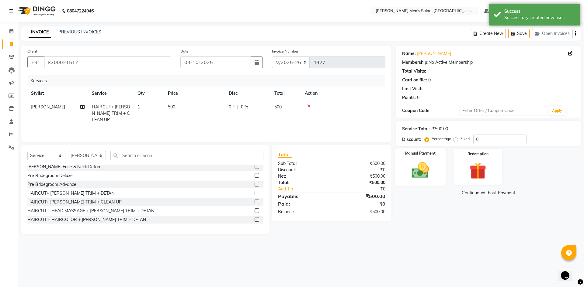
drag, startPoint x: 421, startPoint y: 166, endPoint x: 424, endPoint y: 182, distance: 15.6
click at [421, 166] on img at bounding box center [420, 170] width 28 height 20
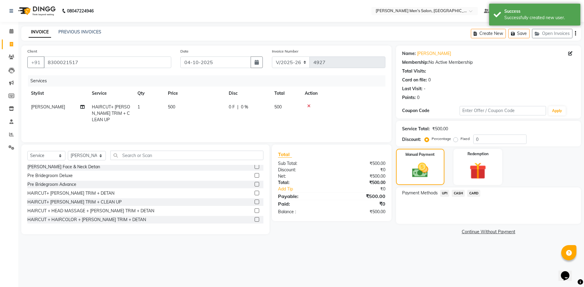
click at [439, 192] on div "UPI" at bounding box center [444, 194] width 12 height 8
click at [443, 193] on span "UPI" at bounding box center [444, 193] width 9 height 7
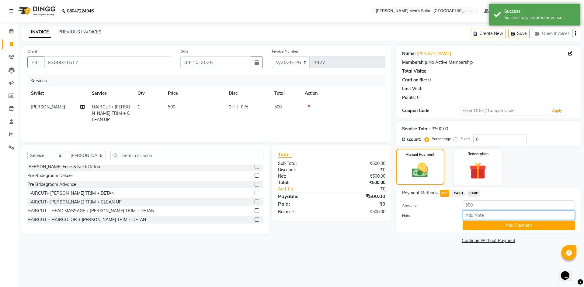
click at [483, 218] on input "Note:" at bounding box center [519, 215] width 112 height 9
click at [484, 228] on button "Add Payment" at bounding box center [519, 225] width 112 height 9
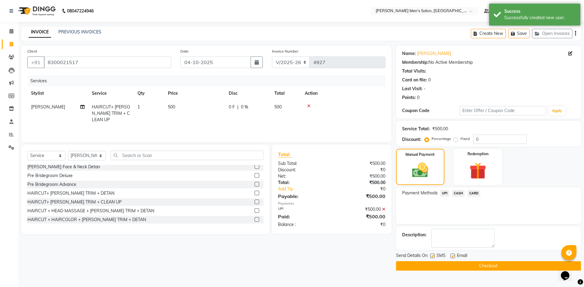
click at [481, 270] on button "Checkout" at bounding box center [488, 266] width 185 height 9
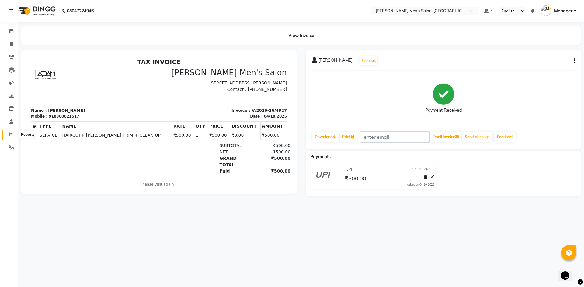
click at [10, 135] on icon at bounding box center [11, 134] width 5 height 5
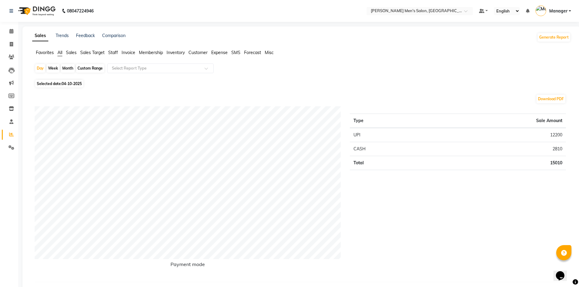
click at [111, 50] on span "Staff" at bounding box center [113, 52] width 10 height 5
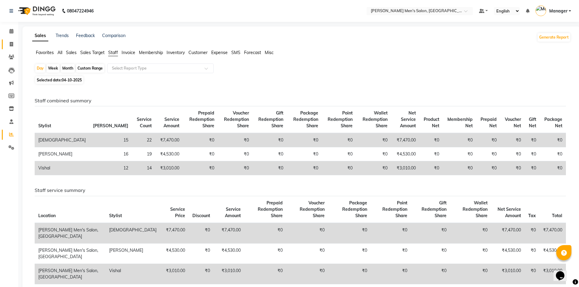
click at [15, 40] on link "Invoice" at bounding box center [9, 45] width 15 height 10
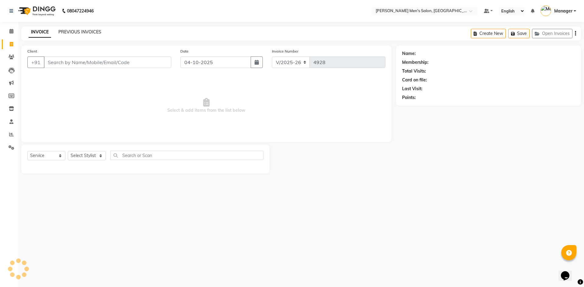
click at [66, 34] on link "PREVIOUS INVOICES" at bounding box center [79, 31] width 43 height 5
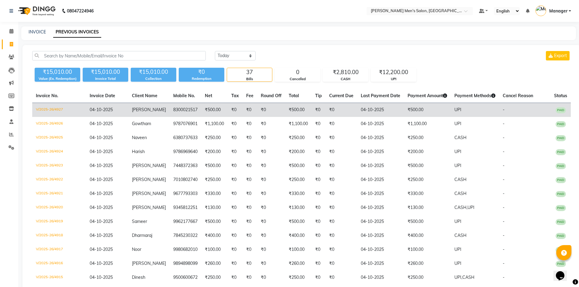
click at [339, 113] on td "₹0" at bounding box center [342, 110] width 32 height 14
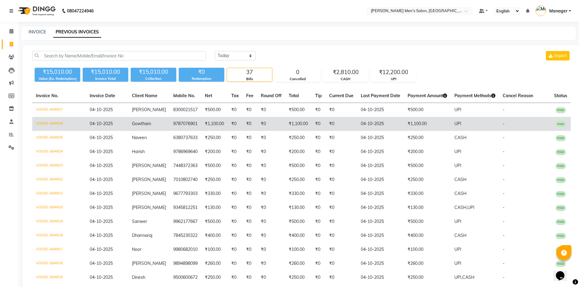
click at [464, 127] on td "UPI" at bounding box center [475, 124] width 48 height 14
click at [152, 126] on td "Gowtham" at bounding box center [148, 124] width 41 height 14
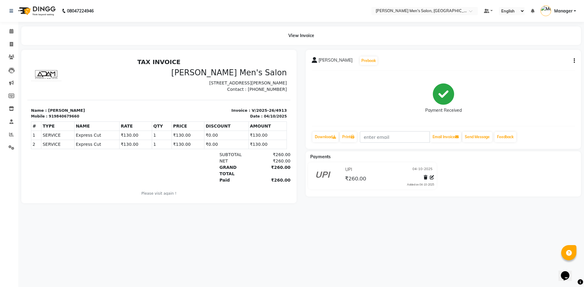
click at [574, 61] on icon "button" at bounding box center [574, 61] width 1 height 0
click at [554, 61] on div "Edit Item Staff" at bounding box center [544, 61] width 42 height 8
select select
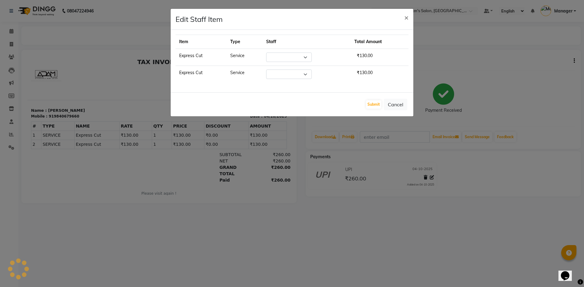
select select "65604"
select select "90887"
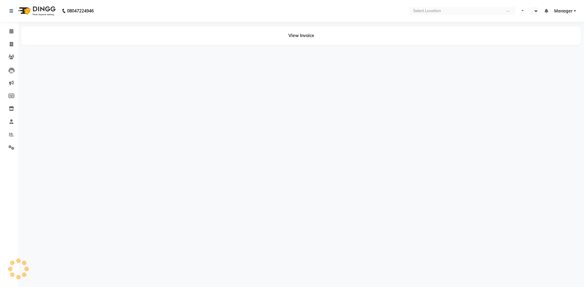
select select "en"
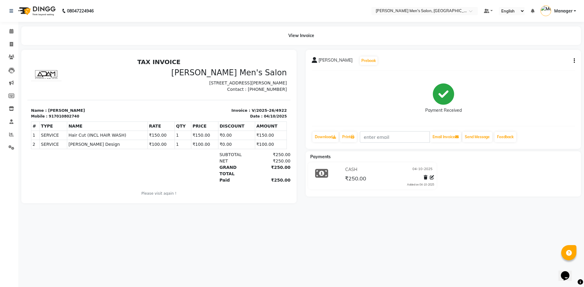
click at [573, 60] on button "button" at bounding box center [573, 61] width 4 height 6
click at [550, 60] on div "Edit Item Staff" at bounding box center [544, 61] width 42 height 8
select select
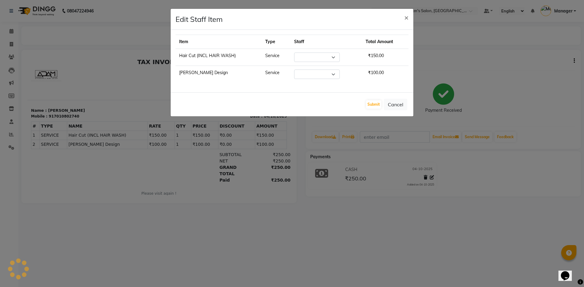
select select "90887"
click at [397, 107] on button "Cancel" at bounding box center [395, 105] width 23 height 12
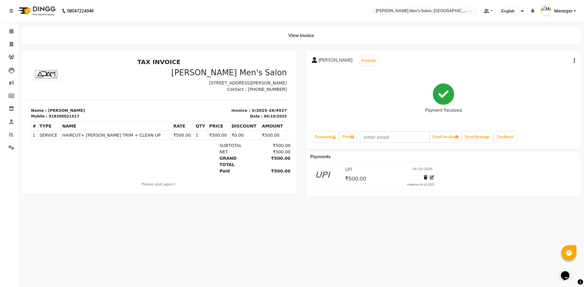
click at [573, 63] on button "button" at bounding box center [573, 61] width 4 height 6
click at [556, 61] on div "Edit Item Staff" at bounding box center [544, 61] width 42 height 8
select select "70201"
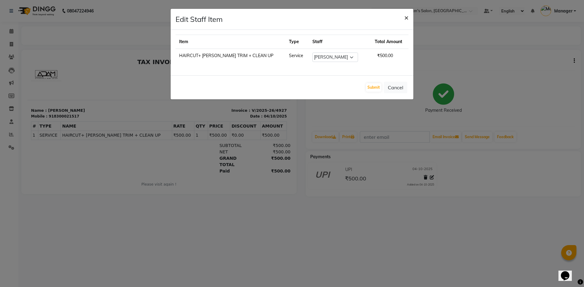
click at [404, 19] on span "×" at bounding box center [406, 17] width 4 height 9
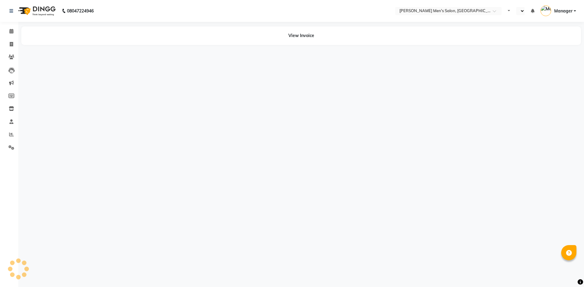
select select "en"
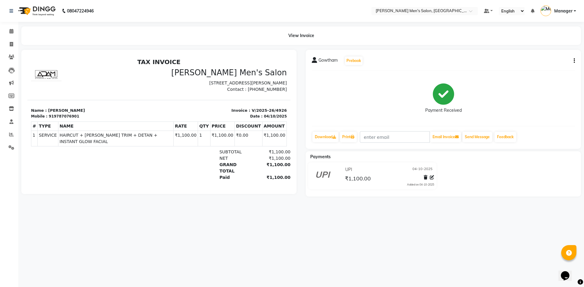
click at [574, 61] on icon "button" at bounding box center [574, 61] width 1 height 0
click at [533, 64] on div "Edit Item Staff" at bounding box center [544, 61] width 42 height 8
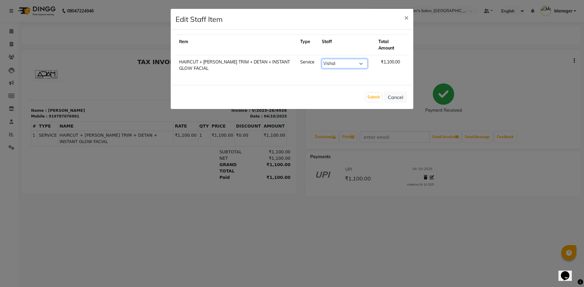
click at [351, 64] on select "Select Ashu Kulothunkan Manager Mithran Saddam Vishal" at bounding box center [345, 63] width 46 height 9
select select "70201"
click at [324, 59] on select "Select Ashu Kulothunkan Manager Mithran Saddam Vishal" at bounding box center [345, 63] width 46 height 9
click at [370, 99] on button "Submit" at bounding box center [374, 97] width 16 height 9
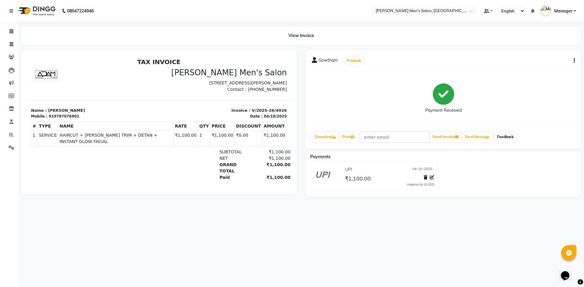
click at [513, 138] on link "Feedback" at bounding box center [506, 137] width 22 height 10
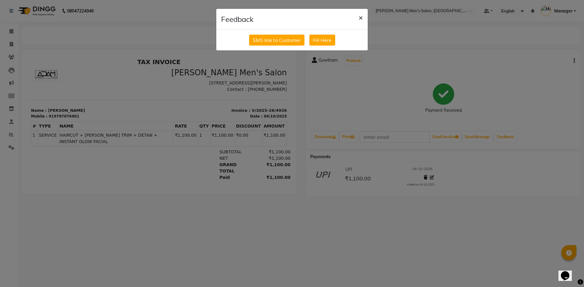
click at [360, 18] on span "×" at bounding box center [361, 17] width 4 height 9
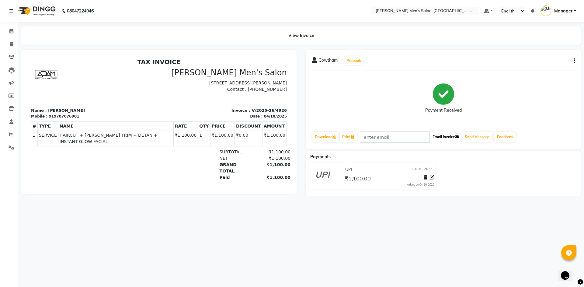
click at [455, 139] on button "Email Invoice" at bounding box center [445, 137] width 31 height 10
click at [478, 135] on button "Send Message" at bounding box center [477, 137] width 30 height 10
click at [339, 60] on div "Gowtham Prebook" at bounding box center [337, 61] width 51 height 10
click at [358, 61] on button "Prebook" at bounding box center [354, 61] width 18 height 9
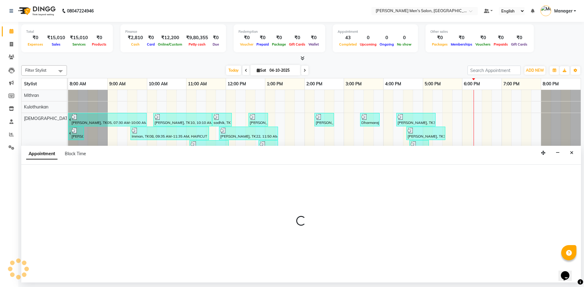
select select "70201"
select select "540"
select select "tentative"
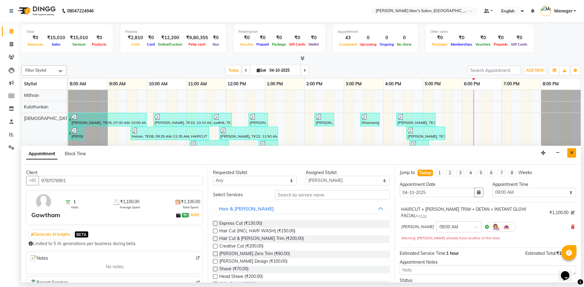
click at [575, 151] on button "Close" at bounding box center [571, 152] width 9 height 9
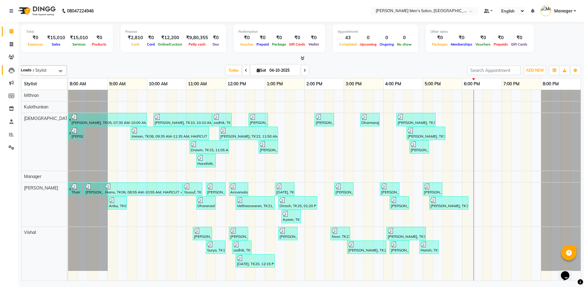
click at [9, 69] on icon at bounding box center [12, 71] width 6 height 6
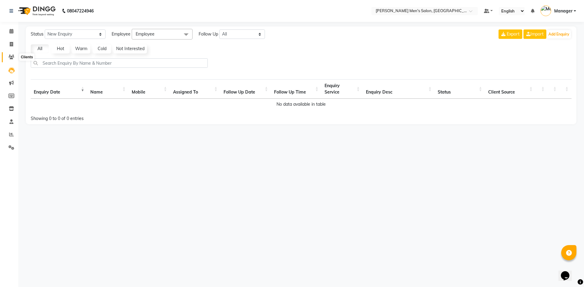
click at [8, 58] on span at bounding box center [11, 57] width 11 height 7
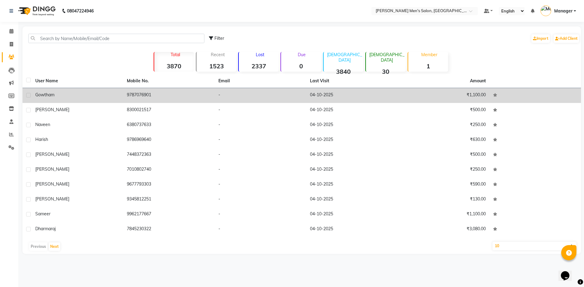
click at [85, 96] on div "Gowtham" at bounding box center [77, 95] width 84 height 6
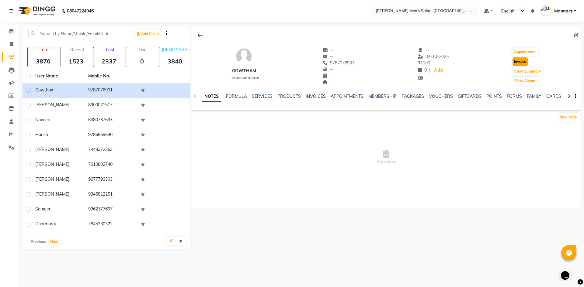
click at [521, 61] on button "Invoice" at bounding box center [520, 61] width 15 height 9
select select "6913"
select select "service"
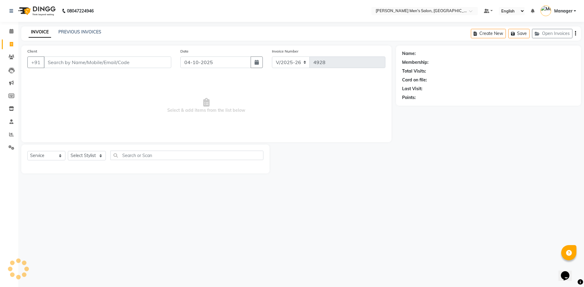
type input "9787076901"
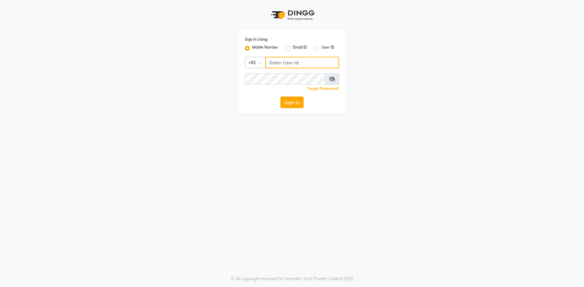
type input "9087667727"
click at [286, 103] on button "Sign In" at bounding box center [291, 103] width 23 height 12
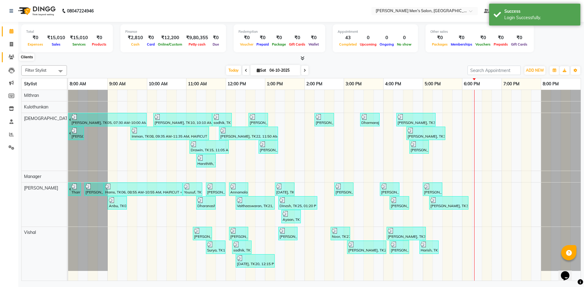
click at [10, 57] on icon at bounding box center [12, 57] width 6 height 5
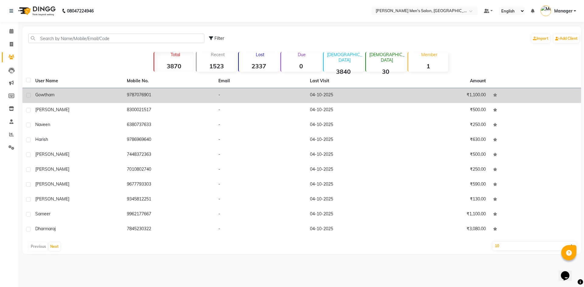
click at [488, 97] on td "₹1,100.00" at bounding box center [444, 95] width 92 height 15
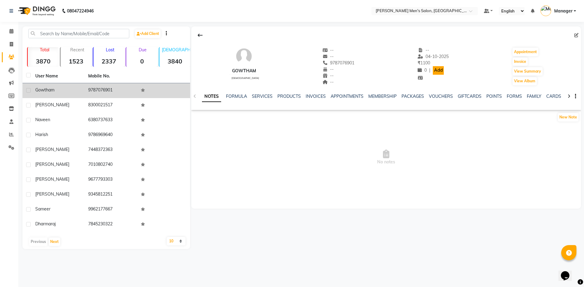
click at [434, 71] on link "Add" at bounding box center [438, 70] width 11 height 9
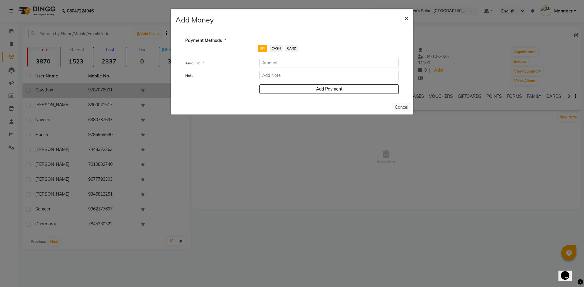
click at [406, 18] on span "×" at bounding box center [406, 17] width 4 height 9
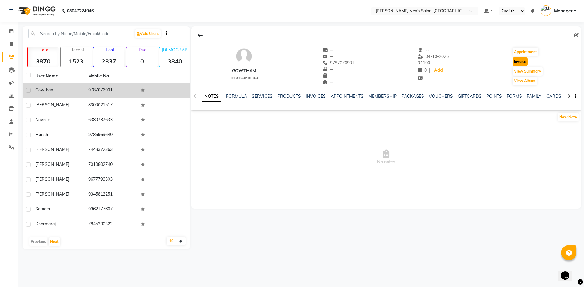
click at [524, 60] on button "Invoice" at bounding box center [520, 61] width 15 height 9
select select "6913"
select select "service"
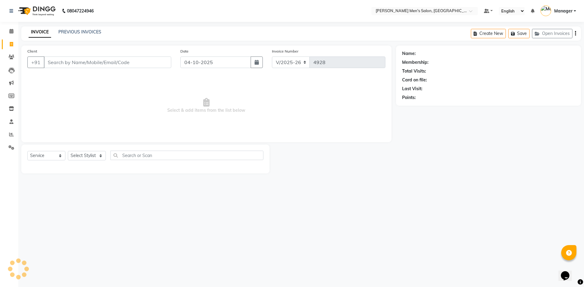
type input "9787076901"
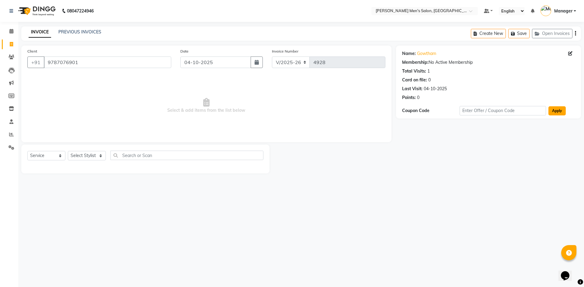
click at [561, 112] on button "Apply" at bounding box center [556, 110] width 17 height 9
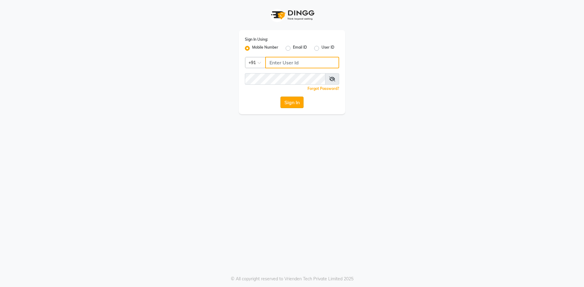
type input "9087667727"
click at [292, 103] on button "Sign In" at bounding box center [291, 103] width 23 height 12
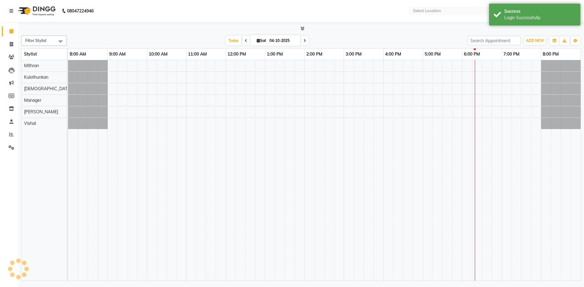
select select "en"
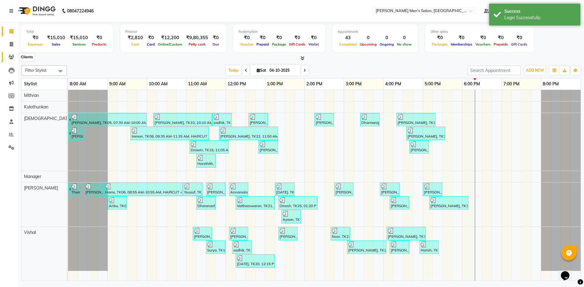
click at [10, 56] on icon at bounding box center [12, 57] width 6 height 5
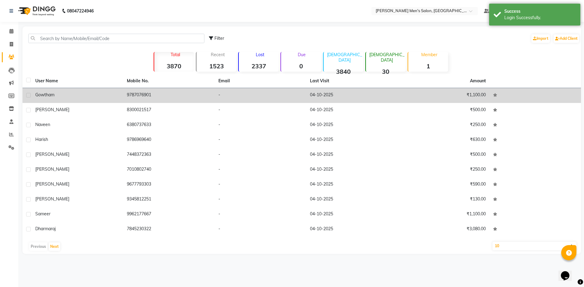
click at [378, 95] on td "04-10-2025" at bounding box center [352, 95] width 92 height 15
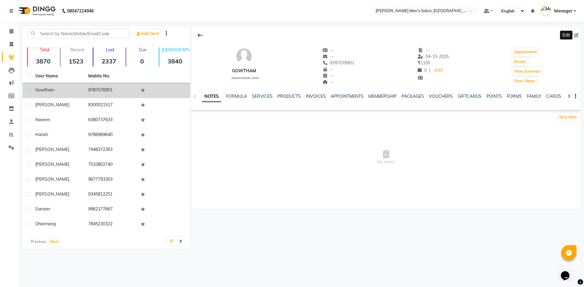
click at [576, 35] on icon at bounding box center [576, 35] width 4 height 4
select select "[DEMOGRAPHIC_DATA]"
select select "48262"
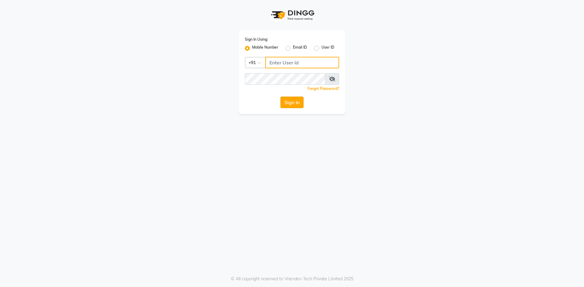
type input "9087667727"
click at [297, 104] on button "Sign In" at bounding box center [291, 103] width 23 height 12
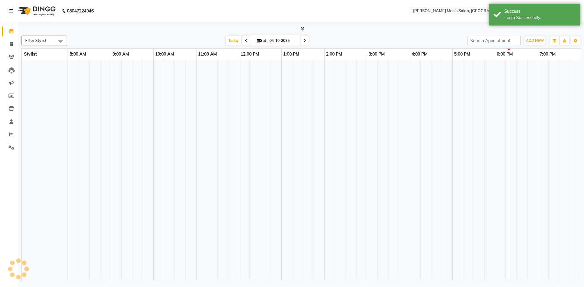
select select "en"
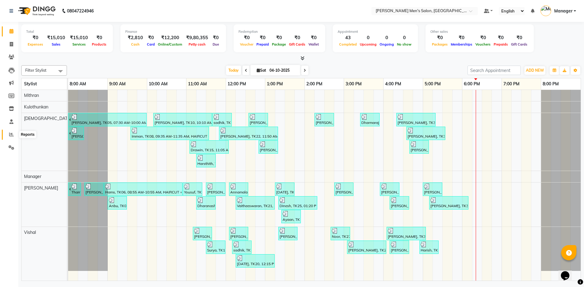
click at [11, 134] on icon at bounding box center [11, 134] width 5 height 5
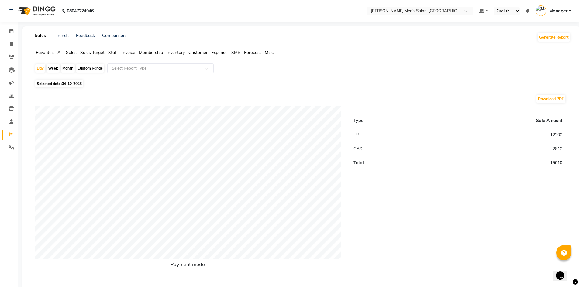
click at [113, 51] on span "Staff" at bounding box center [113, 52] width 10 height 5
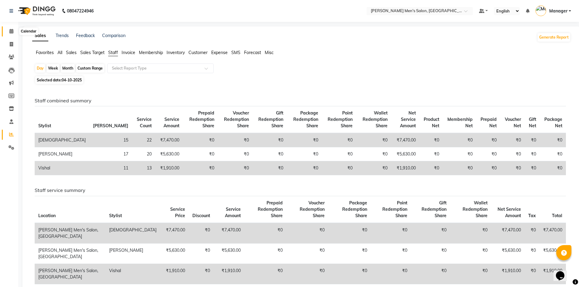
click at [7, 29] on span at bounding box center [11, 31] width 11 height 7
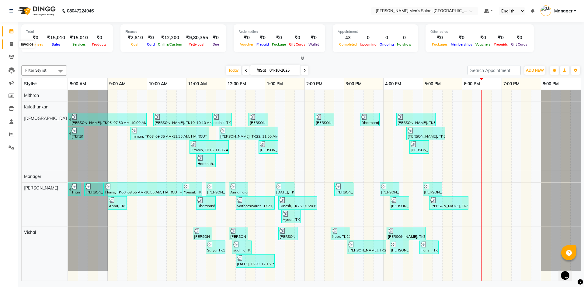
click at [12, 47] on span at bounding box center [11, 44] width 11 height 7
select select "6913"
select select "service"
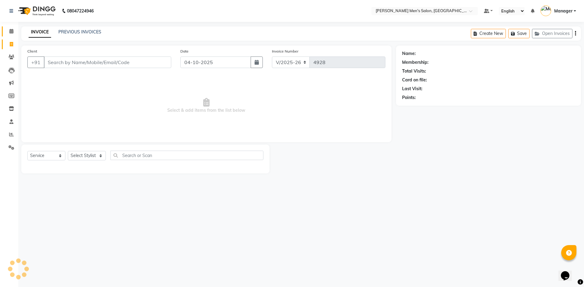
click at [11, 36] on link "Calendar" at bounding box center [9, 31] width 15 height 10
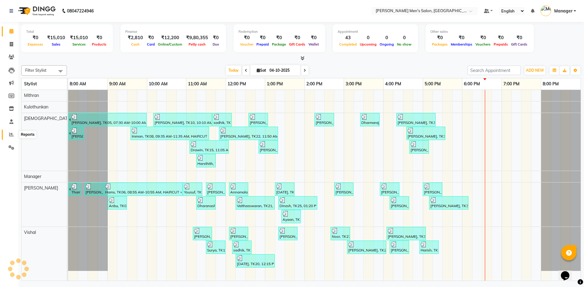
click at [12, 136] on icon at bounding box center [11, 134] width 5 height 5
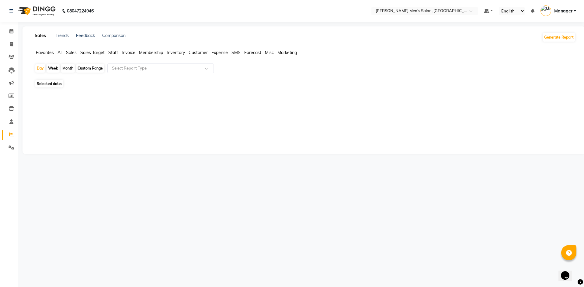
click at [113, 51] on span "Staff" at bounding box center [113, 52] width 10 height 5
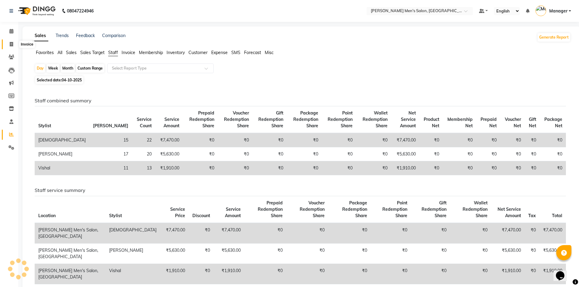
click at [12, 44] on icon at bounding box center [11, 44] width 3 height 5
select select "service"
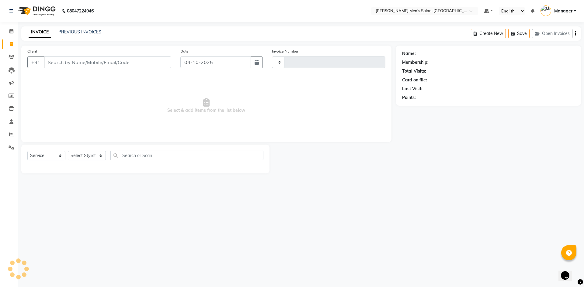
type input "4928"
select select "6913"
drag, startPoint x: 127, startPoint y: 63, endPoint x: 136, endPoint y: 63, distance: 9.1
click at [135, 62] on input "Client" at bounding box center [107, 63] width 127 height 12
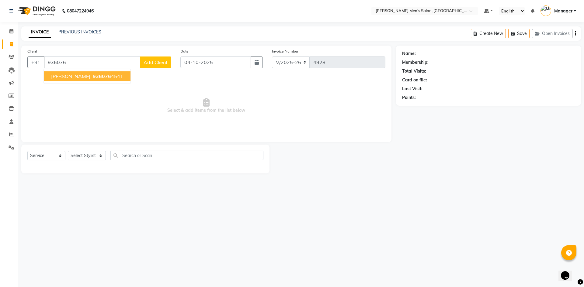
click at [92, 75] on ngb-highlight "936076 4541" at bounding box center [108, 76] width 32 height 6
type input "9360764541"
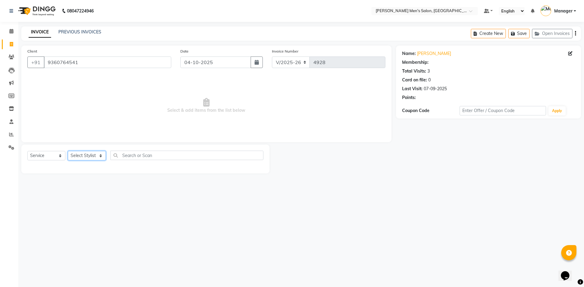
click at [87, 156] on select "Select Stylist [PERSON_NAME] Manager [PERSON_NAME]" at bounding box center [87, 155] width 38 height 9
select select "90887"
click at [68, 151] on select "Select Stylist [PERSON_NAME] Manager [PERSON_NAME]" at bounding box center [87, 155] width 38 height 9
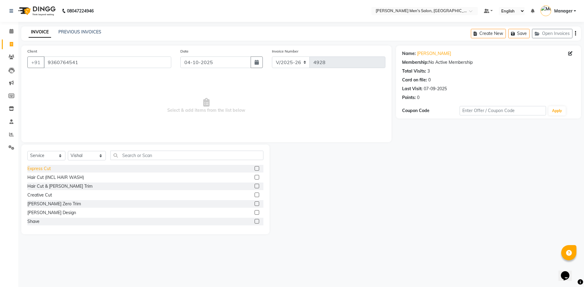
click at [45, 171] on div "Express Cut" at bounding box center [38, 169] width 23 height 6
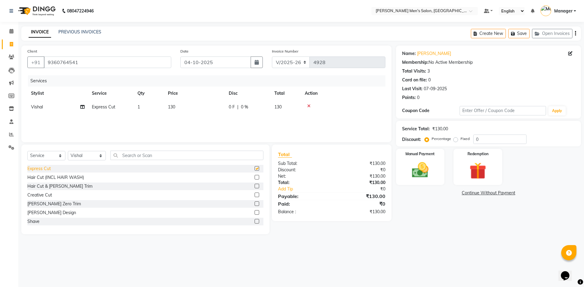
checkbox input "false"
click at [310, 106] on icon at bounding box center [308, 106] width 3 height 4
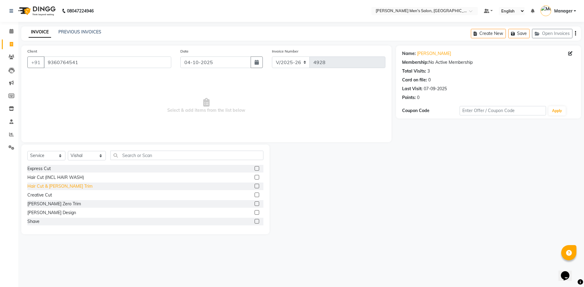
click at [50, 186] on div "Hair Cut & [PERSON_NAME] Trim" at bounding box center [59, 186] width 65 height 6
checkbox input "false"
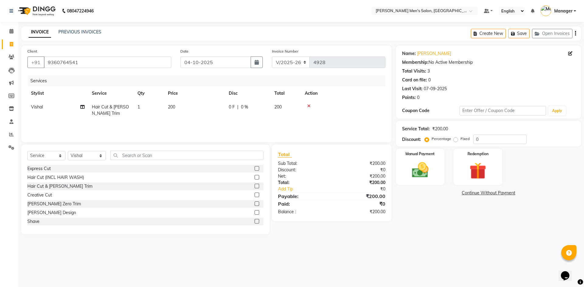
click at [151, 106] on td "1" at bounding box center [149, 110] width 30 height 20
select select "90887"
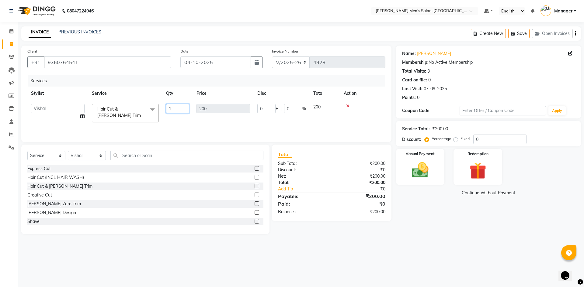
click at [180, 108] on input "1" at bounding box center [177, 108] width 23 height 9
type input "2"
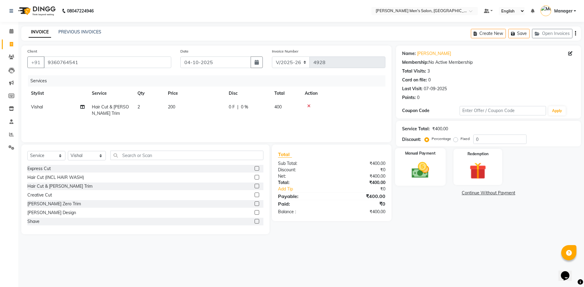
click at [416, 166] on img at bounding box center [420, 170] width 28 height 20
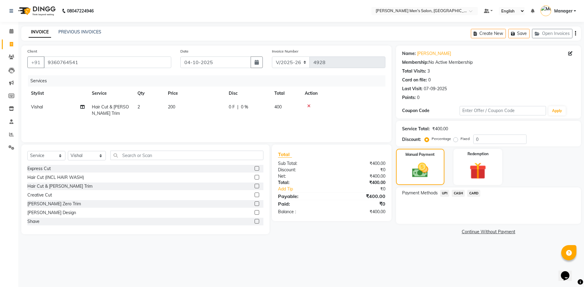
click at [444, 195] on span "UPI" at bounding box center [444, 193] width 9 height 7
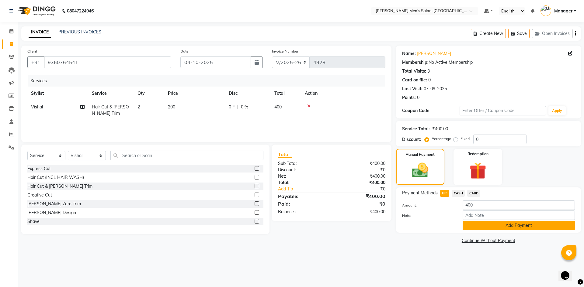
click at [478, 227] on button "Add Payment" at bounding box center [519, 225] width 112 height 9
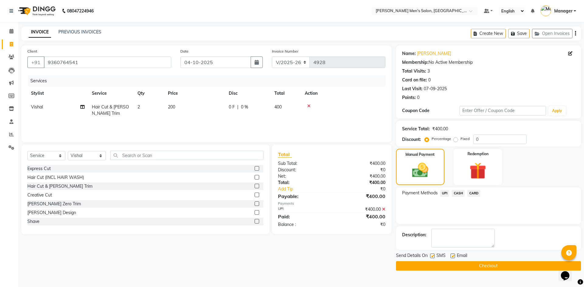
click at [484, 269] on button "Checkout" at bounding box center [488, 266] width 185 height 9
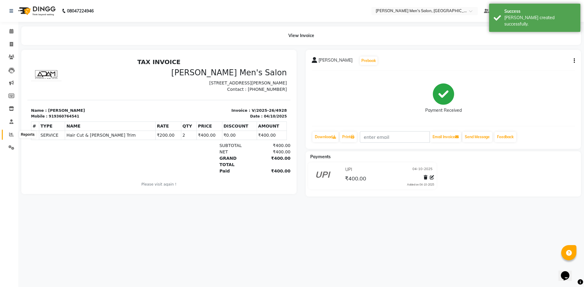
click at [7, 136] on span at bounding box center [11, 134] width 11 height 7
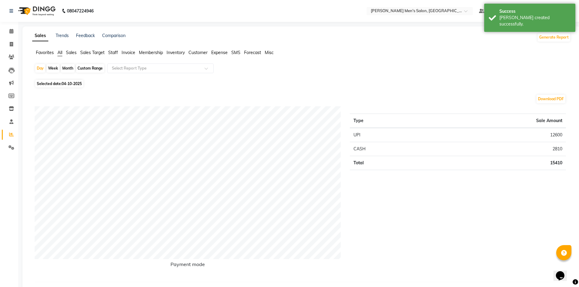
click at [111, 51] on span "Staff" at bounding box center [113, 52] width 10 height 5
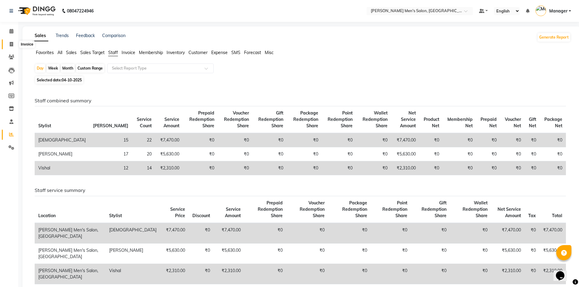
click at [16, 44] on span at bounding box center [11, 44] width 11 height 7
select select "service"
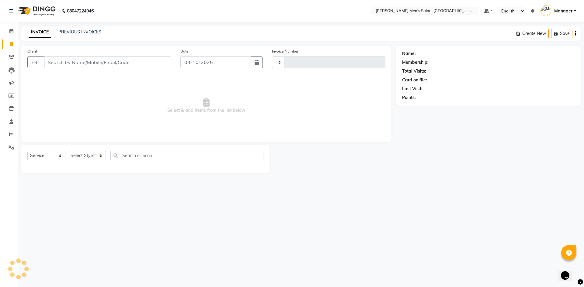
type input "4929"
select select "6913"
click at [137, 59] on input "Client" at bounding box center [107, 63] width 127 height 12
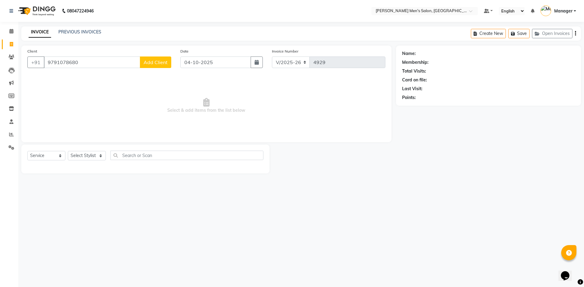
type input "9791078680"
click at [161, 62] on span "Add Client" at bounding box center [156, 62] width 24 height 6
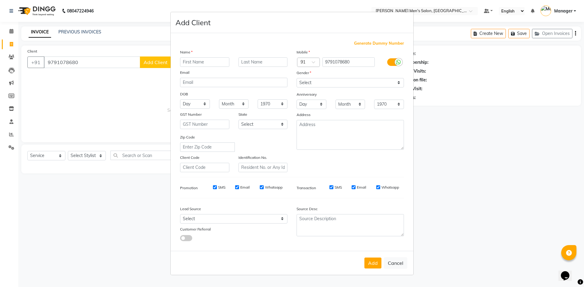
click at [193, 64] on input "text" at bounding box center [204, 61] width 49 height 9
type input "e"
type input "[PERSON_NAME]"
click at [328, 82] on select "Select [DEMOGRAPHIC_DATA] [DEMOGRAPHIC_DATA] Other Prefer Not To Say" at bounding box center [350, 82] width 107 height 9
select select "[DEMOGRAPHIC_DATA]"
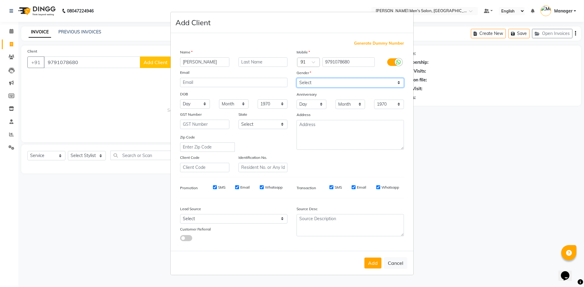
click at [297, 78] on select "Select [DEMOGRAPHIC_DATA] [DEMOGRAPHIC_DATA] Other Prefer Not To Say" at bounding box center [350, 82] width 107 height 9
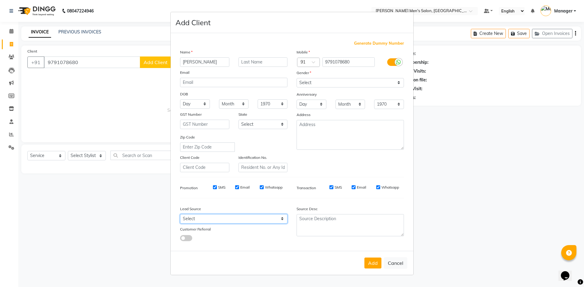
click at [241, 217] on select "Select Walk-in Referral Internet Friend Word of Mouth Advertisement Facebook Ju…" at bounding box center [233, 218] width 107 height 9
select select "48262"
click at [180, 214] on select "Select Walk-in Referral Internet Friend Word of Mouth Advertisement Facebook Ju…" at bounding box center [233, 218] width 107 height 9
click at [367, 262] on button "Add" at bounding box center [372, 263] width 17 height 11
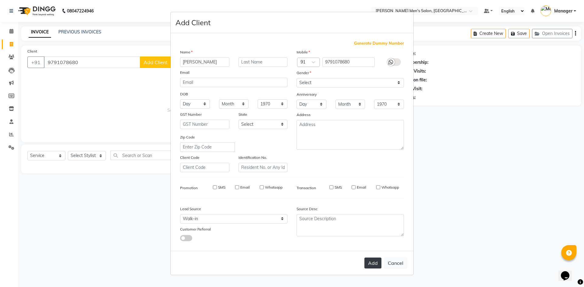
select select
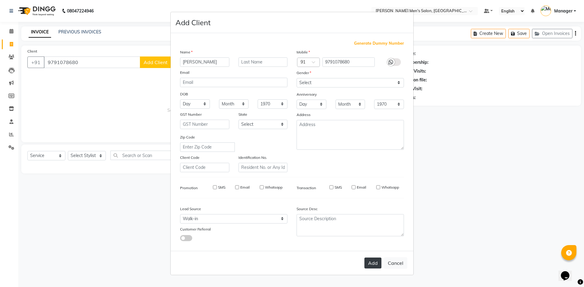
select select
checkbox input "false"
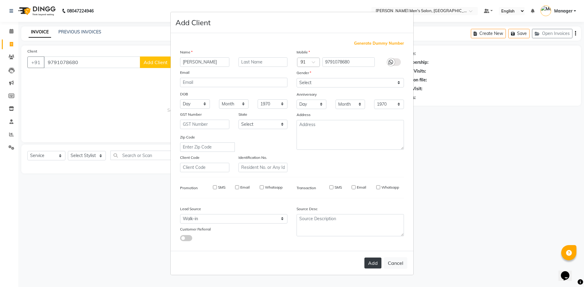
checkbox input "false"
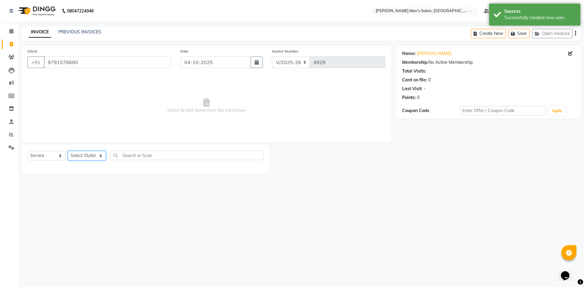
click at [89, 159] on select "Select Stylist [PERSON_NAME] Manager [PERSON_NAME]" at bounding box center [87, 155] width 38 height 9
select select "90887"
click at [68, 151] on select "Select Stylist [PERSON_NAME] Manager [PERSON_NAME]" at bounding box center [87, 155] width 38 height 9
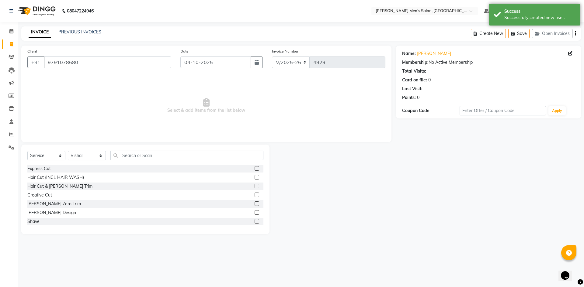
click at [38, 172] on div "Express Cut" at bounding box center [145, 169] width 236 height 8
click at [39, 172] on div "Express Cut" at bounding box center [38, 169] width 23 height 6
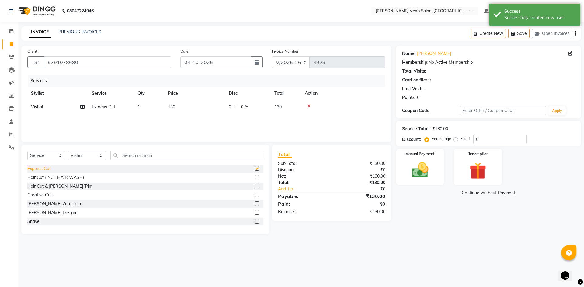
checkbox input "false"
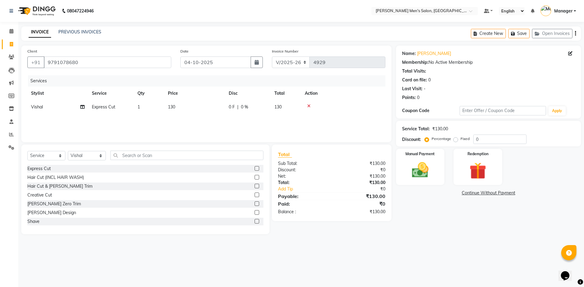
click at [448, 148] on div "Name: [PERSON_NAME] Membership: No Active Membership Total Visits: Card on file…" at bounding box center [491, 140] width 190 height 189
drag, startPoint x: 449, startPoint y: 148, endPoint x: 423, endPoint y: 167, distance: 32.1
click at [423, 167] on div "Name: [PERSON_NAME] Membership: No Active Membership Total Visits: Card on file…" at bounding box center [491, 140] width 190 height 189
click at [423, 167] on img at bounding box center [420, 170] width 28 height 20
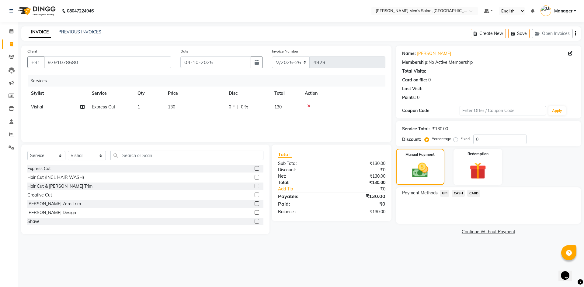
click at [460, 194] on span "CASH" at bounding box center [458, 193] width 13 height 7
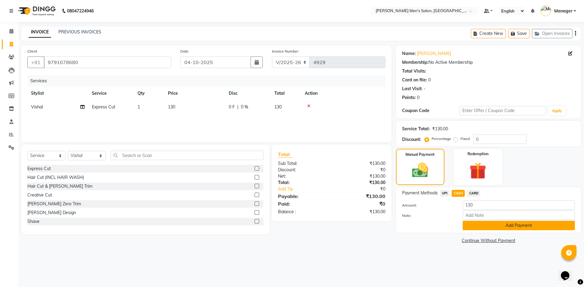
click at [492, 226] on button "Add Payment" at bounding box center [519, 225] width 112 height 9
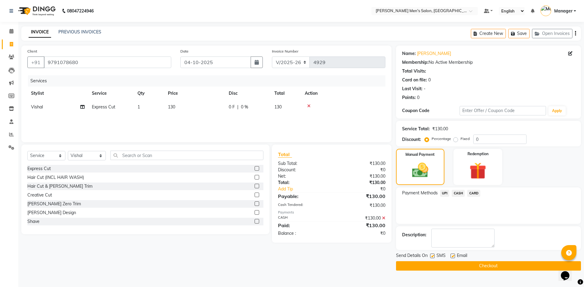
click at [480, 263] on button "Checkout" at bounding box center [488, 266] width 185 height 9
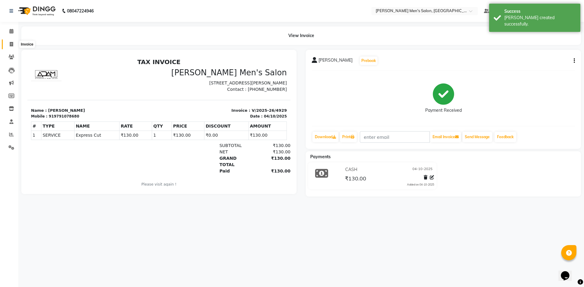
click at [8, 46] on span at bounding box center [11, 44] width 11 height 7
select select "6913"
select select "service"
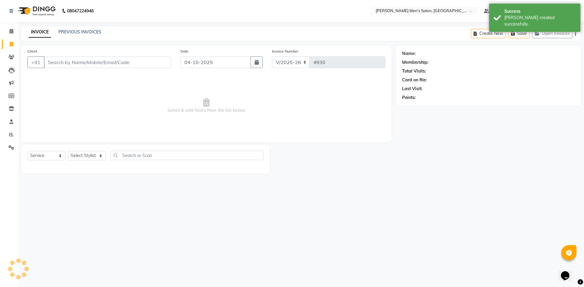
click at [59, 65] on input "Client" at bounding box center [107, 63] width 127 height 12
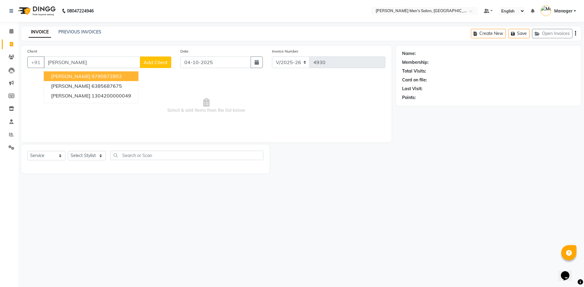
type input "[PERSON_NAME]"
click at [155, 64] on span "Add Client" at bounding box center [156, 62] width 24 height 6
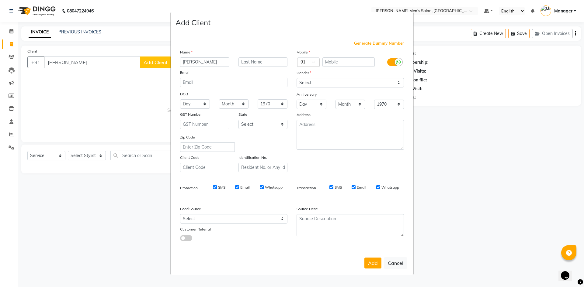
click at [364, 45] on span "Generate Dummy Number" at bounding box center [379, 43] width 50 height 6
type input "1304200000074"
checkbox input "false"
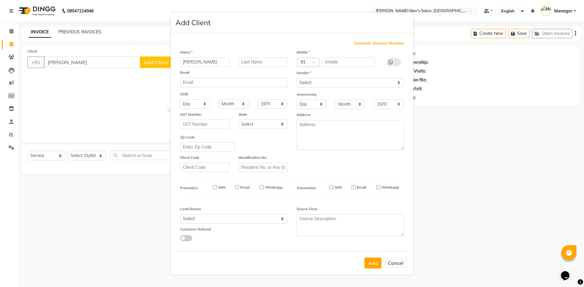
checkbox input "false"
drag, startPoint x: 235, startPoint y: 221, endPoint x: 235, endPoint y: 215, distance: 6.5
click at [235, 219] on select "Select Walk-in Referral Internet Friend Word of Mouth Advertisement Facebook Ju…" at bounding box center [233, 218] width 107 height 9
select select "48262"
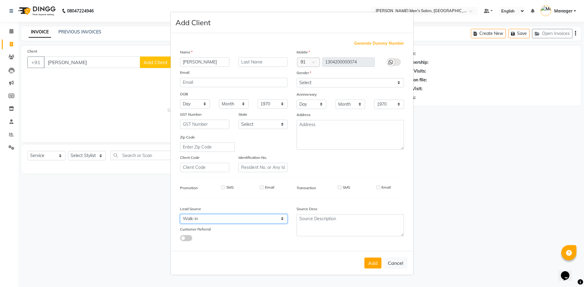
click at [180, 214] on select "Select Walk-in Referral Internet Friend Word of Mouth Advertisement Facebook Ju…" at bounding box center [233, 218] width 107 height 9
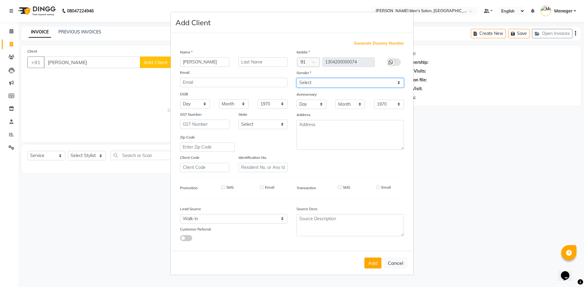
click at [330, 81] on select "Select [DEMOGRAPHIC_DATA] [DEMOGRAPHIC_DATA] Other Prefer Not To Say" at bounding box center [350, 82] width 107 height 9
select select "[DEMOGRAPHIC_DATA]"
click at [297, 78] on select "Select [DEMOGRAPHIC_DATA] [DEMOGRAPHIC_DATA] Other Prefer Not To Say" at bounding box center [350, 82] width 107 height 9
click at [367, 264] on button "Add" at bounding box center [372, 263] width 17 height 11
type input "1304200000074"
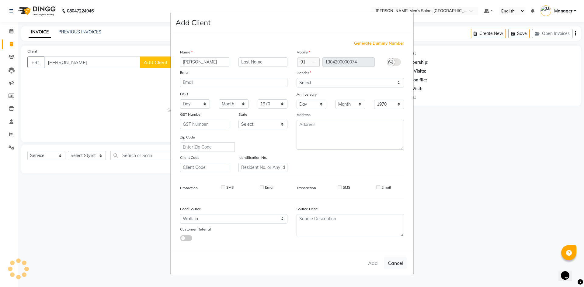
select select
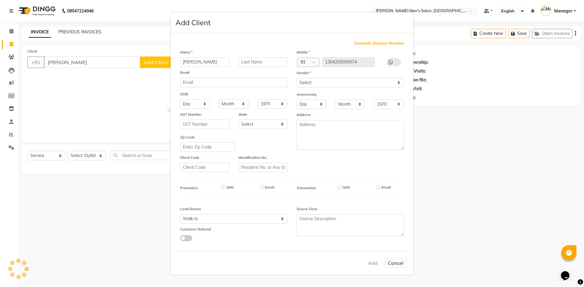
select select
checkbox input "false"
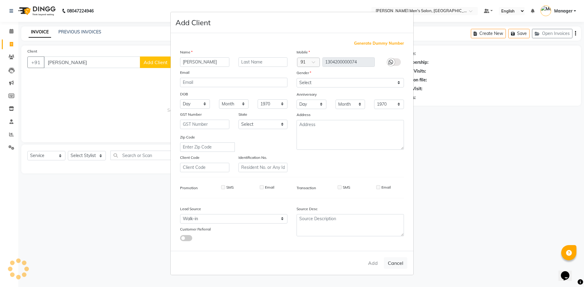
checkbox input "false"
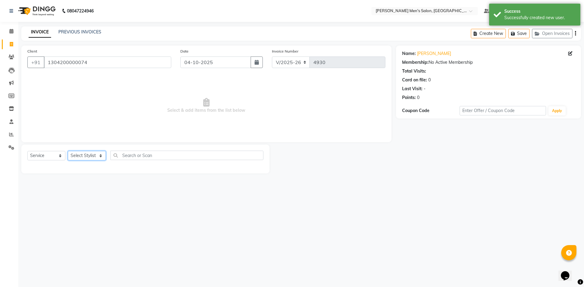
click at [86, 156] on select "Select Stylist [PERSON_NAME] Manager [PERSON_NAME]" at bounding box center [87, 155] width 38 height 9
select select "70201"
click at [68, 151] on select "Select Stylist [PERSON_NAME] Manager [PERSON_NAME]" at bounding box center [87, 155] width 38 height 9
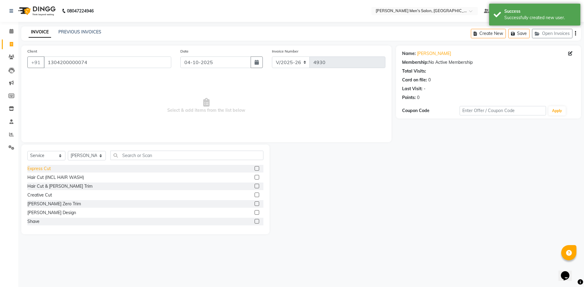
click at [39, 169] on div "Express Cut" at bounding box center [38, 169] width 23 height 6
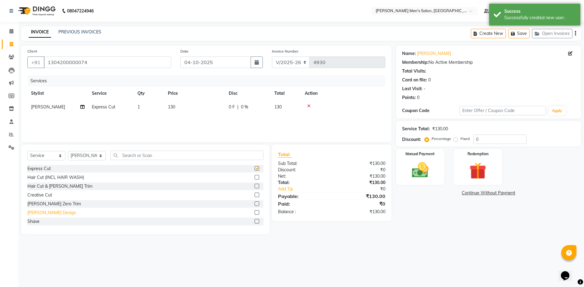
checkbox input "false"
click at [36, 219] on div "Shave" at bounding box center [33, 222] width 12 height 6
checkbox input "false"
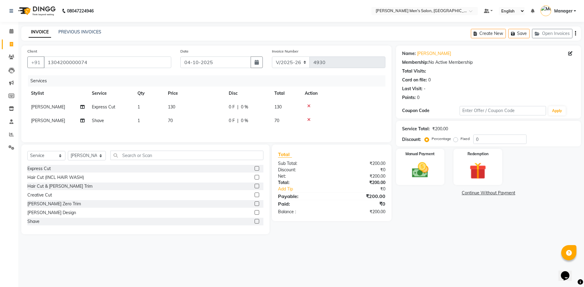
click at [308, 105] on icon at bounding box center [308, 106] width 3 height 4
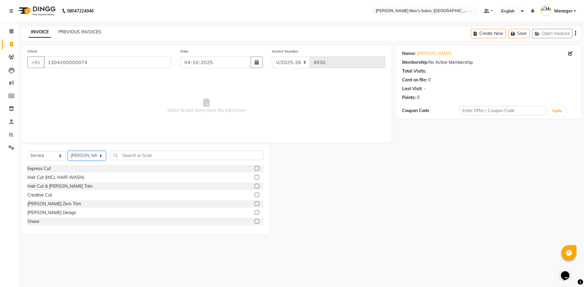
click at [95, 155] on select "Select Stylist [PERSON_NAME] Manager [PERSON_NAME]" at bounding box center [87, 155] width 38 height 9
select select "65604"
click at [68, 151] on select "Select Stylist [PERSON_NAME] Manager [PERSON_NAME]" at bounding box center [87, 155] width 38 height 9
click at [46, 171] on div "Express Cut" at bounding box center [38, 169] width 23 height 6
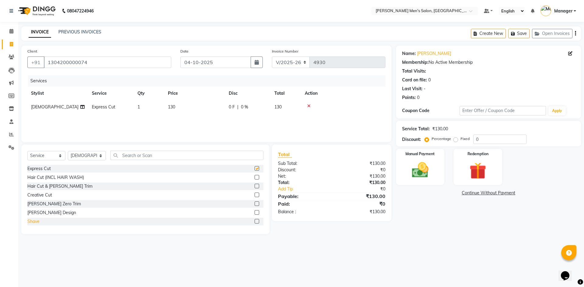
checkbox input "false"
click at [35, 225] on div "Shave" at bounding box center [145, 222] width 236 height 8
click at [35, 221] on div "Shave" at bounding box center [33, 222] width 12 height 6
checkbox input "false"
click at [409, 178] on img at bounding box center [420, 170] width 28 height 20
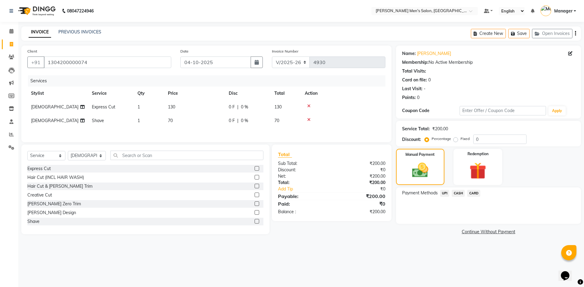
click at [443, 193] on span "UPI" at bounding box center [444, 193] width 9 height 7
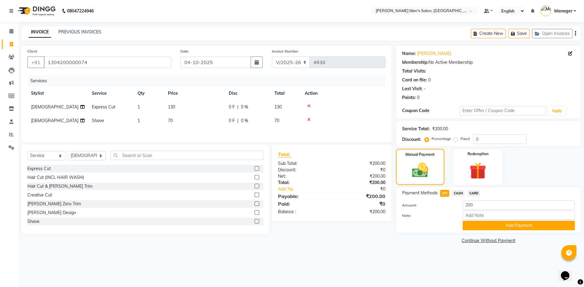
click at [478, 221] on div "Note:" at bounding box center [489, 216] width 182 height 10
click at [471, 227] on button "Add Payment" at bounding box center [519, 225] width 112 height 9
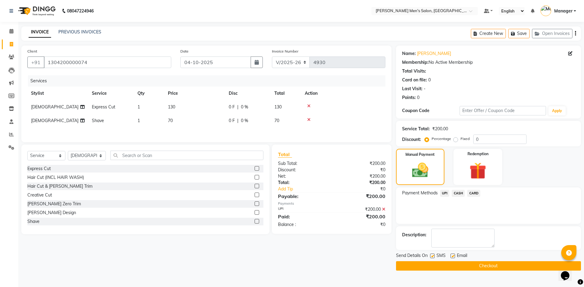
click at [476, 262] on button "Checkout" at bounding box center [488, 266] width 185 height 9
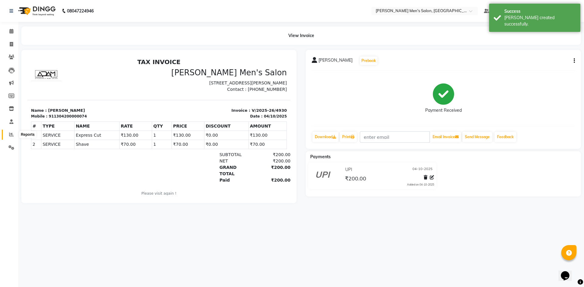
click at [9, 135] on icon at bounding box center [11, 134] width 5 height 5
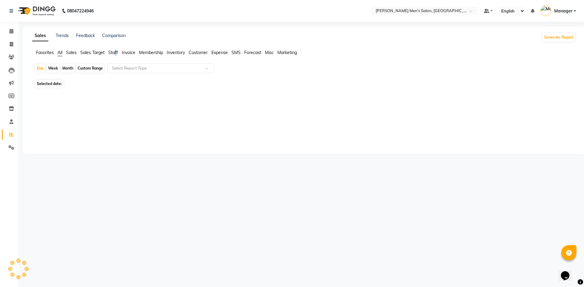
click at [116, 53] on span "Staff" at bounding box center [113, 52] width 10 height 5
click at [114, 53] on span "Staff" at bounding box center [113, 52] width 10 height 5
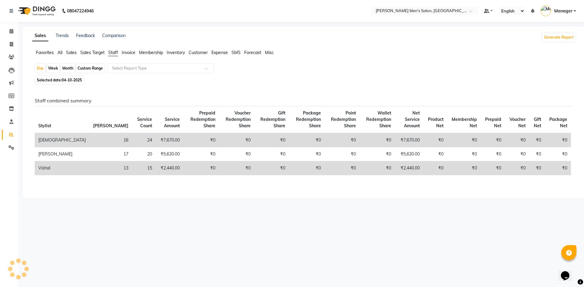
click at [113, 53] on span "Staff" at bounding box center [113, 52] width 10 height 5
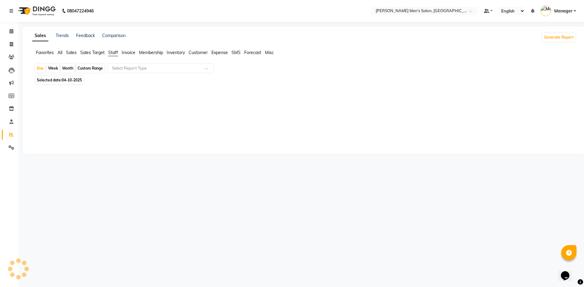
click at [113, 53] on span "Staff" at bounding box center [113, 52] width 10 height 5
click at [114, 52] on span "Staff" at bounding box center [113, 52] width 10 height 5
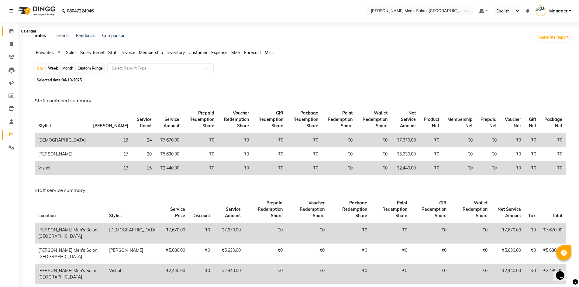
click at [13, 33] on icon at bounding box center [11, 31] width 4 height 5
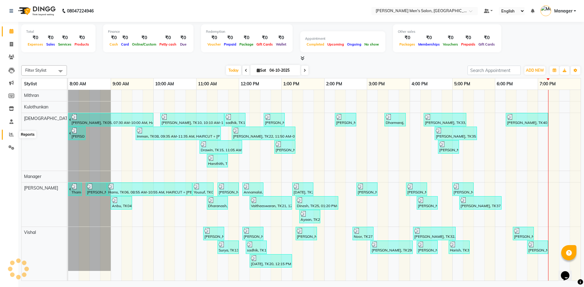
click at [11, 137] on icon at bounding box center [11, 134] width 5 height 5
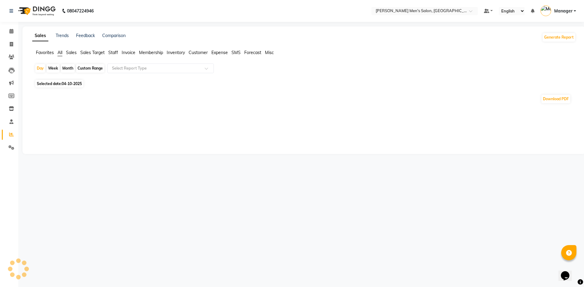
click at [114, 52] on span "Staff" at bounding box center [113, 52] width 10 height 5
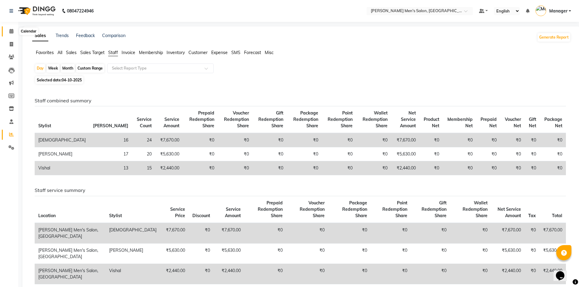
click at [8, 31] on span at bounding box center [11, 31] width 11 height 7
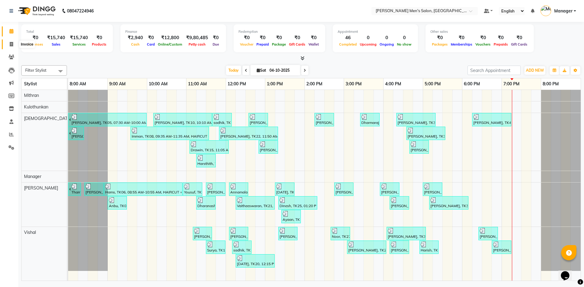
click at [9, 44] on span at bounding box center [11, 44] width 11 height 7
select select "6913"
select select "service"
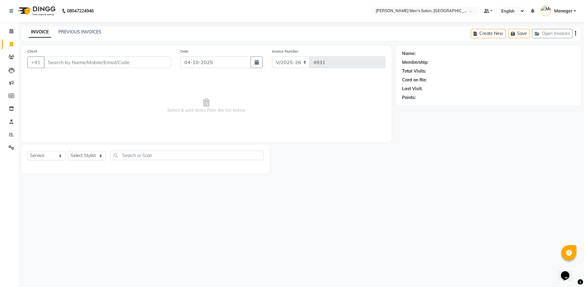
click at [70, 37] on div "INVOICE PREVIOUS INVOICES Create New Save Open Invoices" at bounding box center [301, 33] width 560 height 14
click at [72, 30] on link "PREVIOUS INVOICES" at bounding box center [79, 31] width 43 height 5
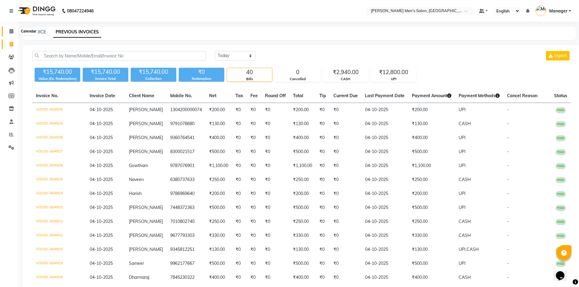
click at [8, 30] on span at bounding box center [11, 31] width 11 height 7
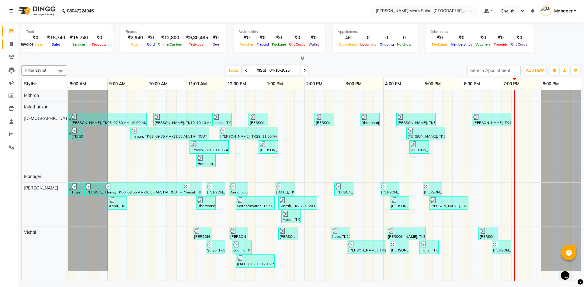
click at [9, 47] on span at bounding box center [11, 44] width 11 height 7
select select "service"
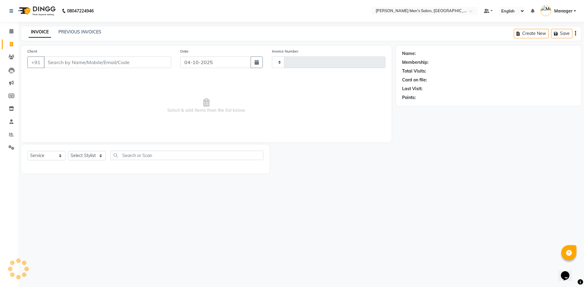
type input "4931"
select select "6913"
click at [51, 63] on input "Client" at bounding box center [107, 63] width 127 height 12
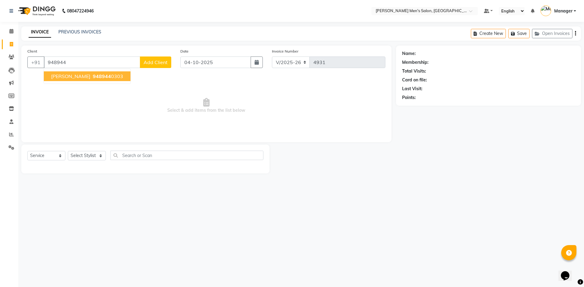
click at [93, 75] on span "948944" at bounding box center [102, 76] width 18 height 6
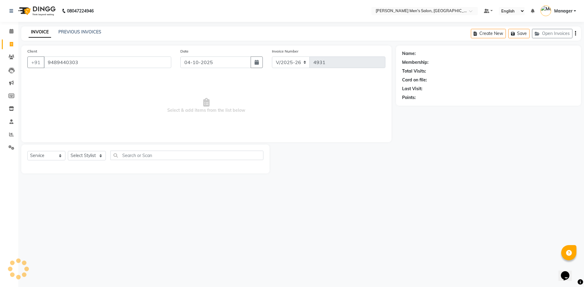
type input "9489440303"
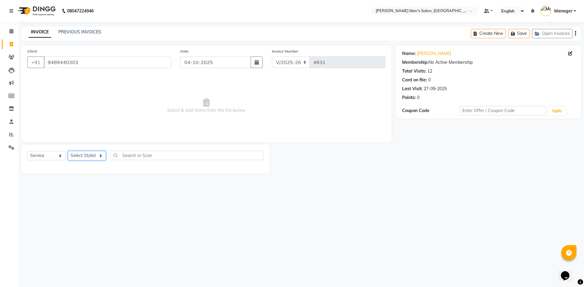
click at [87, 156] on select "Select Stylist [PERSON_NAME] Manager [PERSON_NAME]" at bounding box center [87, 155] width 38 height 9
select select "70201"
click at [68, 151] on select "Select Stylist [PERSON_NAME] Manager [PERSON_NAME]" at bounding box center [87, 155] width 38 height 9
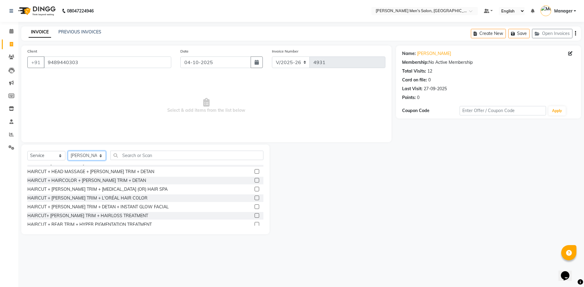
scroll to position [433, 0]
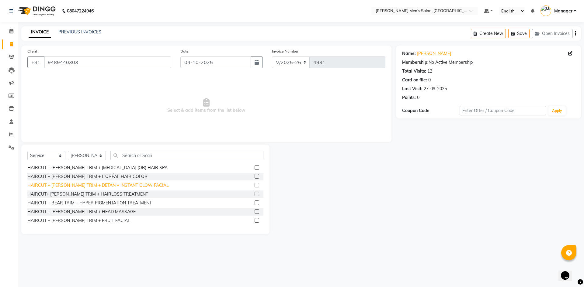
click at [100, 186] on div "HAIRCUT + [PERSON_NAME] TRIM + DETAN + INSTANT GLOW FACIAL" at bounding box center [97, 186] width 141 height 6
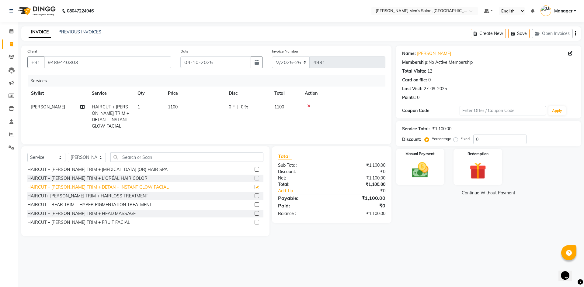
checkbox input "false"
click at [415, 176] on img at bounding box center [420, 170] width 28 height 20
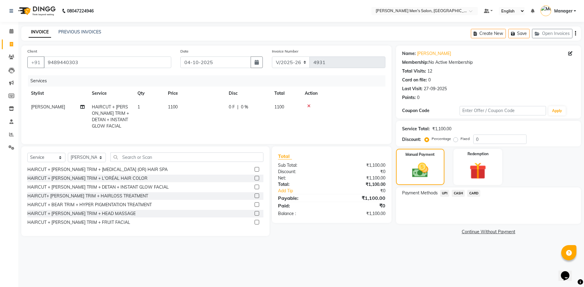
click at [440, 193] on span "UPI" at bounding box center [444, 193] width 9 height 7
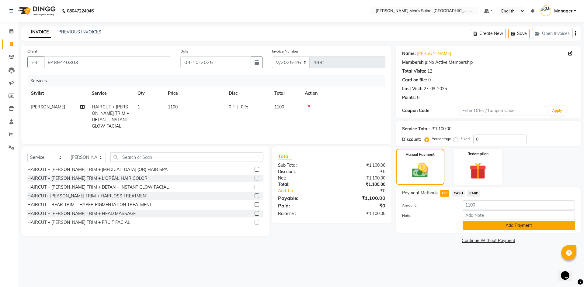
click at [465, 226] on button "Add Payment" at bounding box center [519, 225] width 112 height 9
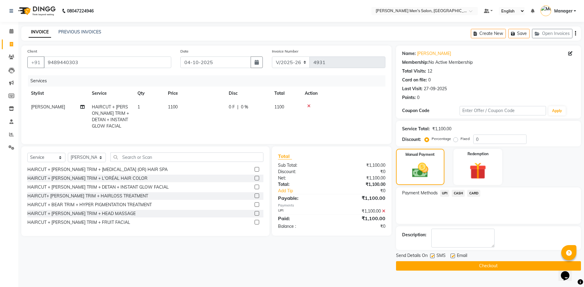
click at [468, 276] on main "INVOICE PREVIOUS INVOICES Create New Save Open Invoices Client [PHONE_NUMBER] D…" at bounding box center [301, 153] width 566 height 254
click at [454, 266] on button "Checkout" at bounding box center [488, 266] width 185 height 9
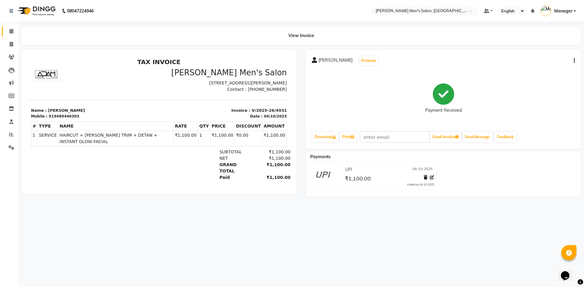
click at [10, 28] on link "Calendar" at bounding box center [9, 31] width 15 height 10
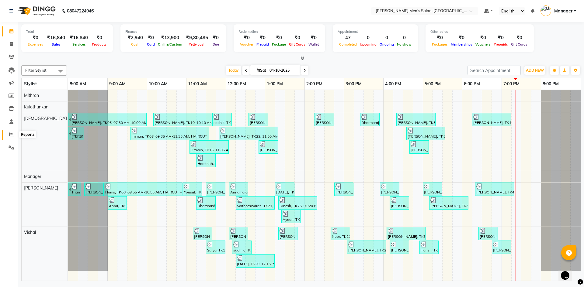
click at [10, 134] on icon at bounding box center [11, 134] width 5 height 5
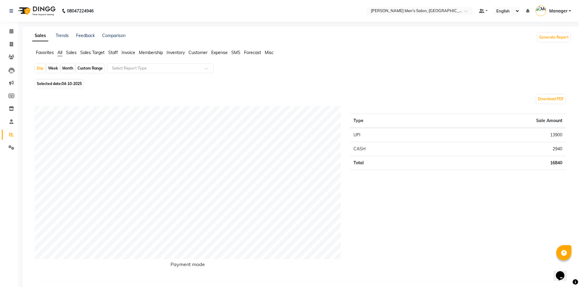
click at [113, 50] on span "Staff" at bounding box center [113, 52] width 10 height 5
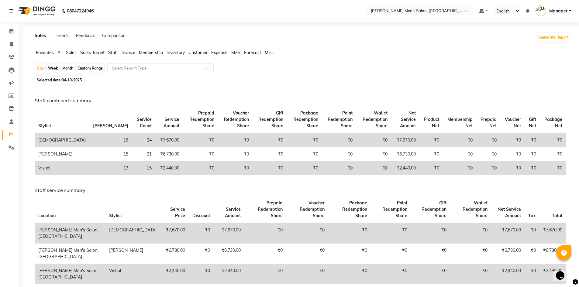
click at [71, 68] on div "Month" at bounding box center [68, 68] width 14 height 9
select select "10"
select select "2025"
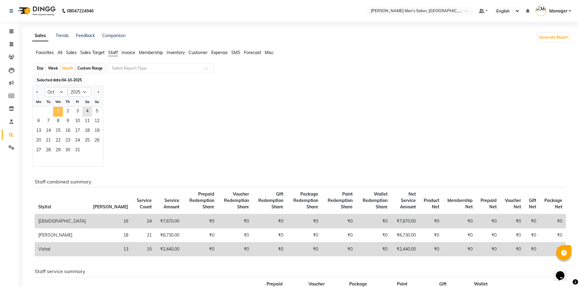
click at [62, 108] on span "1" at bounding box center [58, 112] width 10 height 10
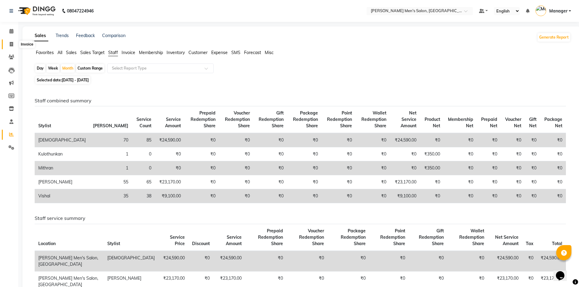
click at [12, 46] on icon at bounding box center [11, 44] width 3 height 5
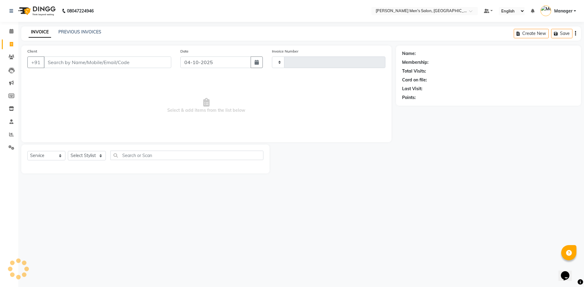
click at [14, 46] on span at bounding box center [11, 44] width 11 height 7
select select "service"
type input "4932"
select select "6913"
click at [12, 132] on icon at bounding box center [11, 134] width 5 height 5
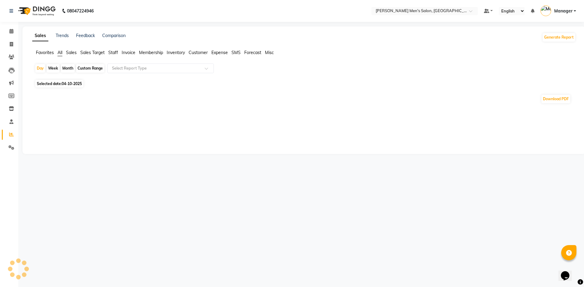
click at [116, 51] on span "Staff" at bounding box center [113, 52] width 10 height 5
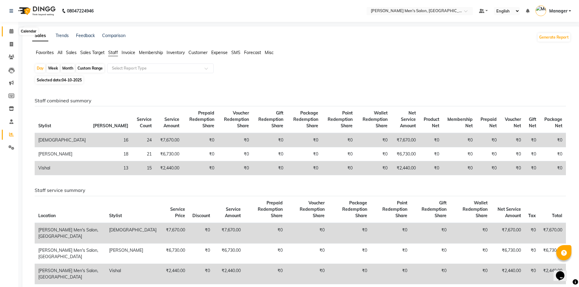
click at [10, 32] on icon at bounding box center [11, 31] width 4 height 5
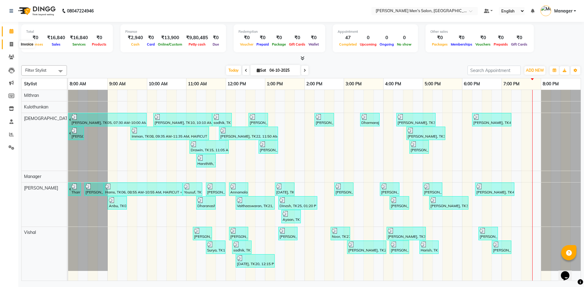
click at [11, 42] on icon at bounding box center [11, 44] width 3 height 5
select select "service"
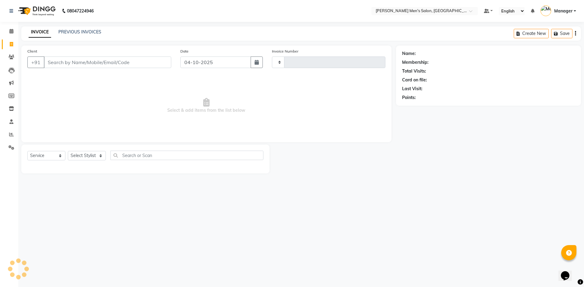
type input "4932"
select select "6913"
drag, startPoint x: 85, startPoint y: 64, endPoint x: 97, endPoint y: 60, distance: 12.3
click at [91, 62] on input "Client" at bounding box center [107, 63] width 127 height 12
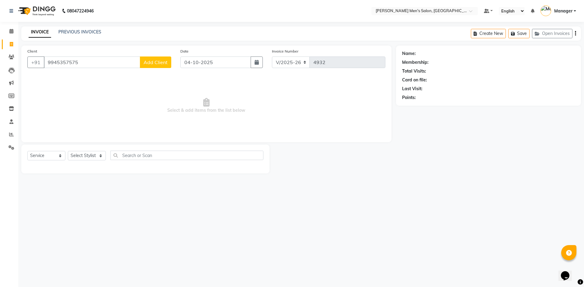
type input "9945357575"
click at [154, 66] on button "Add Client" at bounding box center [155, 63] width 31 height 12
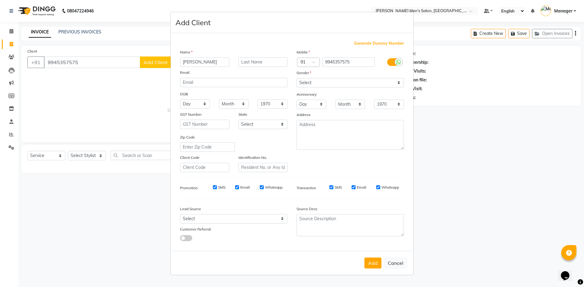
type input "[PERSON_NAME]"
click at [328, 80] on select "Select [DEMOGRAPHIC_DATA] [DEMOGRAPHIC_DATA] Other Prefer Not To Say" at bounding box center [350, 82] width 107 height 9
select select "[DEMOGRAPHIC_DATA]"
click at [297, 78] on select "Select [DEMOGRAPHIC_DATA] [DEMOGRAPHIC_DATA] Other Prefer Not To Say" at bounding box center [350, 82] width 107 height 9
click at [251, 214] on div "Lead Source" at bounding box center [234, 210] width 117 height 9
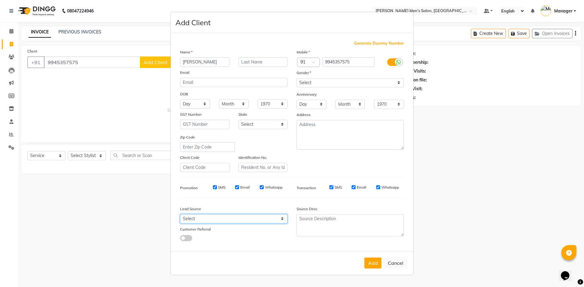
click at [252, 217] on select "Select Walk-in Referral Internet Friend Word of Mouth Advertisement Facebook Ju…" at bounding box center [233, 218] width 107 height 9
select select "48262"
click at [180, 214] on select "Select Walk-in Referral Internet Friend Word of Mouth Advertisement Facebook Ju…" at bounding box center [233, 218] width 107 height 9
click at [377, 261] on button "Add" at bounding box center [372, 263] width 17 height 11
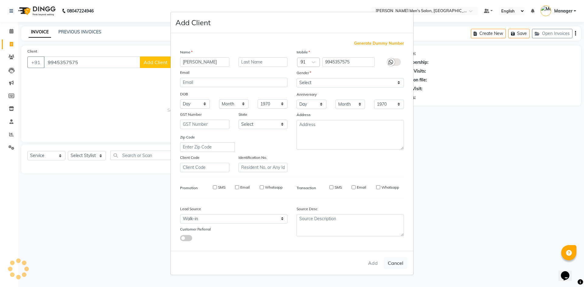
select select
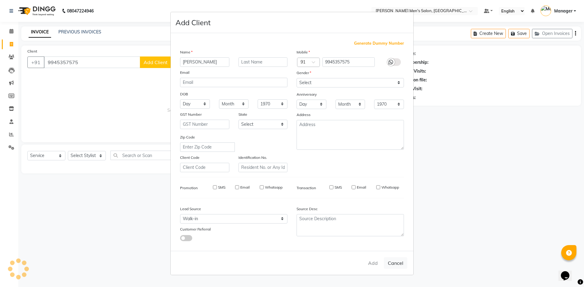
select select
checkbox input "false"
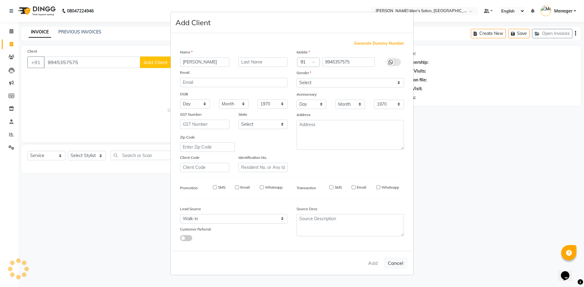
checkbox input "false"
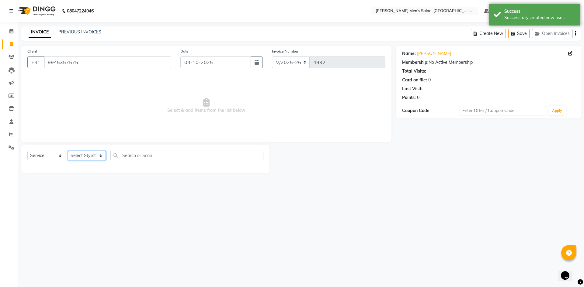
click at [75, 154] on select "Select Stylist [PERSON_NAME] Manager [PERSON_NAME]" at bounding box center [87, 155] width 38 height 9
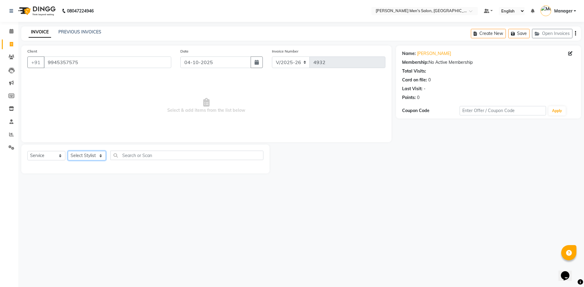
select select "90887"
click at [68, 151] on select "Select Stylist [PERSON_NAME] Manager [PERSON_NAME]" at bounding box center [87, 155] width 38 height 9
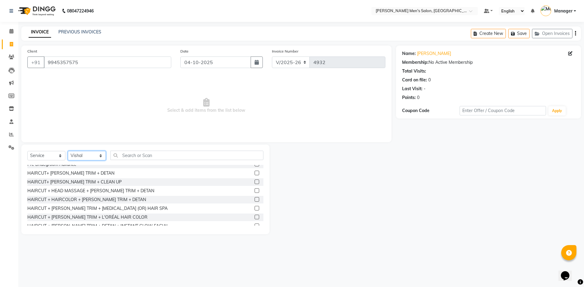
scroll to position [426, 0]
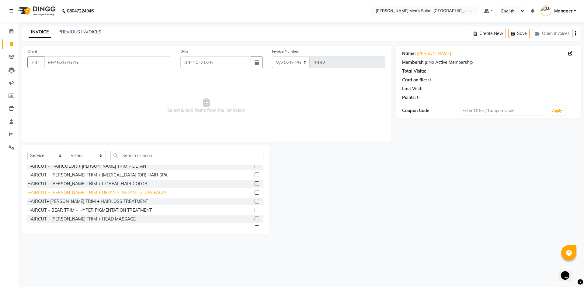
click at [96, 191] on div "HAIRCUT + [PERSON_NAME] TRIM + DETAN + INSTANT GLOW FACIAL" at bounding box center [97, 193] width 141 height 6
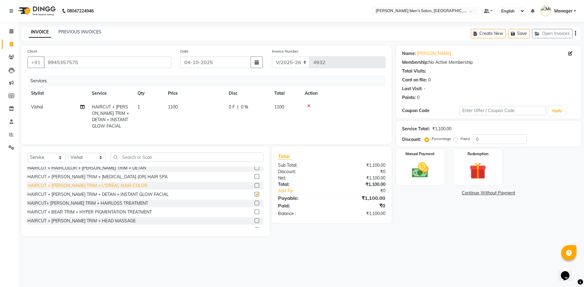
checkbox input "false"
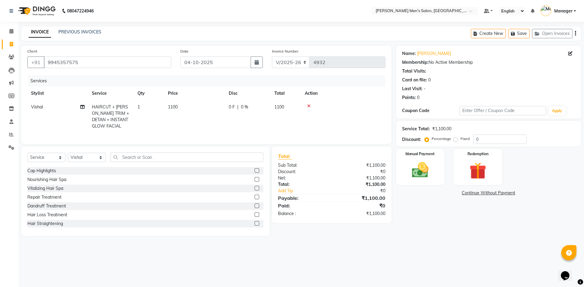
scroll to position [152, 0]
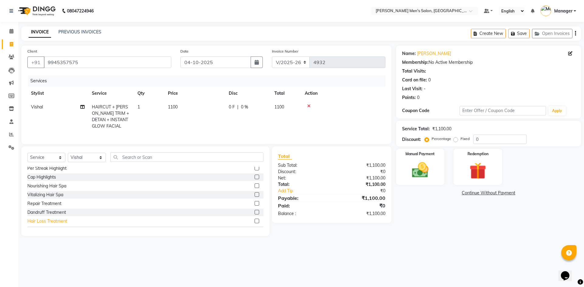
click at [45, 225] on div "Hair Loss Treatment" at bounding box center [47, 221] width 40 height 6
checkbox input "false"
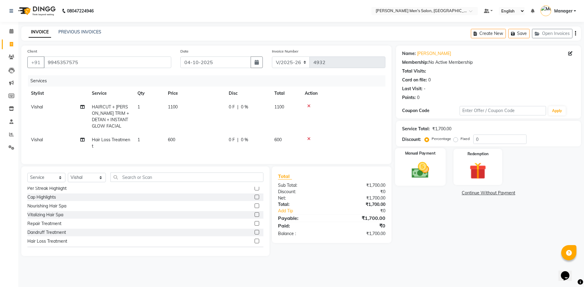
click at [441, 160] on div "Manual Payment" at bounding box center [420, 166] width 50 height 37
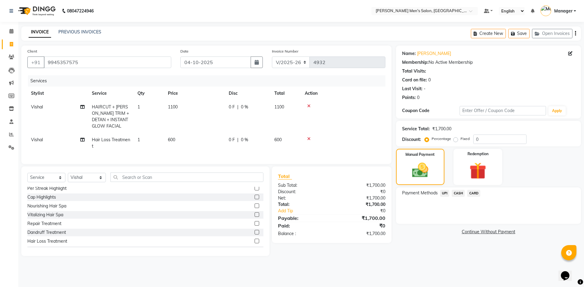
click at [444, 196] on span "UPI" at bounding box center [444, 193] width 9 height 7
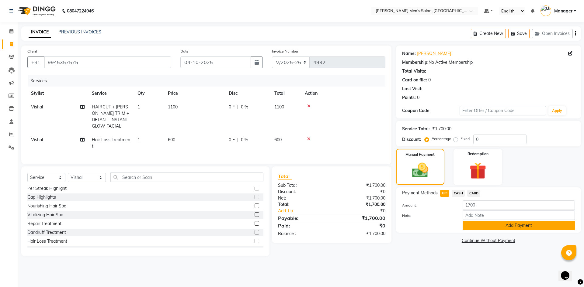
click at [472, 222] on button "Add Payment" at bounding box center [519, 225] width 112 height 9
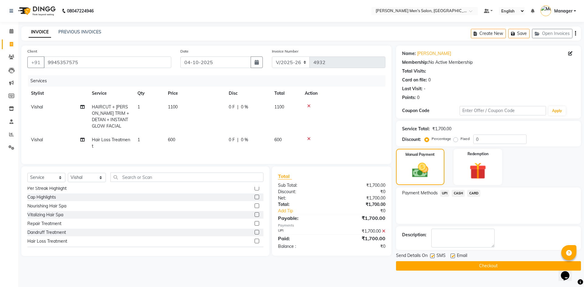
click at [465, 266] on button "Checkout" at bounding box center [488, 266] width 185 height 9
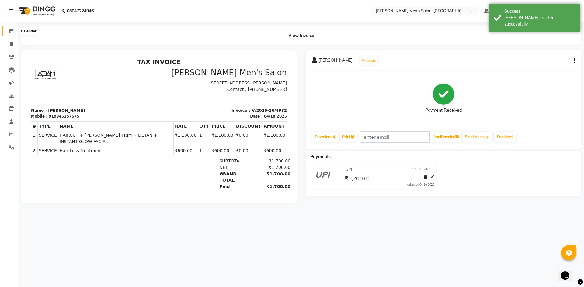
click at [11, 34] on span at bounding box center [11, 31] width 11 height 7
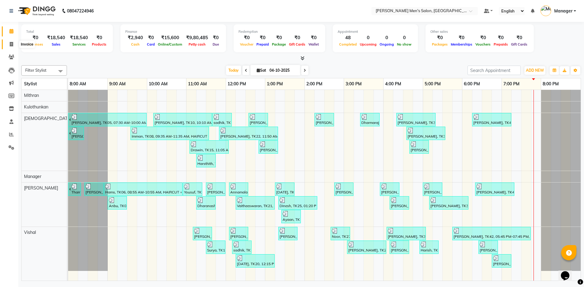
click at [12, 43] on icon at bounding box center [11, 44] width 3 height 5
select select "service"
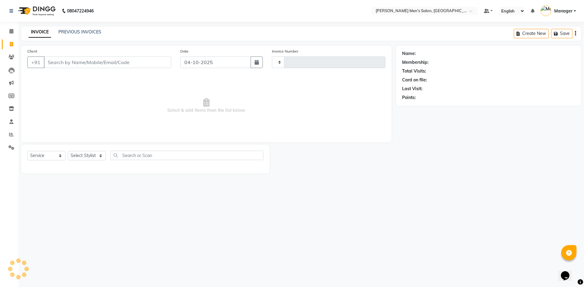
type input "4933"
select select "6913"
click at [63, 32] on link "PREVIOUS INVOICES" at bounding box center [79, 31] width 43 height 5
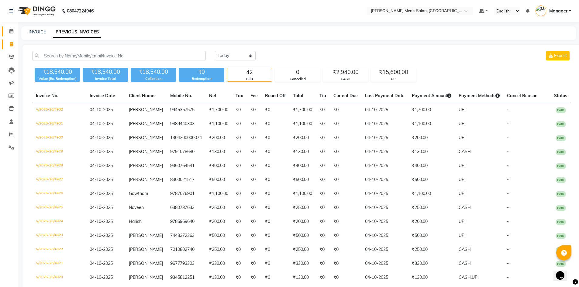
click at [5, 30] on link "Calendar" at bounding box center [9, 31] width 15 height 10
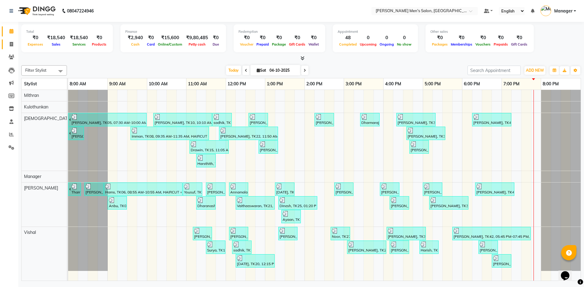
click at [5, 42] on link "Invoice" at bounding box center [9, 45] width 15 height 10
select select "6913"
select select "service"
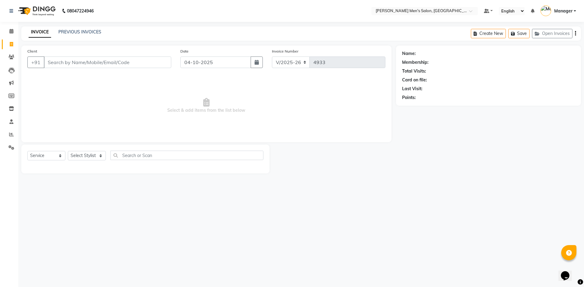
click at [73, 37] on div "INVOICE PREVIOUS INVOICES Create New Save Open Invoices" at bounding box center [301, 33] width 560 height 14
click at [70, 33] on link "PREVIOUS INVOICES" at bounding box center [79, 31] width 43 height 5
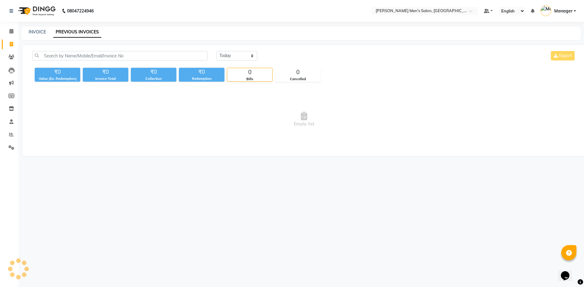
click at [9, 37] on li "Calendar" at bounding box center [9, 31] width 18 height 13
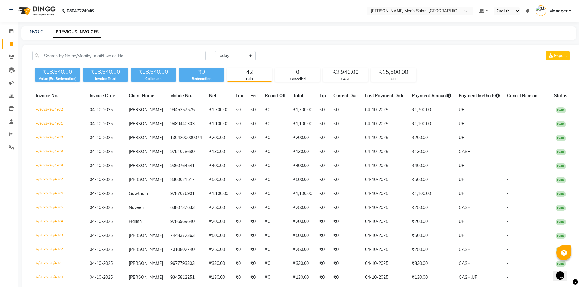
click at [9, 37] on li "Calendar" at bounding box center [9, 31] width 18 height 13
click at [10, 33] on span at bounding box center [11, 31] width 11 height 7
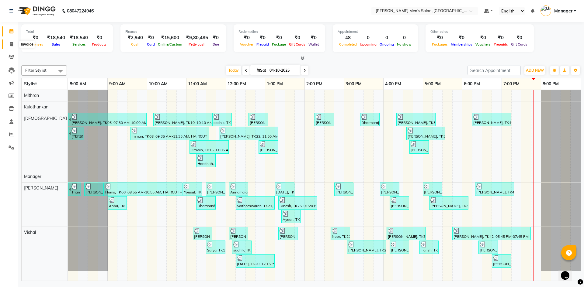
click at [8, 43] on span at bounding box center [11, 44] width 11 height 7
select select "6913"
select select "service"
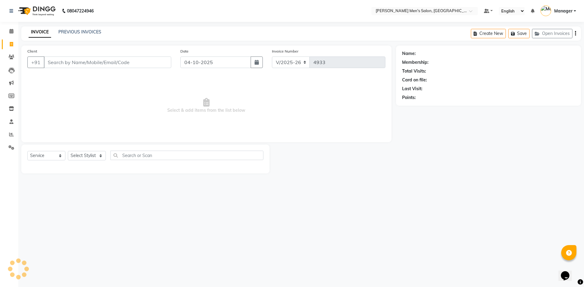
drag, startPoint x: 77, startPoint y: 24, endPoint x: 76, endPoint y: 29, distance: 4.7
click at [77, 24] on div "08047224946 Select Location × [PERSON_NAME] Men's Salon, [PERSON_NAME] Default …" at bounding box center [292, 143] width 584 height 287
click at [75, 32] on link "PREVIOUS INVOICES" at bounding box center [79, 31] width 43 height 5
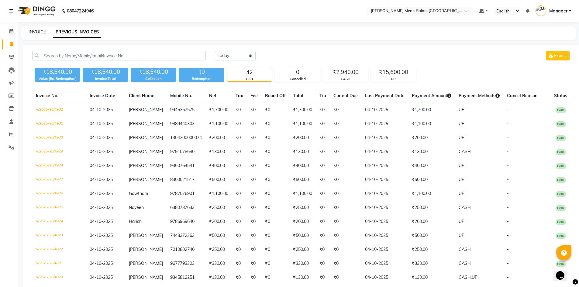
click at [44, 34] on link "INVOICE" at bounding box center [37, 31] width 17 height 5
select select "service"
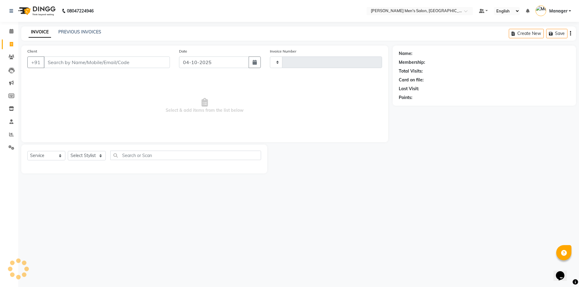
type input "4933"
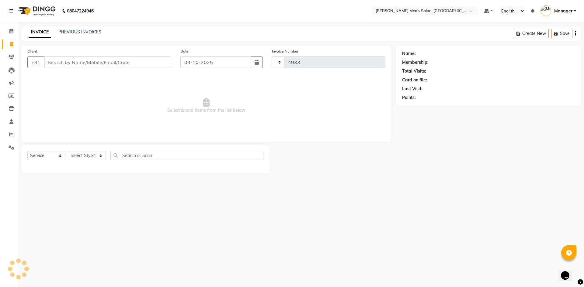
select select "6913"
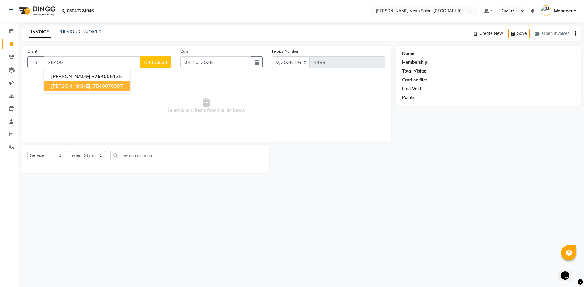
click at [102, 88] on ngb-highlight "75400 78507" at bounding box center [108, 86] width 32 height 6
type input "7540078507"
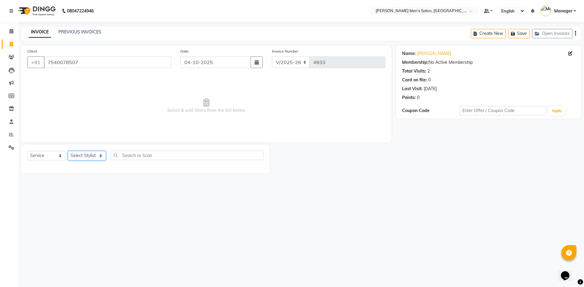
click at [89, 159] on select "Select Stylist [PERSON_NAME] Manager [PERSON_NAME]" at bounding box center [87, 155] width 38 height 9
select select "70201"
click at [68, 151] on select "Select Stylist [PERSON_NAME] Manager [PERSON_NAME]" at bounding box center [87, 155] width 38 height 9
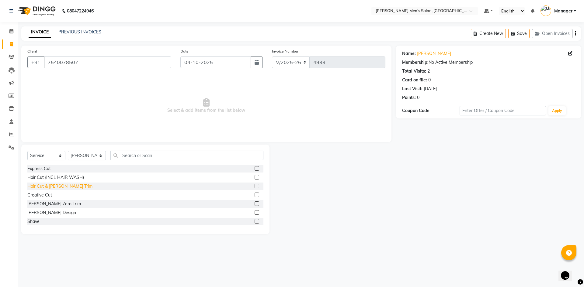
click at [55, 186] on div "Hair Cut & [PERSON_NAME] Trim" at bounding box center [59, 186] width 65 height 6
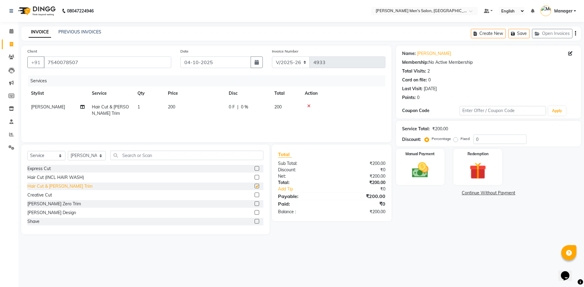
checkbox input "false"
click at [403, 161] on div "Manual Payment" at bounding box center [420, 166] width 50 height 37
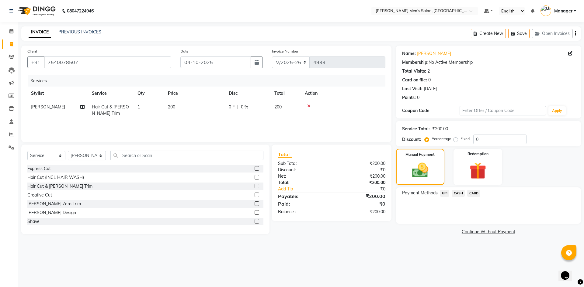
click at [460, 193] on span "CASH" at bounding box center [458, 193] width 13 height 7
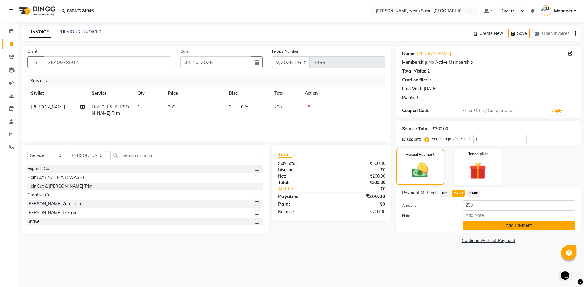
click at [472, 225] on button "Add Payment" at bounding box center [519, 225] width 112 height 9
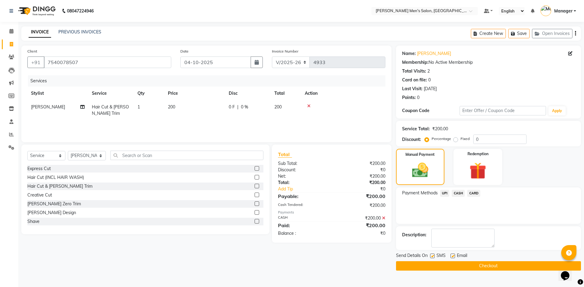
drag, startPoint x: 483, startPoint y: 270, endPoint x: 481, endPoint y: 266, distance: 4.0
click at [482, 268] on button "Checkout" at bounding box center [488, 266] width 185 height 9
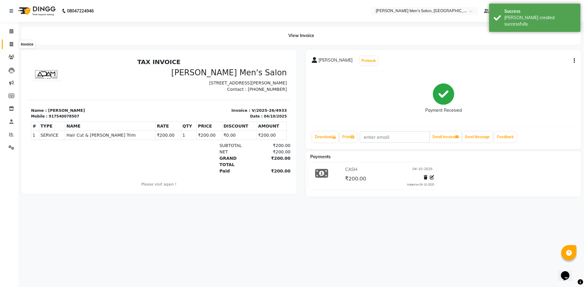
click at [8, 43] on span at bounding box center [11, 44] width 11 height 7
select select "6913"
select select "service"
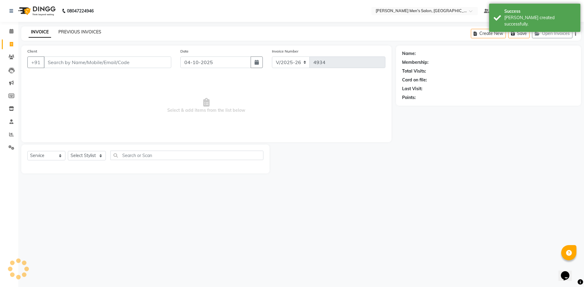
click at [65, 32] on link "PREVIOUS INVOICES" at bounding box center [79, 31] width 43 height 5
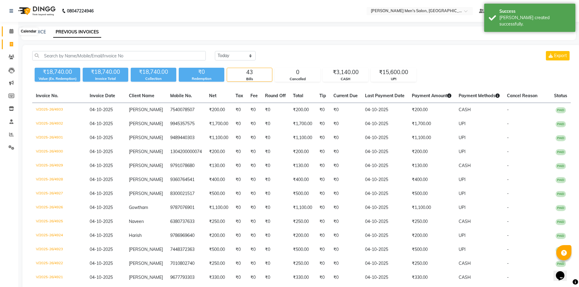
click at [10, 31] on icon at bounding box center [11, 31] width 4 height 5
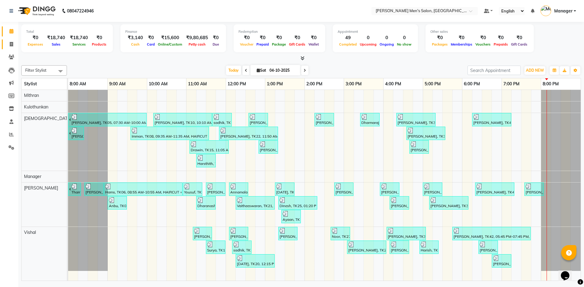
click at [11, 40] on link "Invoice" at bounding box center [9, 45] width 15 height 10
select select "6913"
select select "service"
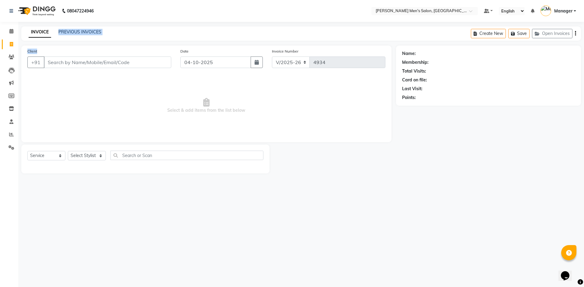
drag, startPoint x: 54, startPoint y: 32, endPoint x: 112, endPoint y: 40, distance: 57.7
click at [111, 40] on div "INVOICE PREVIOUS INVOICES Create New Save Open Invoices" at bounding box center [301, 33] width 560 height 14
click at [116, 35] on div "INVOICE PREVIOUS INVOICES Create New Save Open Invoices" at bounding box center [301, 33] width 560 height 14
drag, startPoint x: 56, startPoint y: 34, endPoint x: 111, endPoint y: 32, distance: 55.1
click at [111, 32] on div "INVOICE PREVIOUS INVOICES Create New Save Open Invoices" at bounding box center [301, 33] width 560 height 14
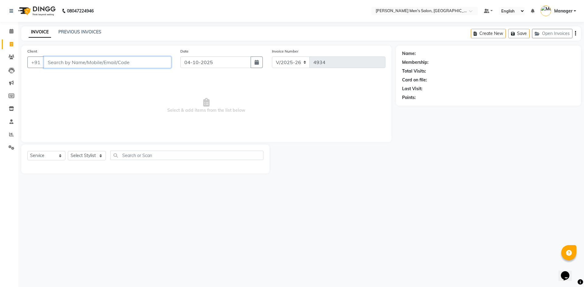
click at [110, 62] on input "Client" at bounding box center [107, 63] width 127 height 12
click at [89, 76] on ngb-highlight "9514700 700" at bounding box center [80, 76] width 32 height 6
type input "9514700700"
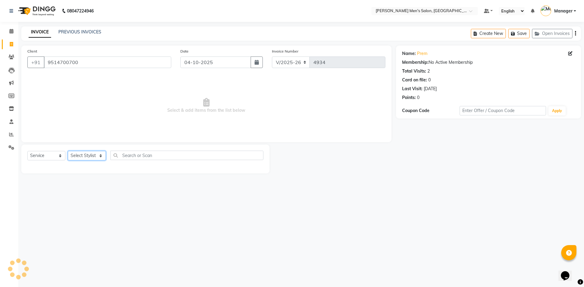
click at [90, 158] on select "Select Stylist [PERSON_NAME] Manager [PERSON_NAME]" at bounding box center [87, 155] width 38 height 9
select select "90887"
click at [68, 151] on select "Select Stylist [PERSON_NAME] Manager [PERSON_NAME]" at bounding box center [87, 155] width 38 height 9
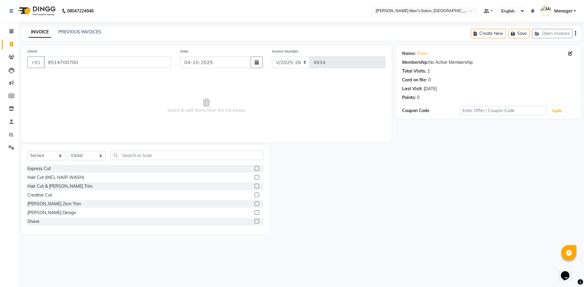
click at [44, 207] on div "[PERSON_NAME] Zero Trim" at bounding box center [145, 204] width 236 height 8
click at [43, 205] on div "[PERSON_NAME] Zero Trim" at bounding box center [54, 204] width 54 height 6
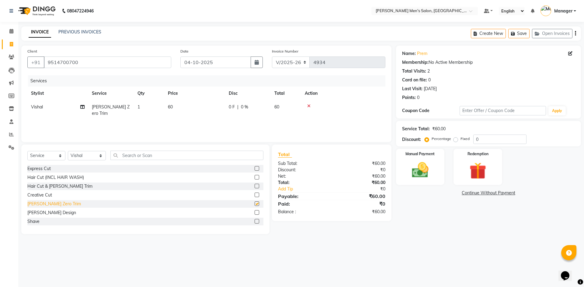
checkbox input "false"
click at [404, 182] on div "Manual Payment" at bounding box center [420, 166] width 50 height 37
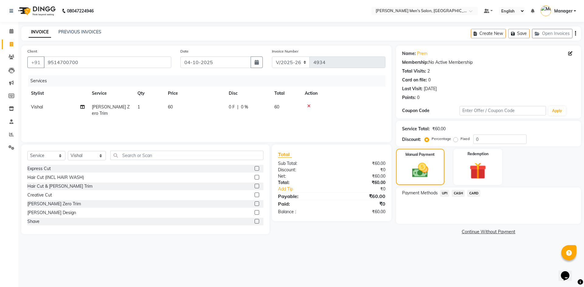
click at [449, 192] on span "UPI" at bounding box center [444, 193] width 9 height 7
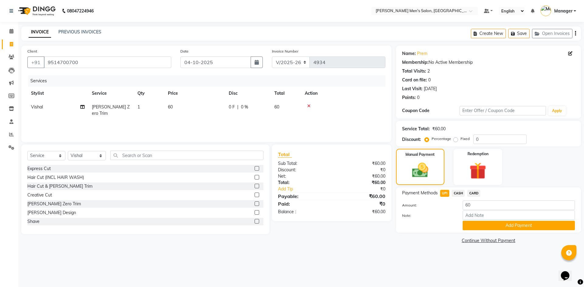
click at [457, 194] on span "CASH" at bounding box center [458, 193] width 13 height 7
click at [444, 197] on div "UPI" at bounding box center [444, 194] width 12 height 8
click at [445, 192] on span "UPI" at bounding box center [444, 193] width 9 height 7
click at [493, 224] on button "Add Payment" at bounding box center [519, 225] width 112 height 9
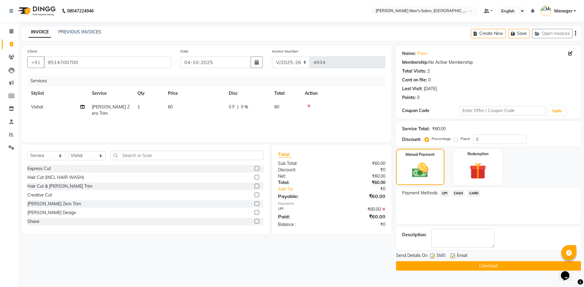
click at [490, 262] on button "Checkout" at bounding box center [488, 266] width 185 height 9
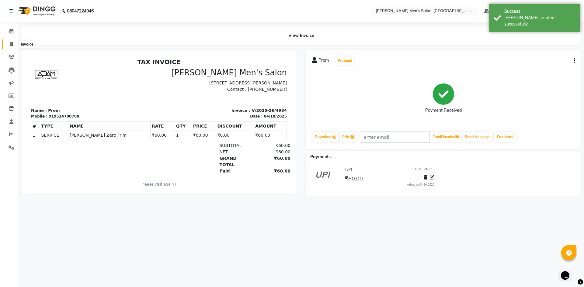
click at [13, 42] on icon at bounding box center [11, 44] width 3 height 5
select select "6913"
select select "service"
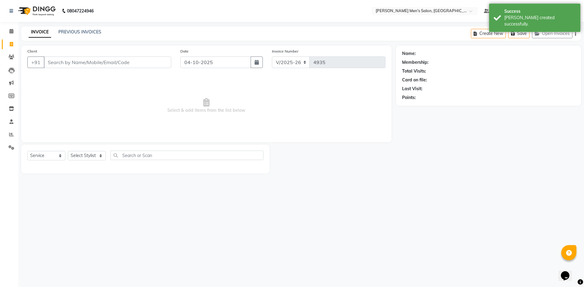
click at [119, 65] on input "Client" at bounding box center [107, 63] width 127 height 12
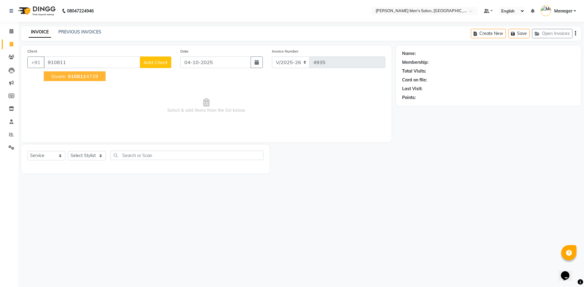
click at [88, 77] on ngb-highlight "910811 4729" at bounding box center [83, 76] width 32 height 6
type input "9108114729"
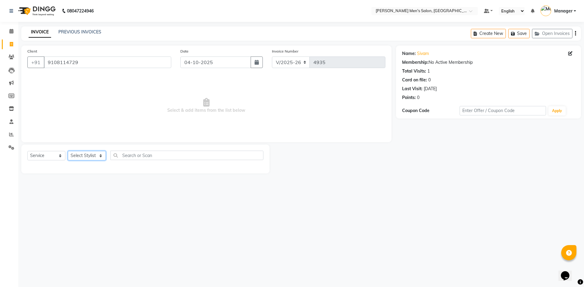
click at [89, 154] on select "Select Stylist [PERSON_NAME] Manager [PERSON_NAME]" at bounding box center [87, 155] width 38 height 9
select select "65604"
click at [68, 151] on select "Select Stylist [PERSON_NAME] Manager [PERSON_NAME]" at bounding box center [87, 155] width 38 height 9
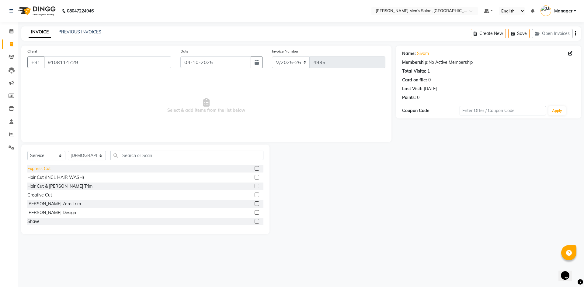
click at [38, 169] on div "Express Cut" at bounding box center [38, 169] width 23 height 6
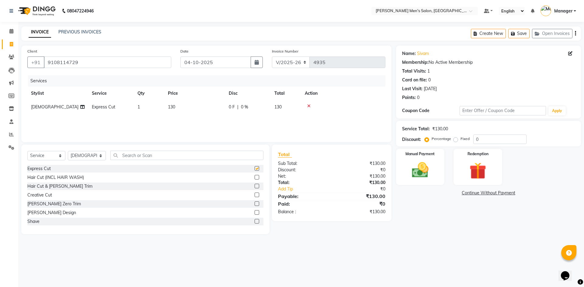
checkbox input "false"
click at [417, 172] on img at bounding box center [420, 170] width 28 height 20
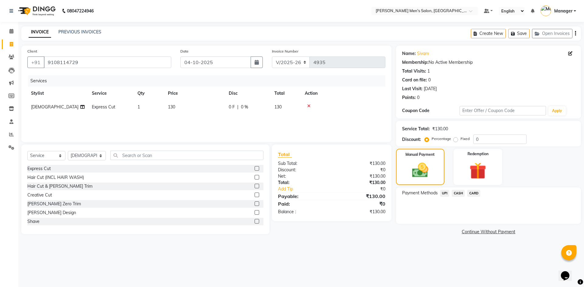
click at [445, 192] on span "UPI" at bounding box center [444, 193] width 9 height 7
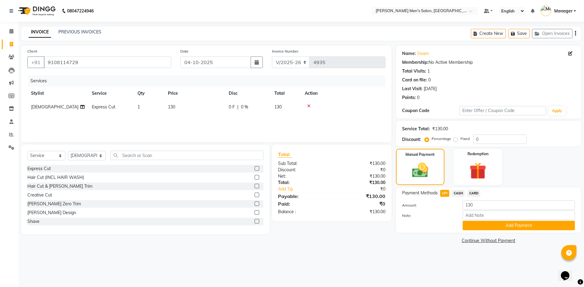
click at [458, 193] on span "CASH" at bounding box center [458, 193] width 13 height 7
click at [472, 221] on button "Add Payment" at bounding box center [519, 225] width 112 height 9
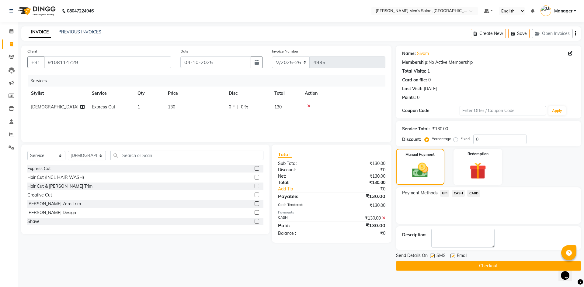
click at [482, 263] on button "Checkout" at bounding box center [488, 266] width 185 height 9
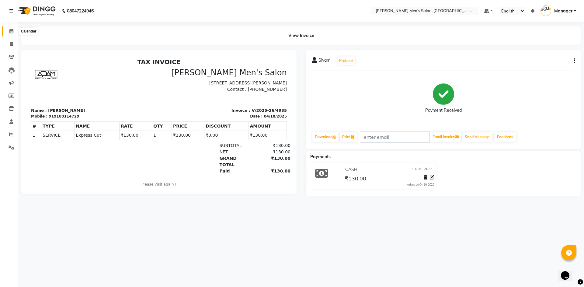
click at [12, 32] on icon at bounding box center [11, 31] width 4 height 5
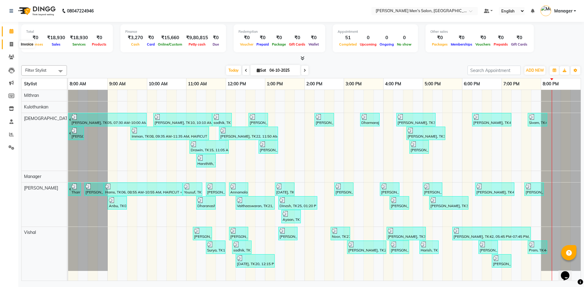
click at [11, 44] on icon at bounding box center [11, 44] width 3 height 5
select select "service"
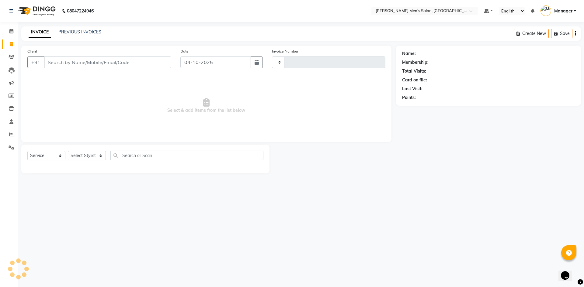
type input "4936"
select select "6913"
drag, startPoint x: 11, startPoint y: 133, endPoint x: 18, endPoint y: 123, distance: 11.6
click at [12, 132] on span at bounding box center [11, 134] width 11 height 7
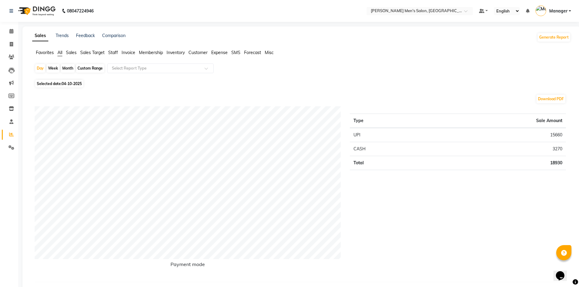
click at [116, 51] on span "Staff" at bounding box center [113, 52] width 10 height 5
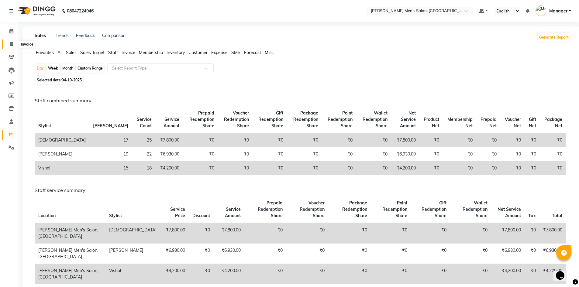
click at [11, 46] on icon at bounding box center [11, 44] width 3 height 5
select select "service"
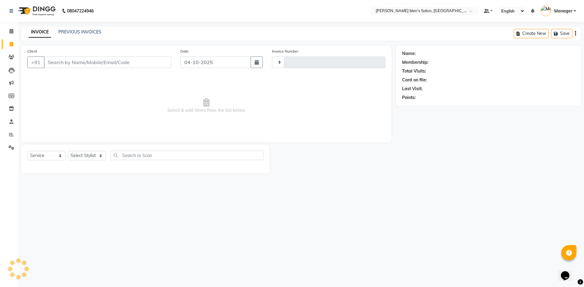
type input "4936"
select select "6913"
type input "5"
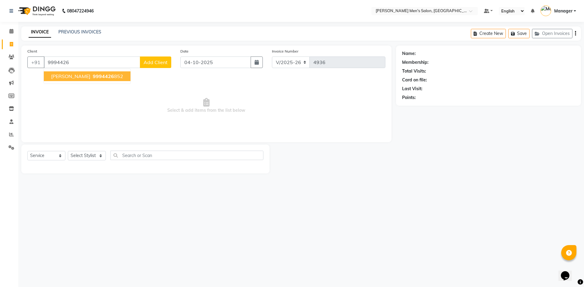
click at [92, 74] on ngb-highlight "9994426 852" at bounding box center [108, 76] width 32 height 6
type input "9994426852"
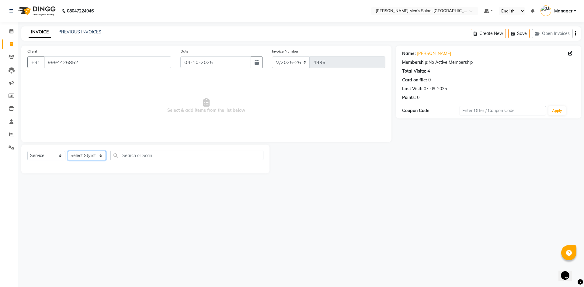
click at [100, 154] on select "Select Stylist [PERSON_NAME] Manager [PERSON_NAME]" at bounding box center [87, 155] width 38 height 9
select select "70201"
click at [68, 151] on select "Select Stylist [PERSON_NAME] Manager [PERSON_NAME]" at bounding box center [87, 155] width 38 height 9
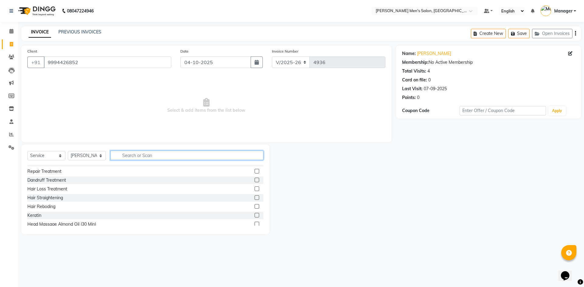
click at [180, 155] on input "text" at bounding box center [186, 155] width 153 height 9
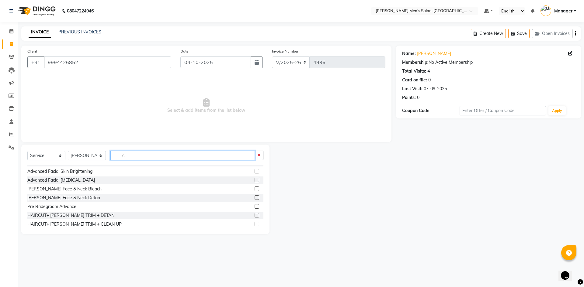
type input "c"
click at [255, 223] on label at bounding box center [257, 224] width 5 height 5
click at [255, 223] on input "checkbox" at bounding box center [257, 225] width 4 height 4
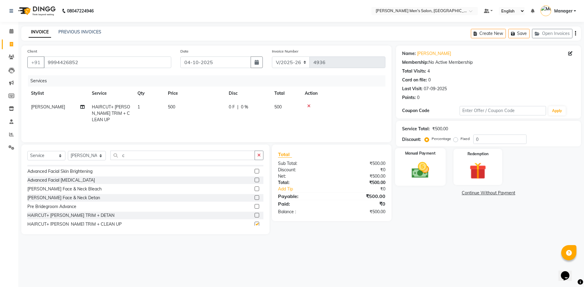
checkbox input "false"
click at [416, 169] on img at bounding box center [420, 170] width 28 height 20
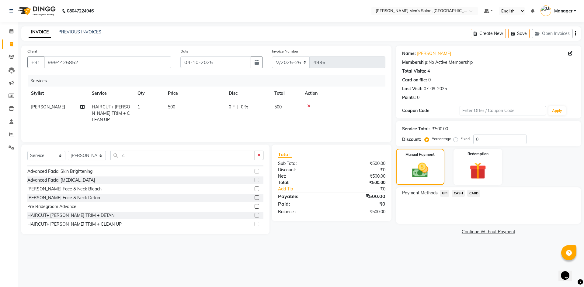
click at [444, 193] on span "UPI" at bounding box center [444, 193] width 9 height 7
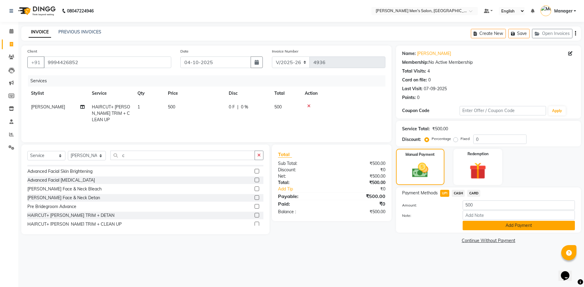
click at [481, 224] on button "Add Payment" at bounding box center [519, 225] width 112 height 9
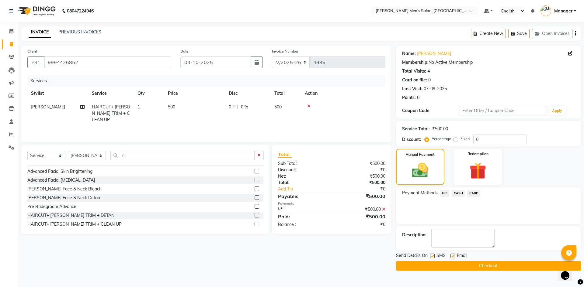
click at [479, 265] on button "Checkout" at bounding box center [488, 266] width 185 height 9
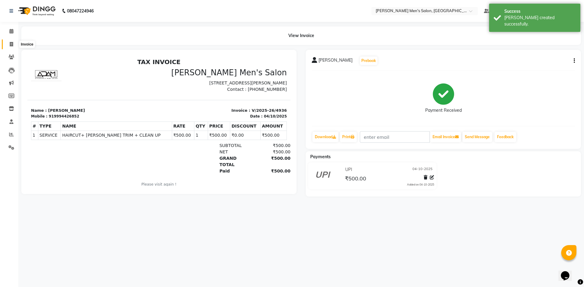
click at [10, 44] on icon at bounding box center [11, 44] width 3 height 5
select select "6913"
select select "service"
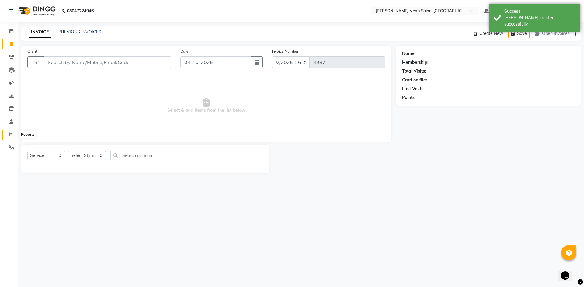
click at [9, 133] on span at bounding box center [11, 134] width 11 height 7
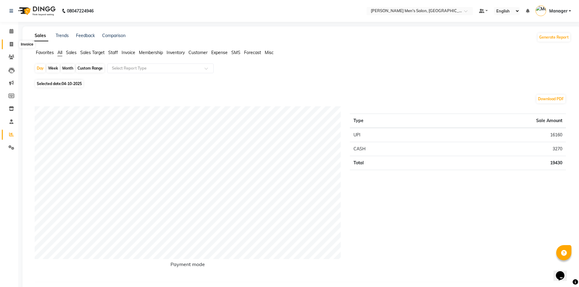
click at [11, 44] on icon at bounding box center [11, 44] width 3 height 5
select select "service"
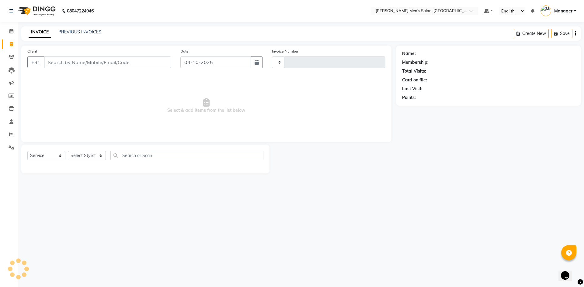
type input "4937"
select select "6913"
click at [11, 34] on span at bounding box center [11, 31] width 11 height 7
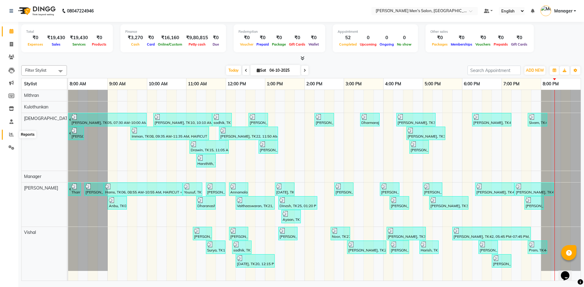
click at [11, 131] on span at bounding box center [11, 134] width 11 height 7
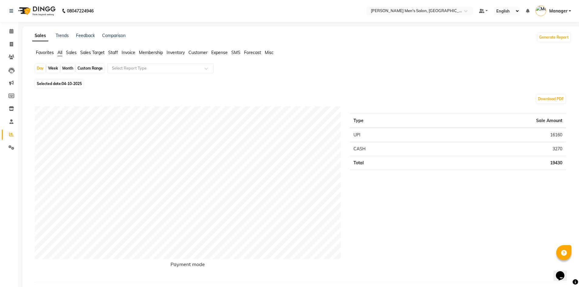
click at [65, 66] on div "Month" at bounding box center [68, 68] width 14 height 9
select select "10"
select select "2025"
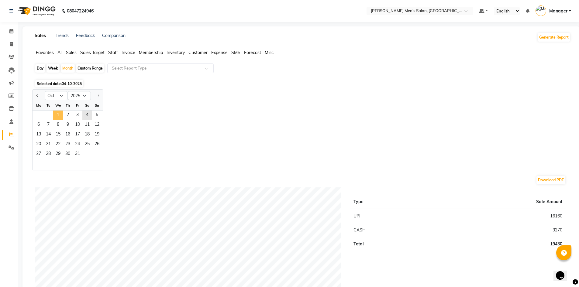
click at [57, 116] on span "1" at bounding box center [58, 116] width 10 height 10
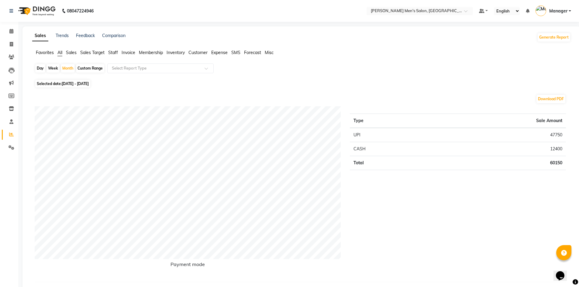
click at [112, 53] on span "Staff" at bounding box center [113, 52] width 10 height 5
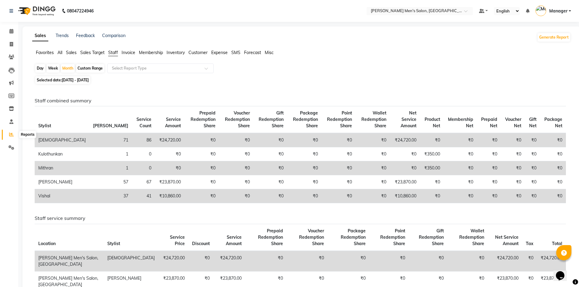
click at [11, 132] on icon at bounding box center [11, 134] width 5 height 5
click at [12, 45] on icon at bounding box center [11, 44] width 3 height 5
select select "service"
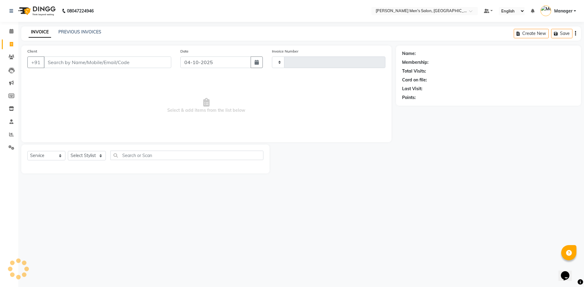
type input "4937"
select select "6913"
click at [11, 132] on icon at bounding box center [11, 134] width 5 height 5
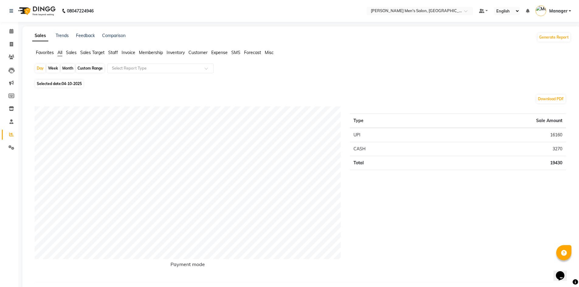
click at [114, 53] on span "Staff" at bounding box center [113, 52] width 10 height 5
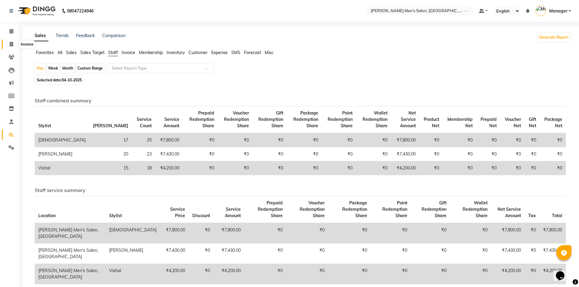
click at [11, 41] on span at bounding box center [11, 44] width 11 height 7
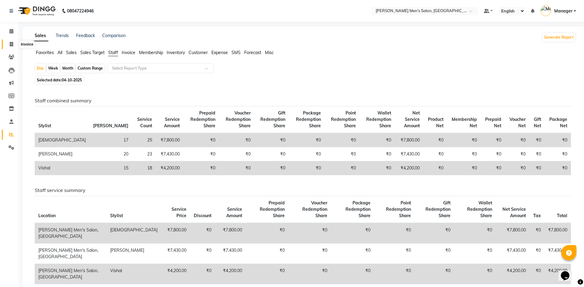
select select "service"
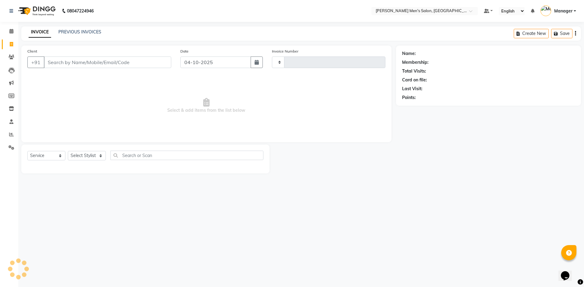
type input "4937"
select select "6913"
click at [81, 32] on link "PREVIOUS INVOICES" at bounding box center [79, 31] width 43 height 5
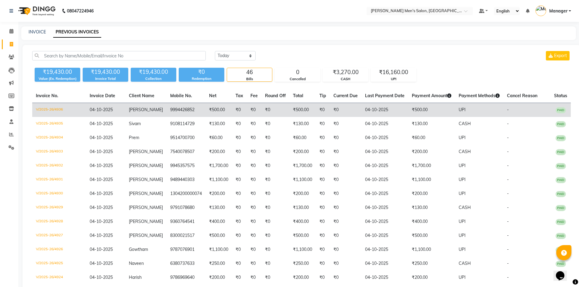
click at [451, 110] on td "₹500.00" at bounding box center [432, 110] width 47 height 14
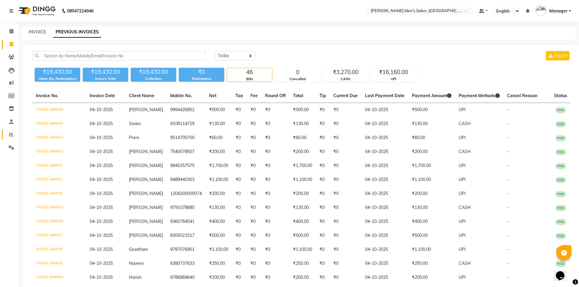
click at [6, 135] on link "Reports" at bounding box center [9, 135] width 15 height 10
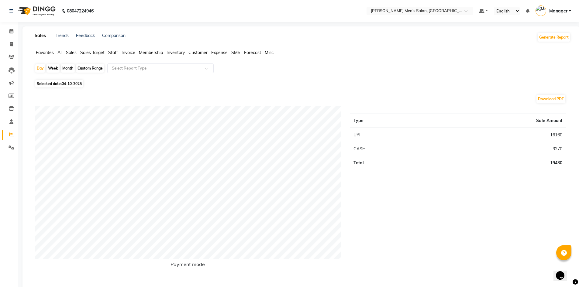
click at [110, 54] on span "Staff" at bounding box center [113, 52] width 10 height 5
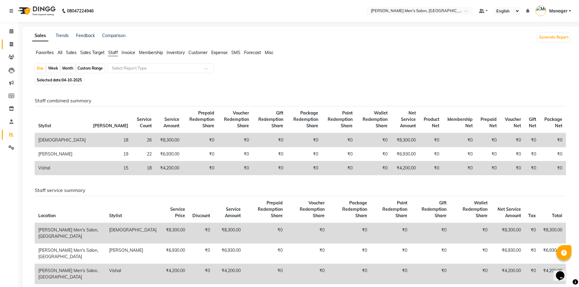
click at [3, 47] on link "Invoice" at bounding box center [9, 45] width 15 height 10
select select "6913"
select select "service"
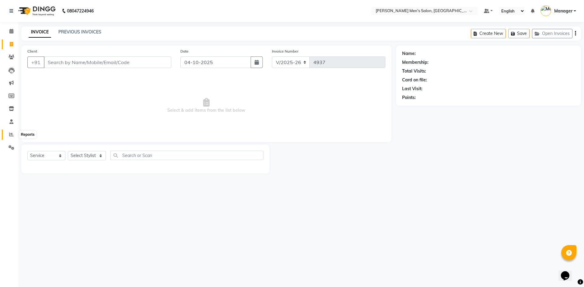
click at [10, 134] on icon at bounding box center [11, 134] width 5 height 5
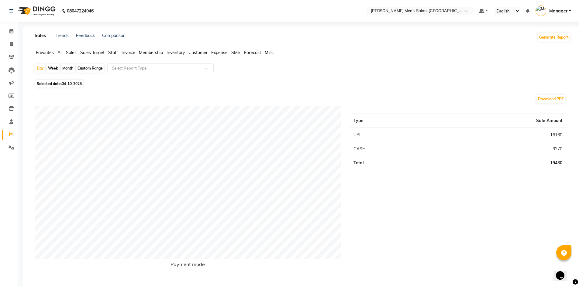
click at [112, 52] on span "Staff" at bounding box center [113, 52] width 10 height 5
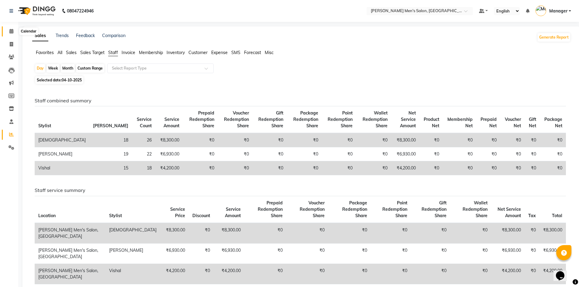
click at [12, 28] on span at bounding box center [11, 31] width 11 height 7
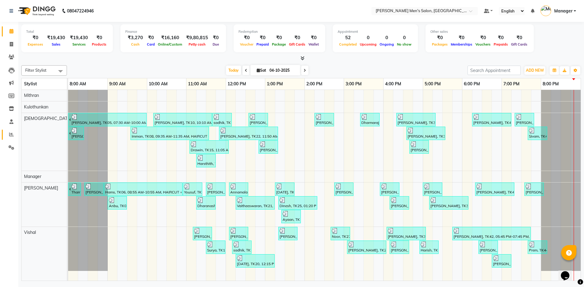
click at [4, 132] on link "Reports" at bounding box center [9, 135] width 15 height 10
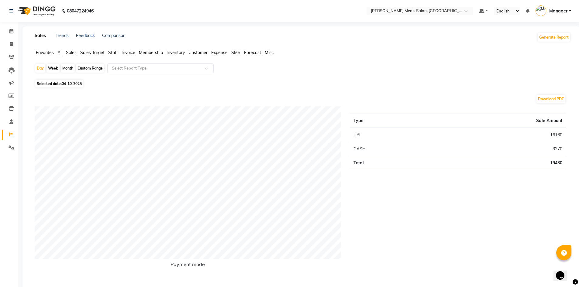
click at [114, 55] on span "Staff" at bounding box center [113, 52] width 10 height 5
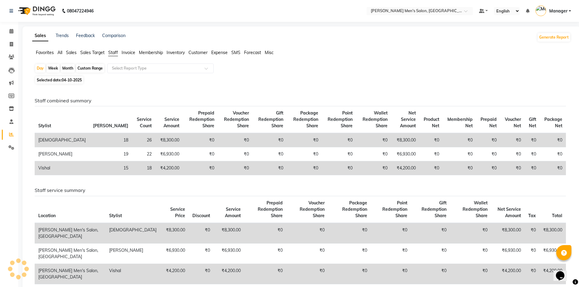
click at [72, 50] on span "Sales" at bounding box center [71, 52] width 11 height 5
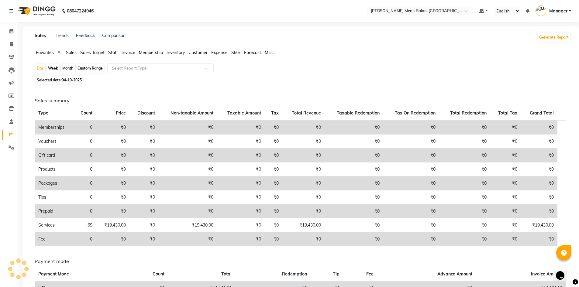
click at [69, 69] on div "Month" at bounding box center [68, 68] width 14 height 9
select select "10"
select select "2025"
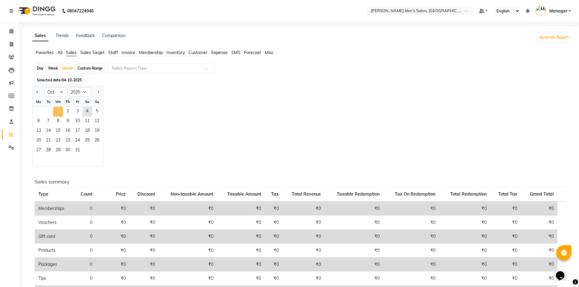
click at [57, 111] on span "1" at bounding box center [58, 112] width 10 height 10
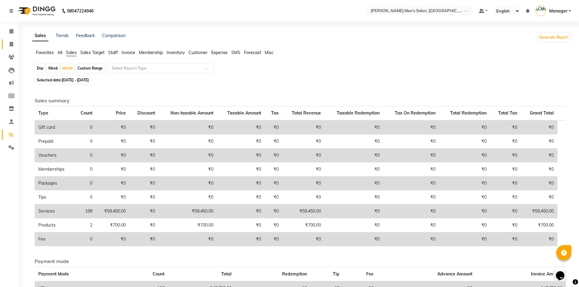
click at [16, 43] on span at bounding box center [11, 44] width 11 height 7
select select "service"
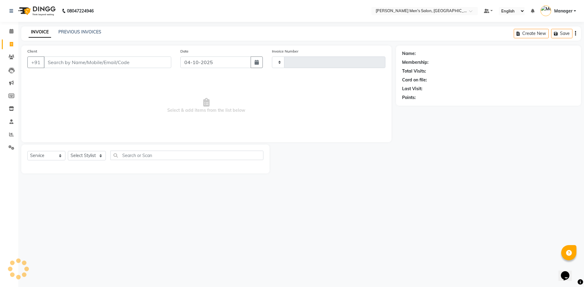
type input "4937"
select select "6913"
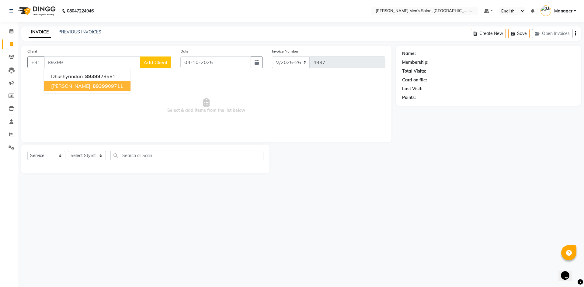
click at [98, 86] on ngb-highlight "89399 09711" at bounding box center [108, 86] width 32 height 6
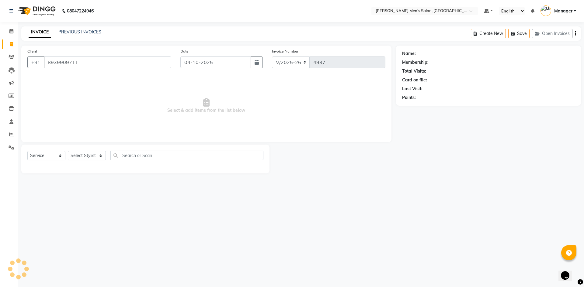
type input "8939909711"
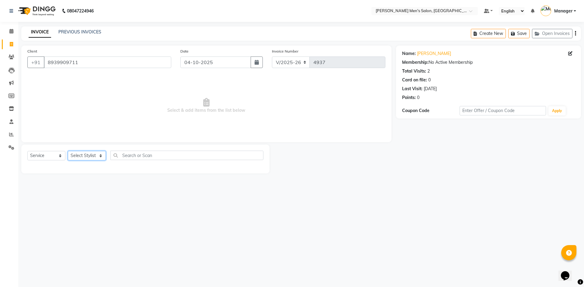
click at [89, 155] on select "Select Stylist [PERSON_NAME] Manager [PERSON_NAME]" at bounding box center [87, 155] width 38 height 9
select select "65604"
click at [68, 151] on select "Select Stylist [PERSON_NAME] Manager [PERSON_NAME]" at bounding box center [87, 155] width 38 height 9
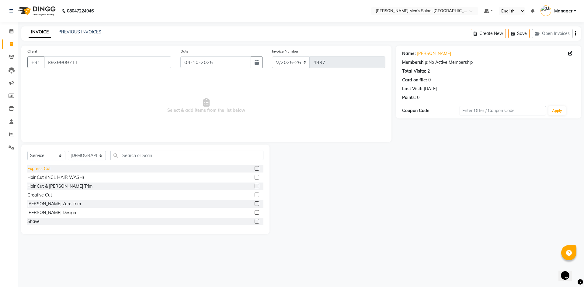
click at [44, 168] on div "Express Cut" at bounding box center [38, 169] width 23 height 6
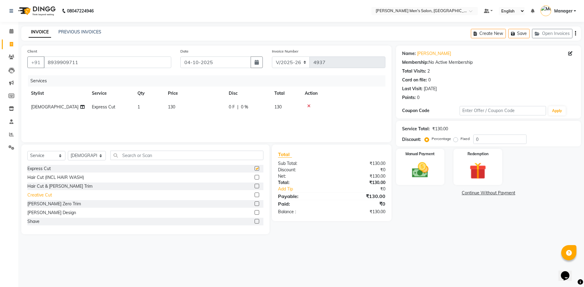
checkbox input "false"
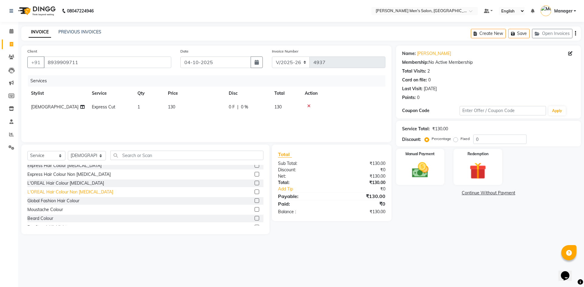
click at [55, 192] on div "L'OREAL Hair Colour Non [MEDICAL_DATA]" at bounding box center [70, 192] width 86 height 6
checkbox input "false"
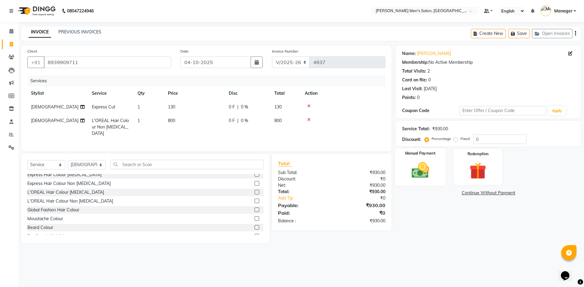
click at [412, 167] on img at bounding box center [420, 170] width 28 height 20
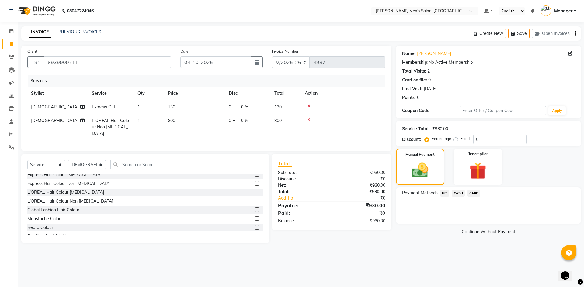
click at [445, 192] on span "UPI" at bounding box center [444, 193] width 9 height 7
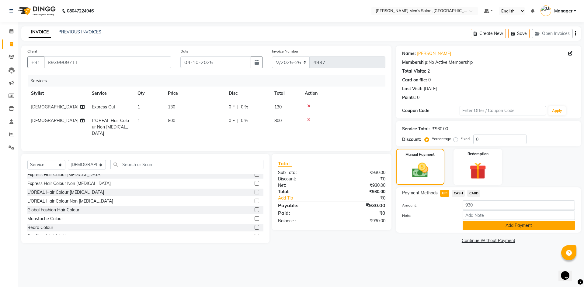
click at [480, 225] on button "Add Payment" at bounding box center [519, 225] width 112 height 9
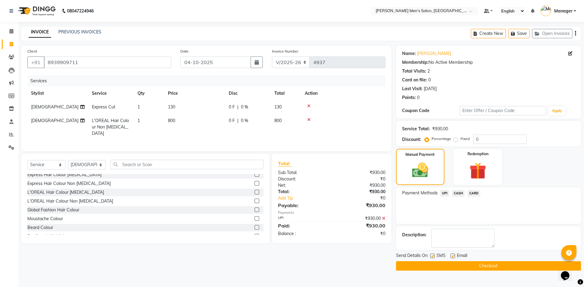
click at [480, 265] on button "Checkout" at bounding box center [488, 266] width 185 height 9
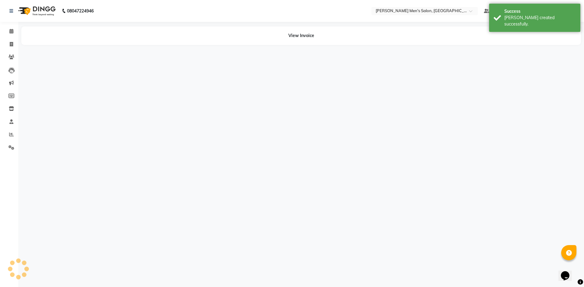
click at [9, 26] on li "Calendar" at bounding box center [9, 31] width 18 height 13
click at [11, 27] on link "Calendar" at bounding box center [9, 31] width 15 height 10
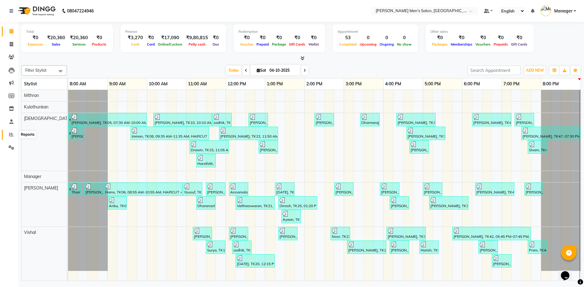
click at [12, 137] on span at bounding box center [11, 134] width 11 height 7
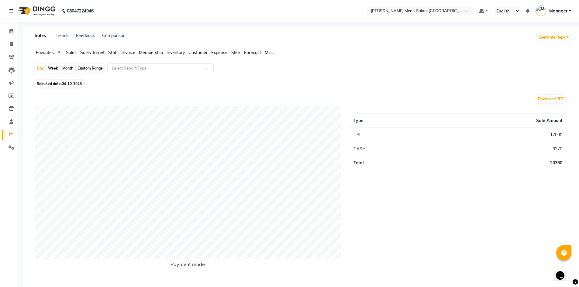
click at [116, 55] on span "Staff" at bounding box center [113, 52] width 10 height 5
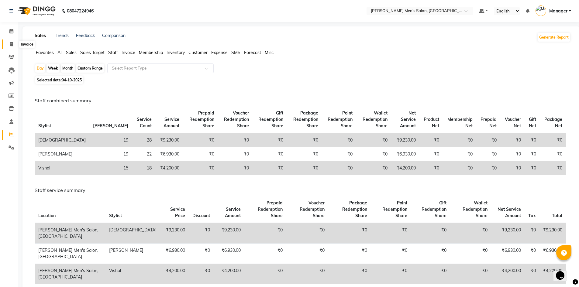
click at [14, 41] on span at bounding box center [11, 44] width 11 height 7
select select "6913"
select select "service"
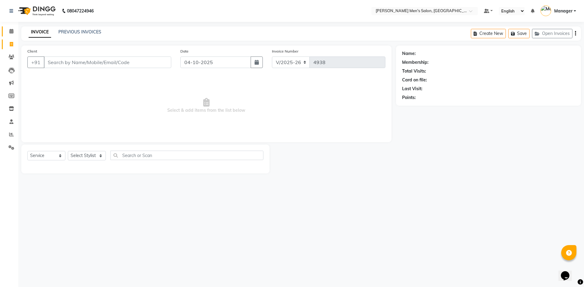
click at [11, 35] on link "Calendar" at bounding box center [9, 31] width 15 height 10
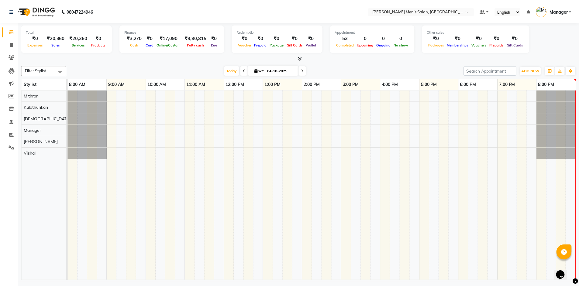
scroll to position [0, 1]
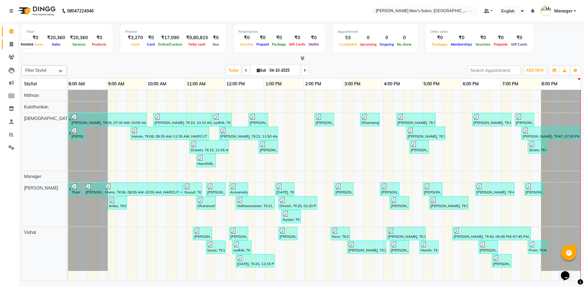
click at [12, 43] on icon at bounding box center [11, 44] width 3 height 5
select select "service"
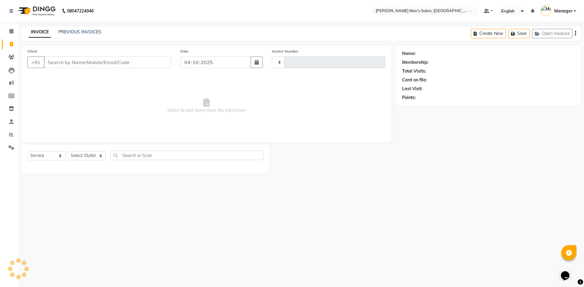
type input "4938"
select select "6913"
click at [14, 33] on span at bounding box center [11, 31] width 11 height 7
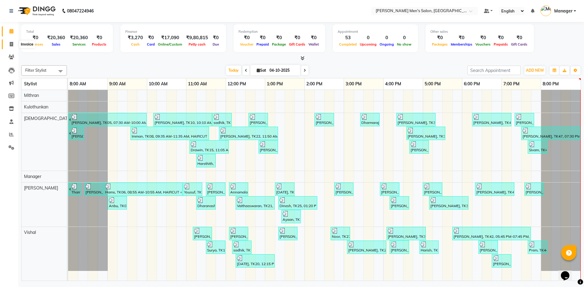
click at [9, 44] on span at bounding box center [11, 44] width 11 height 7
select select "service"
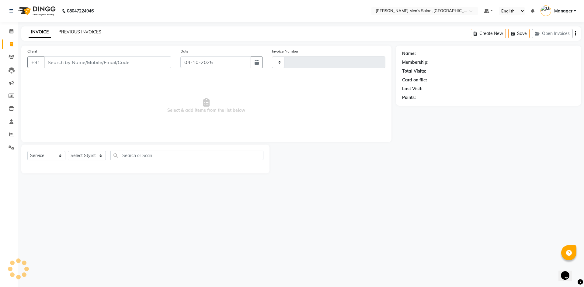
type input "4938"
select select "6913"
click at [91, 29] on div "PREVIOUS INVOICES" at bounding box center [79, 32] width 43 height 6
drag, startPoint x: 59, startPoint y: 37, endPoint x: 68, endPoint y: 31, distance: 10.5
click at [60, 37] on div "INVOICE PREVIOUS INVOICES Create New Save Open Invoices" at bounding box center [301, 33] width 560 height 14
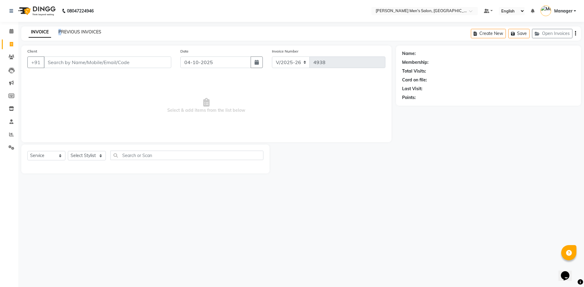
click at [68, 31] on link "PREVIOUS INVOICES" at bounding box center [79, 31] width 43 height 5
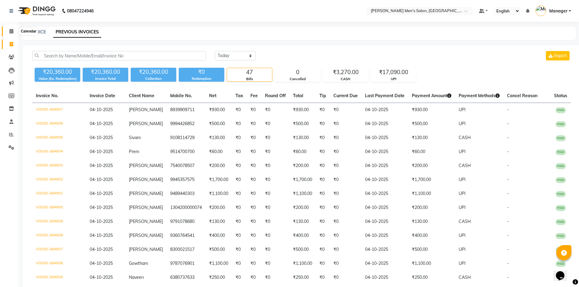
click at [12, 33] on span at bounding box center [11, 31] width 11 height 7
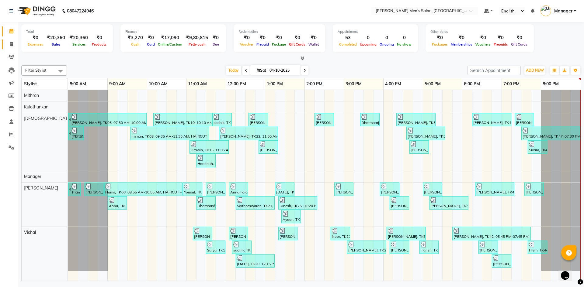
click at [3, 43] on link "Invoice" at bounding box center [9, 45] width 15 height 10
select select "service"
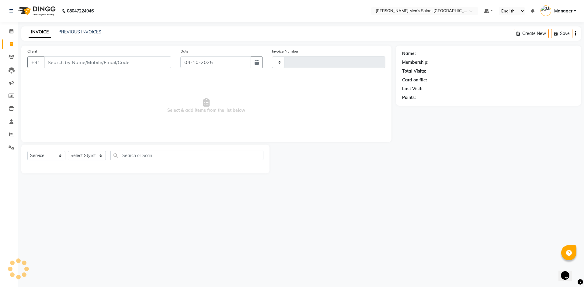
type input "4938"
select select "6913"
click at [79, 32] on link "PREVIOUS INVOICES" at bounding box center [79, 31] width 43 height 5
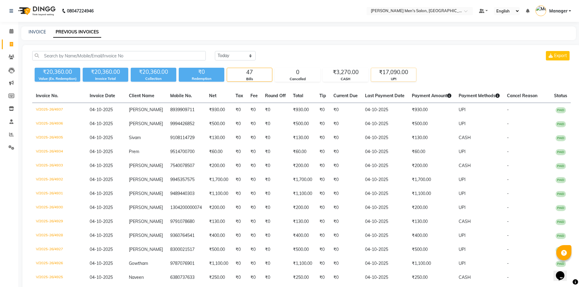
click at [391, 75] on div "₹17,090.00" at bounding box center [393, 72] width 45 height 9
click at [353, 79] on div "CASH" at bounding box center [345, 79] width 45 height 5
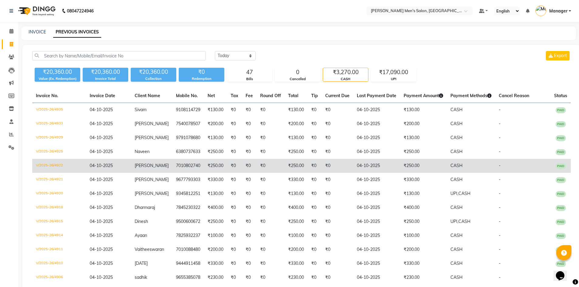
scroll to position [30, 0]
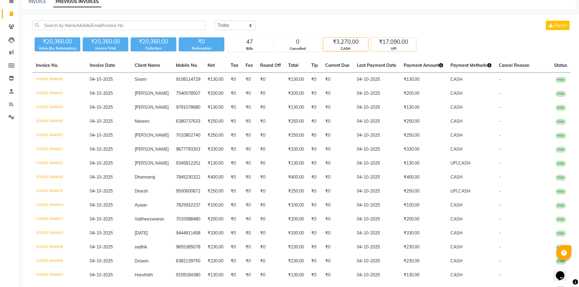
click at [406, 41] on div "₹17,090.00" at bounding box center [393, 42] width 45 height 9
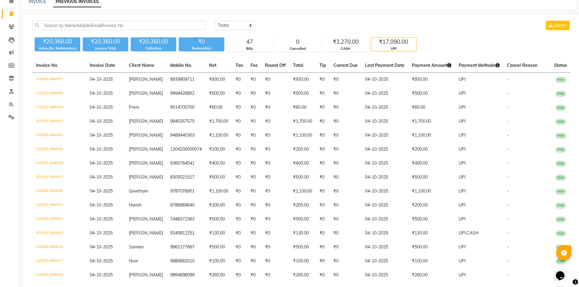
click at [397, 51] on div "UPI" at bounding box center [393, 48] width 45 height 5
click at [399, 49] on div "UPI" at bounding box center [393, 48] width 45 height 5
click at [399, 47] on div "UPI" at bounding box center [393, 48] width 45 height 5
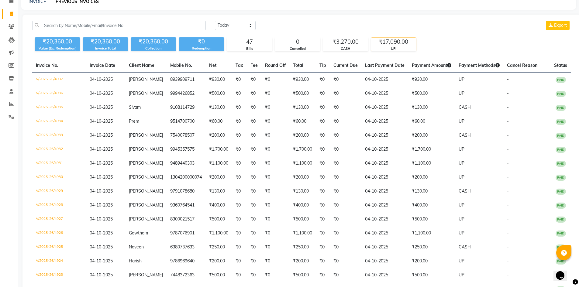
click at [399, 47] on div "UPI" at bounding box center [393, 48] width 45 height 5
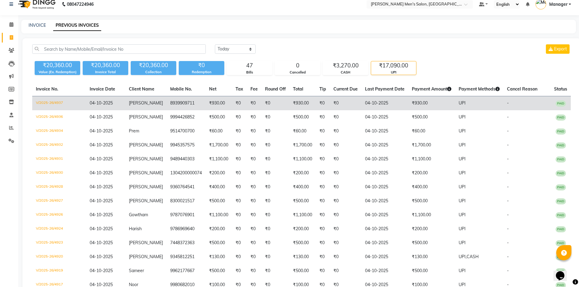
scroll to position [6, 0]
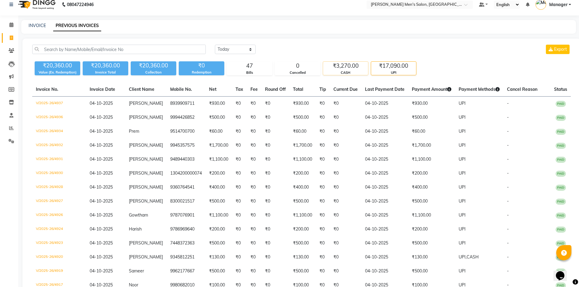
click at [350, 67] on div "₹3,270.00" at bounding box center [345, 66] width 45 height 9
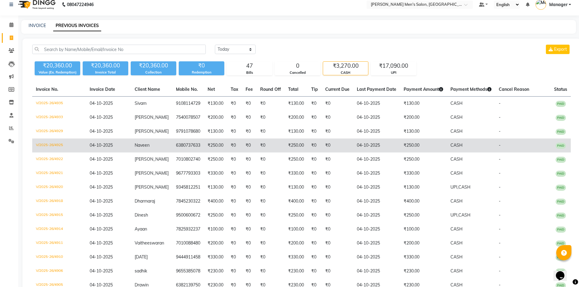
click at [444, 147] on td "₹250.00" at bounding box center [423, 146] width 47 height 14
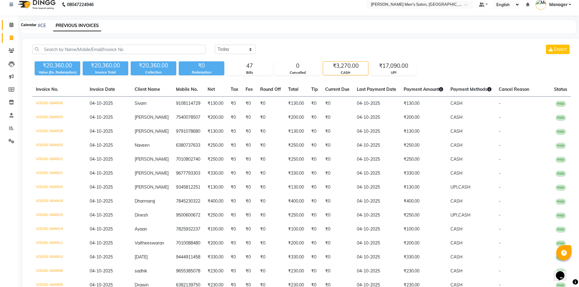
click at [12, 23] on icon at bounding box center [11, 25] width 4 height 5
